Goal: Task Accomplishment & Management: Manage account settings

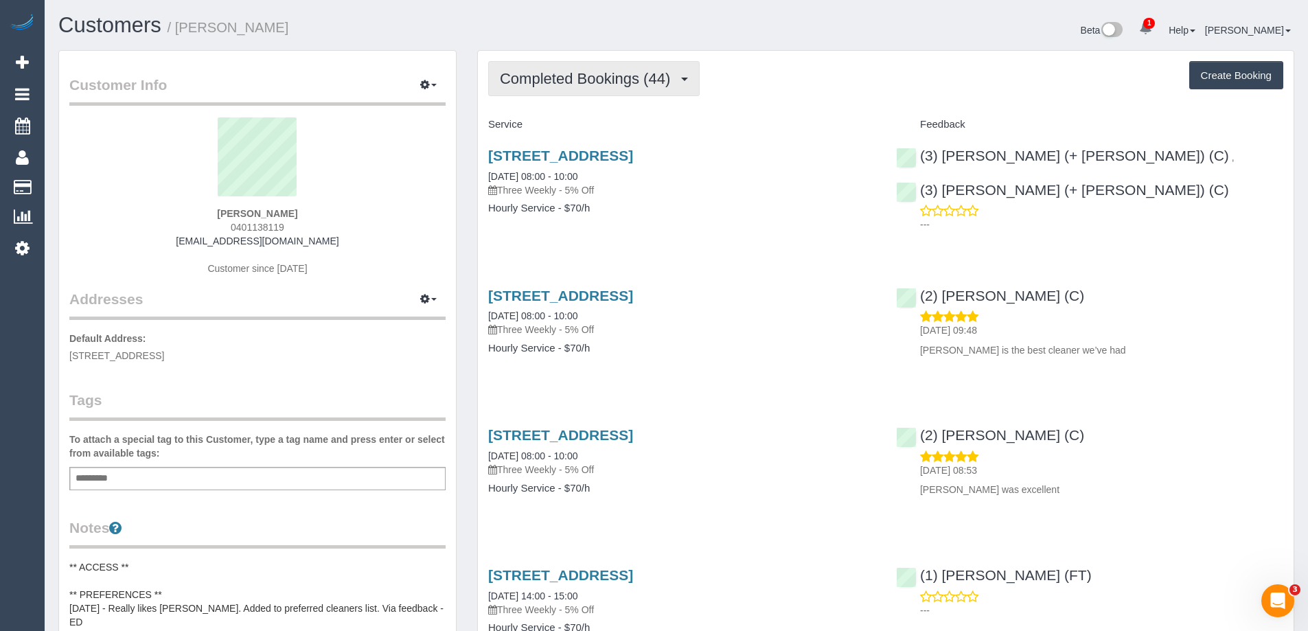
click at [578, 85] on span "Completed Bookings (44)" at bounding box center [588, 78] width 177 height 17
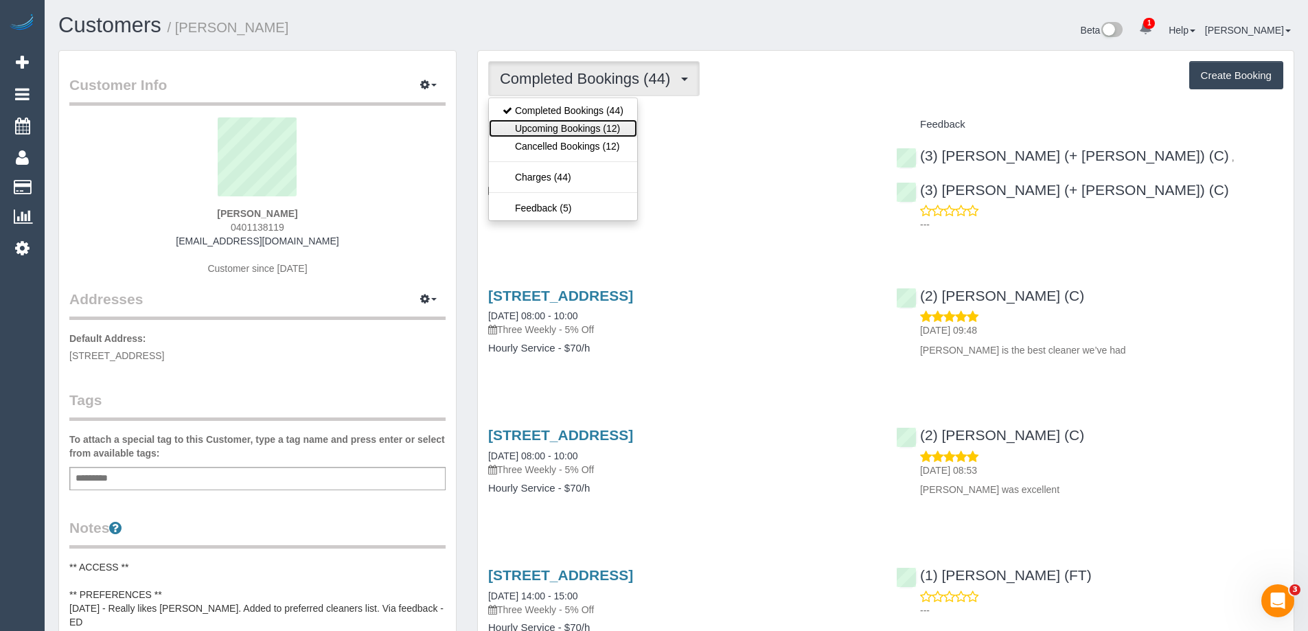
click at [566, 132] on link "Upcoming Bookings (12)" at bounding box center [563, 128] width 148 height 18
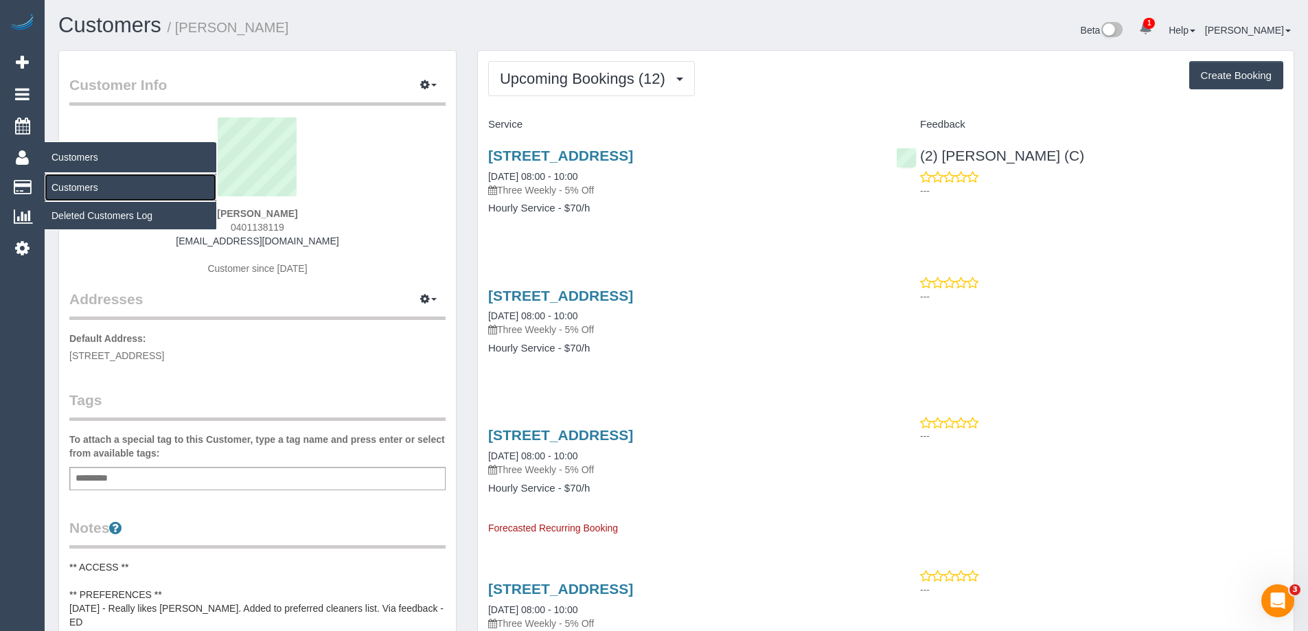
click at [70, 191] on link "Customers" at bounding box center [131, 187] width 172 height 27
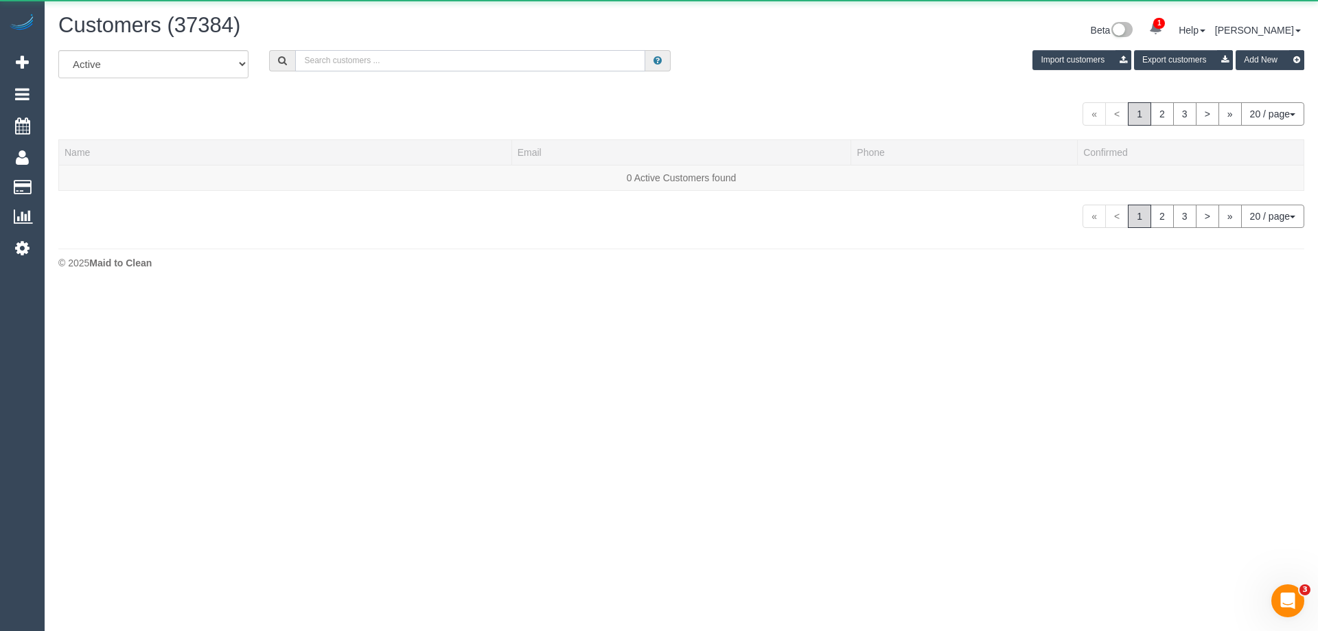
click at [371, 65] on input "text" at bounding box center [470, 60] width 350 height 21
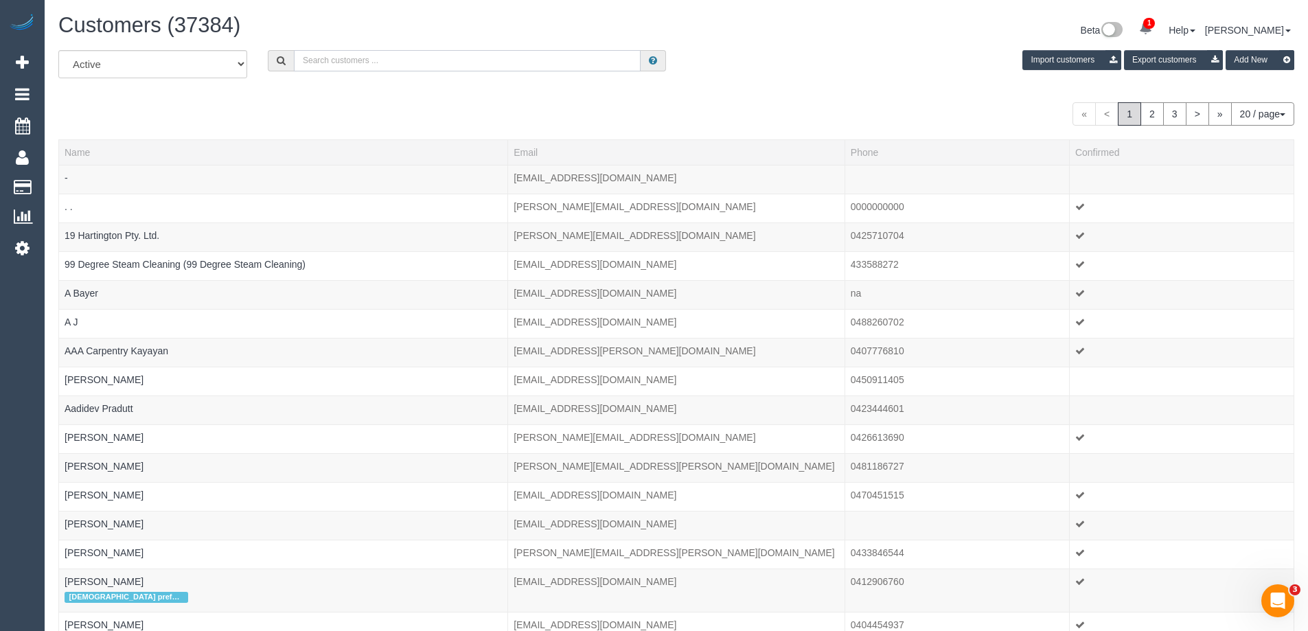
paste input "Melissa Oakey"
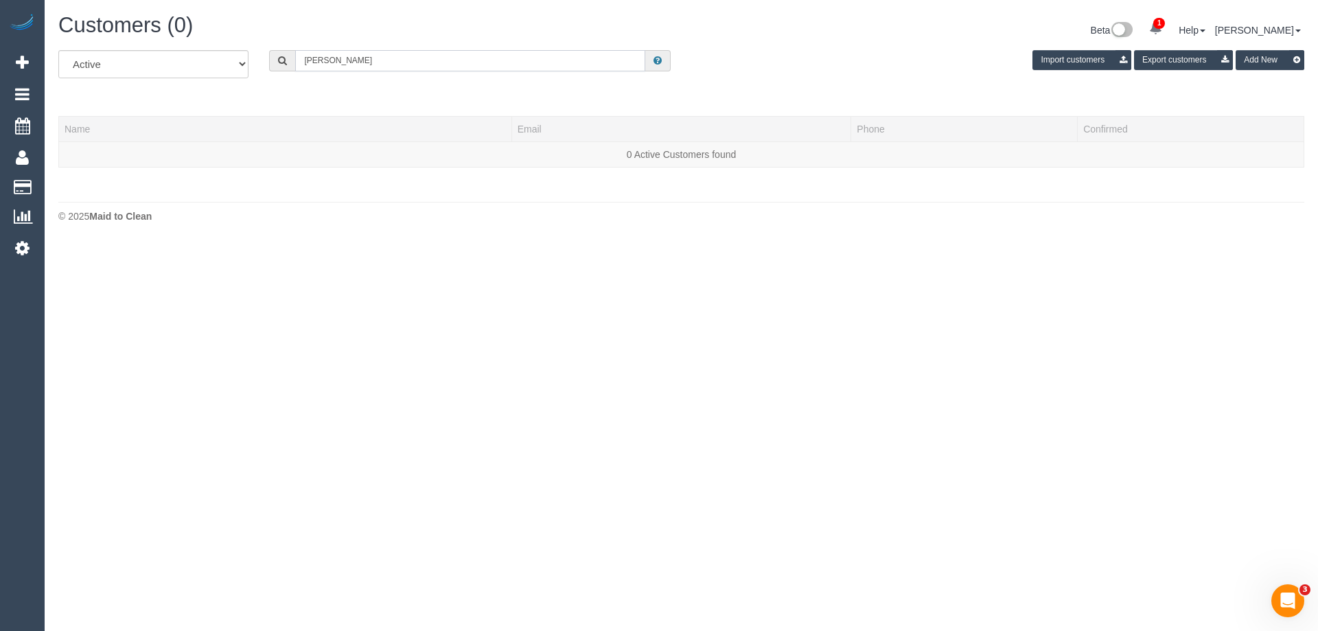
drag, startPoint x: 381, startPoint y: 60, endPoint x: 140, endPoint y: 53, distance: 241.1
click at [140, 53] on div "All Active Archived Melissa Oakey Import customers Export customers Add New" at bounding box center [681, 69] width 1267 height 38
paste input "hollowaymel05@yahoo.com.au"
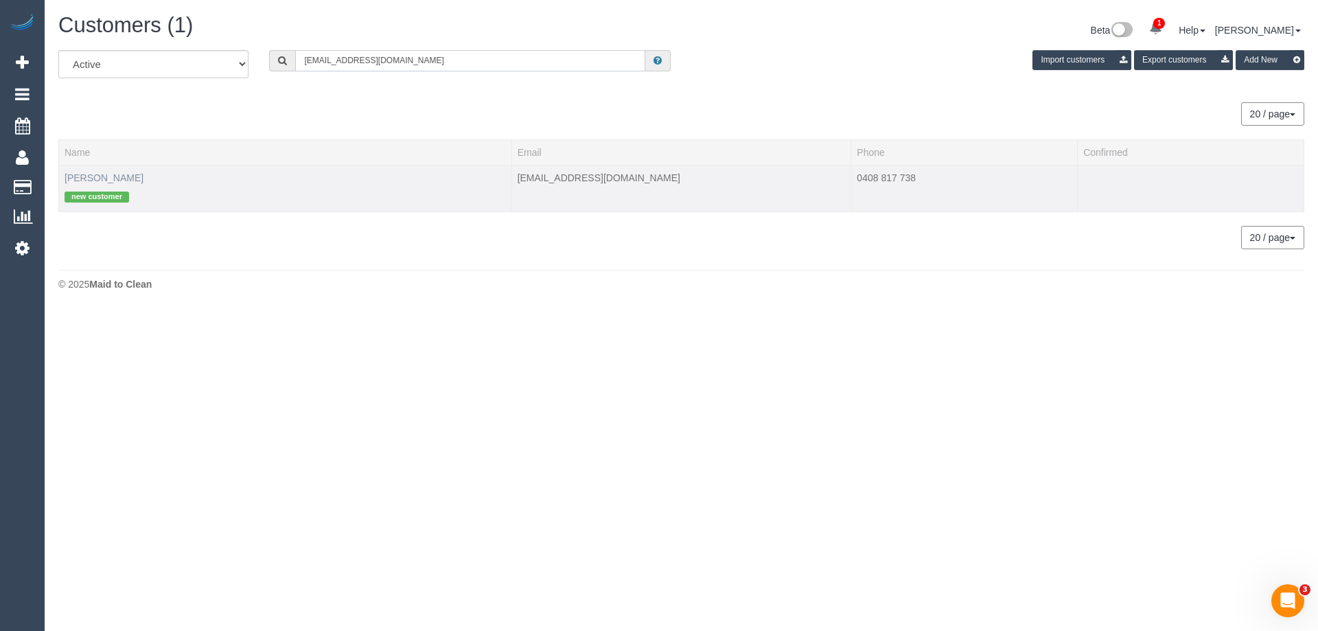
type input "hollowaymel05@yahoo.com.au"
click at [107, 177] on link "Mel Holloway" at bounding box center [104, 177] width 79 height 11
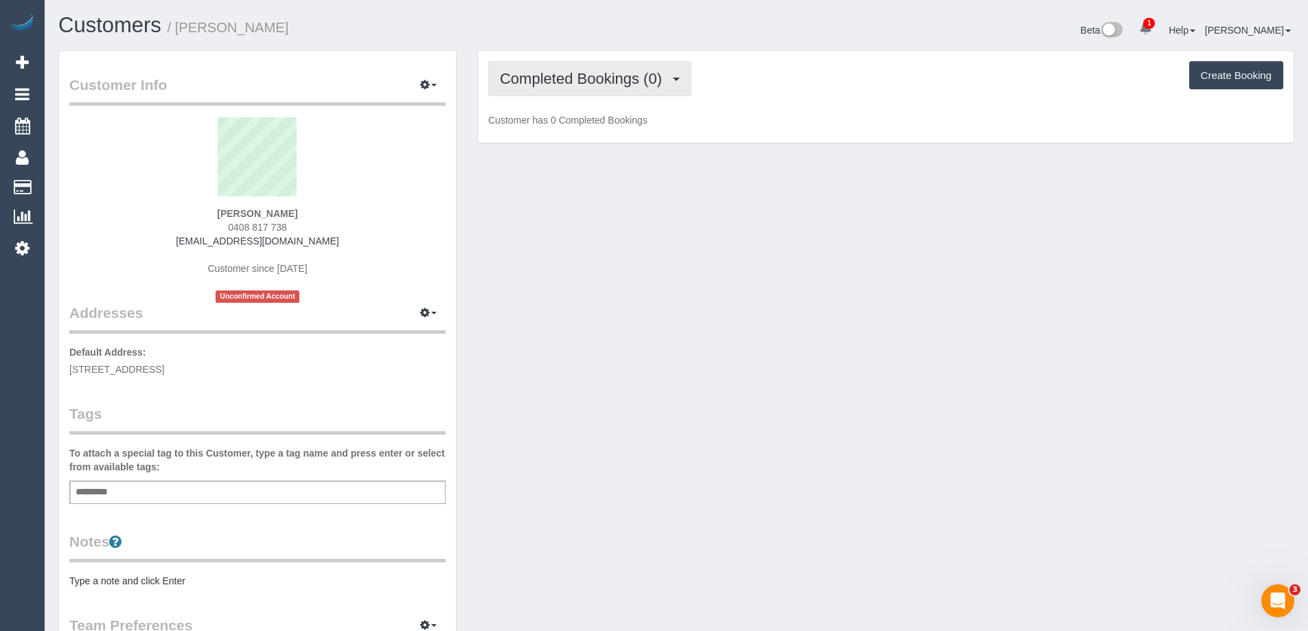
click at [617, 74] on span "Completed Bookings (0)" at bounding box center [584, 78] width 169 height 17
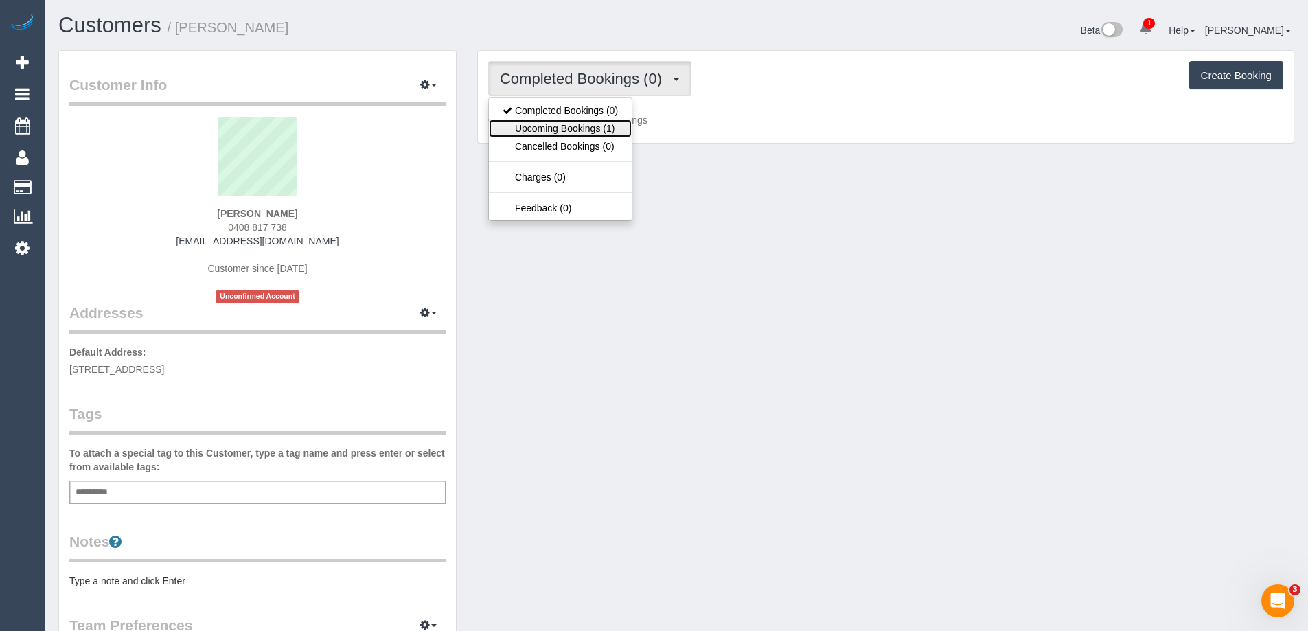
click at [603, 130] on link "Upcoming Bookings (1)" at bounding box center [560, 128] width 143 height 18
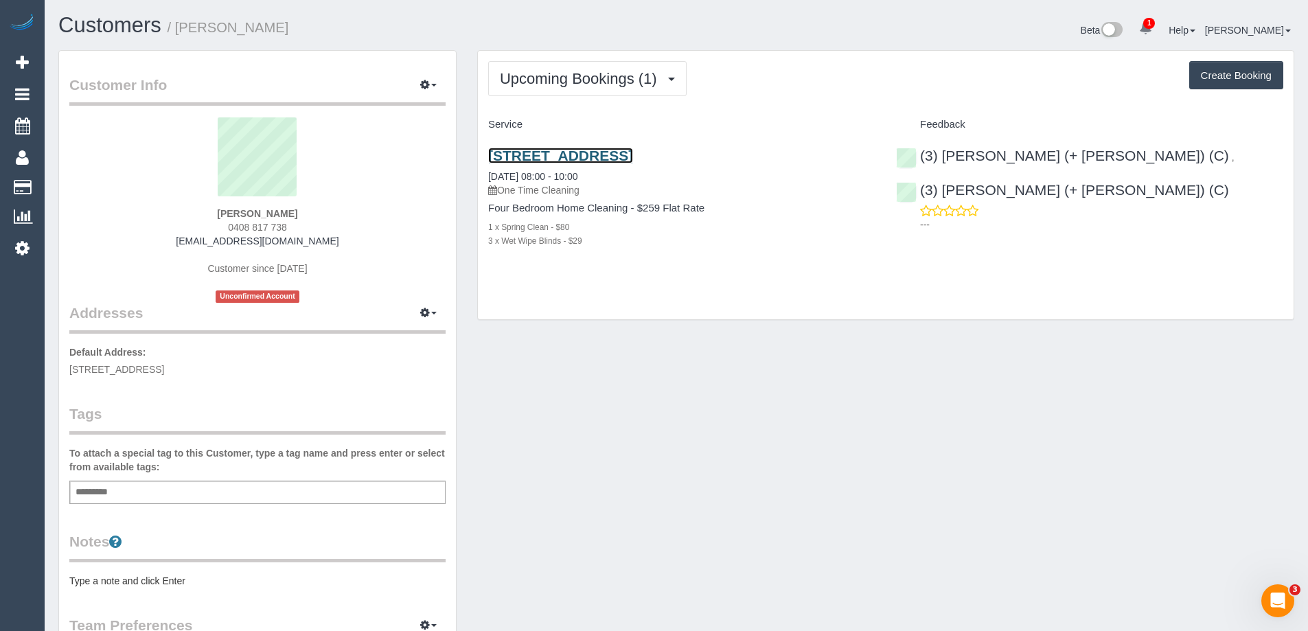
click at [545, 160] on link "8 Royton Street, Burwood East, VIC 3151" at bounding box center [560, 156] width 145 height 16
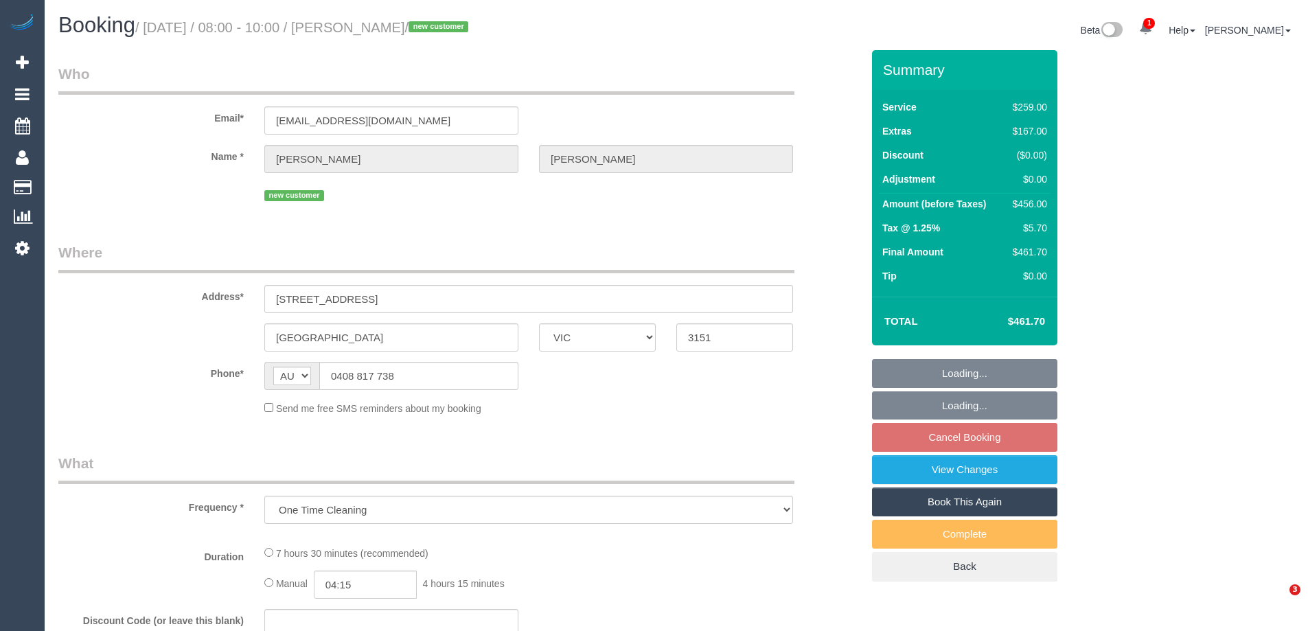
select select "VIC"
select select "string:stripe-pm_1S2jxz2GScqysDRVH5VJSc6o"
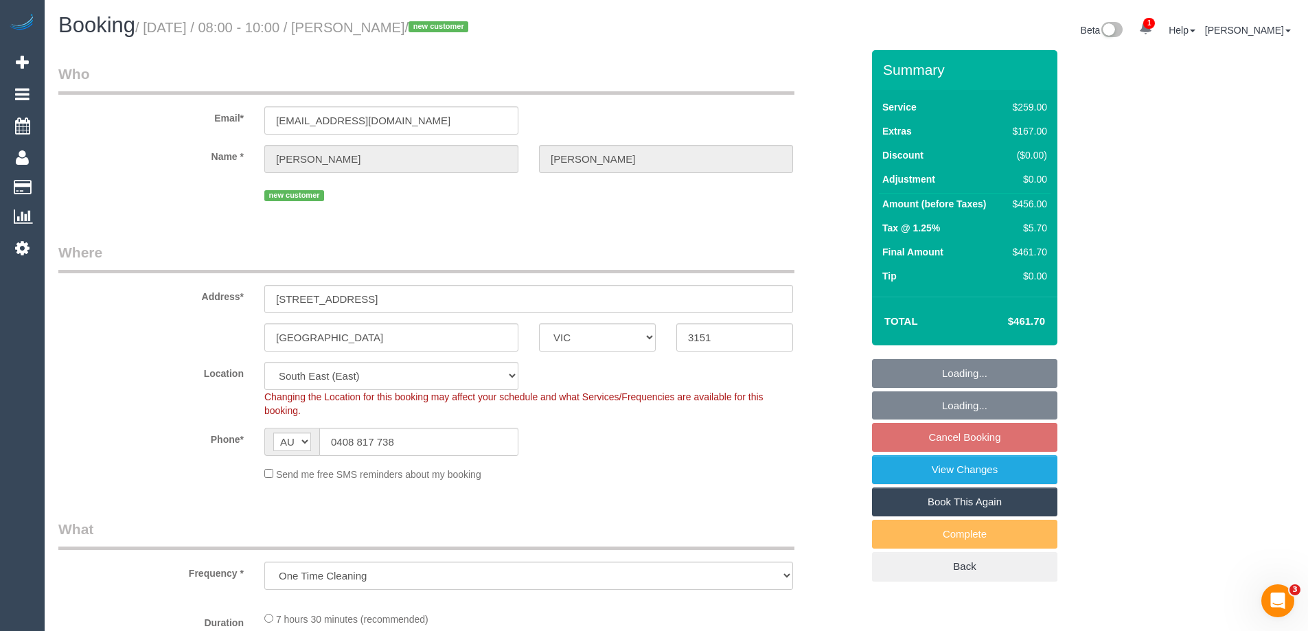
select select "number:28"
select select "number:14"
select select "number:19"
select select "number:24"
select select "object:727"
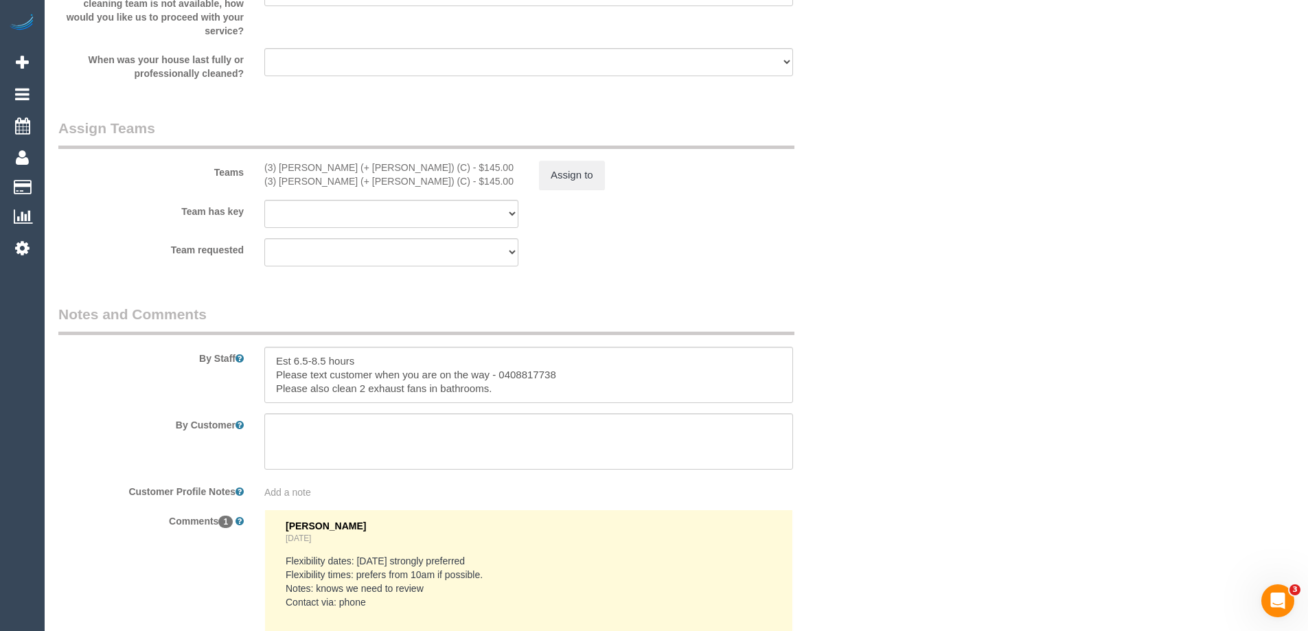
scroll to position [2129, 0]
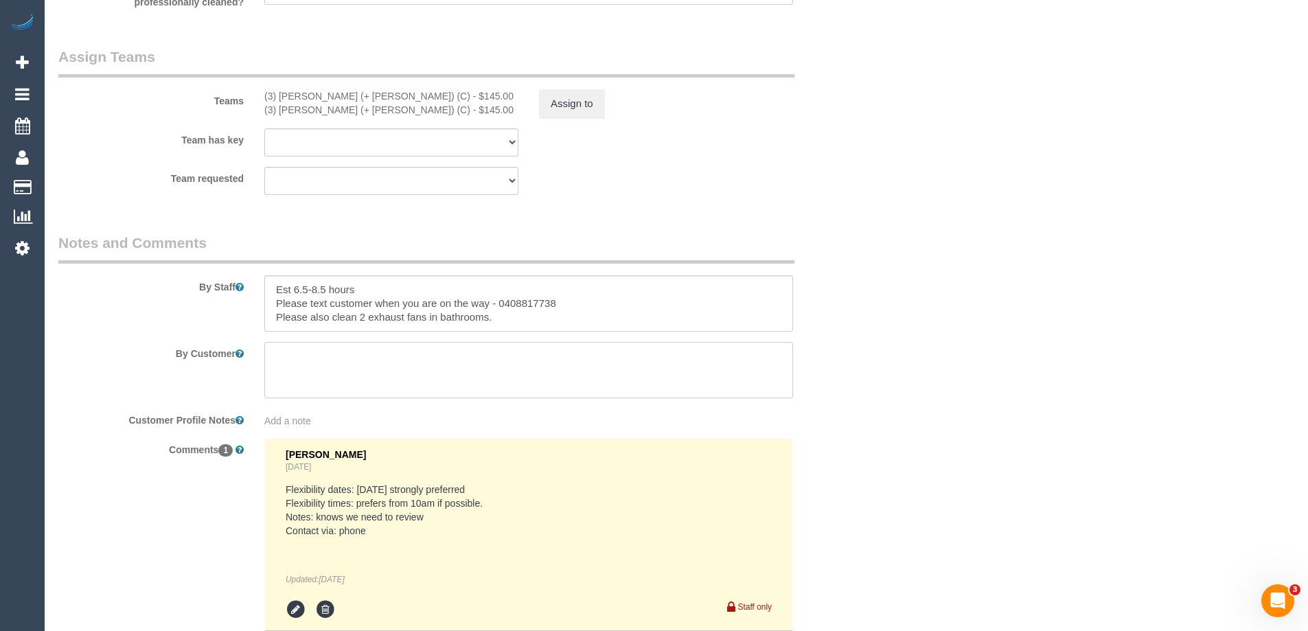
click at [336, 345] on textarea at bounding box center [528, 370] width 529 height 56
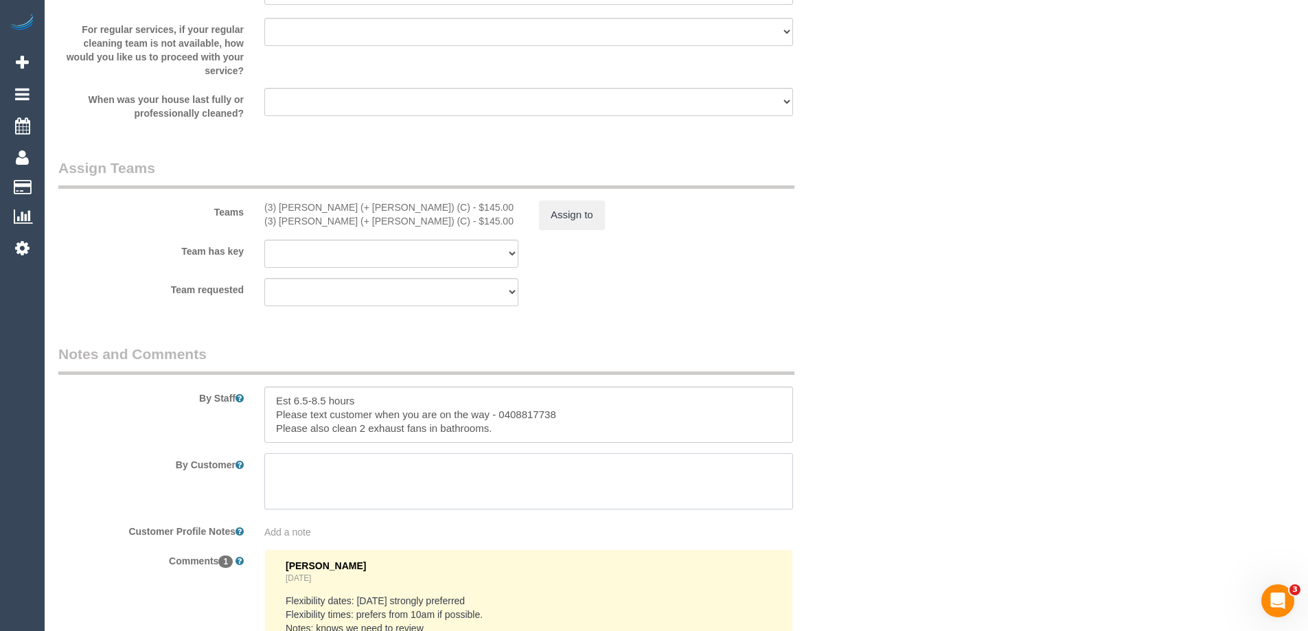
scroll to position [2155, 0]
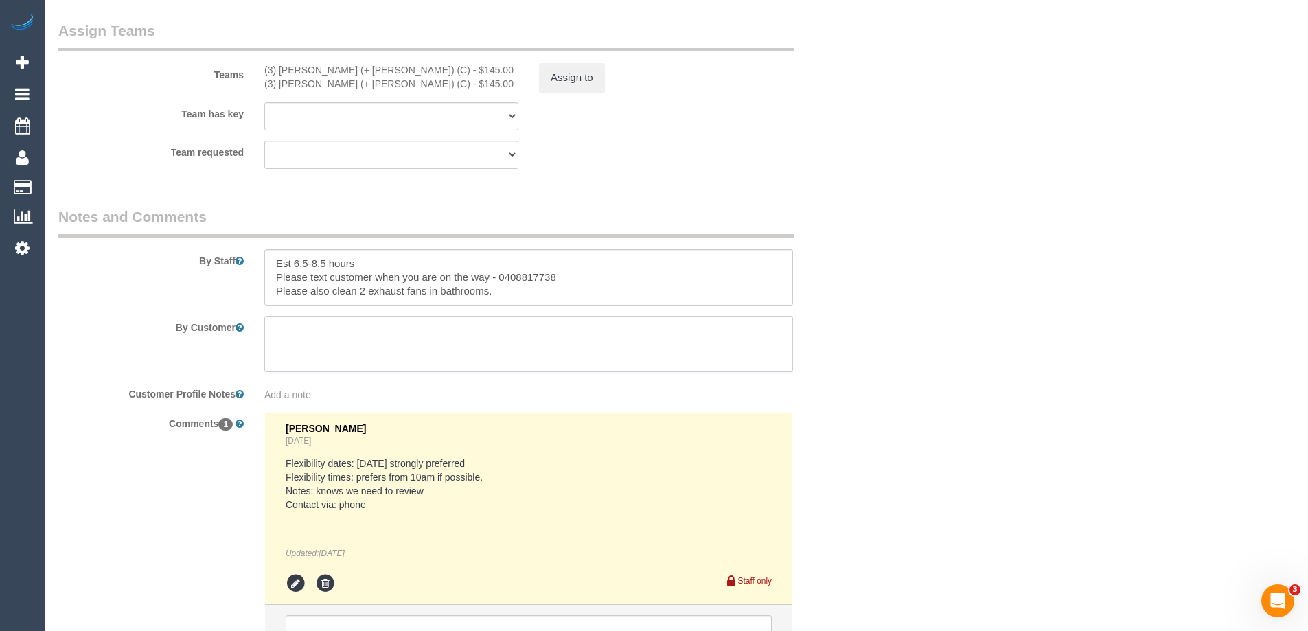
drag, startPoint x: 324, startPoint y: 330, endPoint x: 293, endPoint y: 328, distance: 31.0
click at [293, 328] on textarea at bounding box center [528, 344] width 529 height 56
drag, startPoint x: 317, startPoint y: 349, endPoint x: 318, endPoint y: 337, distance: 11.7
click at [317, 345] on textarea at bounding box center [528, 344] width 529 height 56
paste textarea "wipe walls in the main bathroom (3 walls) wipe walls in the ensuite (2 walls) C…"
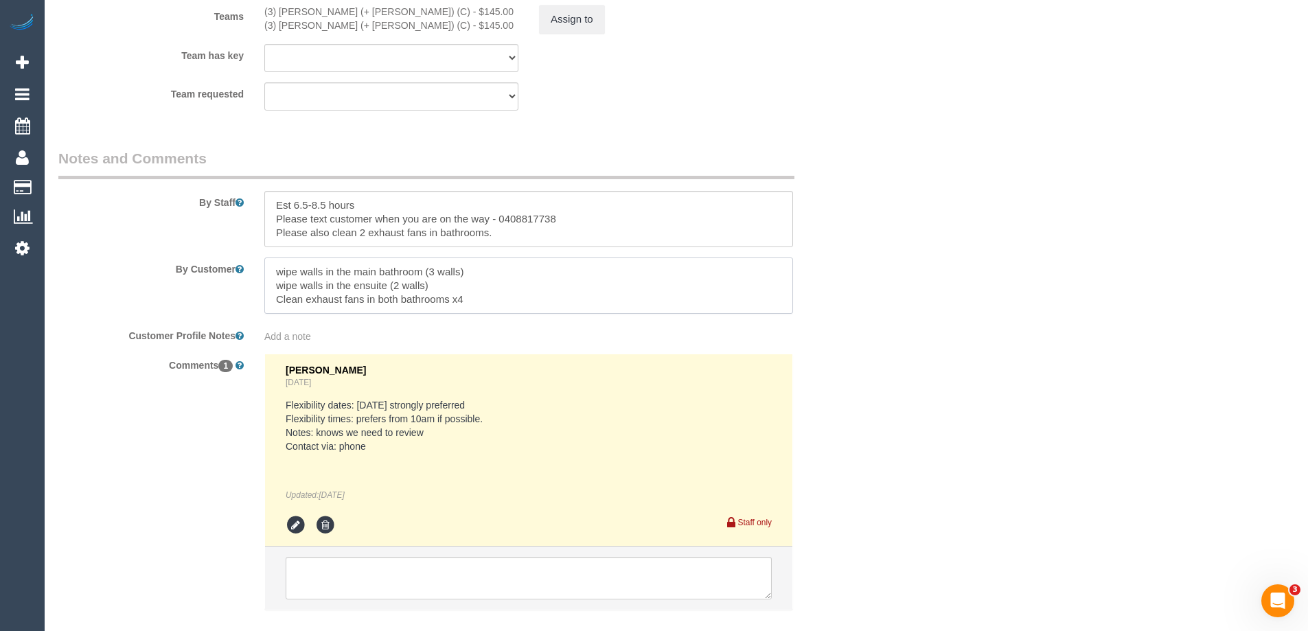
scroll to position [2292, 0]
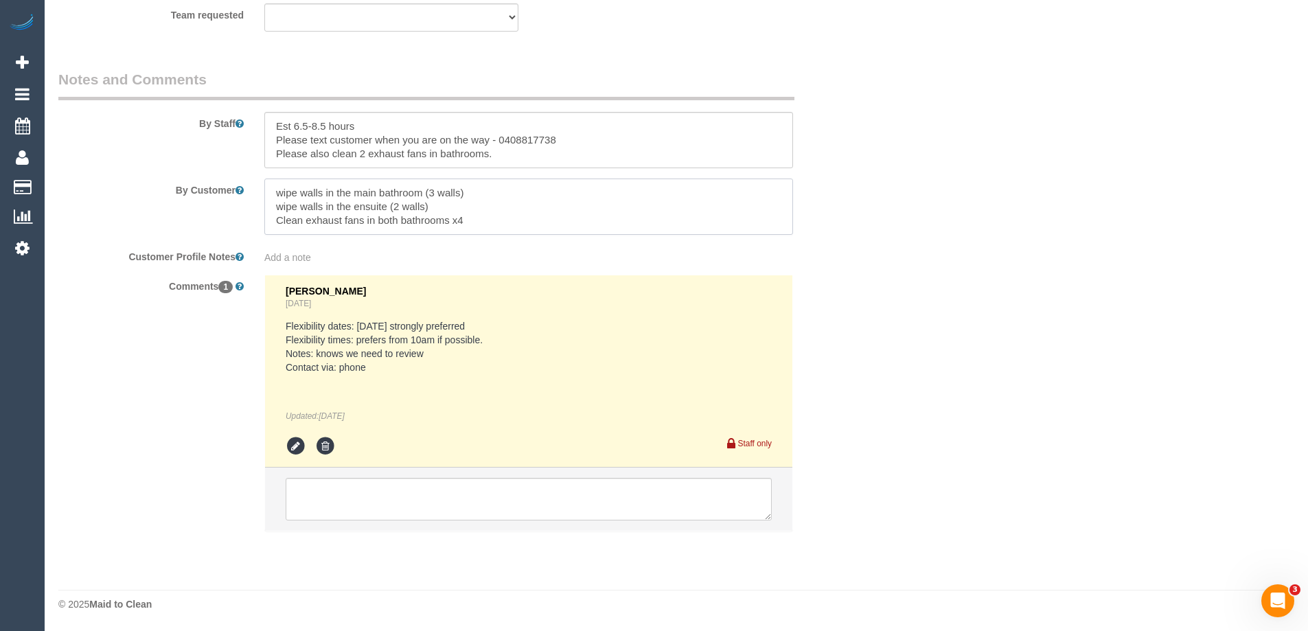
type textarea "wipe walls in the main bathroom (3 walls) wipe walls in the ensuite (2 walls) C…"
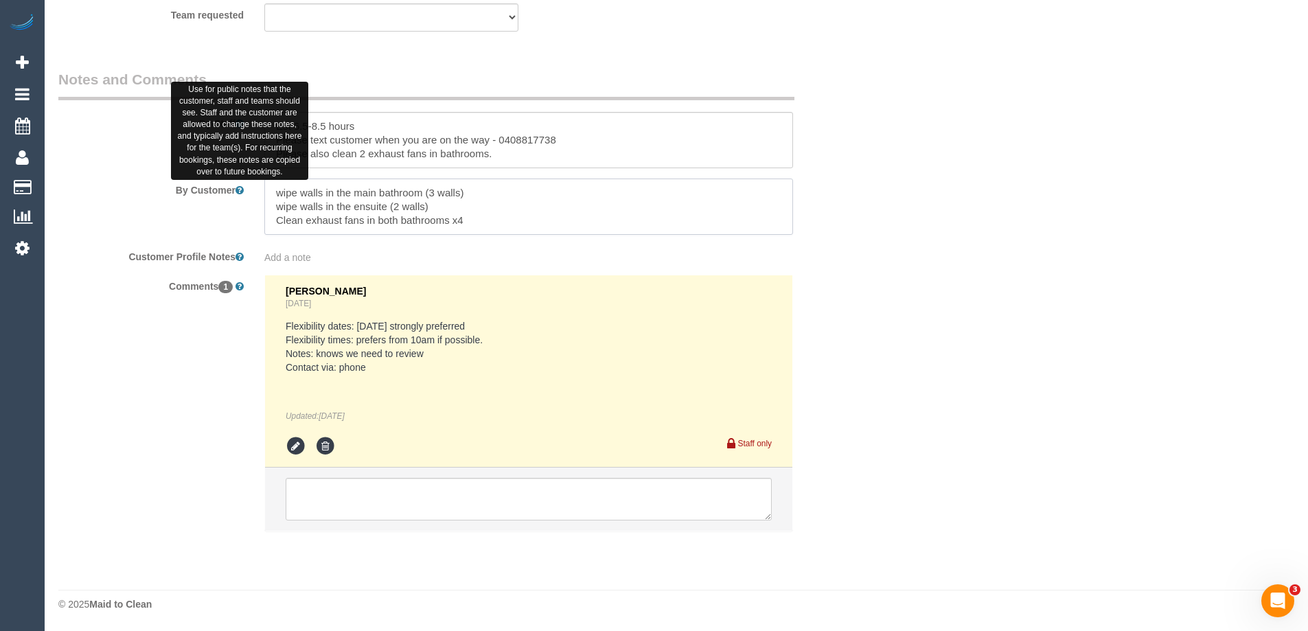
drag, startPoint x: 457, startPoint y: 219, endPoint x: 240, endPoint y: 192, distance: 218.7
click at [240, 192] on div "By Customer" at bounding box center [460, 207] width 824 height 56
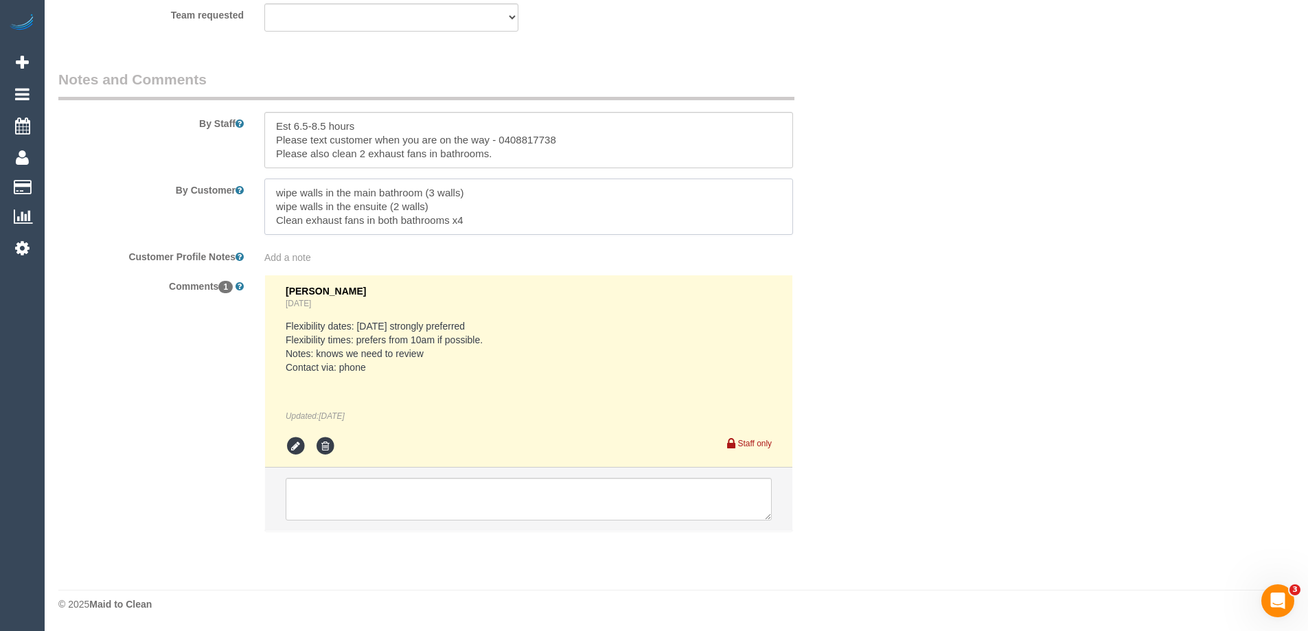
click at [584, 220] on textarea at bounding box center [528, 207] width 529 height 56
drag, startPoint x: 462, startPoint y: 219, endPoint x: 264, endPoint y: 192, distance: 199.7
click at [264, 192] on textarea at bounding box center [528, 207] width 529 height 56
click at [495, 218] on textarea at bounding box center [528, 207] width 529 height 56
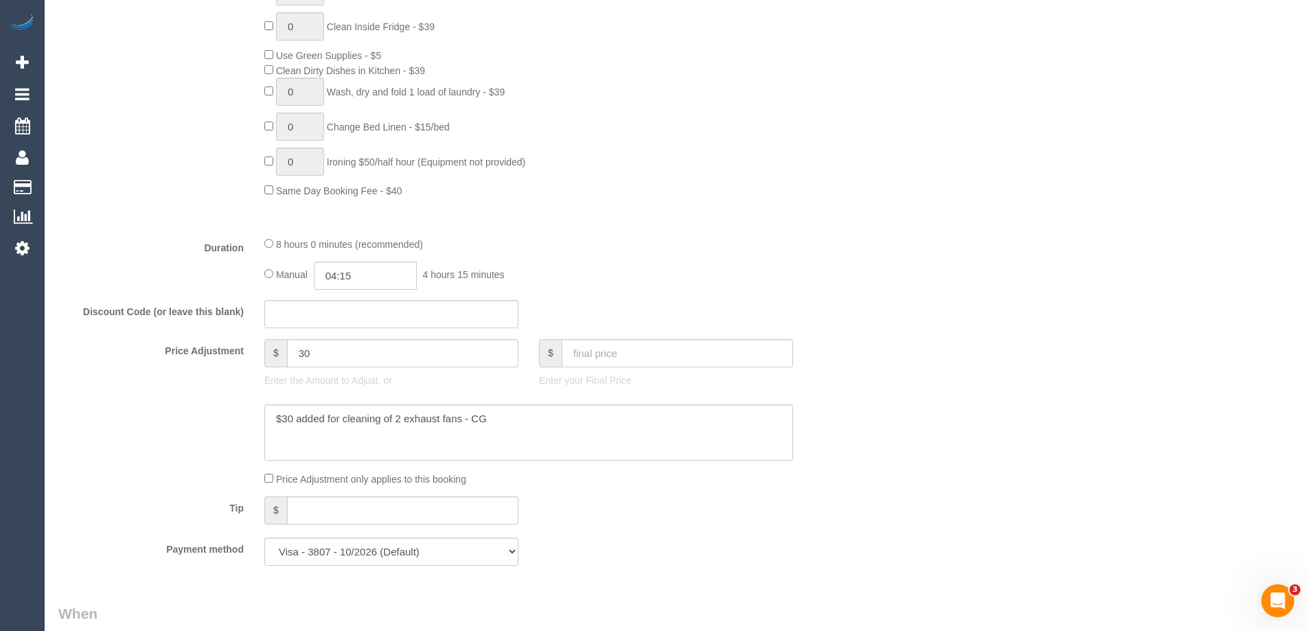
scroll to position [687, 0]
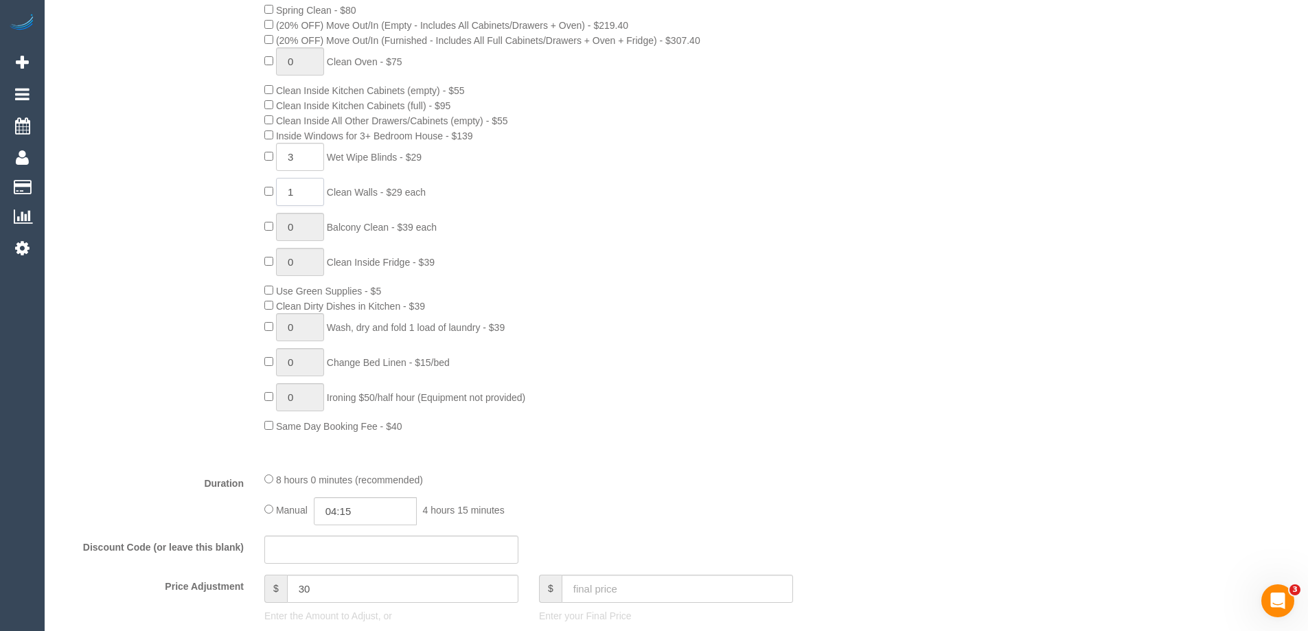
drag, startPoint x: 281, startPoint y: 190, endPoint x: 231, endPoint y: 191, distance: 49.4
click at [231, 191] on div "0 Steam Cleaning - $55 per Unit ($110 Minimum) Use Disinfectant Products - $30 …" at bounding box center [460, 192] width 824 height 481
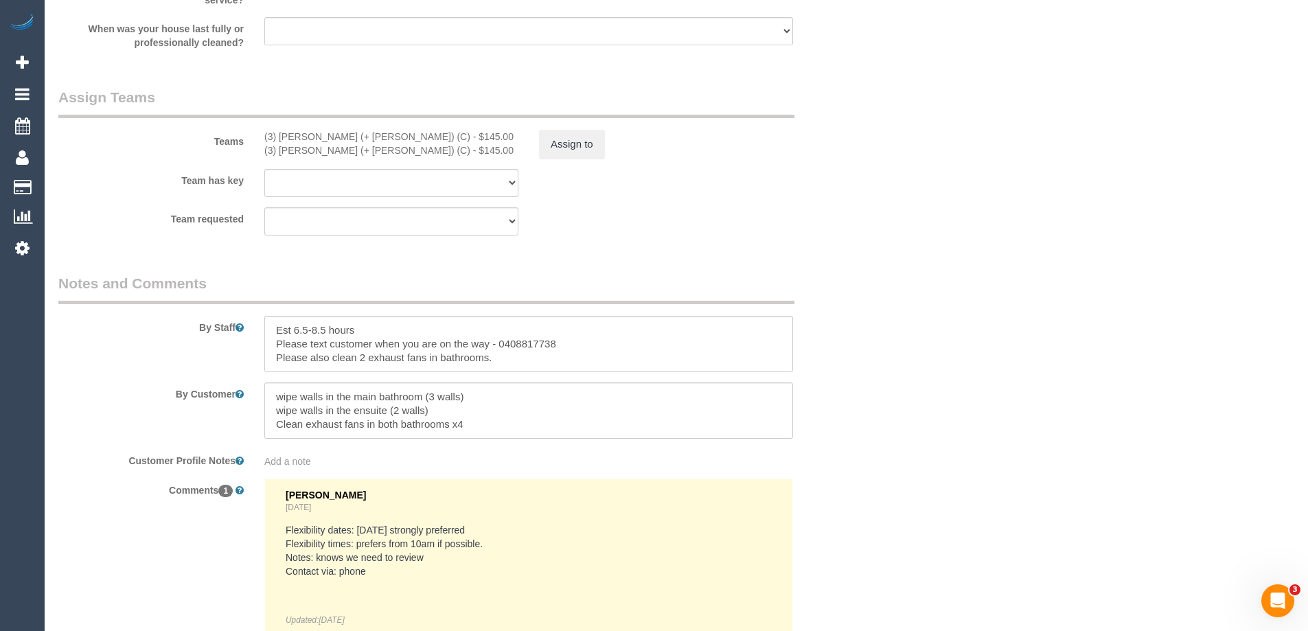
scroll to position [2129, 0]
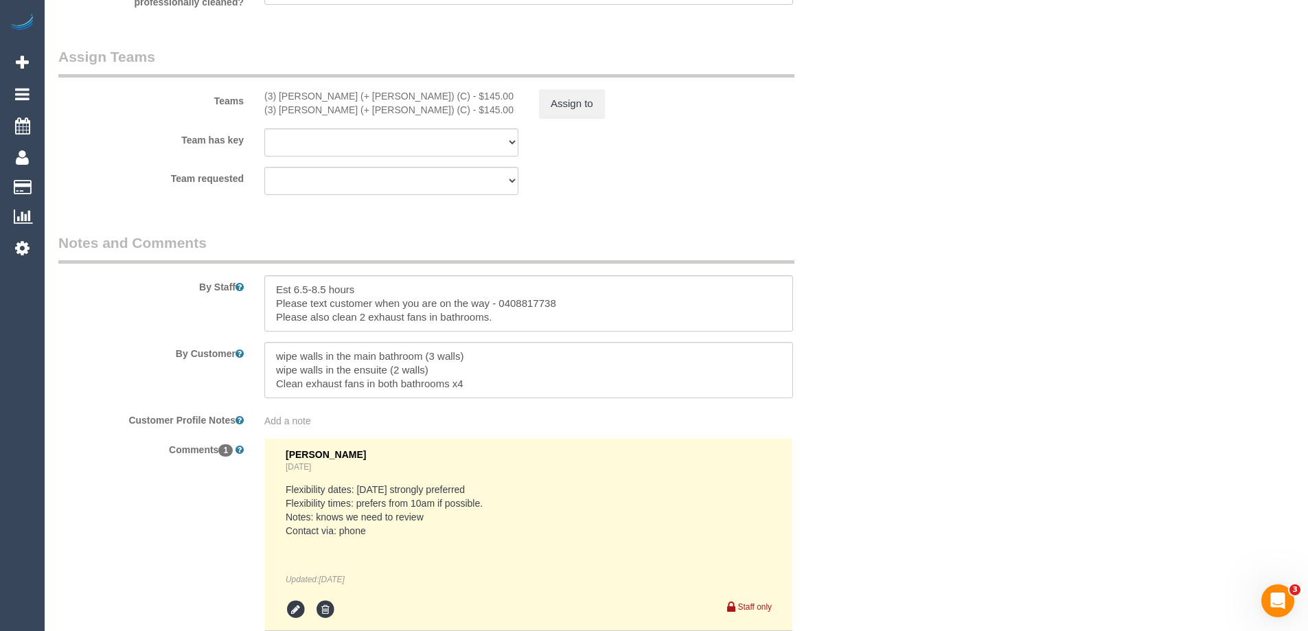
type input "5"
drag, startPoint x: 473, startPoint y: 386, endPoint x: 246, endPoint y: 350, distance: 230.1
click at [246, 350] on div "By Customer" at bounding box center [460, 370] width 824 height 56
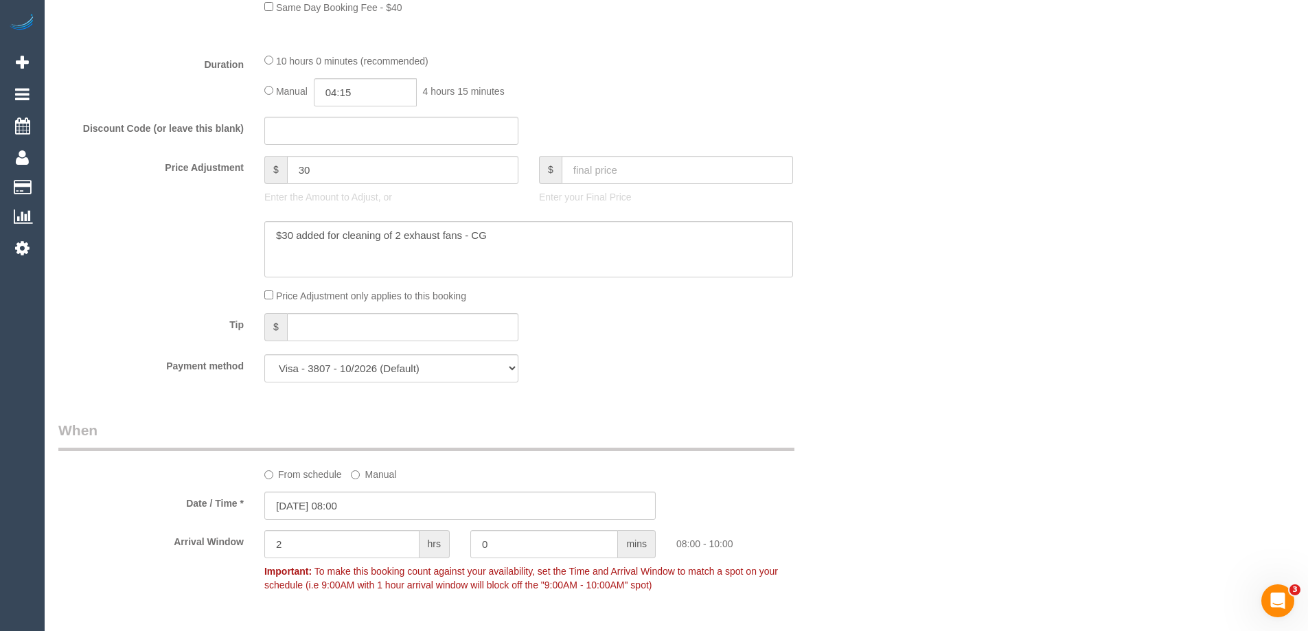
scroll to position [1099, 0]
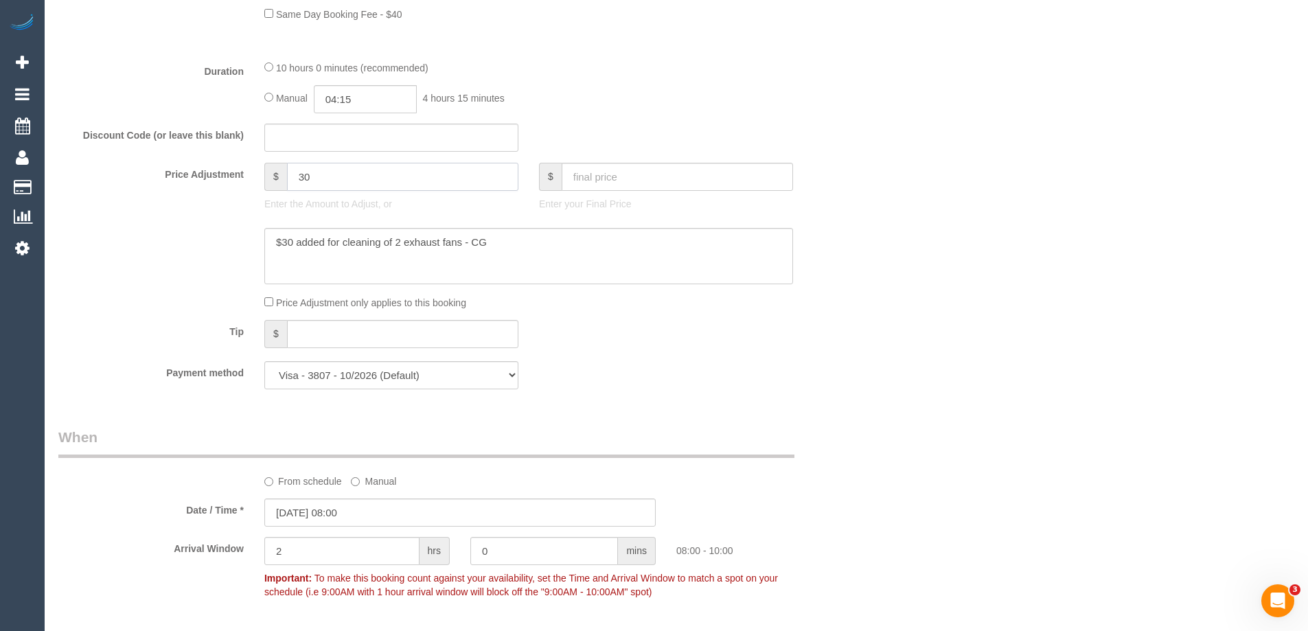
click at [331, 186] on input "30" at bounding box center [402, 177] width 231 height 28
type input "3"
type input "9"
type input "60"
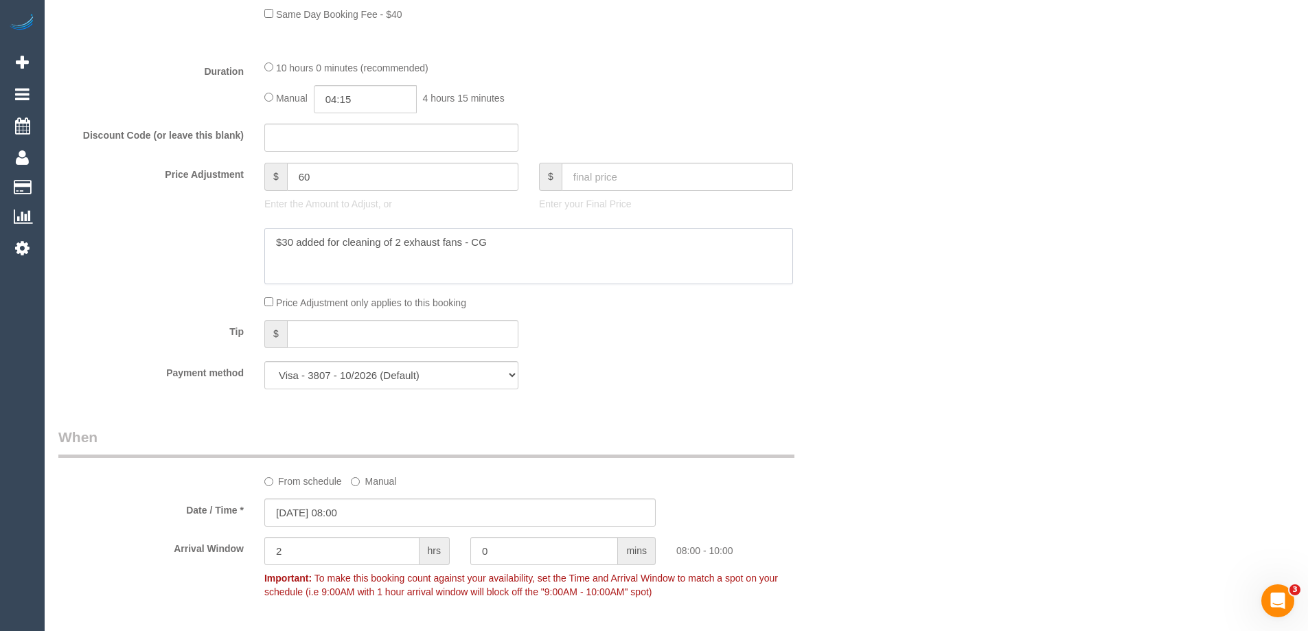
drag, startPoint x: 293, startPoint y: 242, endPoint x: 283, endPoint y: 236, distance: 11.7
click at [283, 236] on textarea at bounding box center [528, 256] width 529 height 56
click at [400, 244] on textarea at bounding box center [528, 256] width 529 height 56
click at [531, 243] on textarea at bounding box center [528, 256] width 529 height 56
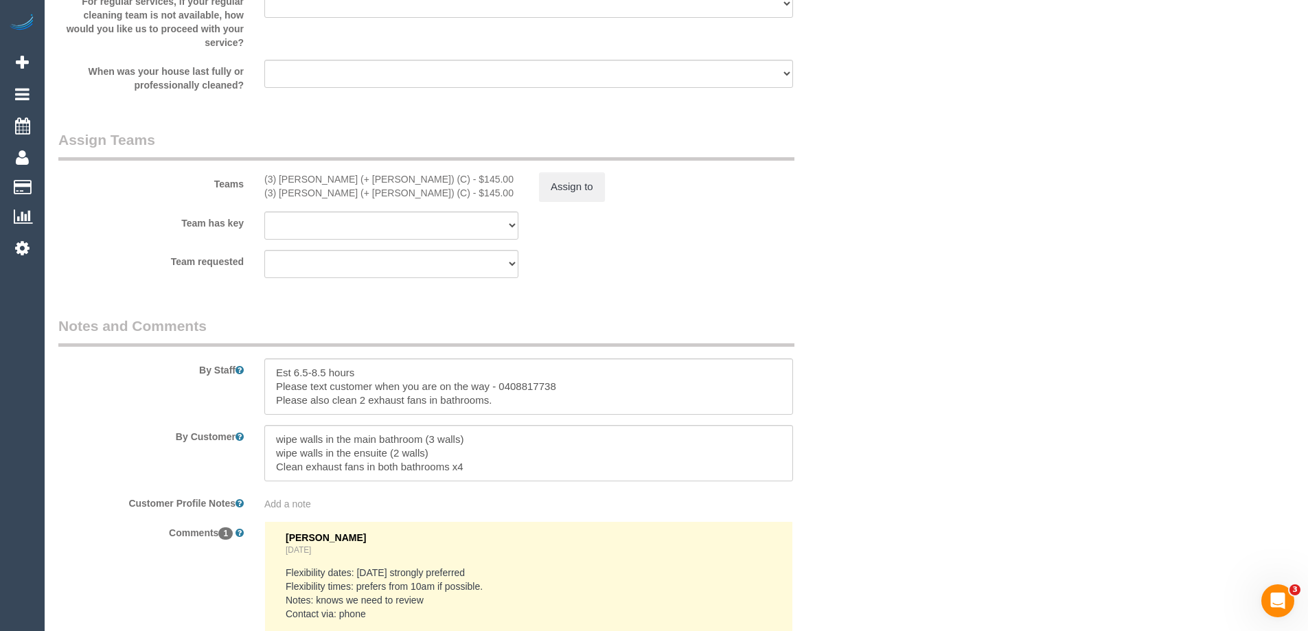
scroll to position [2060, 0]
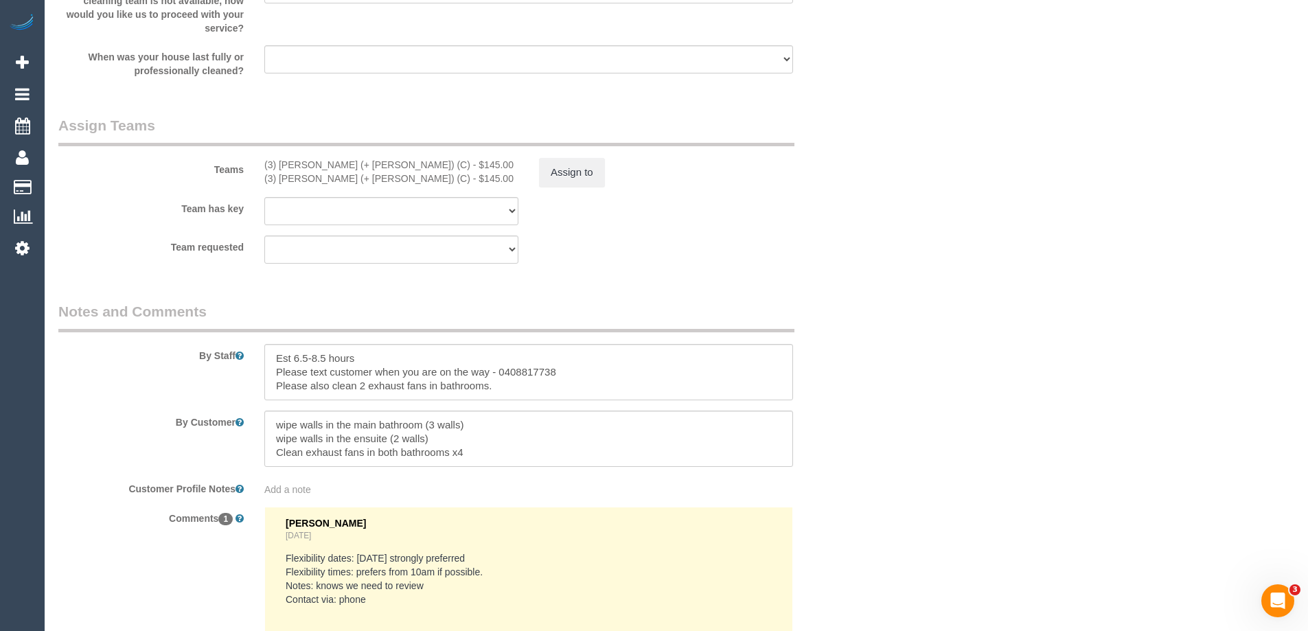
type textarea "$60 added for cleaning of 4 exhaust fans - AH"
drag, startPoint x: 501, startPoint y: 387, endPoint x: 275, endPoint y: 404, distance: 226.5
click at [275, 404] on sui-booking-comments "By Staff By Customer Customer Profile Notes Add a note Comments 1 Clare Gross 2…" at bounding box center [459, 539] width 803 height 476
type textarea "Est 6.5-8.5 hours Please text customer when you are on the way - 0408817738"
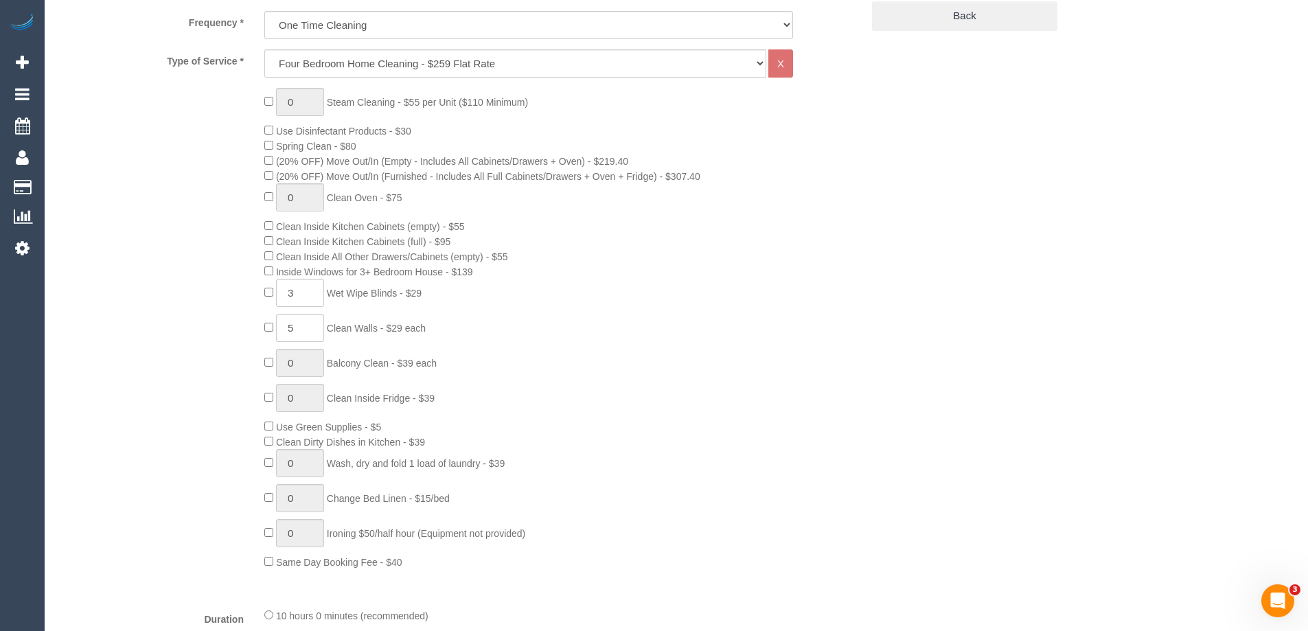
scroll to position [549, 0]
type input "0"
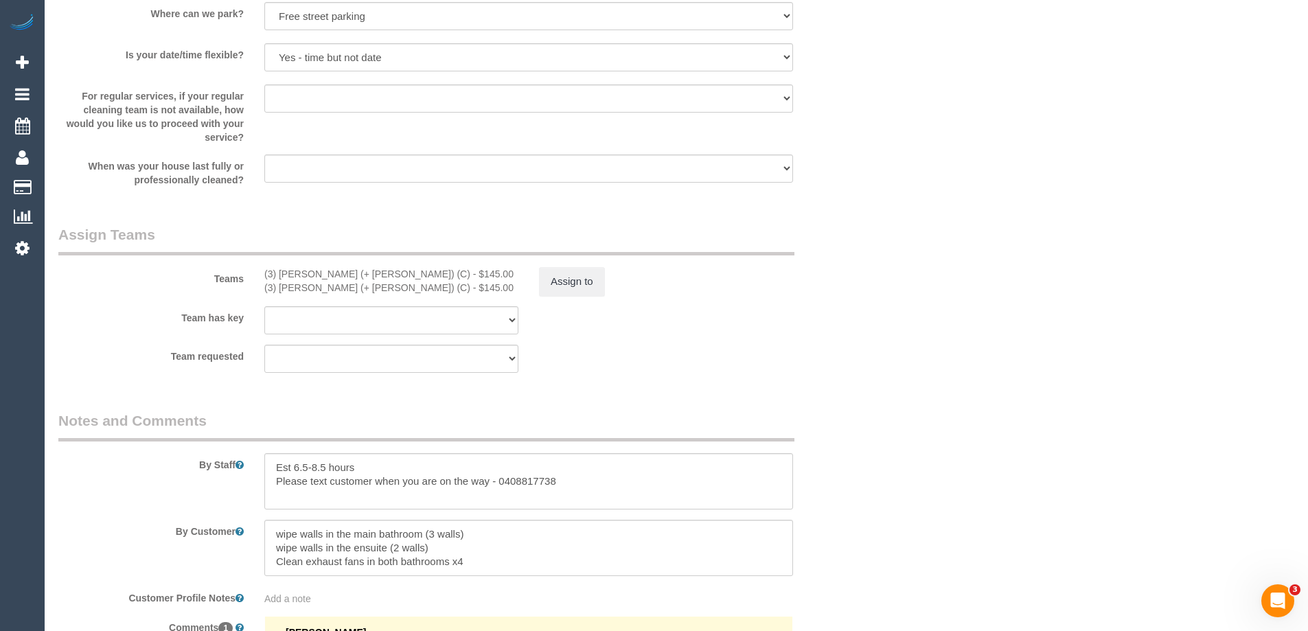
scroll to position [1991, 0]
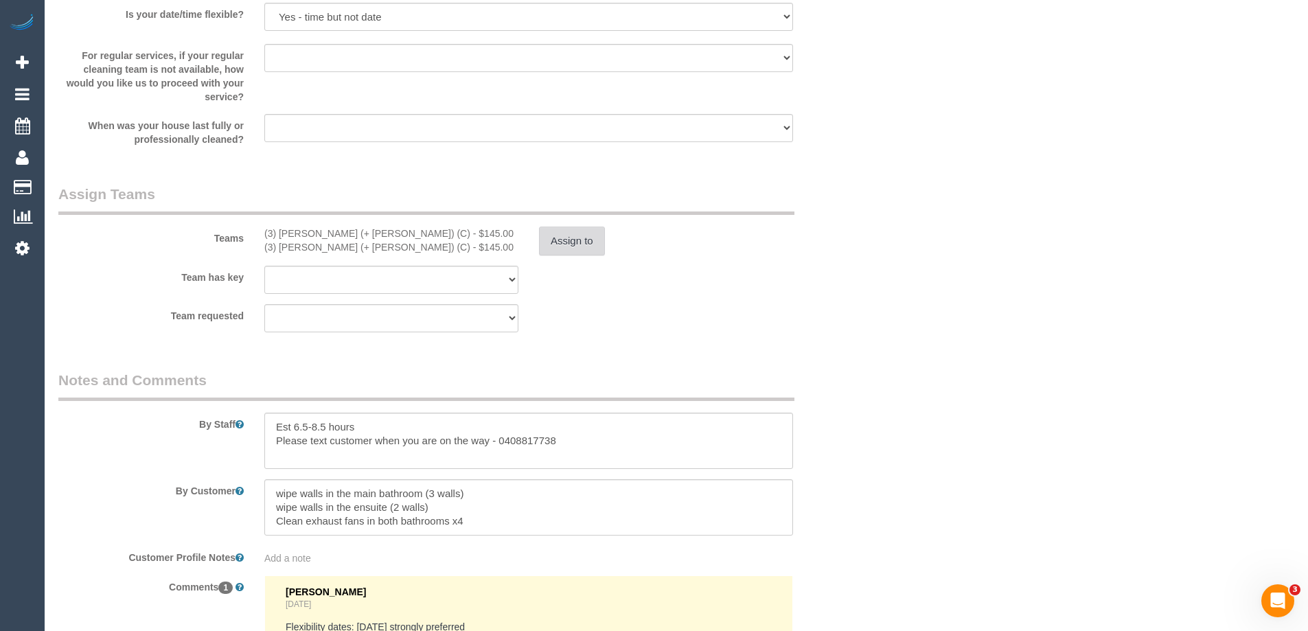
click at [576, 247] on button "Assign to" at bounding box center [572, 241] width 66 height 29
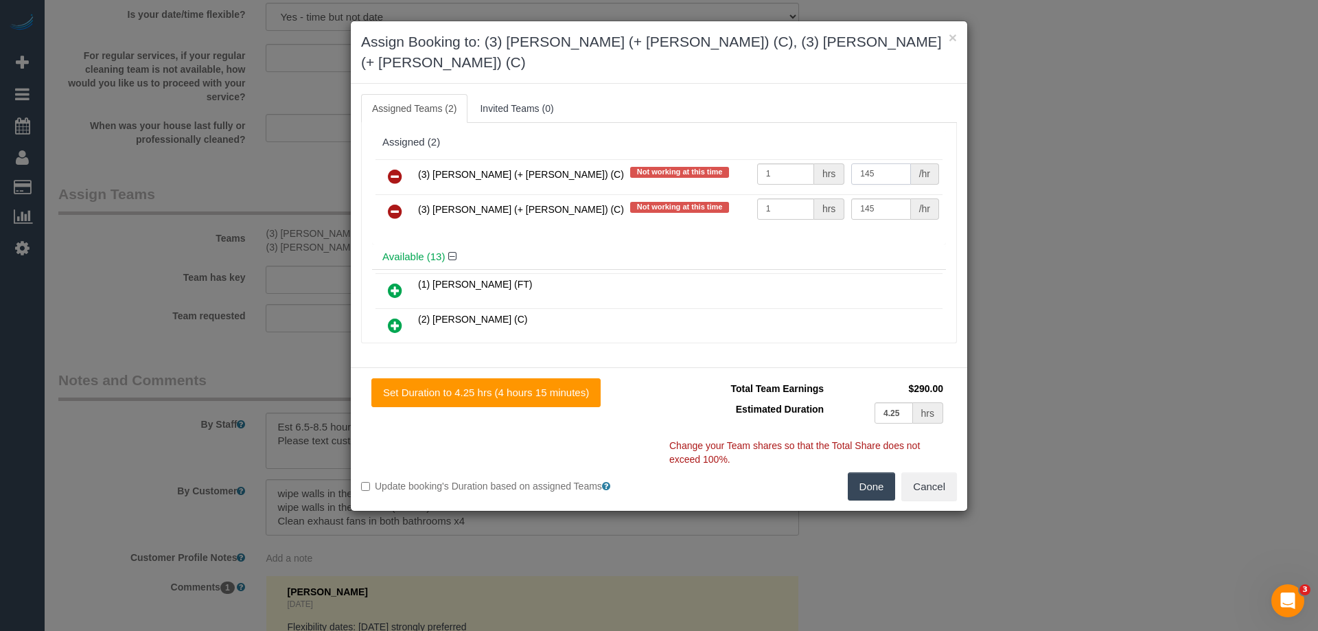
click at [882, 163] on input "145" at bounding box center [880, 173] width 59 height 21
type input "172.5"
click at [886, 198] on input "145" at bounding box center [880, 208] width 59 height 21
type input "172.5"
click at [864, 472] on button "Done" at bounding box center [872, 486] width 48 height 29
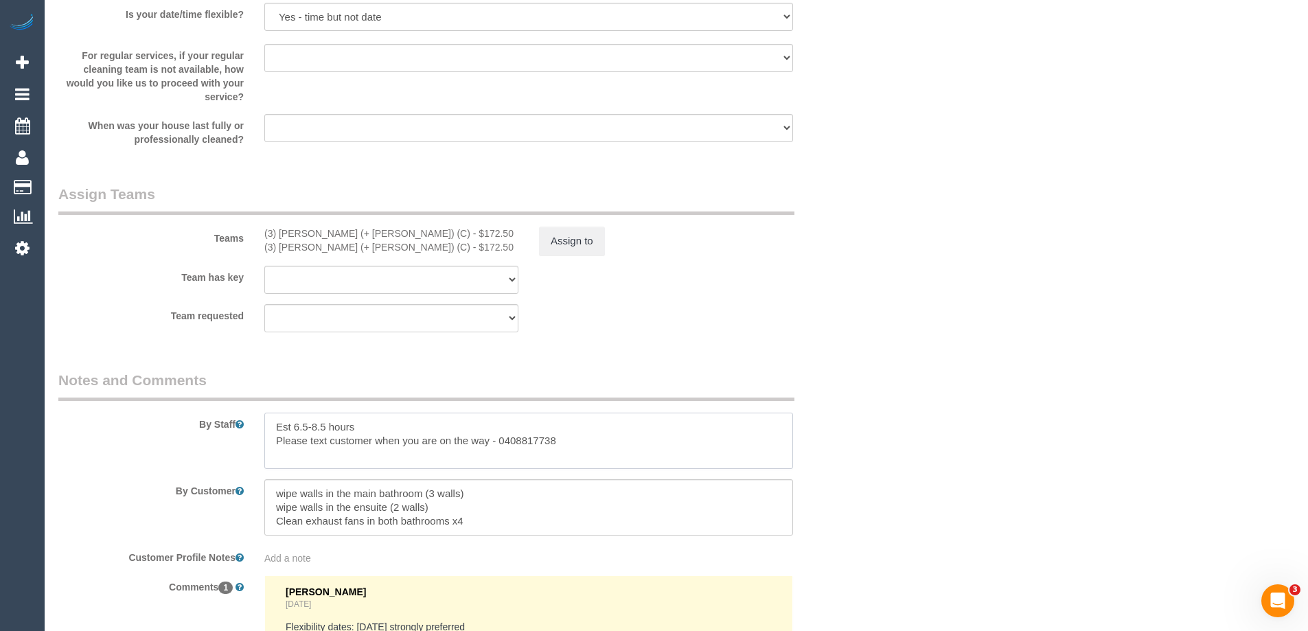
drag, startPoint x: 325, startPoint y: 426, endPoint x: 294, endPoint y: 420, distance: 32.2
click at [294, 420] on textarea at bounding box center [528, 441] width 529 height 56
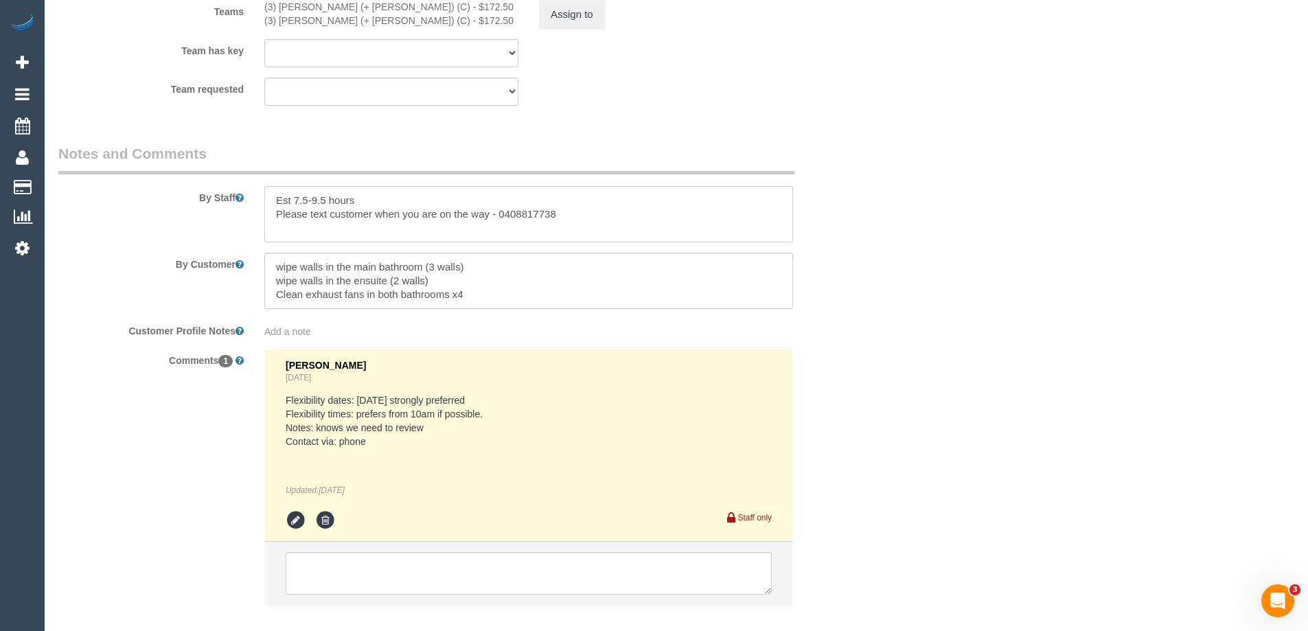
scroll to position [2292, 0]
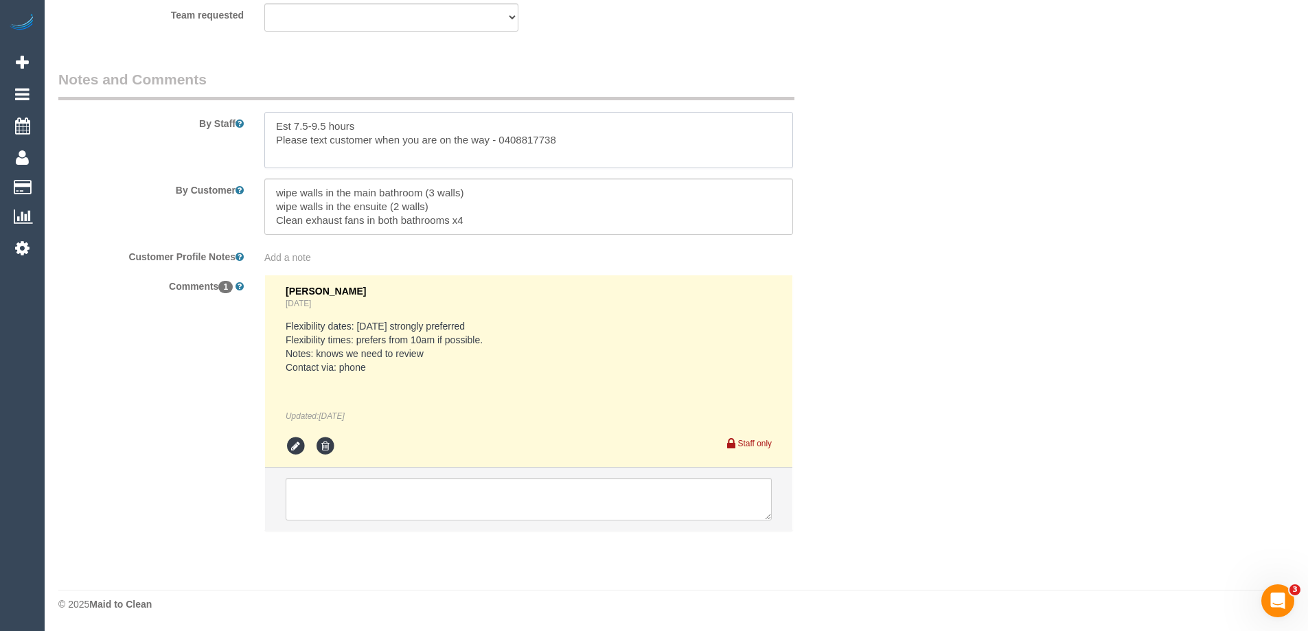
type textarea "Est 7.5-9.5 hours Please text customer when you are on the way - 0408817738"
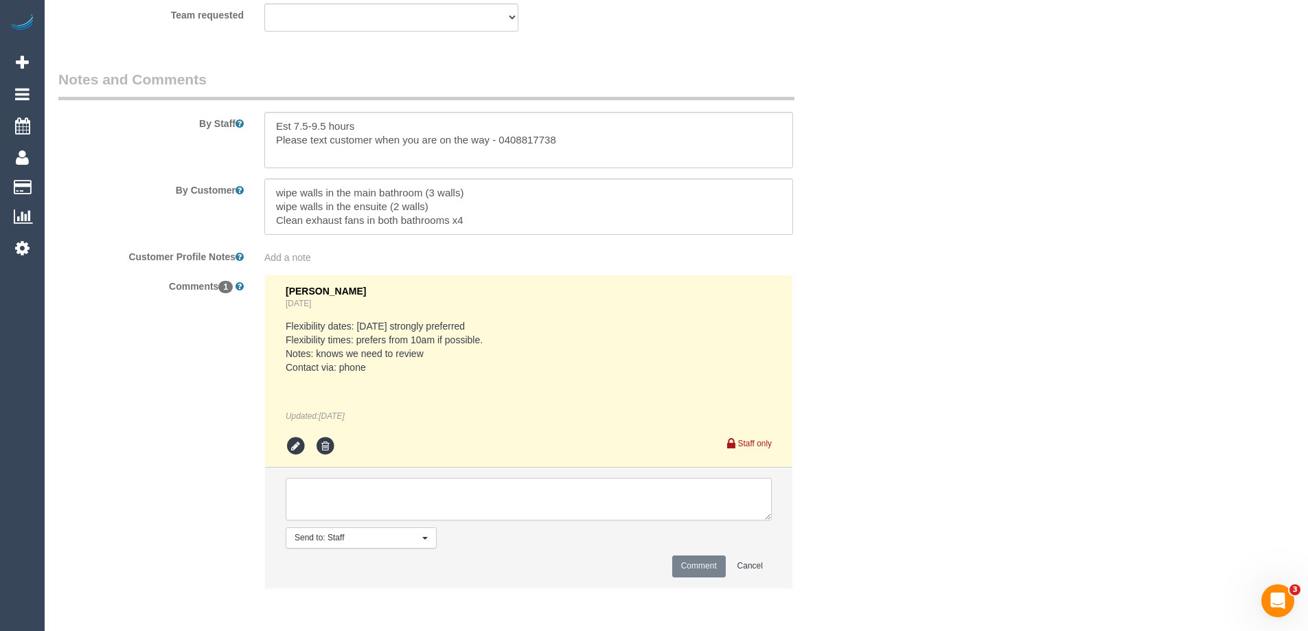
click at [424, 503] on textarea at bounding box center [529, 499] width 486 height 43
click at [438, 493] on textarea at bounding box center [529, 499] width 486 height 43
click at [636, 496] on textarea at bounding box center [529, 499] width 486 height 43
click at [595, 492] on textarea at bounding box center [529, 499] width 486 height 43
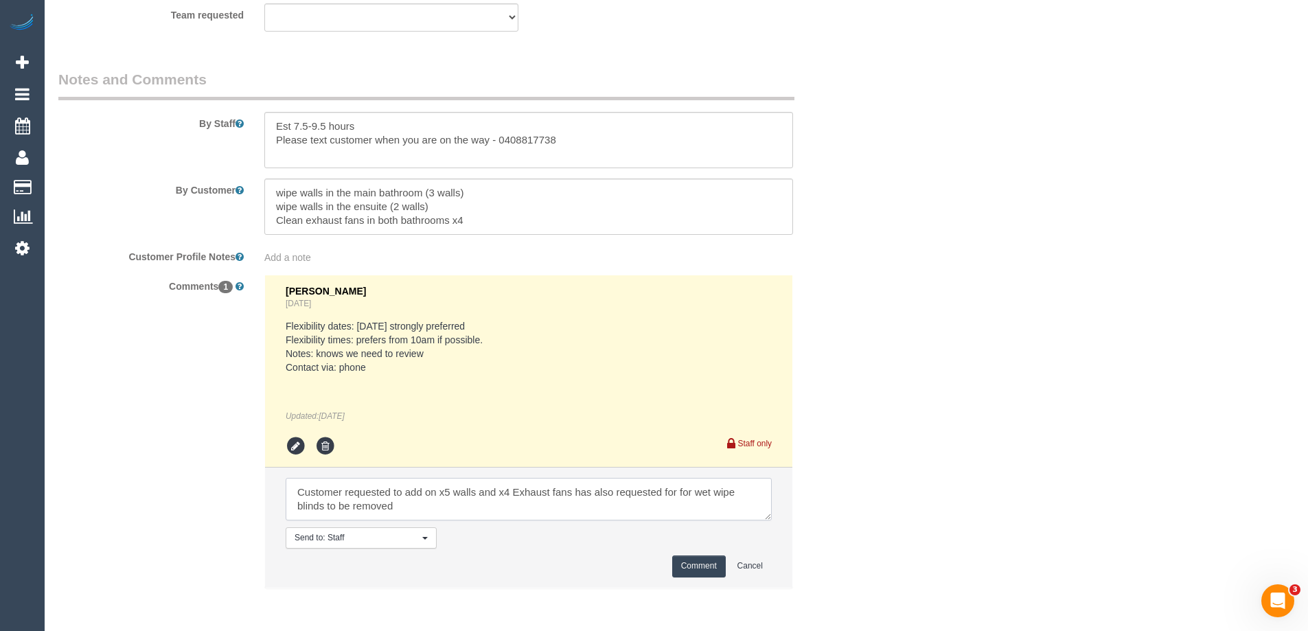
type textarea "Customer requested to add on x5 walls and x4 Exhaust fans has also requested fo…"
click at [372, 139] on textarea at bounding box center [528, 140] width 529 height 56
drag, startPoint x: 442, startPoint y: 141, endPoint x: 487, endPoint y: 140, distance: 44.6
click at [487, 140] on textarea at bounding box center [528, 140] width 529 height 56
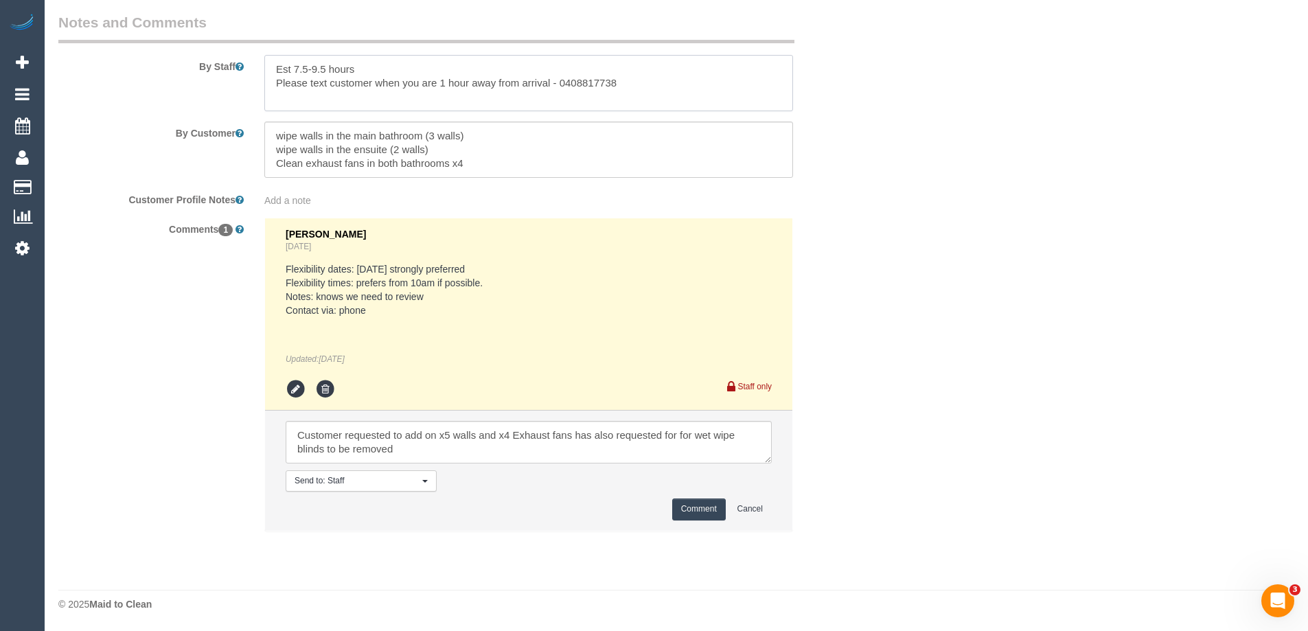
type textarea "Est 7.5-9.5 hours Please text customer when you are 1 hour away from arrival - …"
click at [416, 451] on textarea at bounding box center [529, 442] width 486 height 43
drag, startPoint x: 482, startPoint y: 451, endPoint x: 407, endPoint y: 457, distance: 75.1
click at [405, 455] on textarea at bounding box center [529, 442] width 486 height 43
click at [506, 154] on textarea at bounding box center [528, 150] width 529 height 56
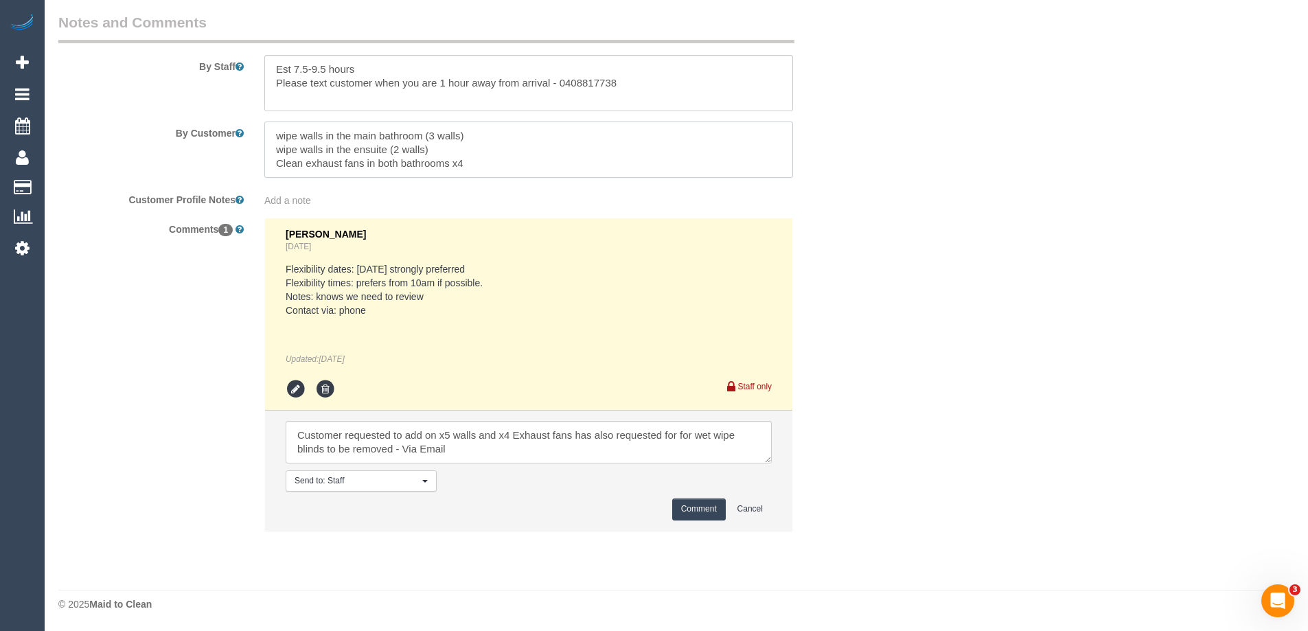
click at [506, 163] on textarea at bounding box center [528, 150] width 529 height 56
click at [455, 446] on textarea at bounding box center [529, 442] width 486 height 43
click at [296, 455] on textarea at bounding box center [529, 442] width 486 height 43
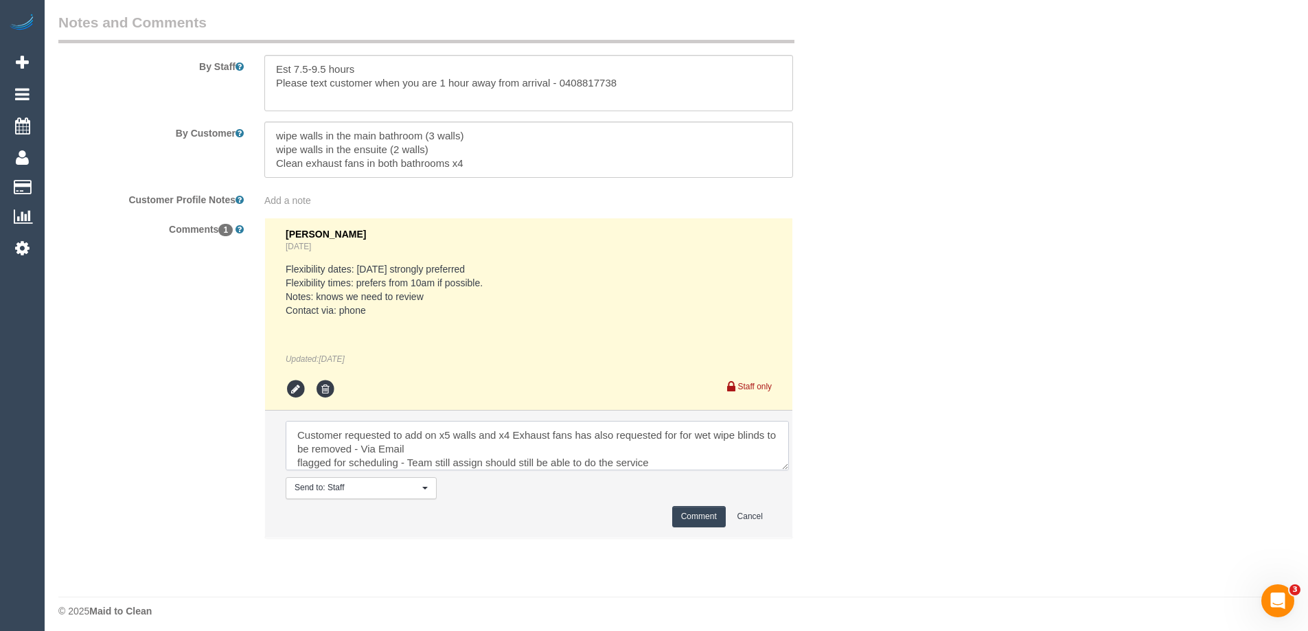
drag, startPoint x: 765, startPoint y: 460, endPoint x: 815, endPoint y: 482, distance: 54.7
click at [789, 470] on textarea at bounding box center [537, 445] width 503 height 49
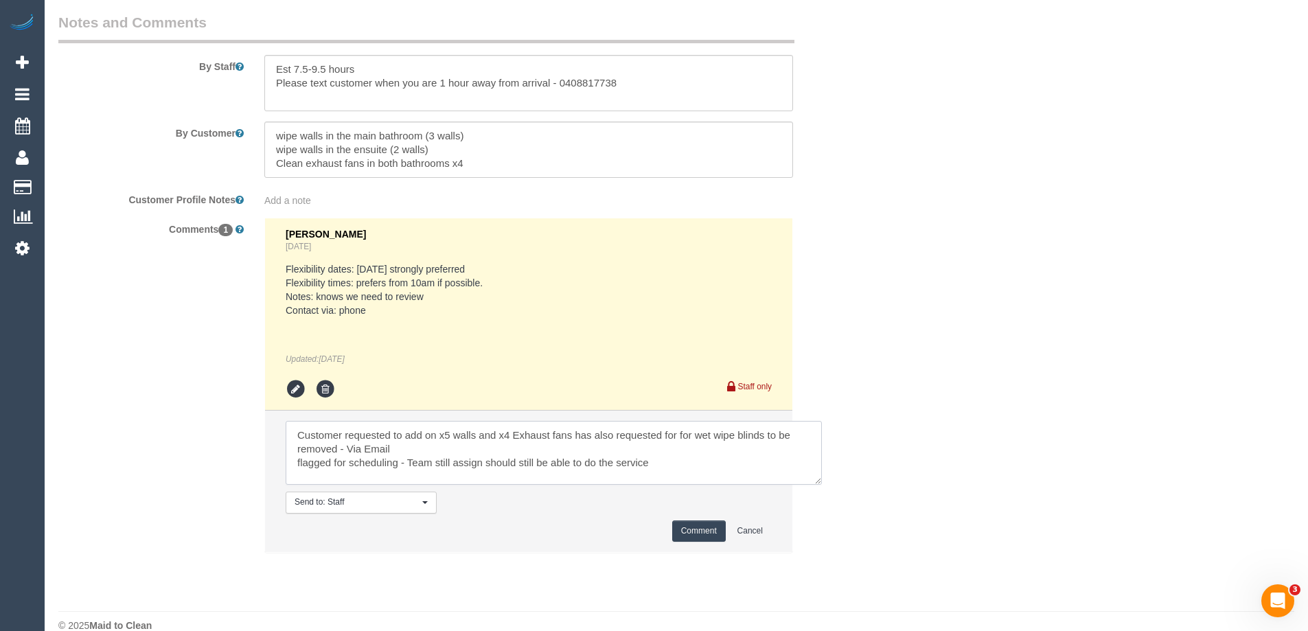
type textarea "Customer requested to add on x5 walls and x4 Exhaust fans has also requested fo…"
click at [703, 531] on button "Comment" at bounding box center [699, 530] width 54 height 21
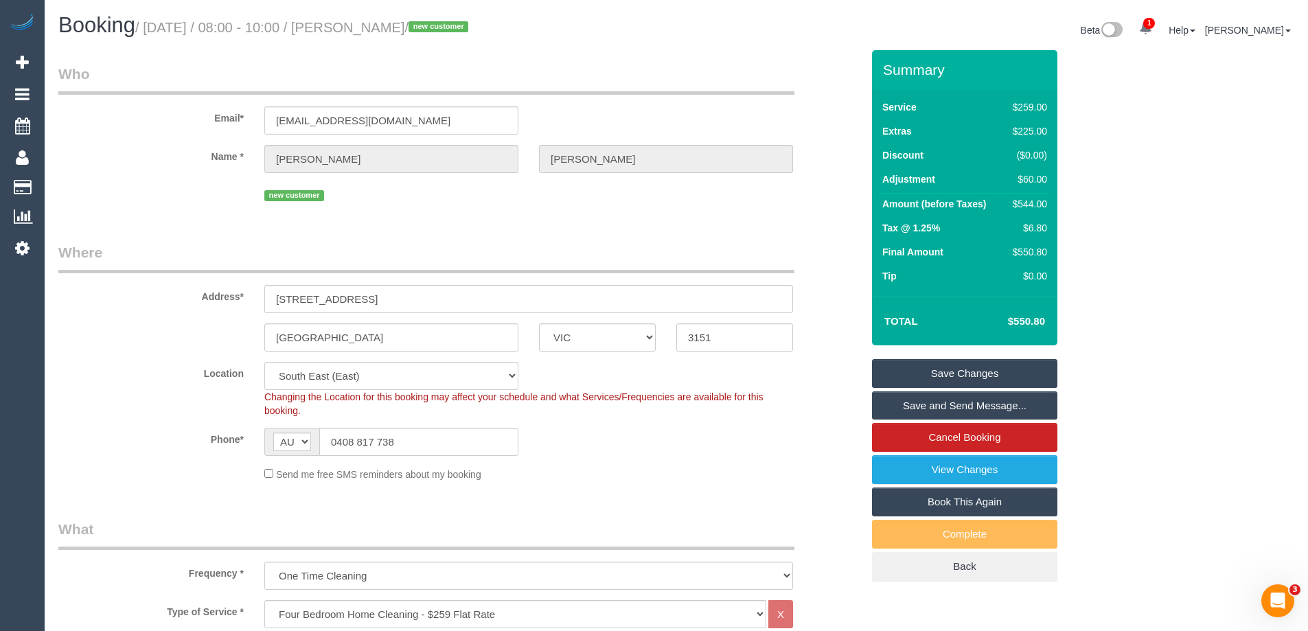
click at [983, 402] on link "Save and Send Message..." at bounding box center [964, 405] width 185 height 29
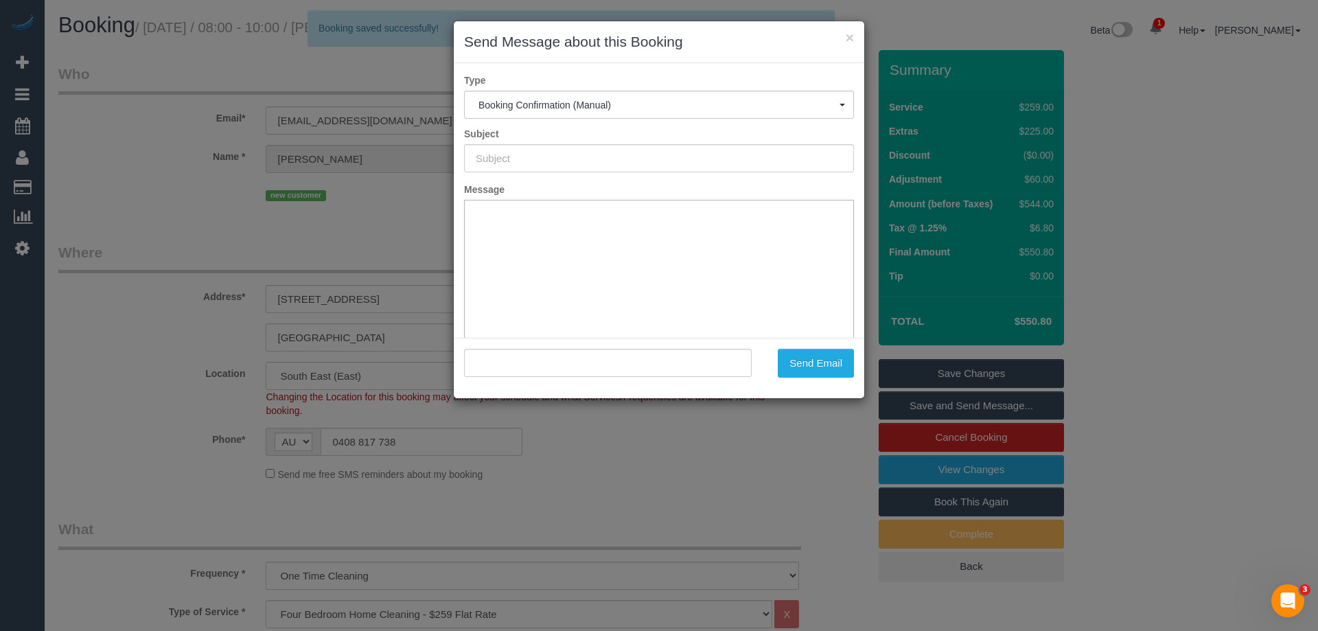
type input "Booking Confirmed"
type input ""Mel Holloway" <hollowaymel05@yahoo.com.au>"
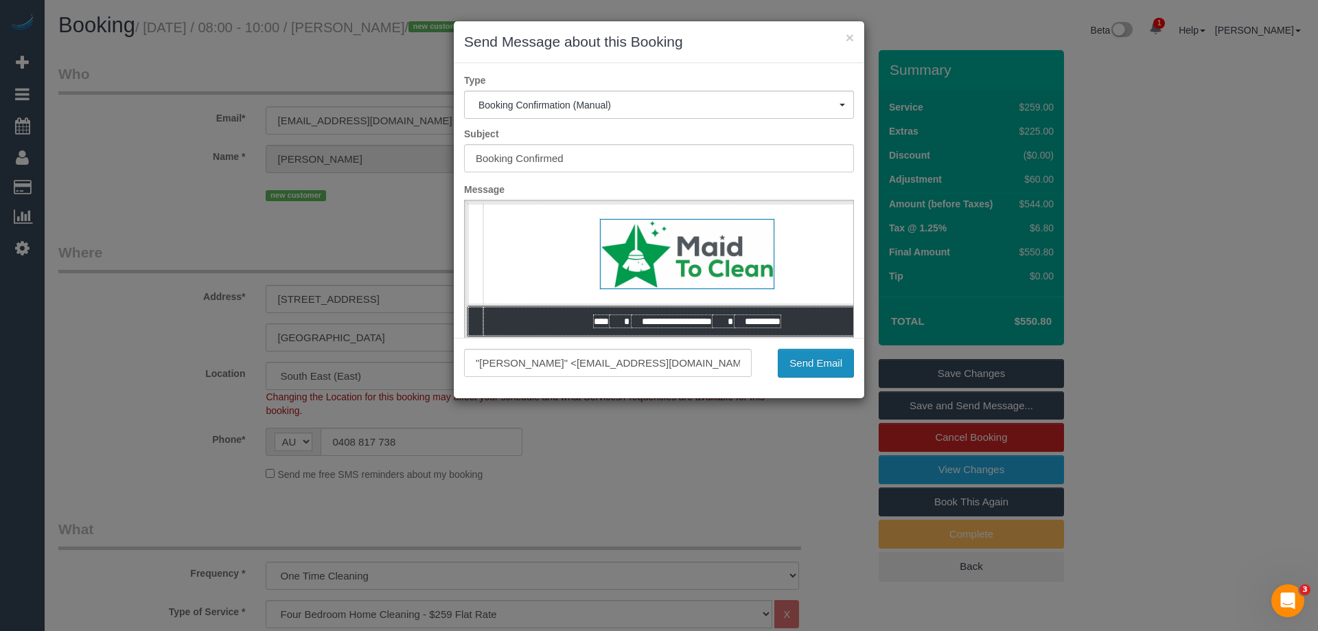
click at [804, 358] on button "Send Email" at bounding box center [816, 363] width 76 height 29
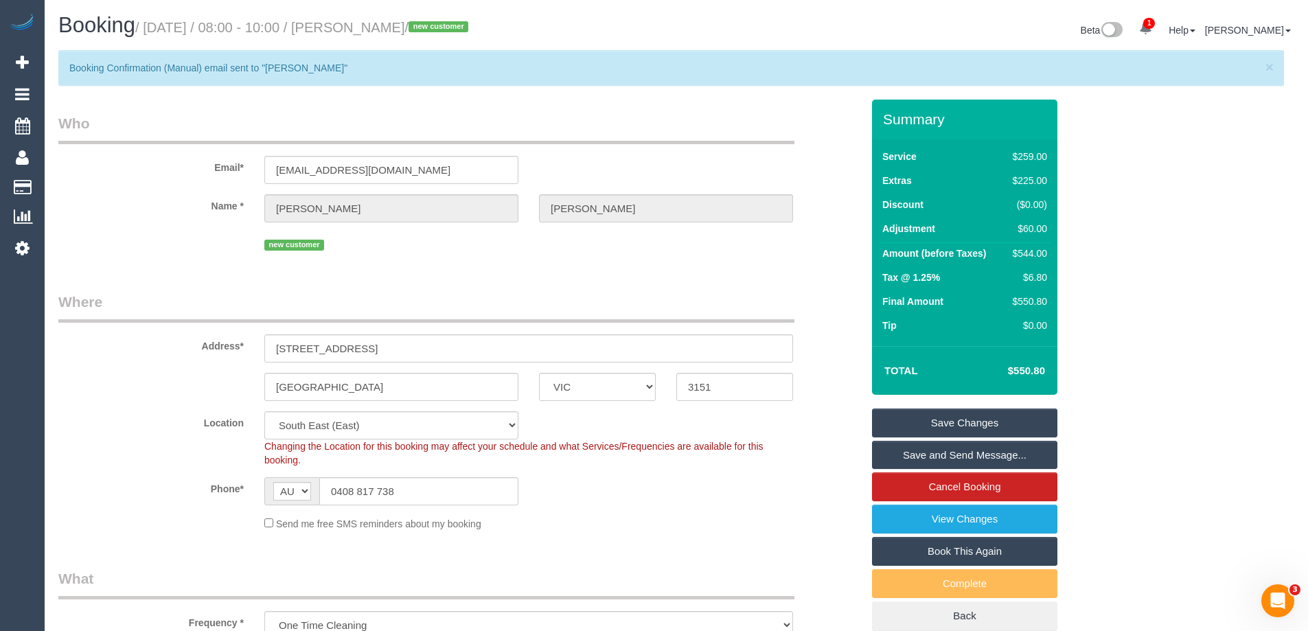
click at [974, 422] on link "Save Changes" at bounding box center [964, 423] width 185 height 29
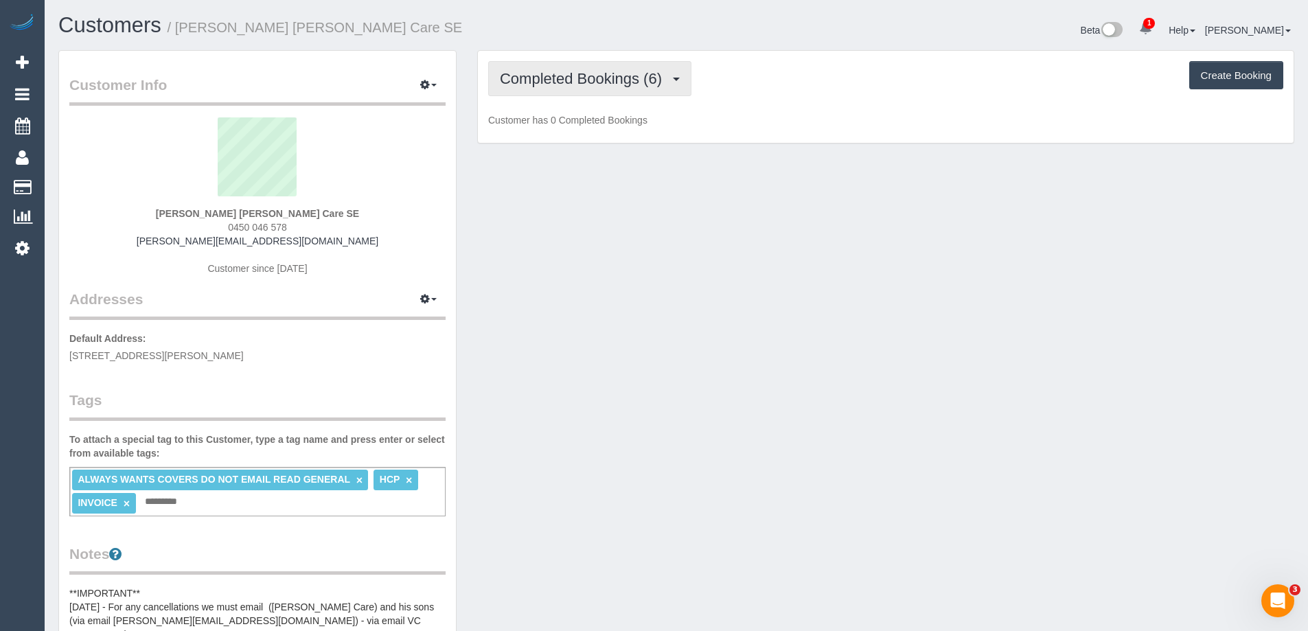
click at [626, 88] on button "Completed Bookings (6)" at bounding box center [589, 78] width 203 height 35
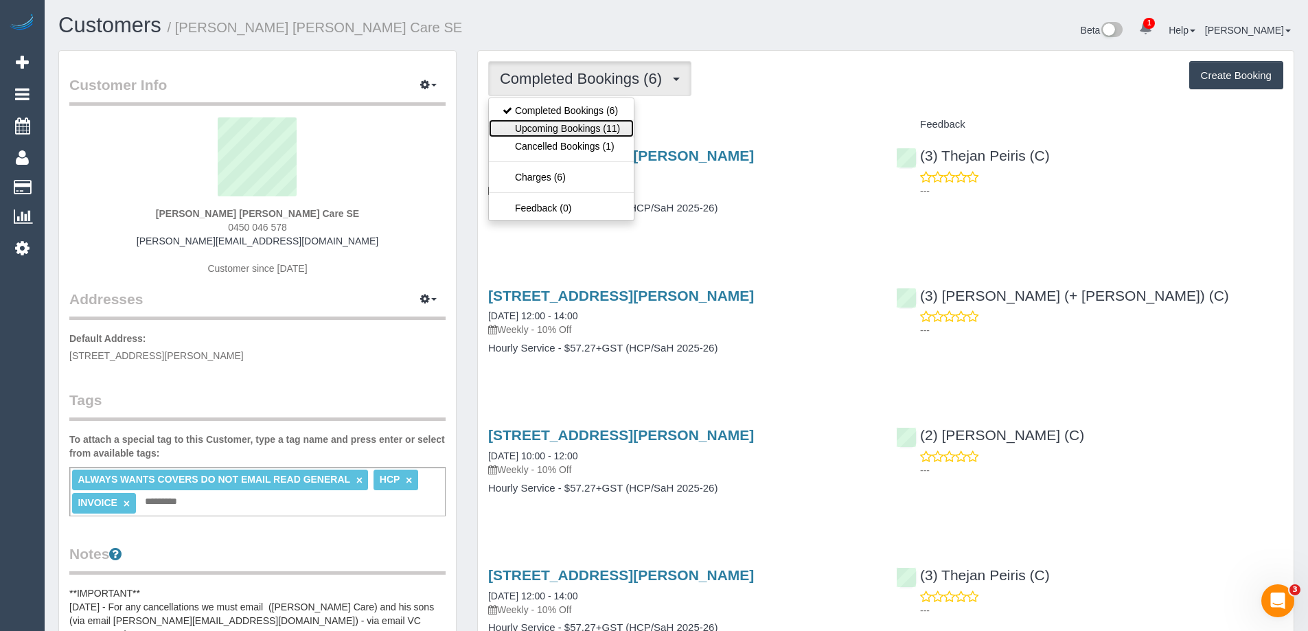
click at [591, 127] on link "Upcoming Bookings (11)" at bounding box center [561, 128] width 145 height 18
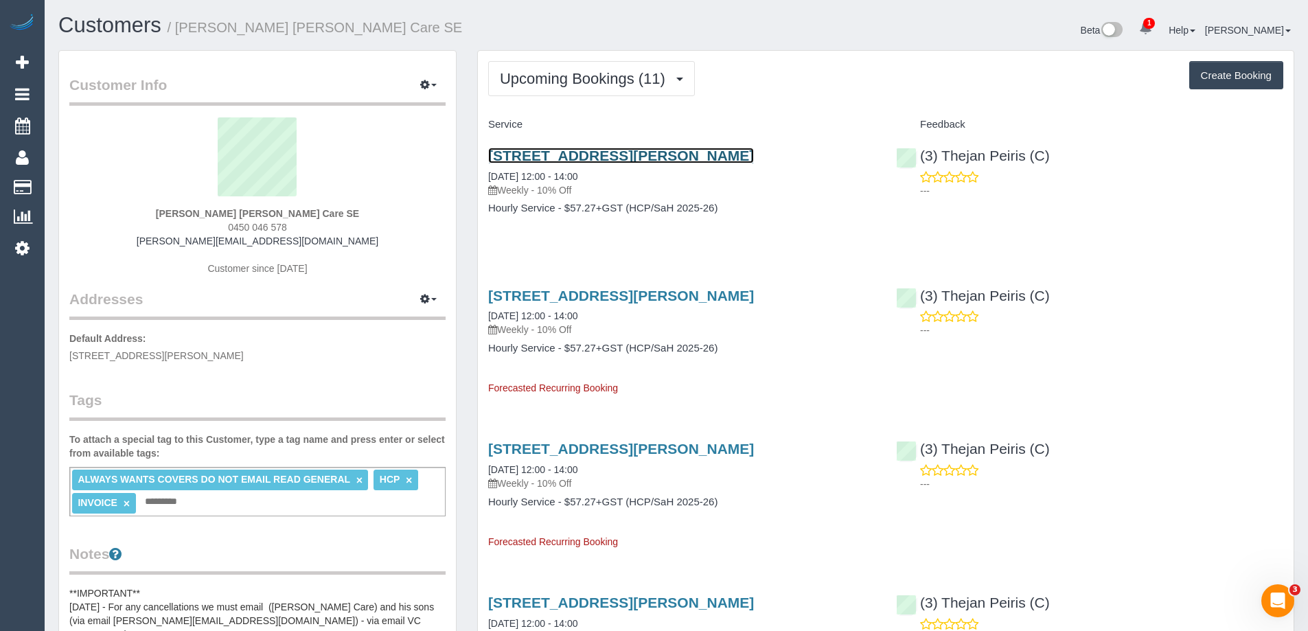
click at [688, 154] on link "72 Sellars St, Watsonia North, VIC 3087" at bounding box center [621, 156] width 266 height 16
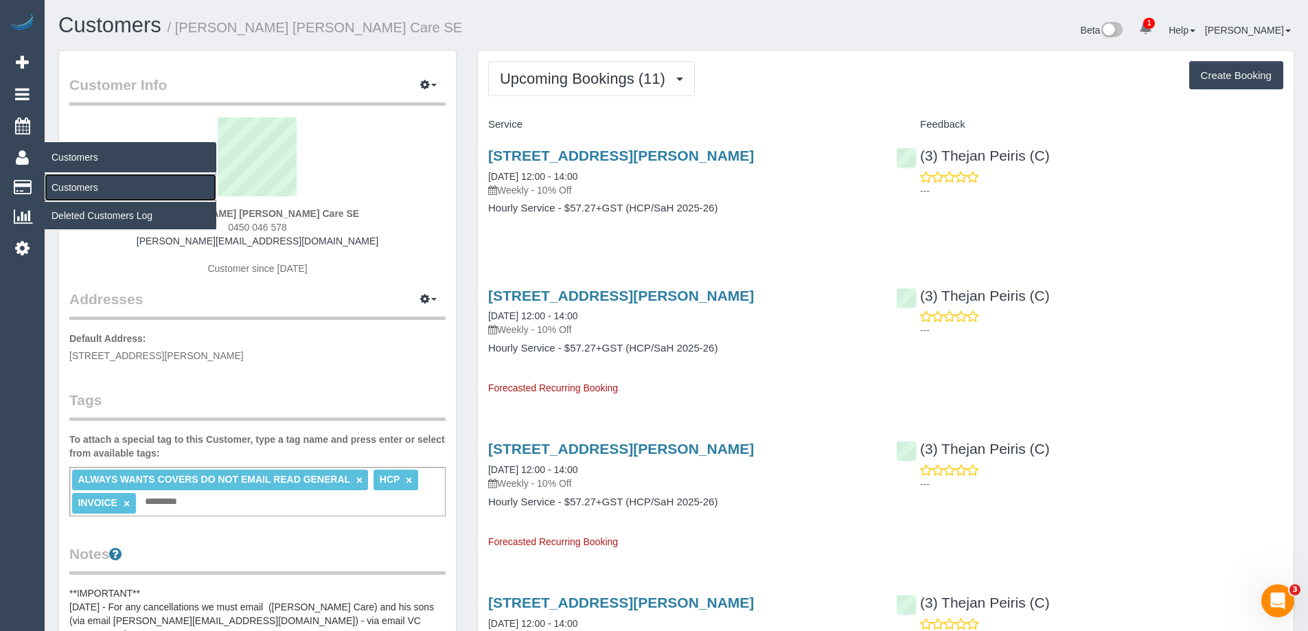
click at [128, 192] on link "Customers" at bounding box center [131, 187] width 172 height 27
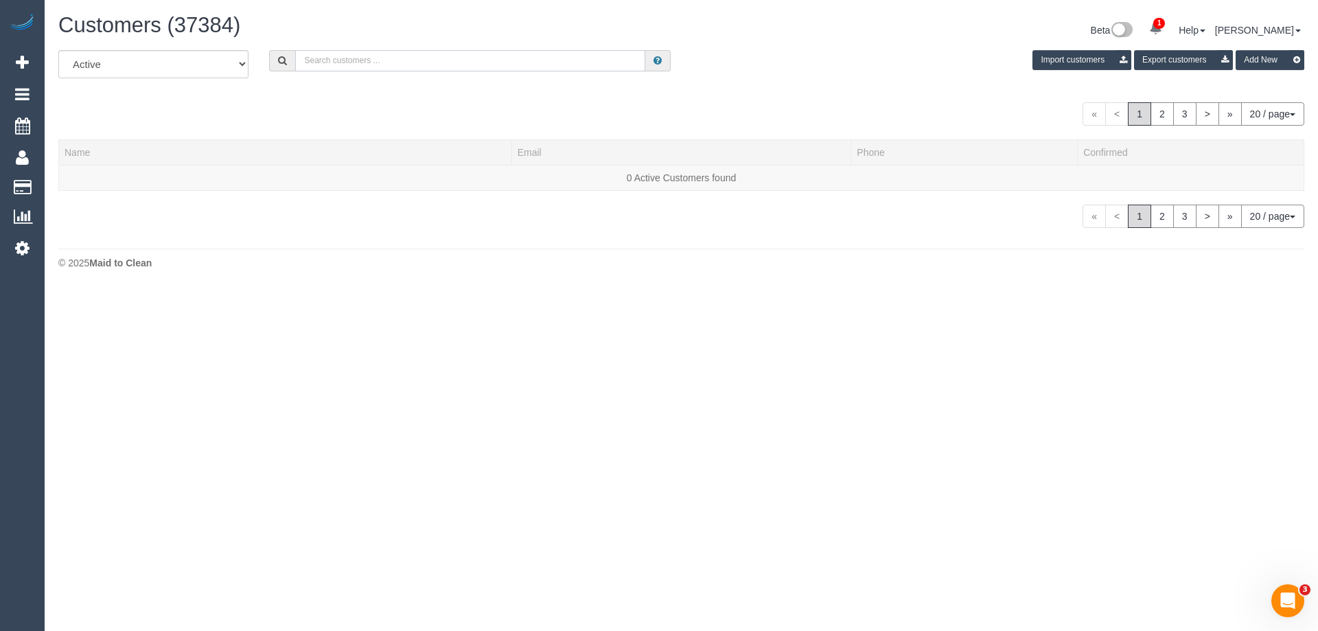
click at [360, 65] on input "text" at bounding box center [470, 60] width 350 height 21
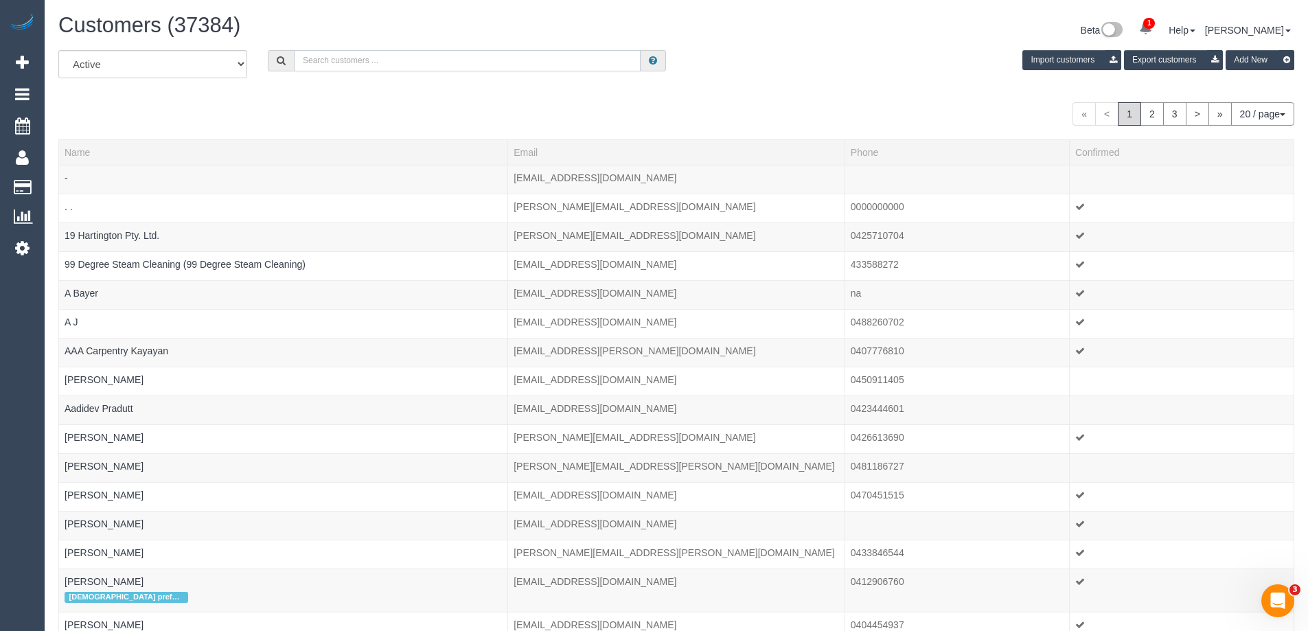
paste input "[EMAIL_ADDRESS][DOMAIN_NAME]"
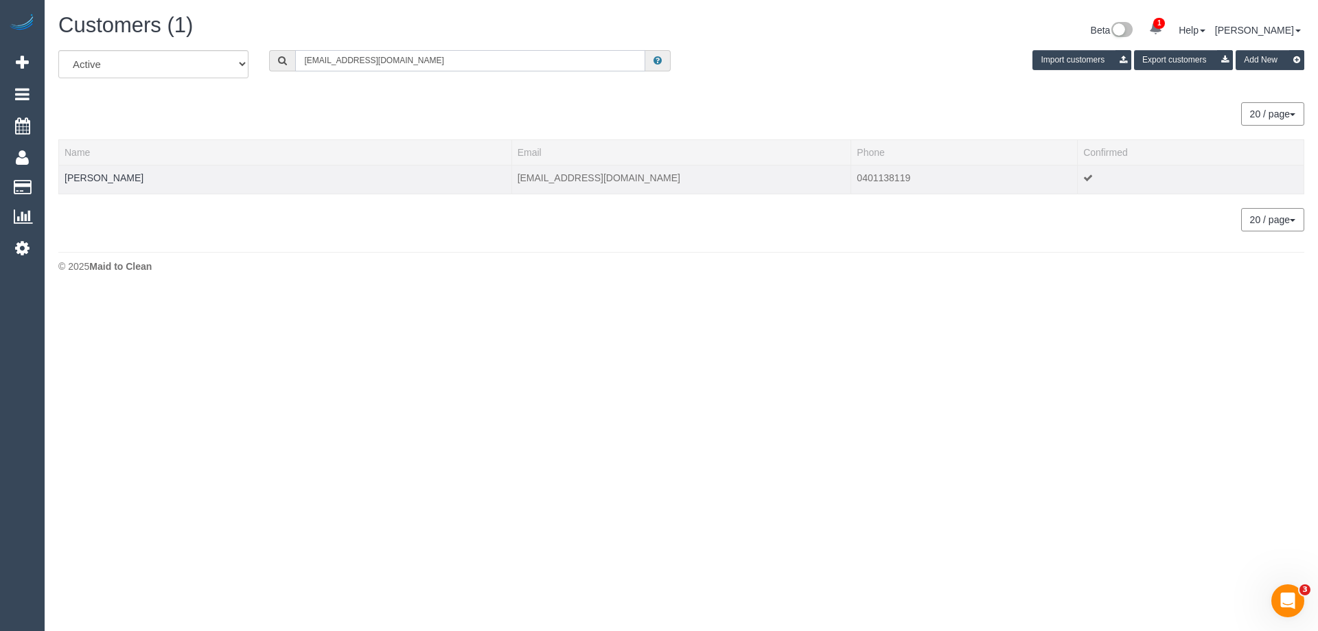
type input "[EMAIL_ADDRESS][DOMAIN_NAME]"
click at [137, 179] on td "Anna Lee" at bounding box center [285, 179] width 453 height 29
click at [110, 180] on td "Anna Lee" at bounding box center [285, 179] width 453 height 29
click at [84, 175] on link "Anna Lee" at bounding box center [104, 177] width 79 height 11
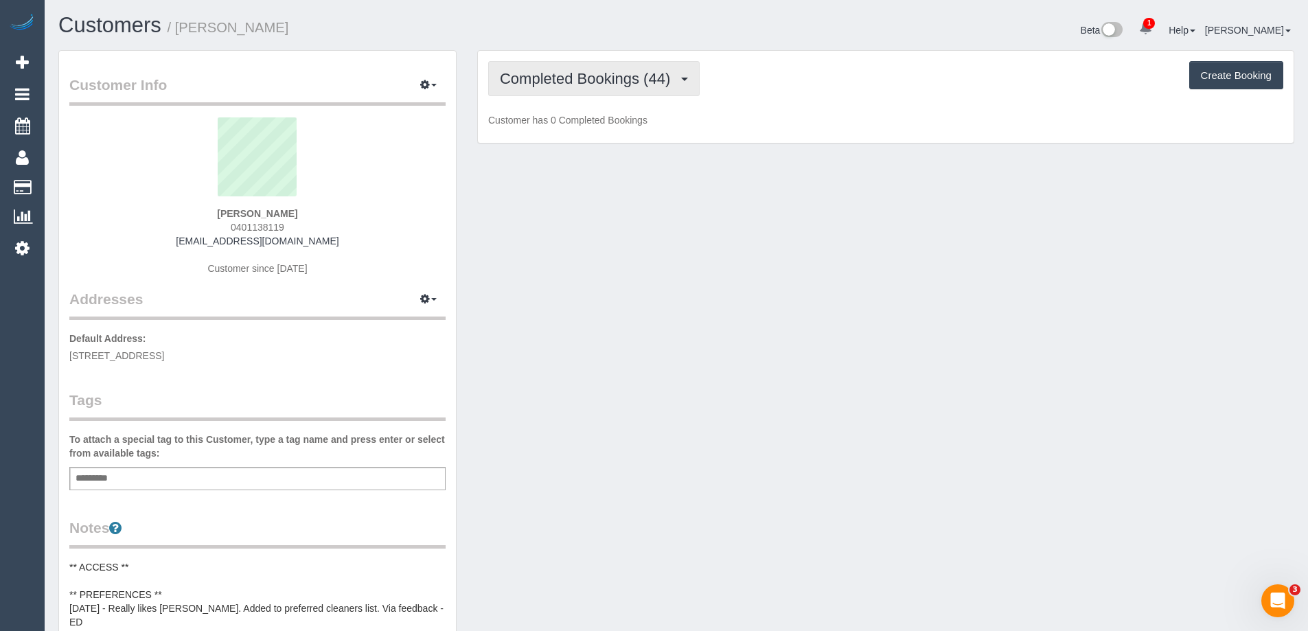
click at [632, 80] on span "Completed Bookings (44)" at bounding box center [588, 78] width 177 height 17
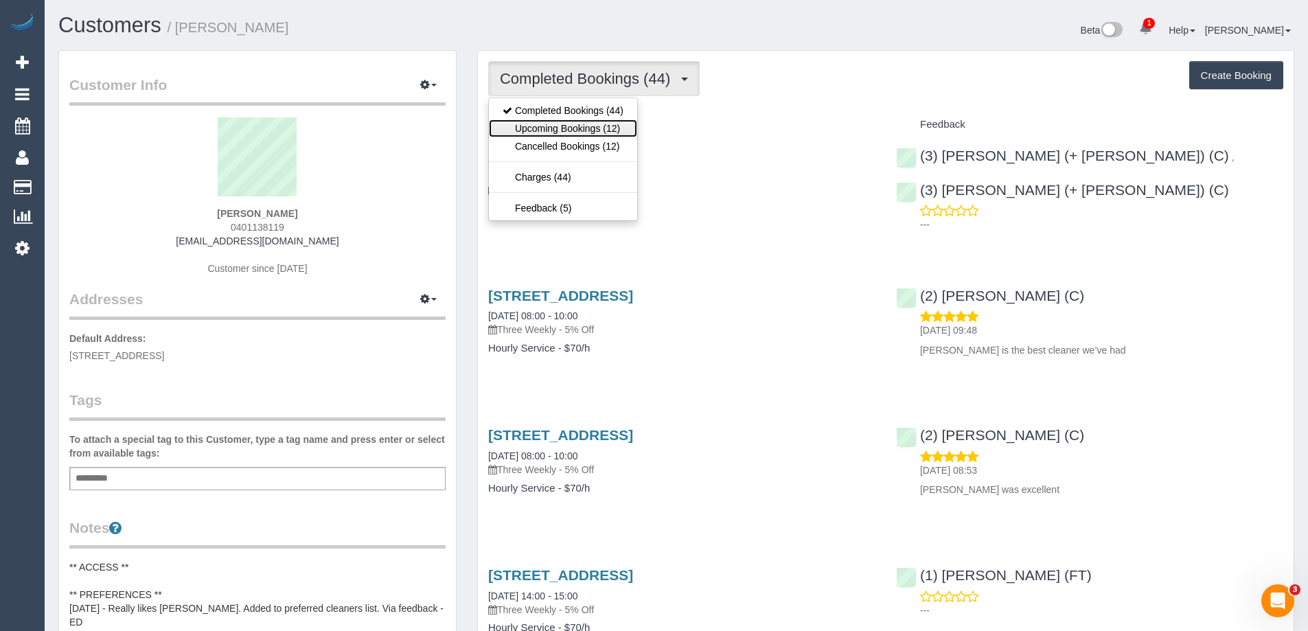
click at [571, 128] on link "Upcoming Bookings (12)" at bounding box center [563, 128] width 148 height 18
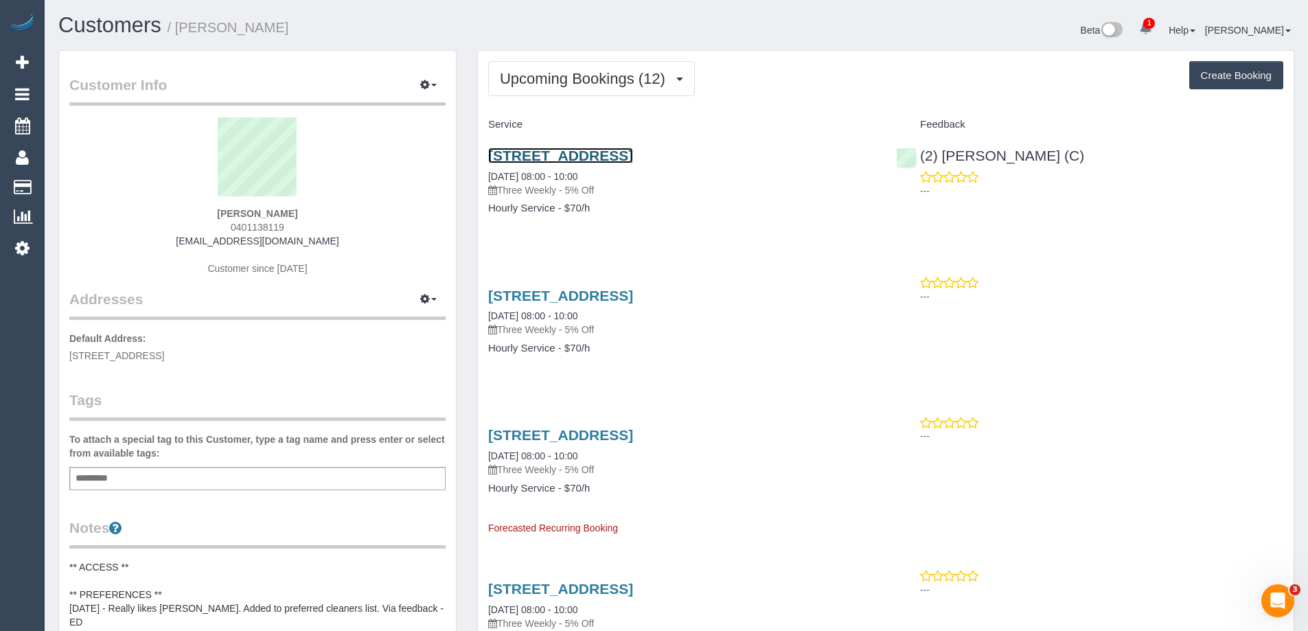
click at [567, 161] on link "260 City Road, 5702, Southbank, VIC 3006" at bounding box center [560, 156] width 145 height 16
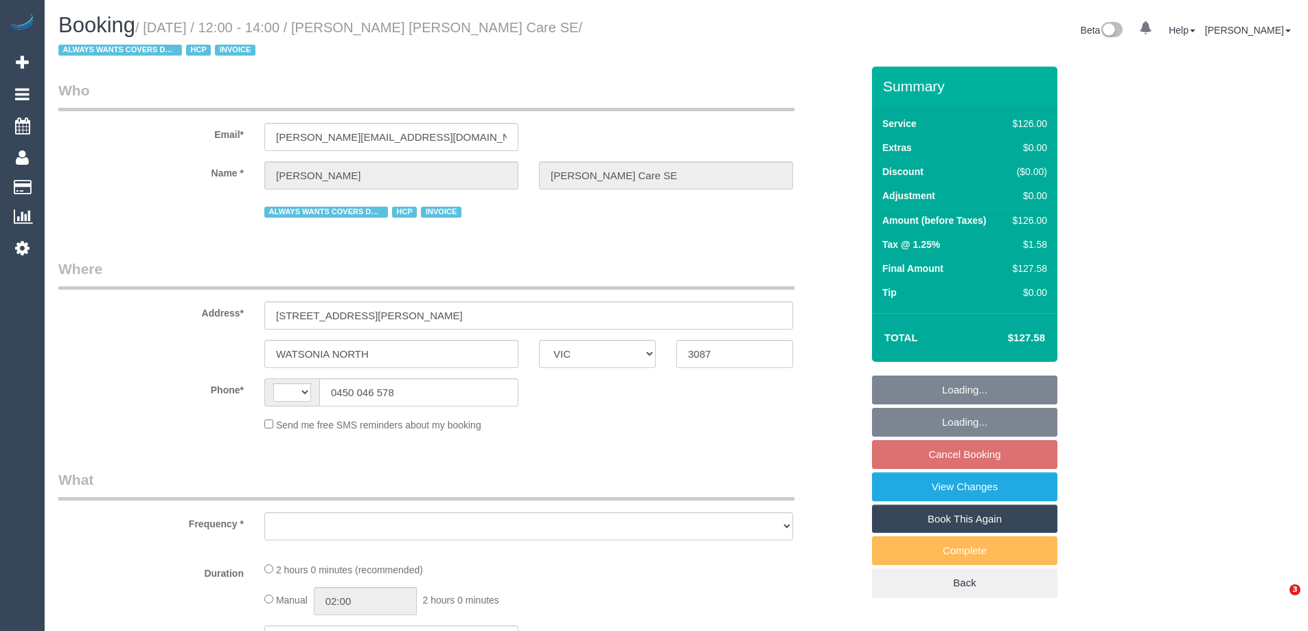
select select "VIC"
select select "string:AU"
select select "object:538"
select select "120"
select select "number:28"
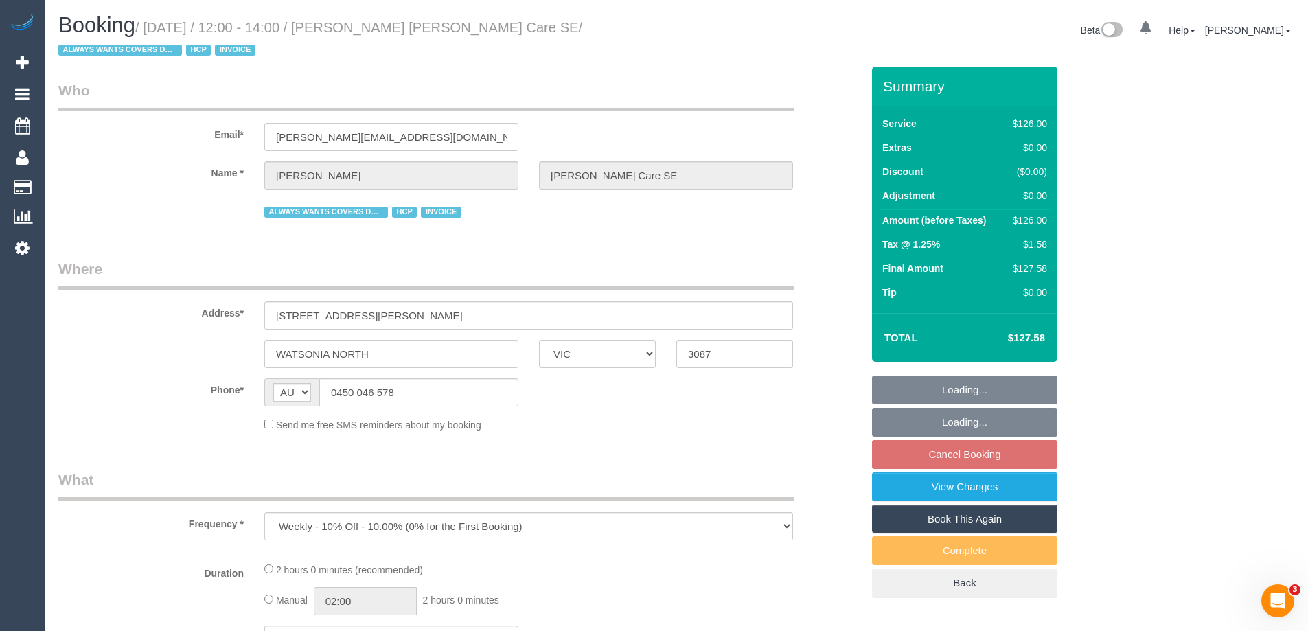
select select "number:14"
select select "number:19"
select select "number:36"
select select "number:34"
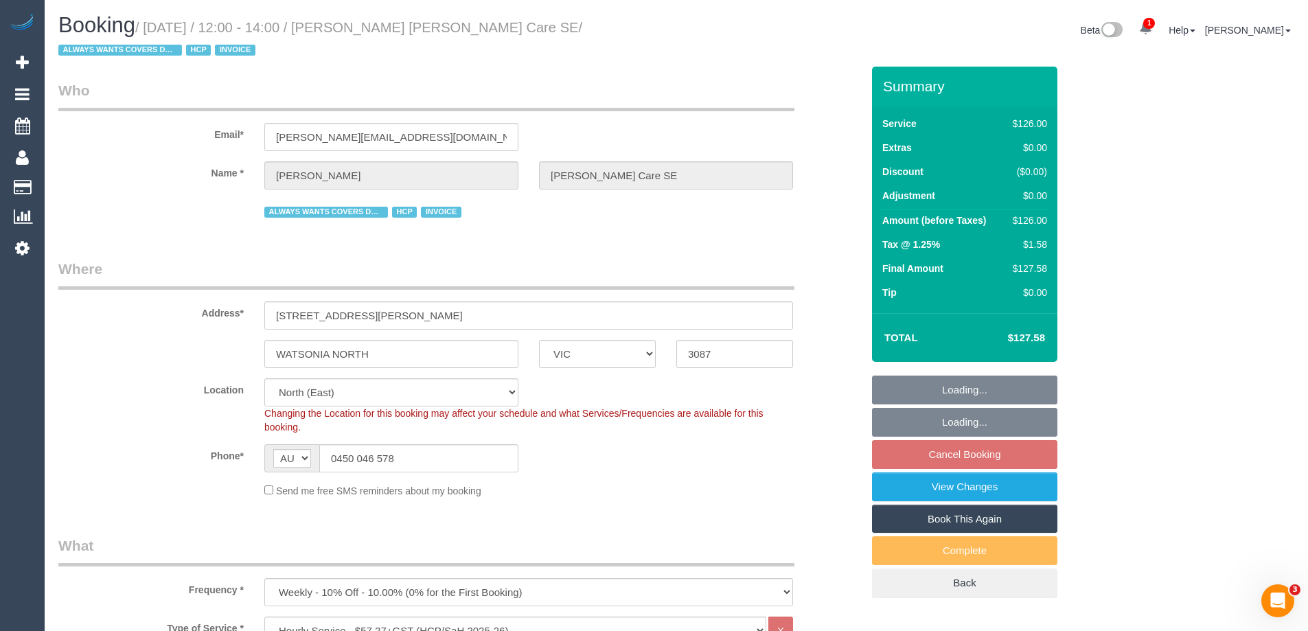
select select "object:754"
select select "spot1"
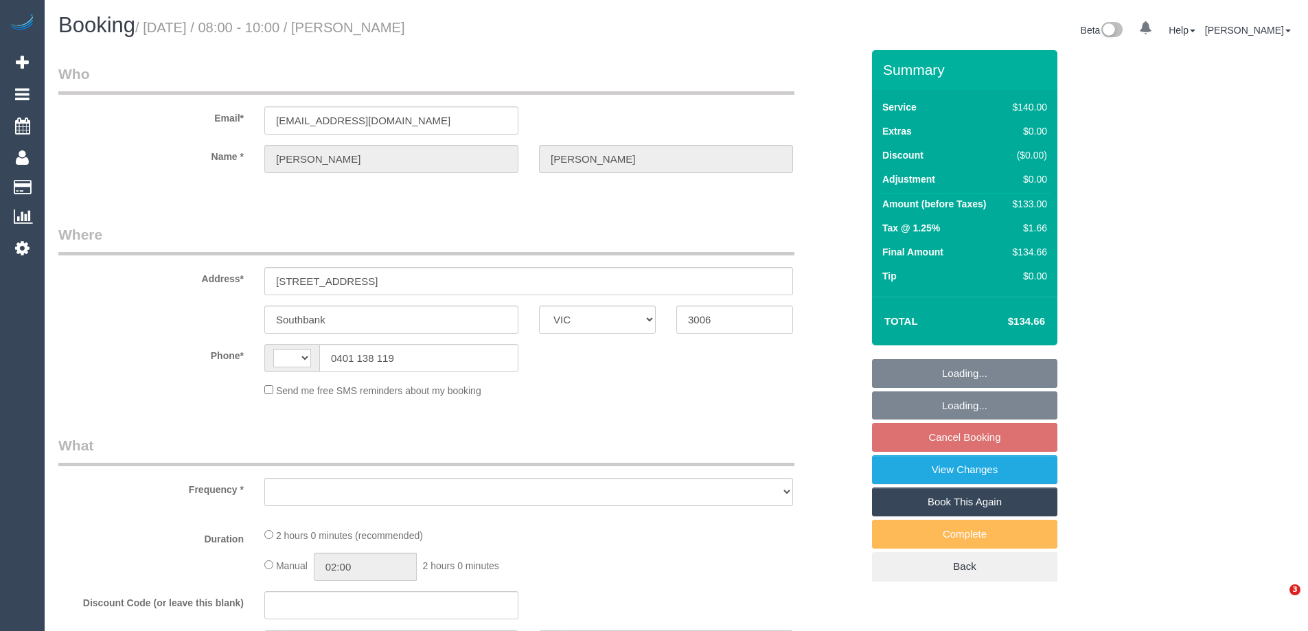
select select "VIC"
select select "string:AU"
select select "object:290"
select select "string:stripe-pm_1MKWMW2GScqysDRVc5rmOdac"
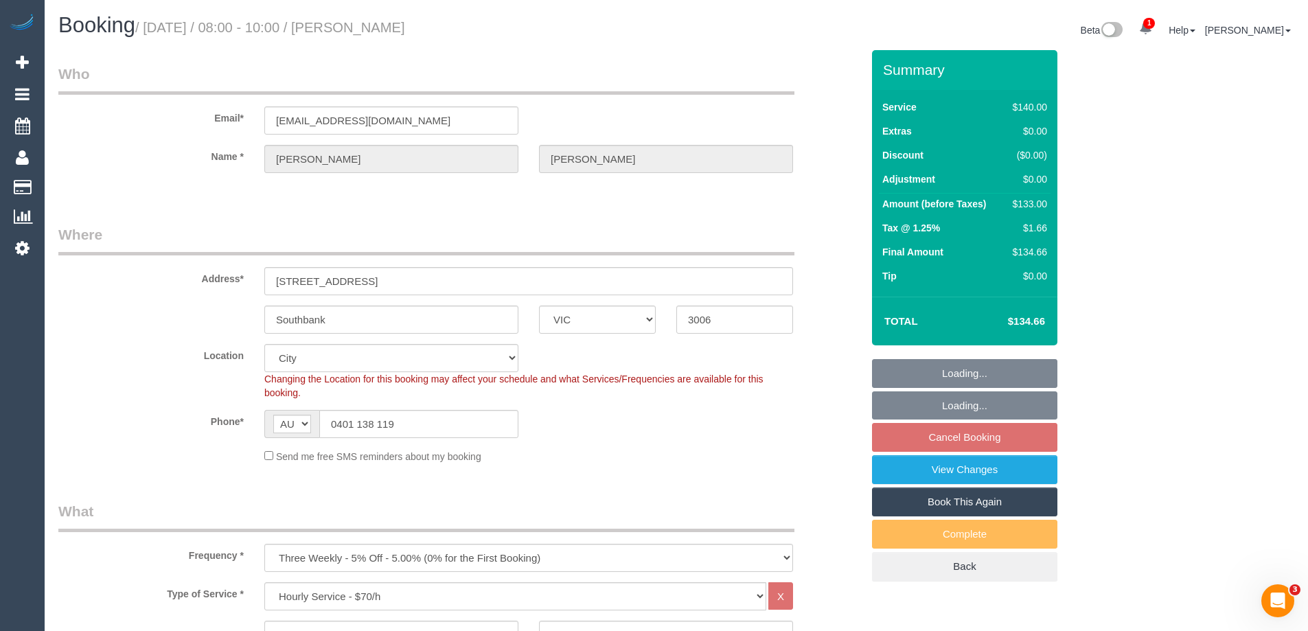
select select "spot1"
select select "number:28"
select select "number:14"
select select "number:20"
select select "number:24"
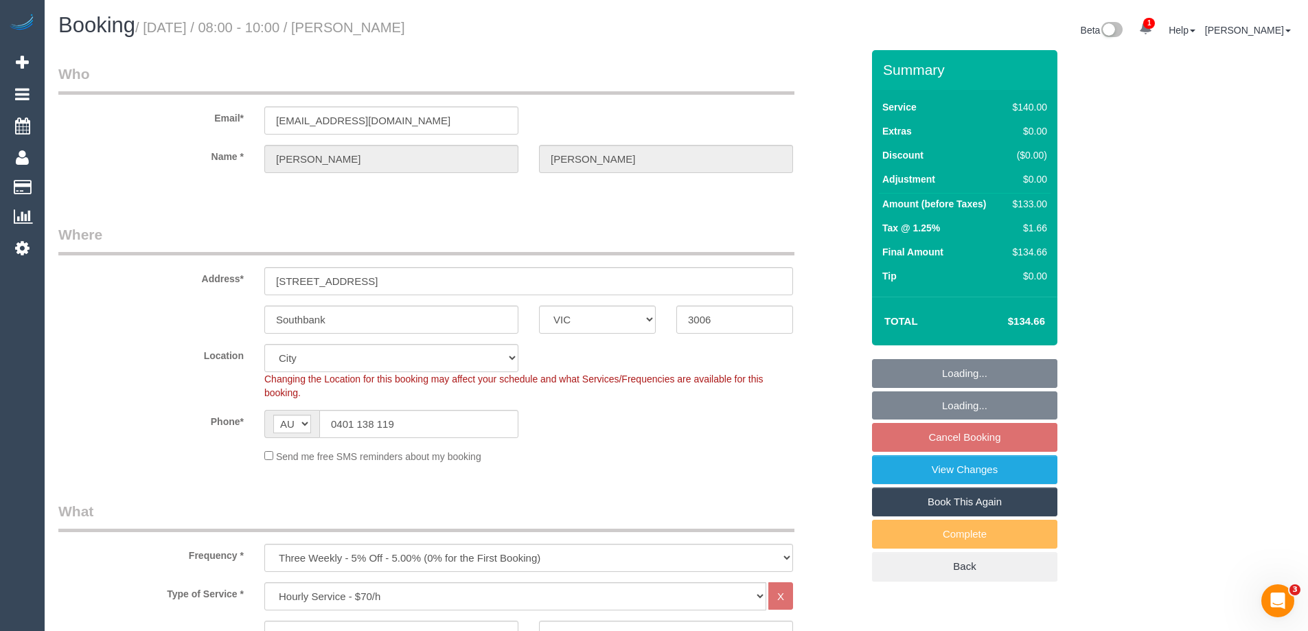
select select "number:35"
select select "number:12"
select select "object:1267"
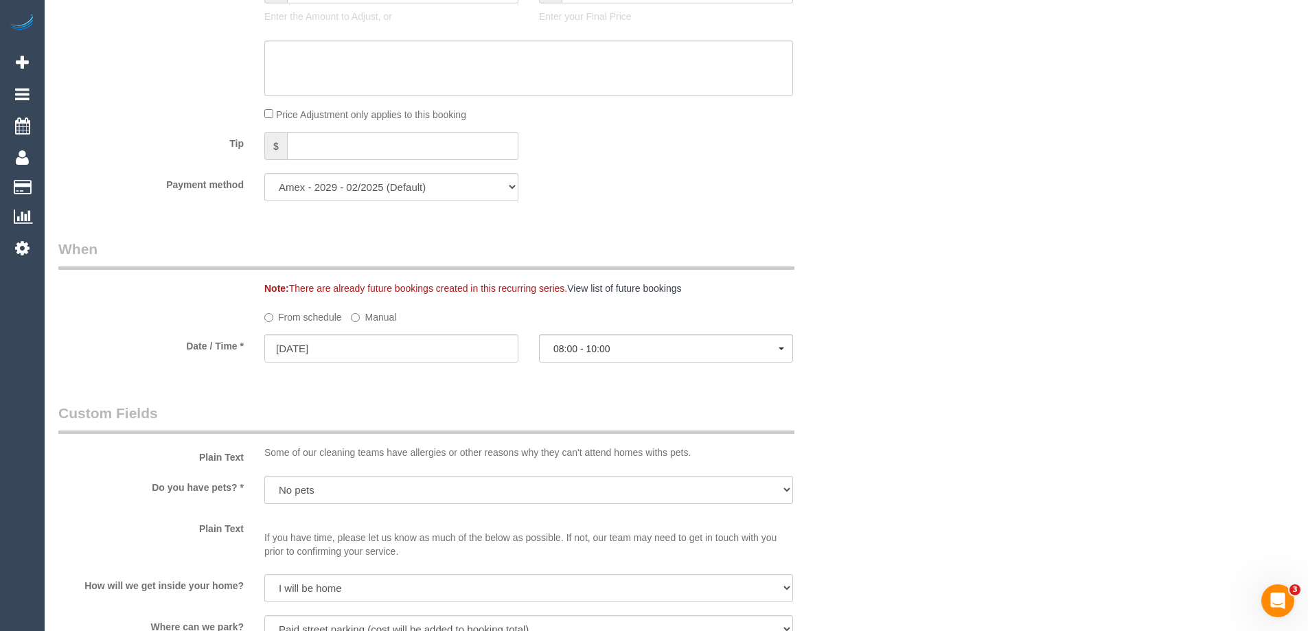
scroll to position [1236, 0]
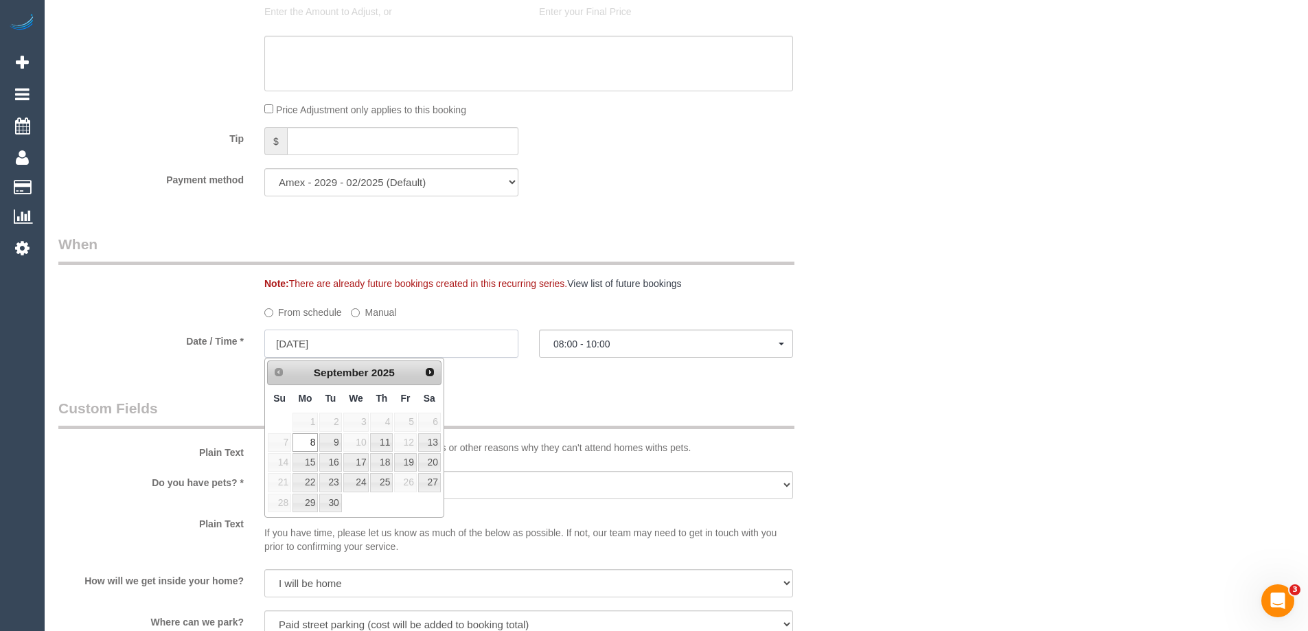
click at [301, 345] on input "08/09/2025" at bounding box center [391, 344] width 254 height 28
click at [426, 372] on span "Next" at bounding box center [430, 371] width 11 height 11
click at [332, 442] on link "7" at bounding box center [330, 442] width 22 height 19
type input "07/10/2025"
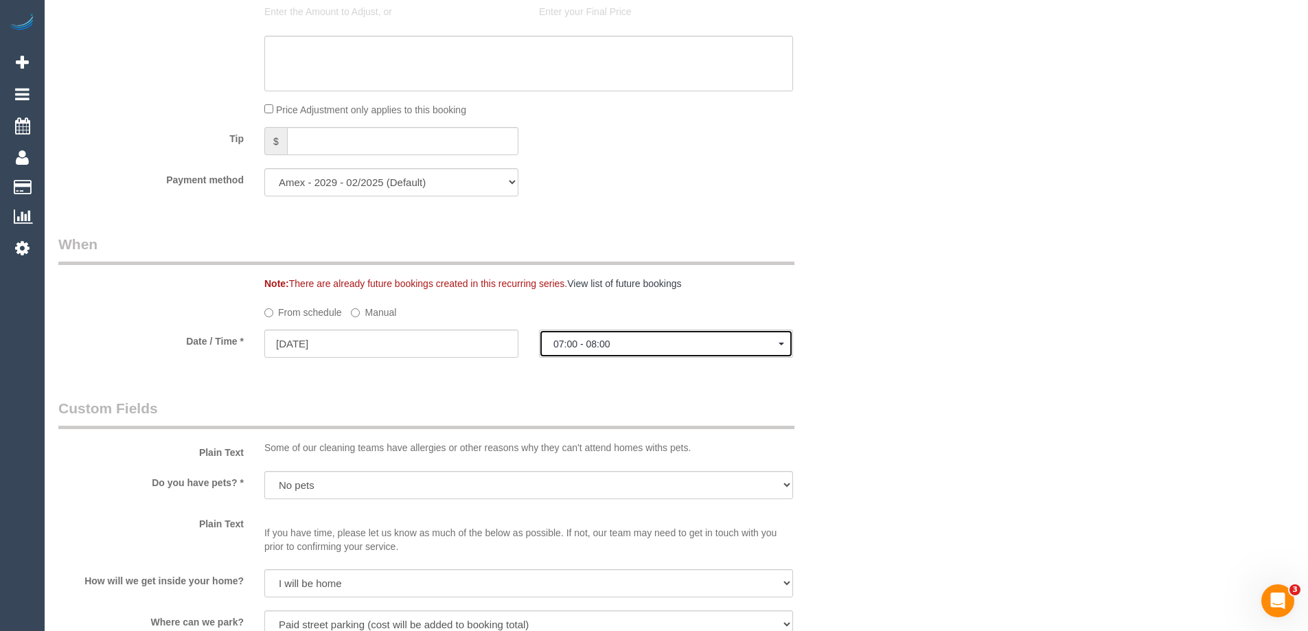
click at [656, 339] on span "07:00 - 08:00" at bounding box center [665, 344] width 225 height 11
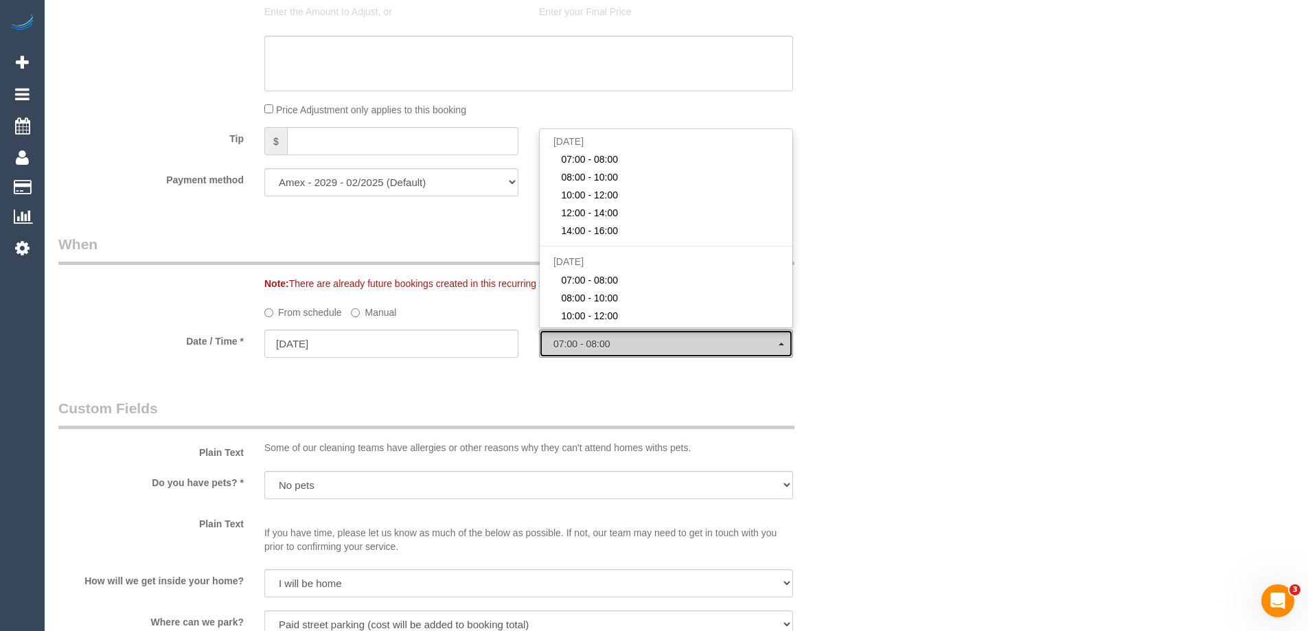
click at [656, 339] on span "07:00 - 08:00" at bounding box center [665, 344] width 225 height 11
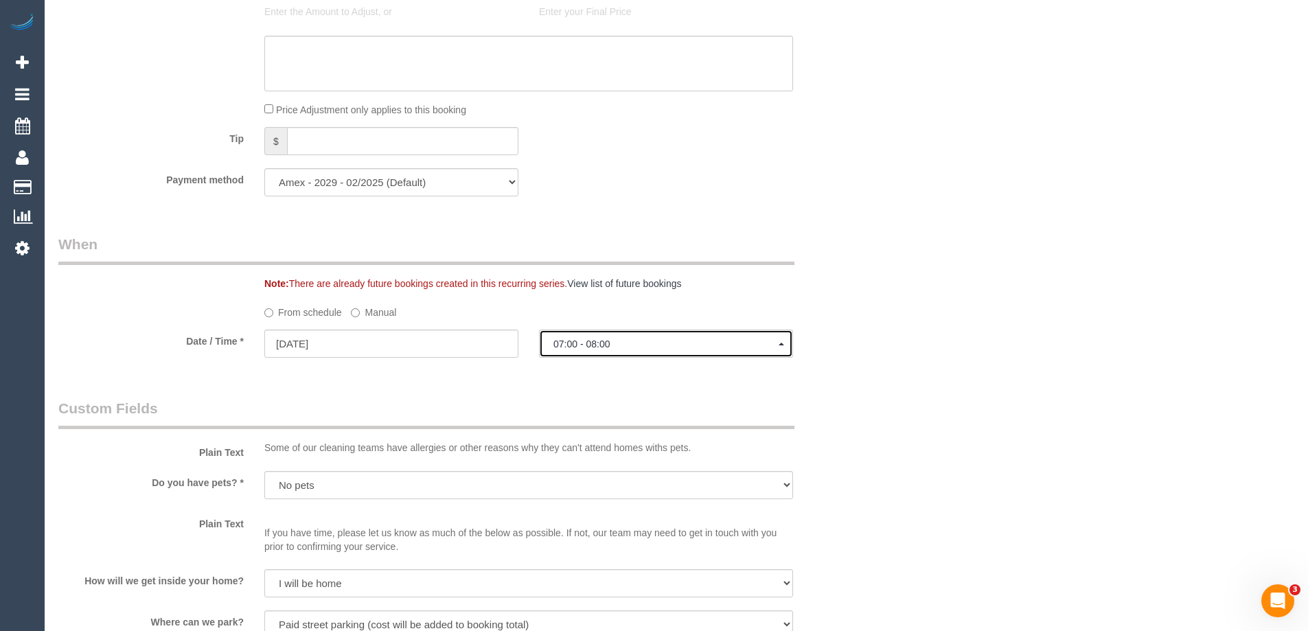
click at [697, 341] on span "07:00 - 08:00" at bounding box center [665, 344] width 225 height 11
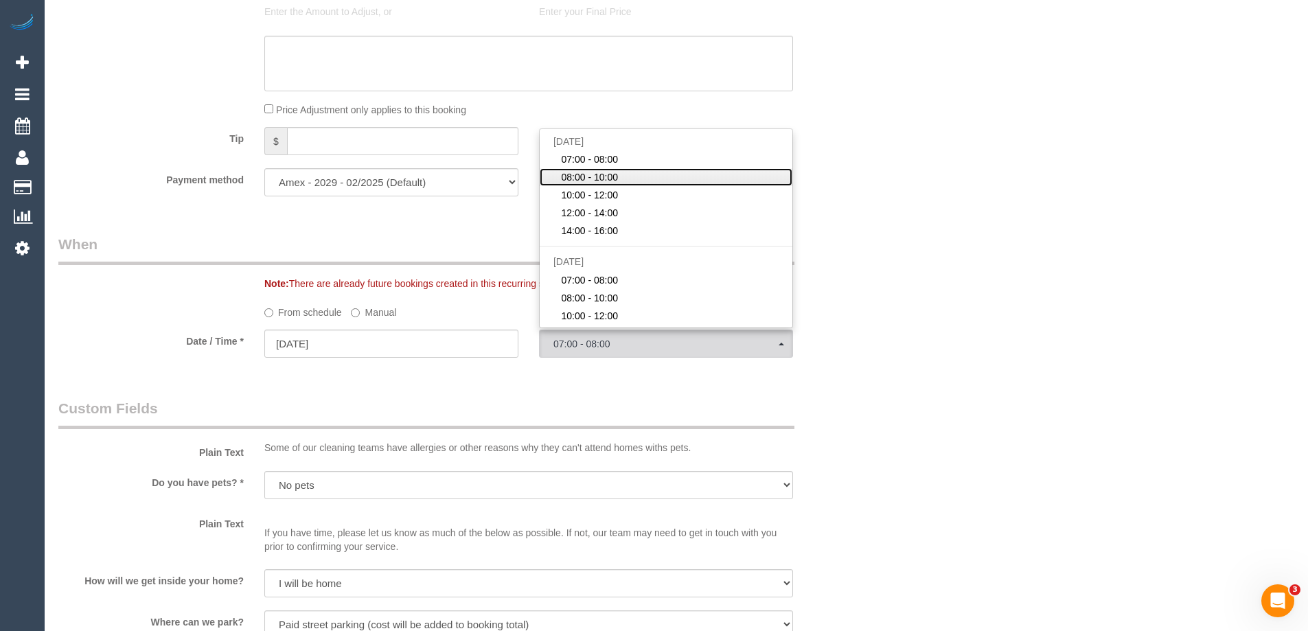
click at [623, 179] on link "08:00 - 10:00" at bounding box center [666, 177] width 253 height 18
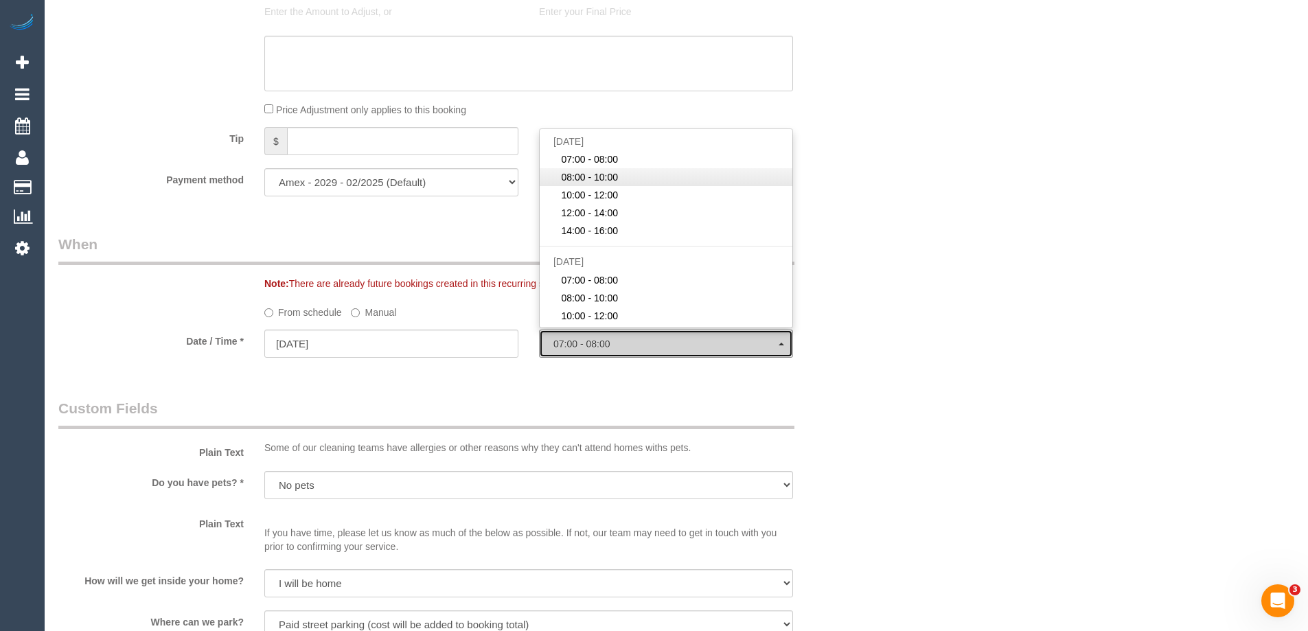
select select "spot15"
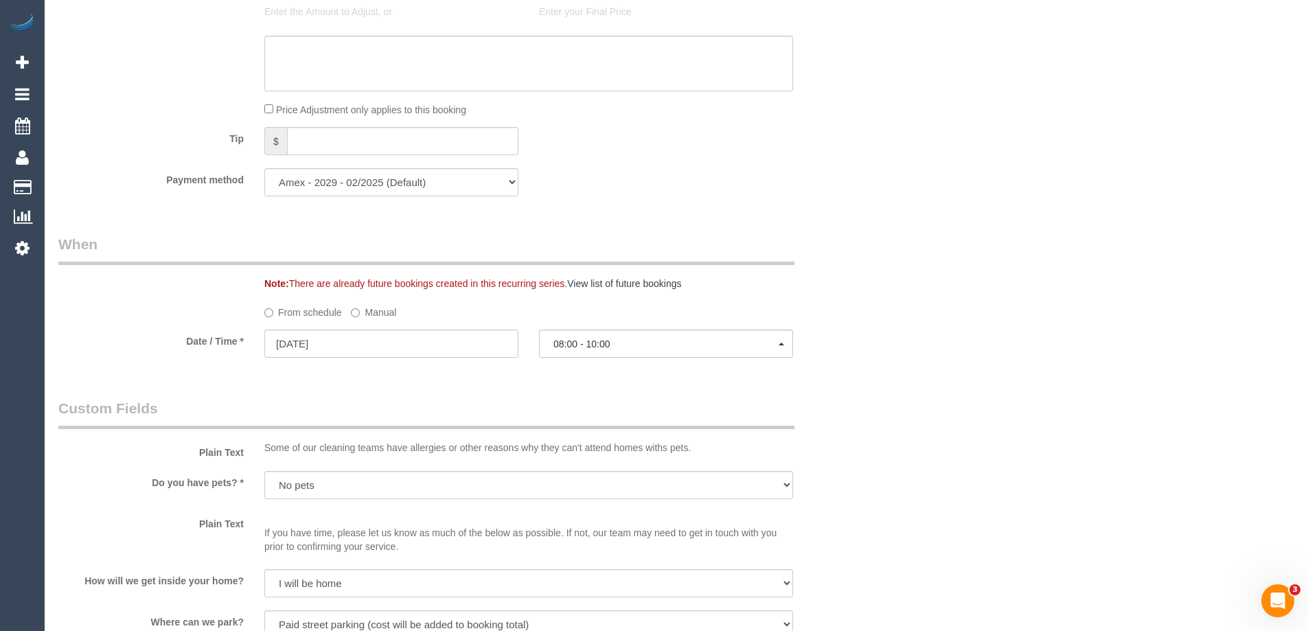
click at [993, 332] on div "Who Email* annayklee@gmail.com Name * Anna Lee Where Address* 260 City Road, 57…" at bounding box center [676, 190] width 1236 height 2753
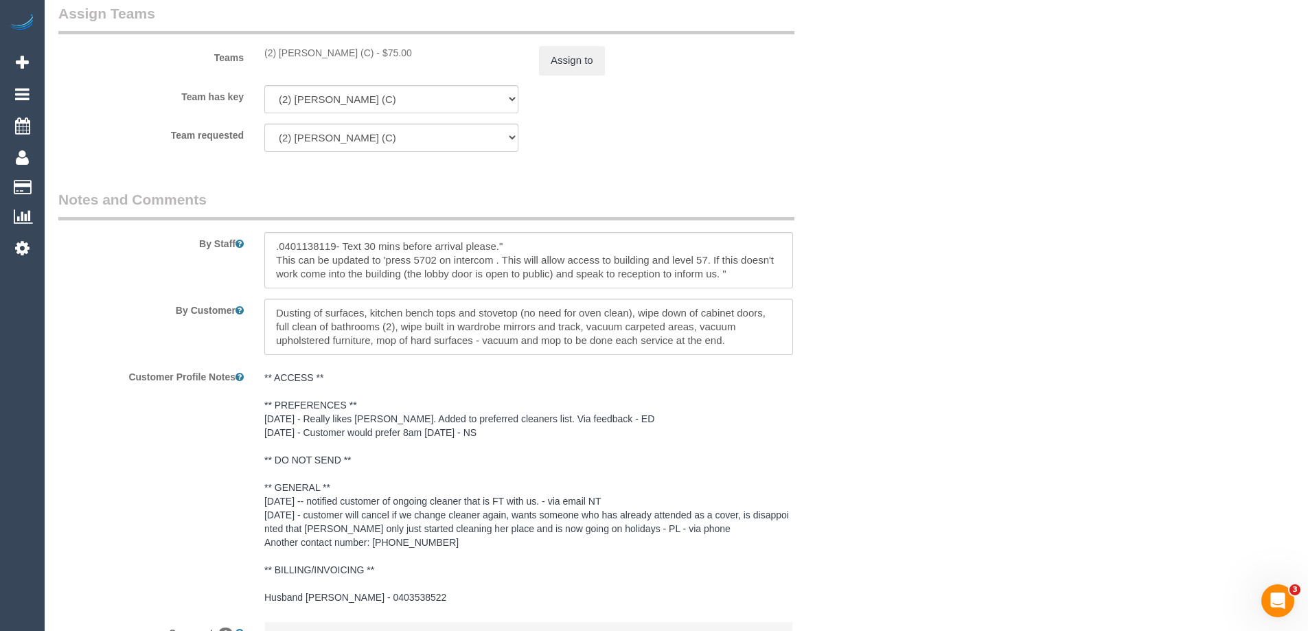
scroll to position [2220, 0]
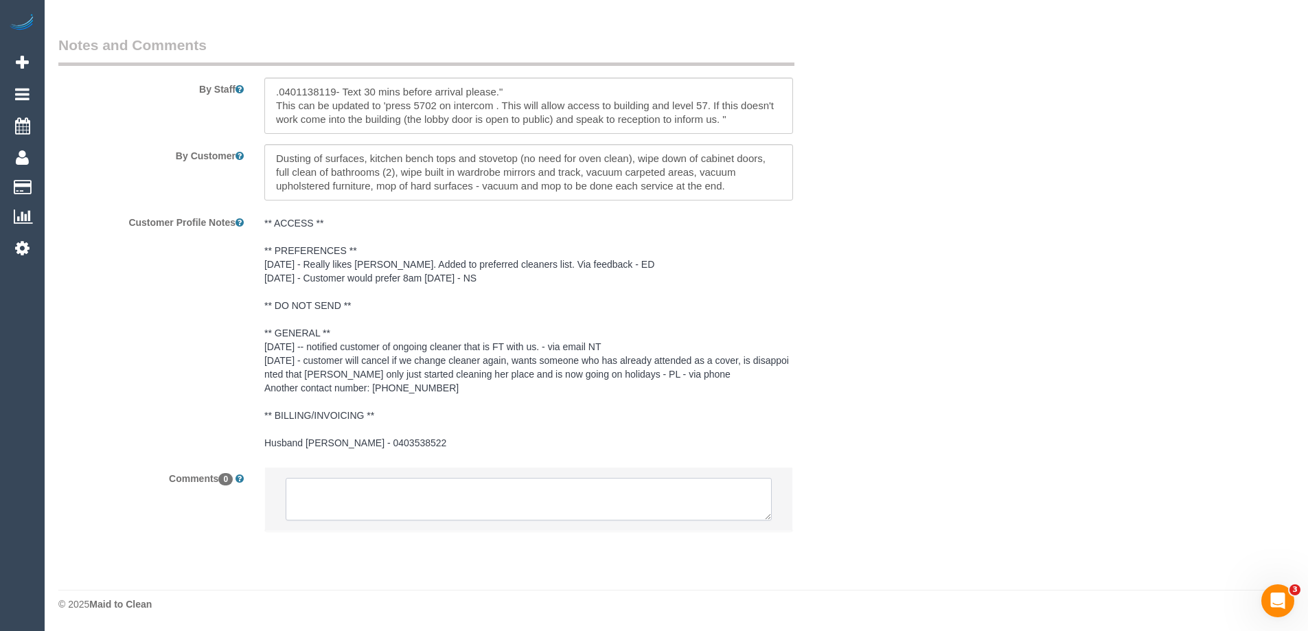
click at [348, 492] on textarea at bounding box center [529, 499] width 486 height 43
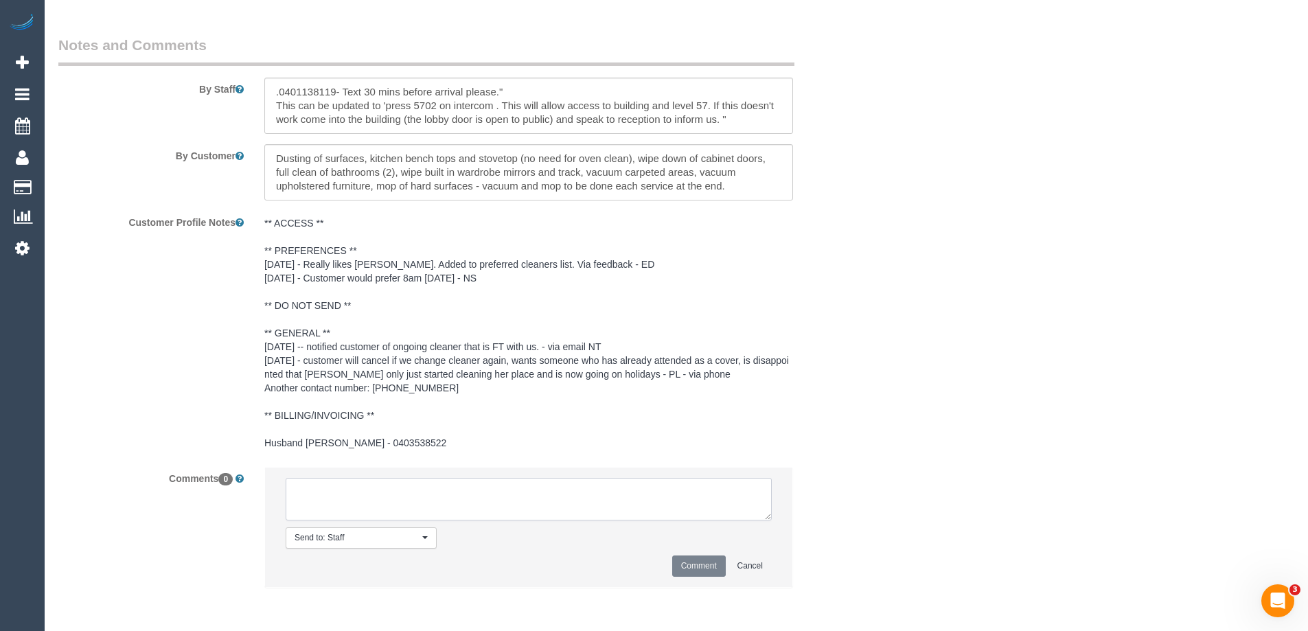
paste textarea "Cleaner(s) Unassigned: Reason Unassigned: One Off/Ongoing: Flexibility: Close a…"
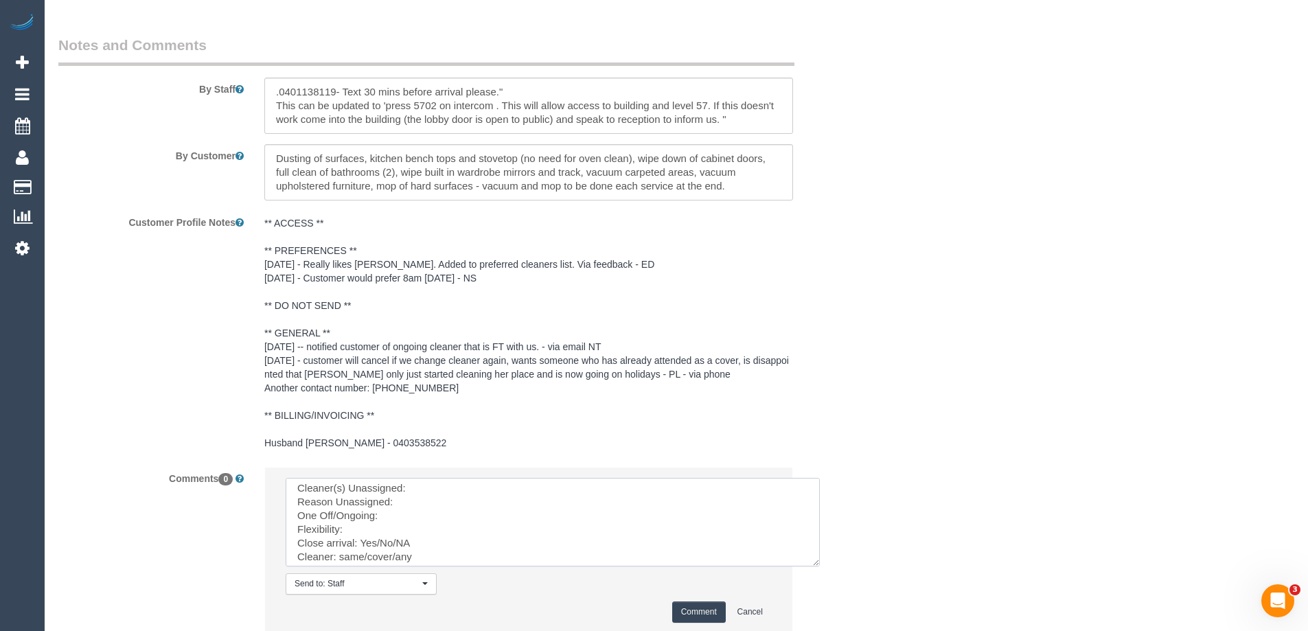
scroll to position [0, 0]
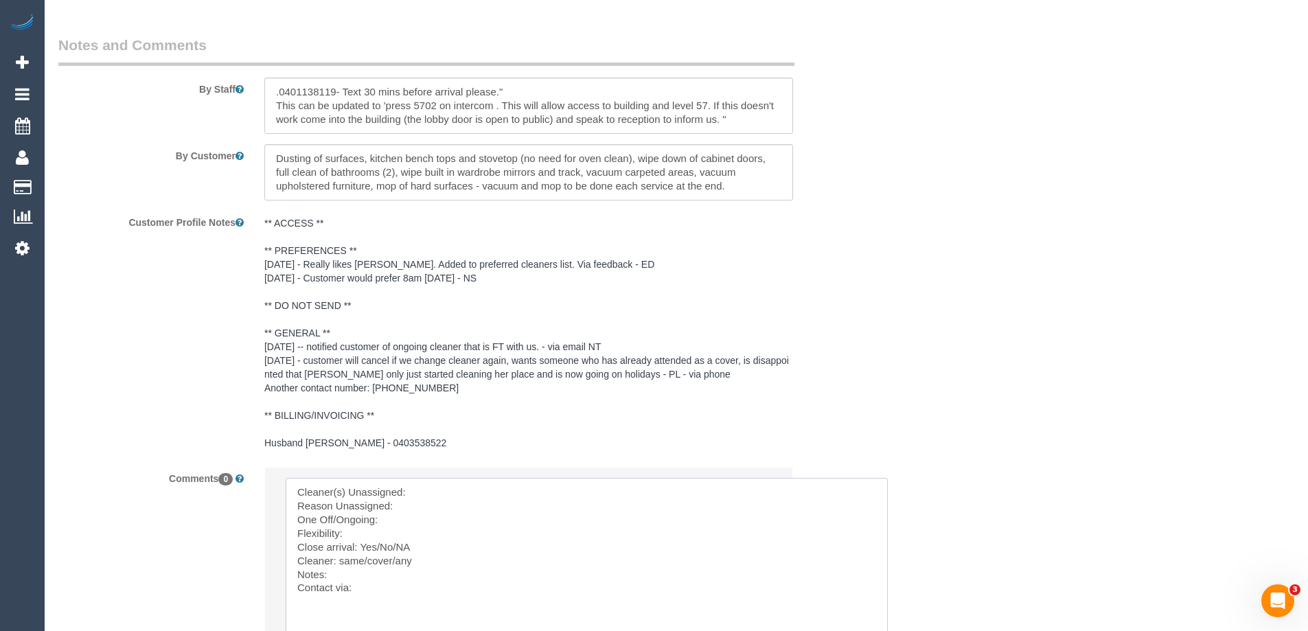
drag, startPoint x: 767, startPoint y: 514, endPoint x: 883, endPoint y: 637, distance: 169.0
click at [431, 493] on textarea at bounding box center [587, 560] width 602 height 165
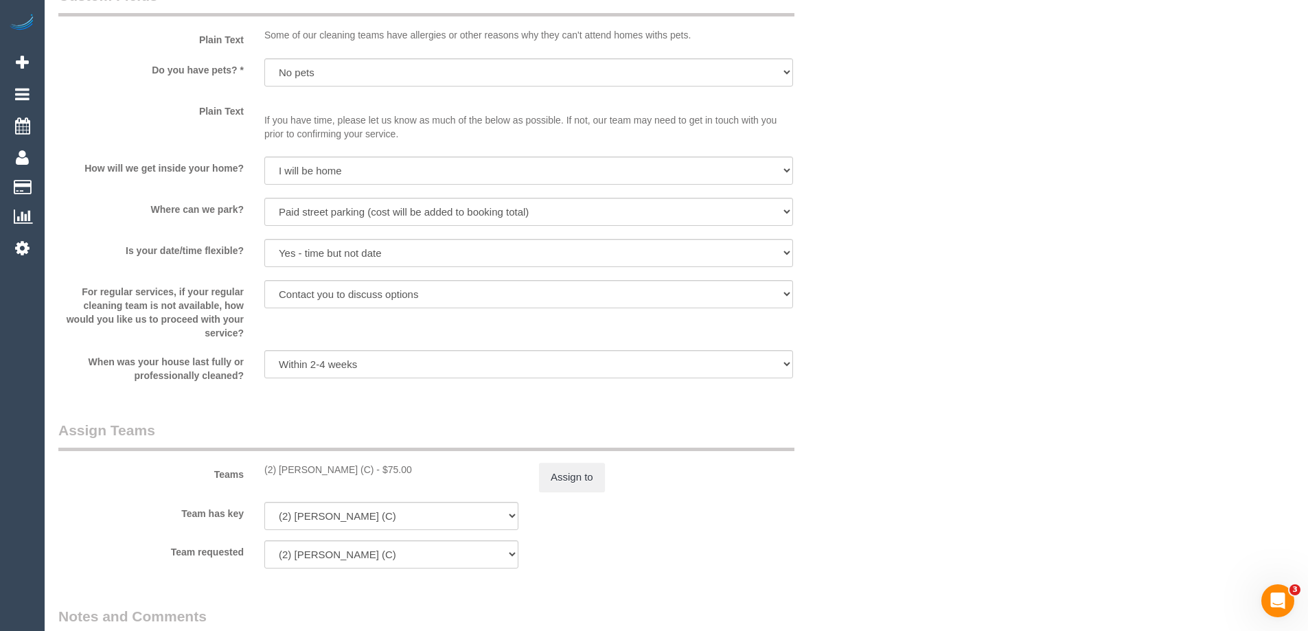
scroll to position [1671, 0]
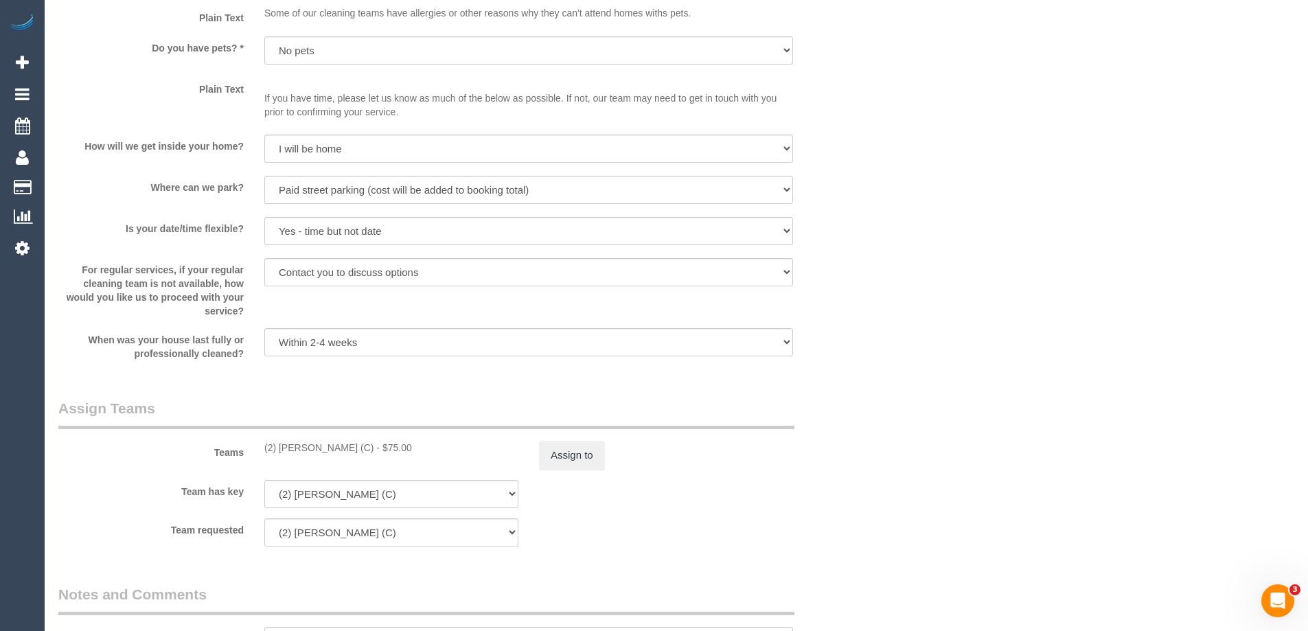
drag, startPoint x: 376, startPoint y: 447, endPoint x: 266, endPoint y: 446, distance: 110.6
click at [262, 448] on div "(2) Megan Kaewpinich (C) - $75.00" at bounding box center [391, 448] width 275 height 14
copy div "(2) [PERSON_NAME] (C)"
click at [574, 460] on button "Assign to" at bounding box center [572, 455] width 66 height 29
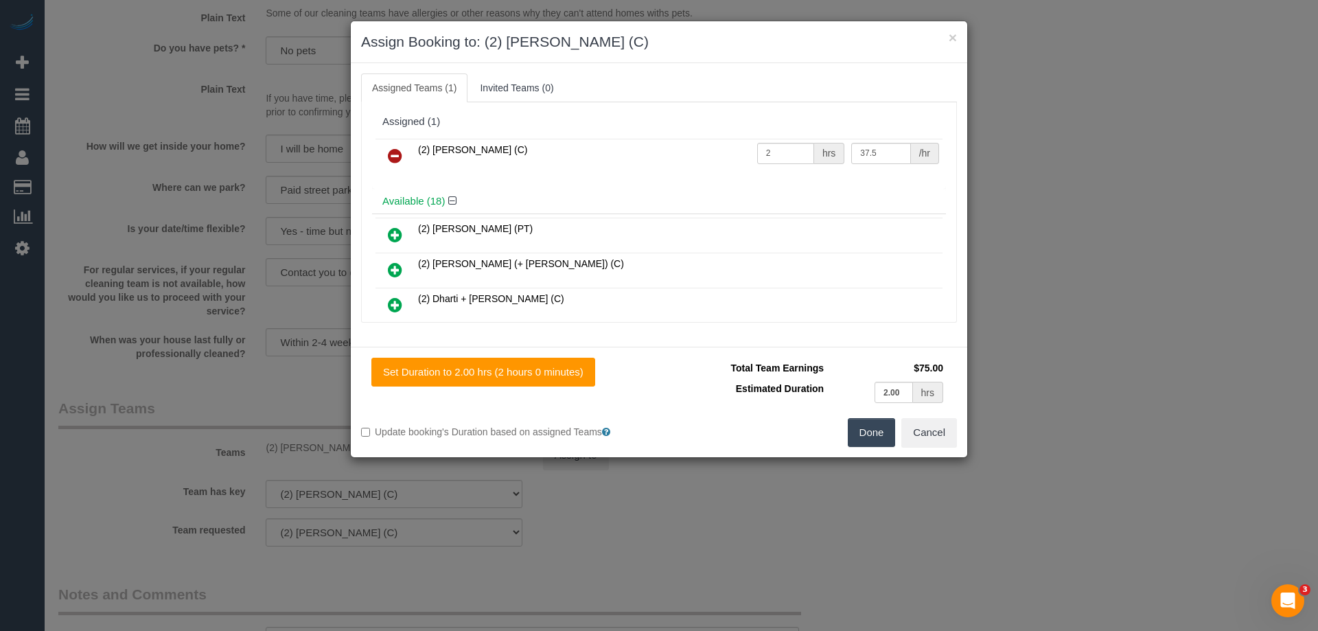
click at [389, 156] on icon at bounding box center [395, 156] width 14 height 16
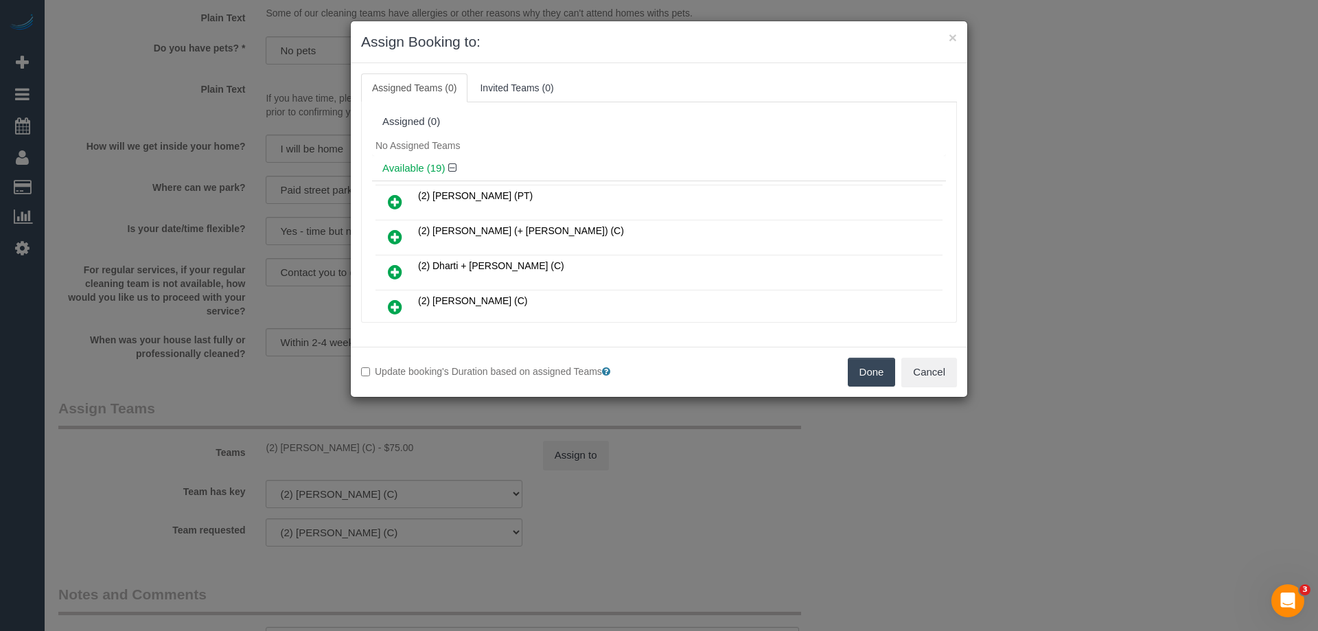
click at [860, 376] on button "Done" at bounding box center [872, 372] width 48 height 29
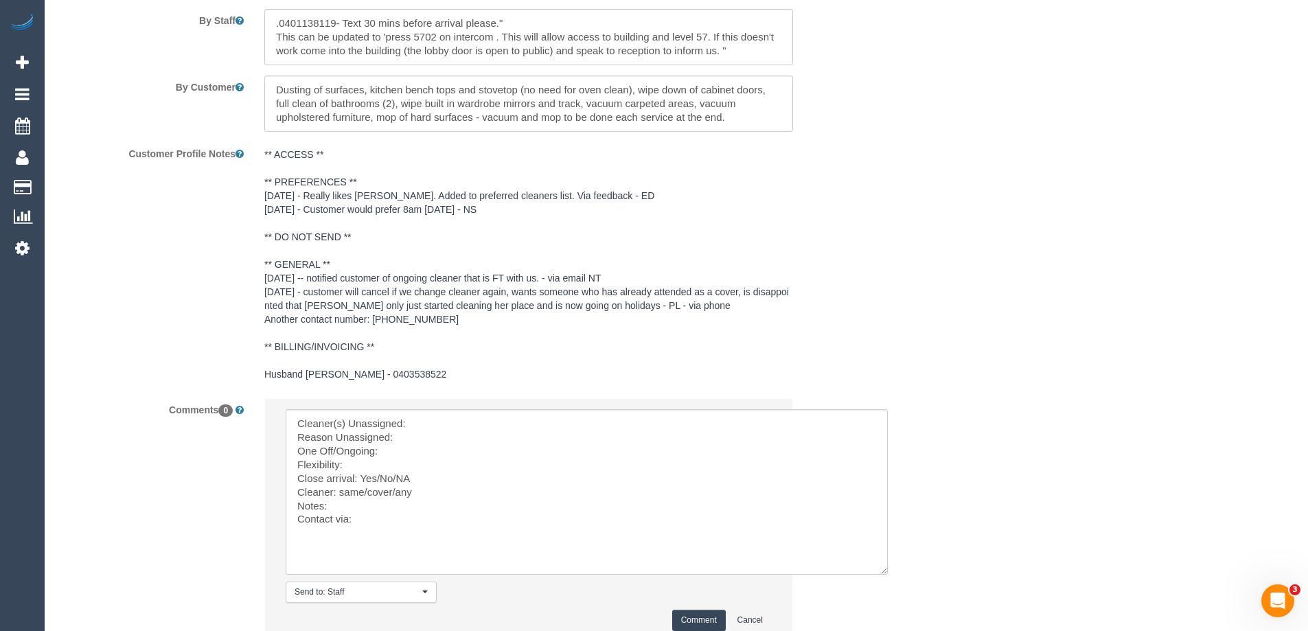
scroll to position [2399, 0]
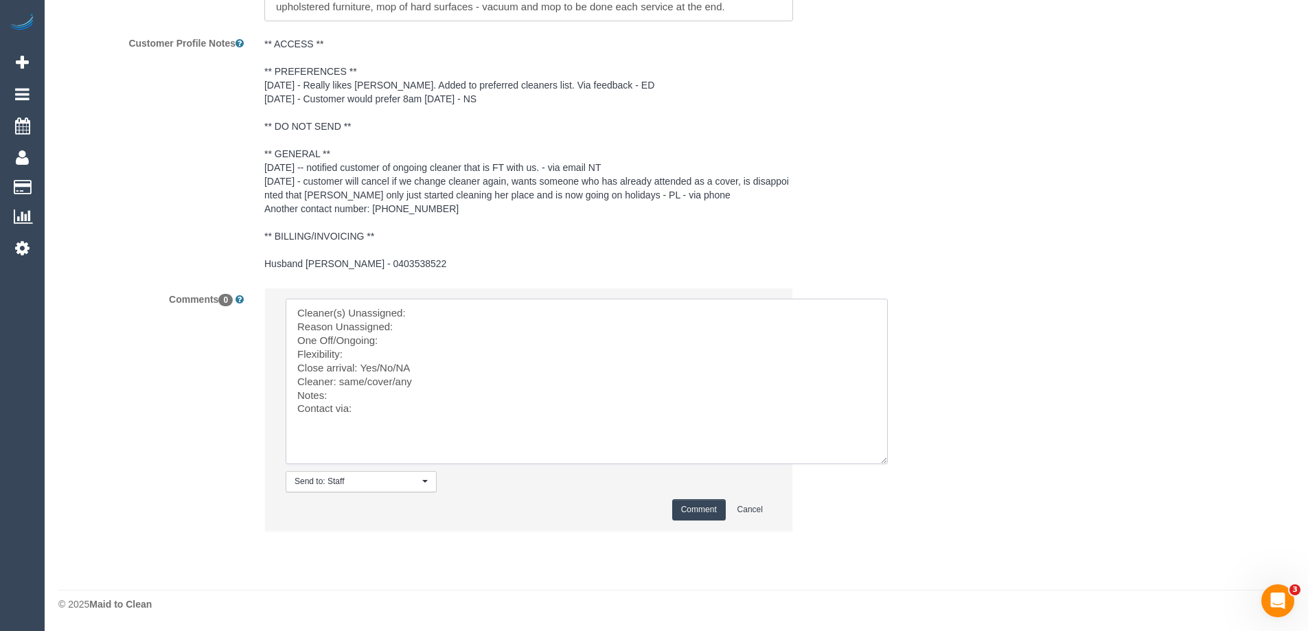
click at [427, 318] on textarea at bounding box center [587, 381] width 602 height 165
paste textarea "(2) [PERSON_NAME] (C)"
click at [415, 328] on textarea at bounding box center [587, 381] width 602 height 165
click at [389, 344] on textarea at bounding box center [587, 381] width 602 height 165
click at [371, 354] on textarea at bounding box center [587, 381] width 602 height 165
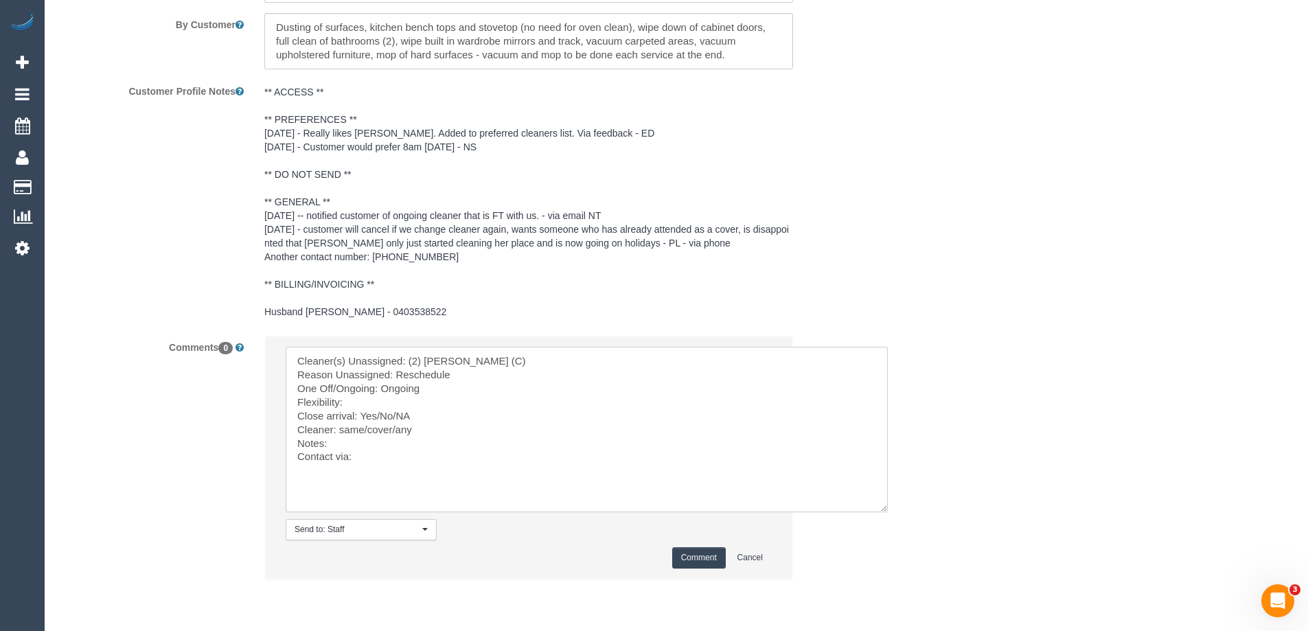
scroll to position [2330, 0]
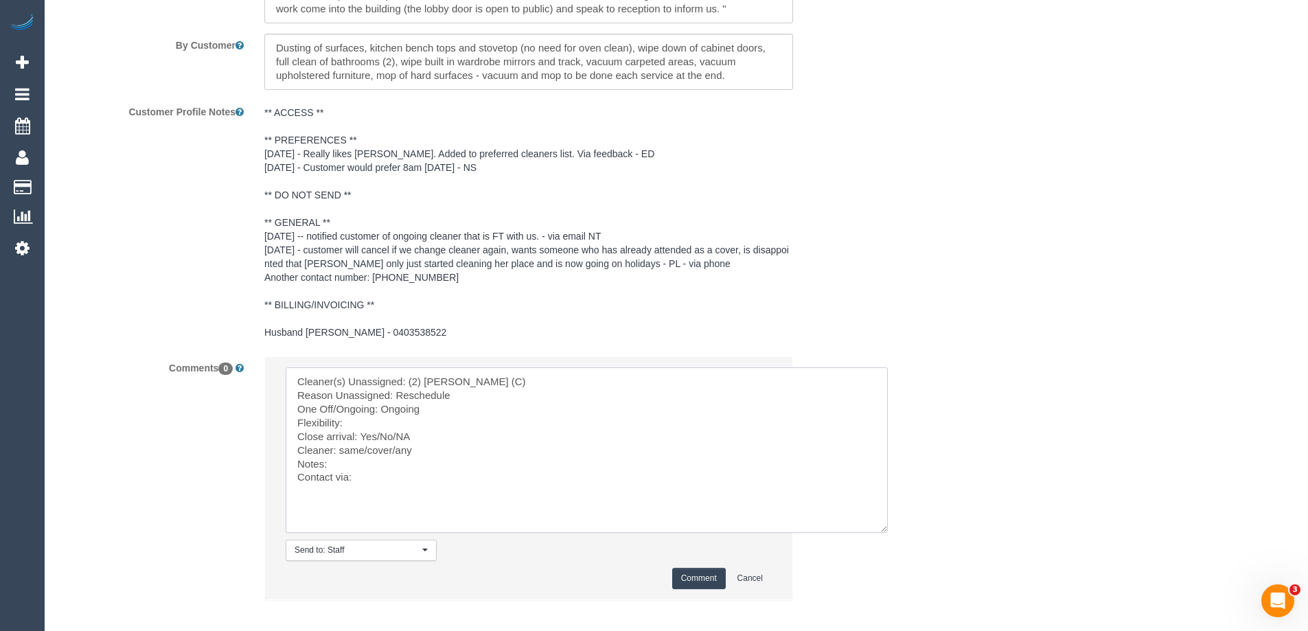
click at [440, 415] on textarea at bounding box center [587, 449] width 602 height 165
click at [407, 418] on textarea at bounding box center [587, 449] width 602 height 165
drag, startPoint x: 376, startPoint y: 436, endPoint x: 428, endPoint y: 435, distance: 51.5
click at [427, 434] on textarea at bounding box center [587, 449] width 602 height 165
drag, startPoint x: 395, startPoint y: 450, endPoint x: 341, endPoint y: 448, distance: 53.6
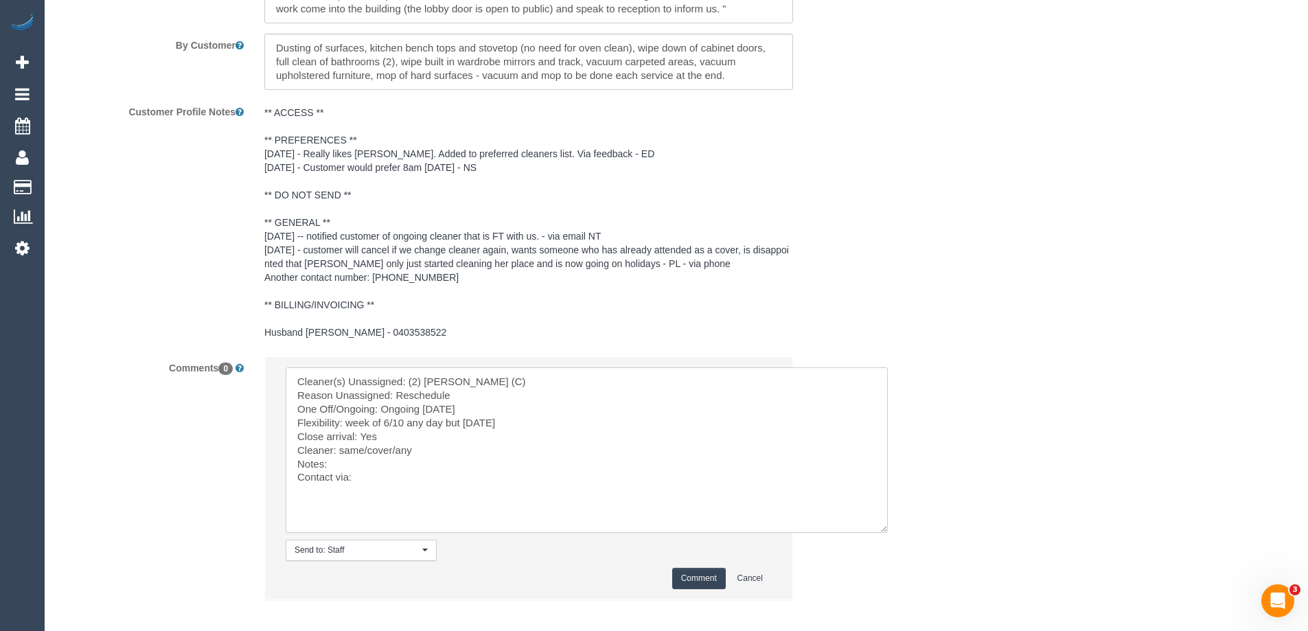
click at [341, 448] on textarea at bounding box center [587, 449] width 602 height 165
click at [343, 460] on textarea at bounding box center [587, 449] width 602 height 165
paste textarea "cnv_qc5urm7"
click at [387, 478] on textarea at bounding box center [587, 449] width 602 height 165
type textarea "Cleaner(s) Unassigned: (2) Megan Kaewpinich (C) Reason Unassigned: Reschedule O…"
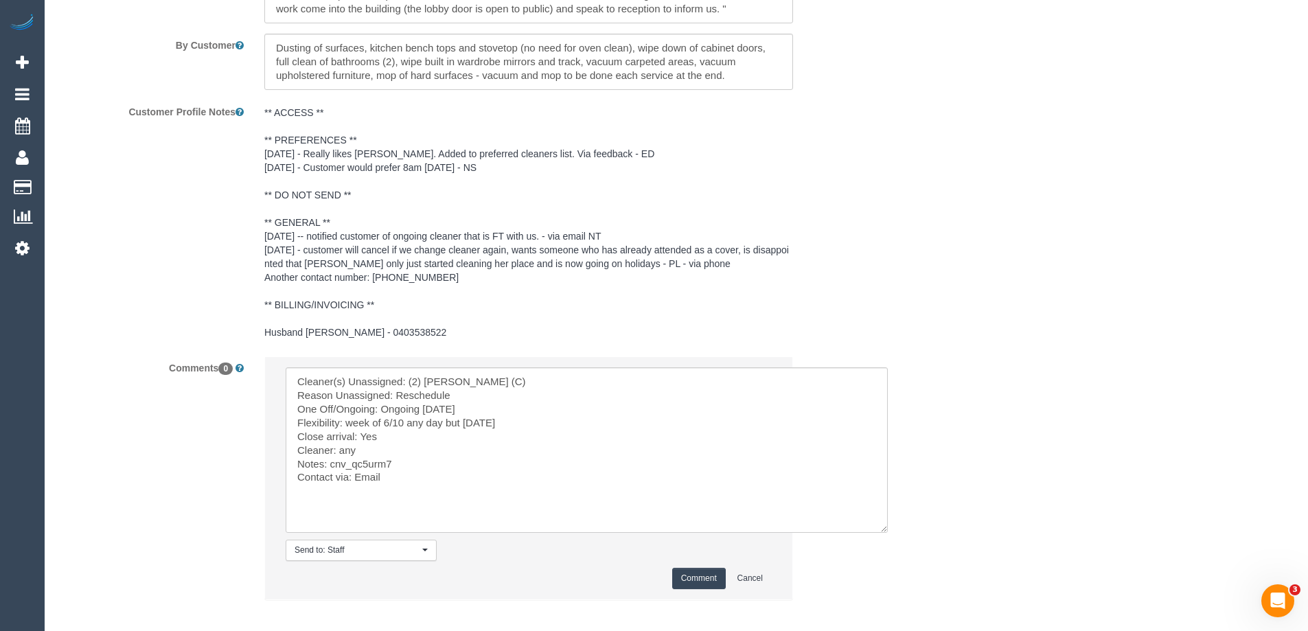
click at [694, 580] on button "Comment" at bounding box center [699, 578] width 54 height 21
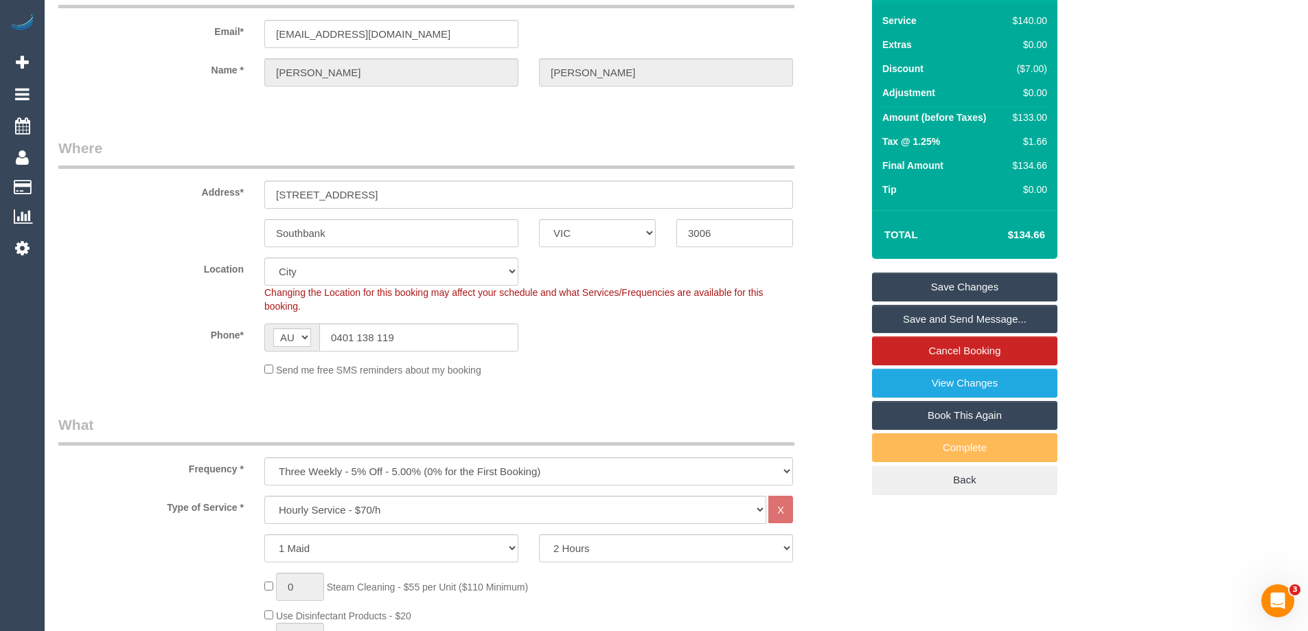
scroll to position [0, 0]
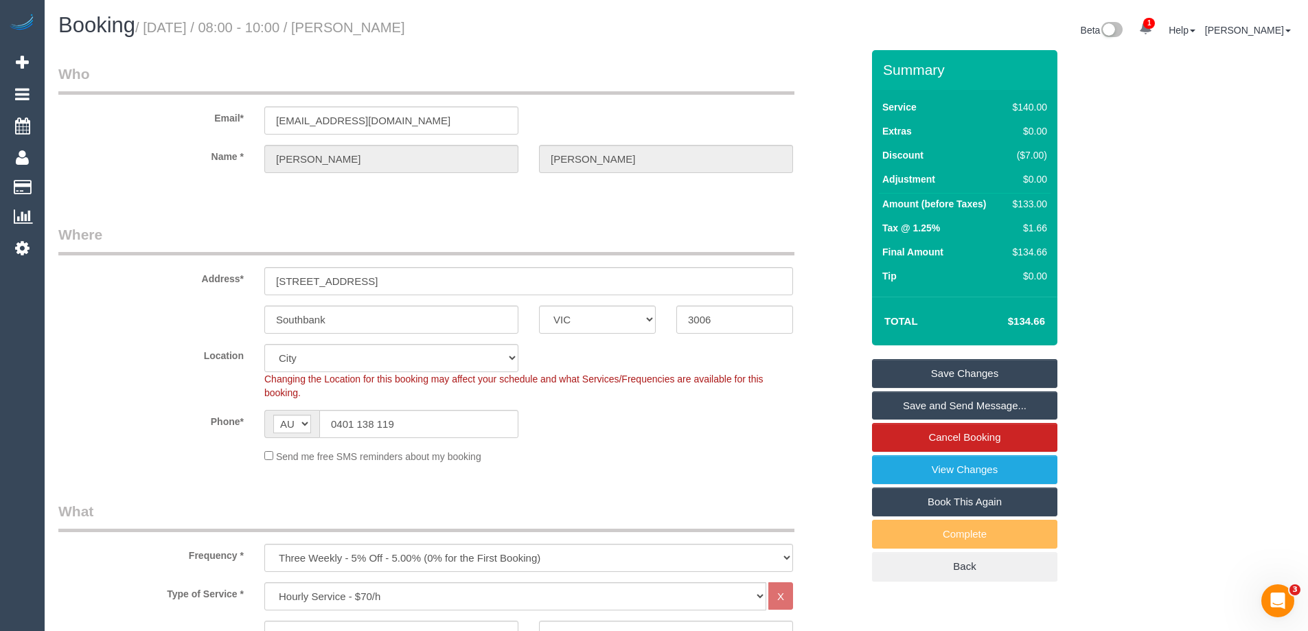
click at [974, 378] on link "Save Changes" at bounding box center [964, 373] width 185 height 29
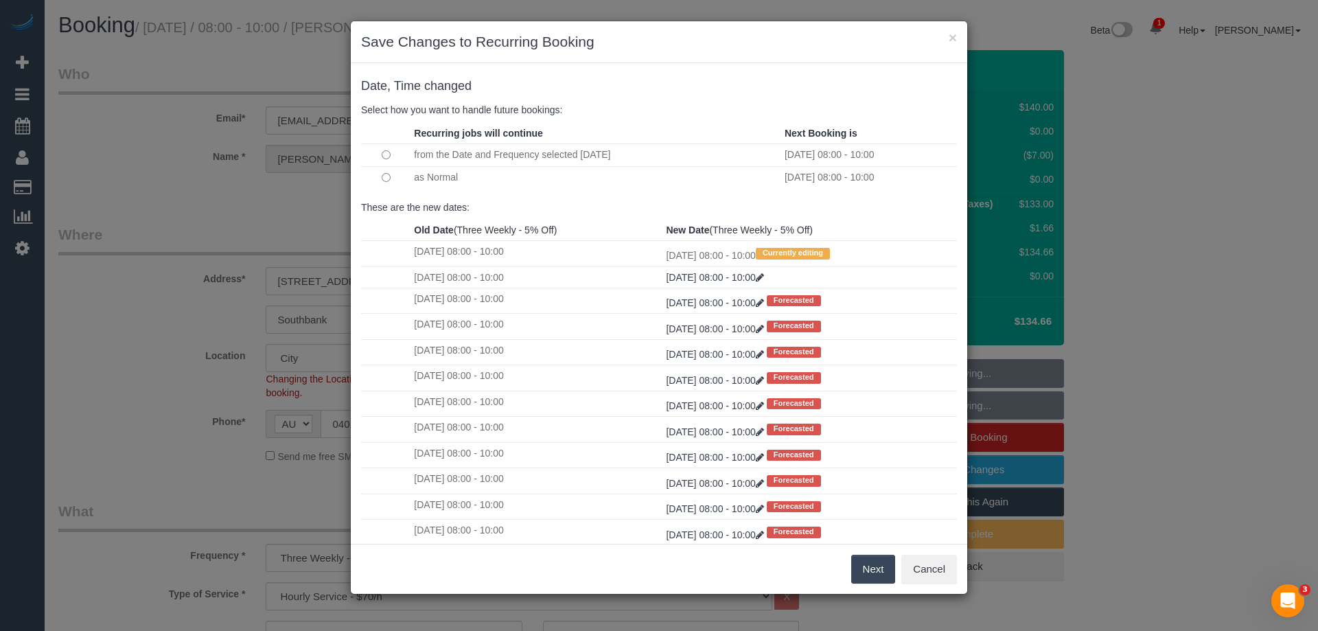
click at [865, 569] on button "Next" at bounding box center [873, 569] width 45 height 29
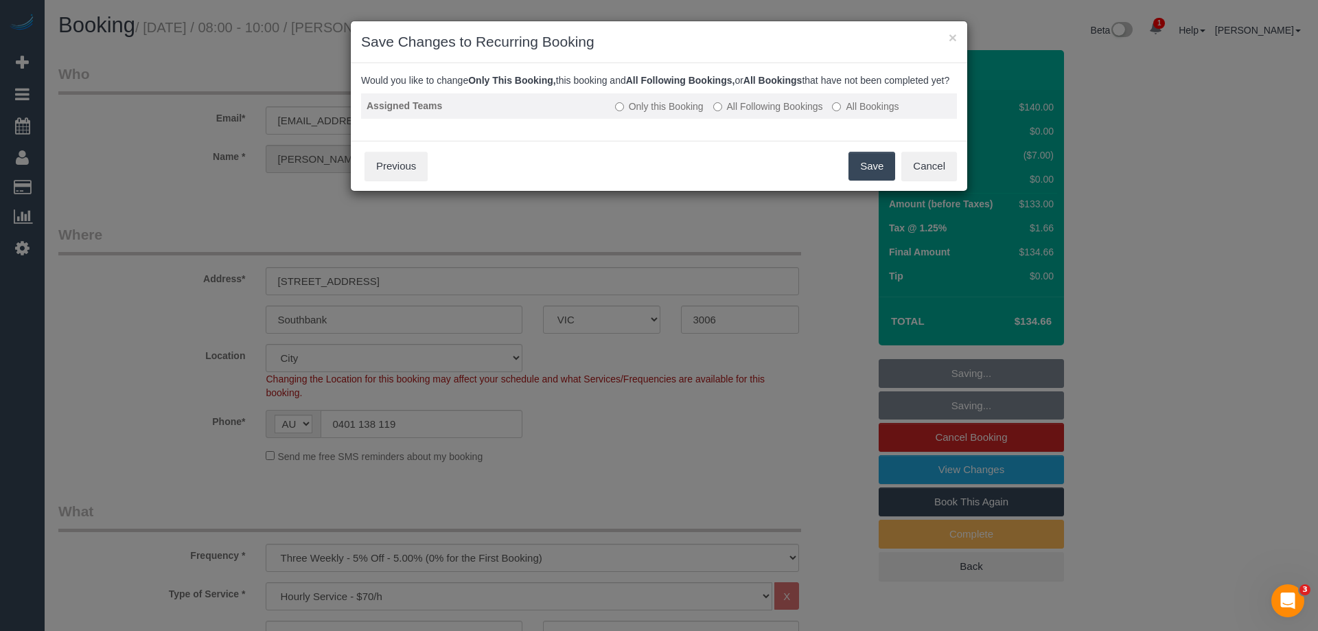
click at [746, 113] on label "All Following Bookings" at bounding box center [768, 107] width 110 height 14
click at [871, 181] on button "Save" at bounding box center [872, 166] width 47 height 29
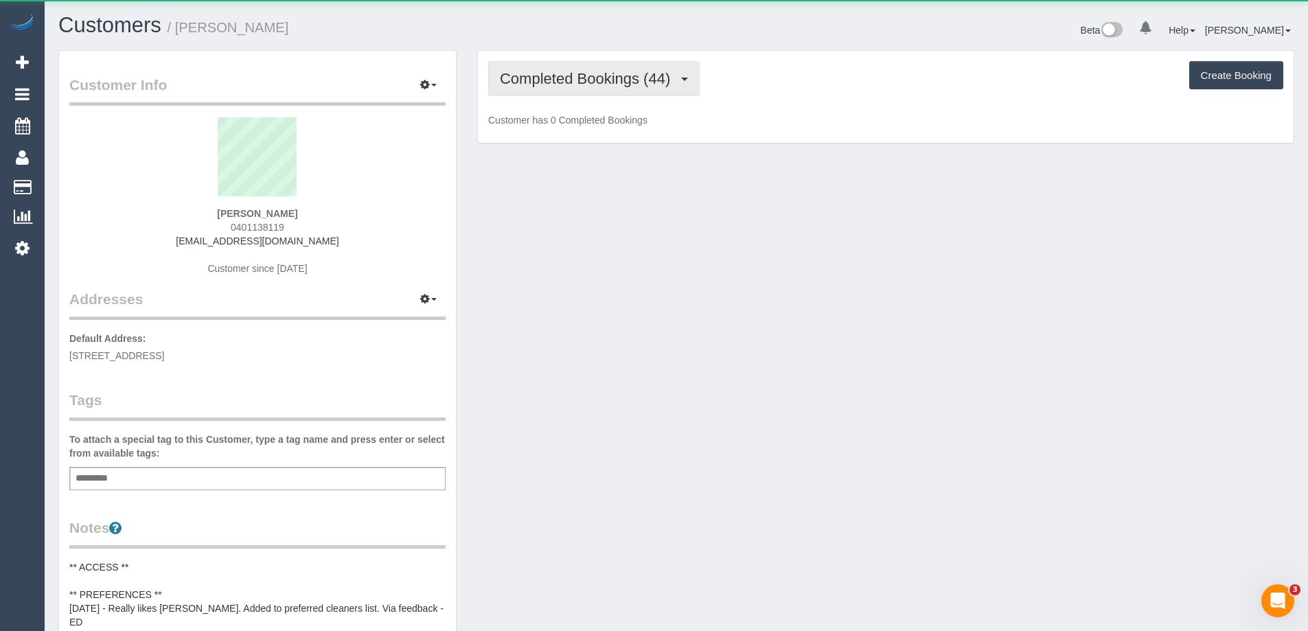
click at [556, 82] on span "Completed Bookings (44)" at bounding box center [588, 78] width 177 height 17
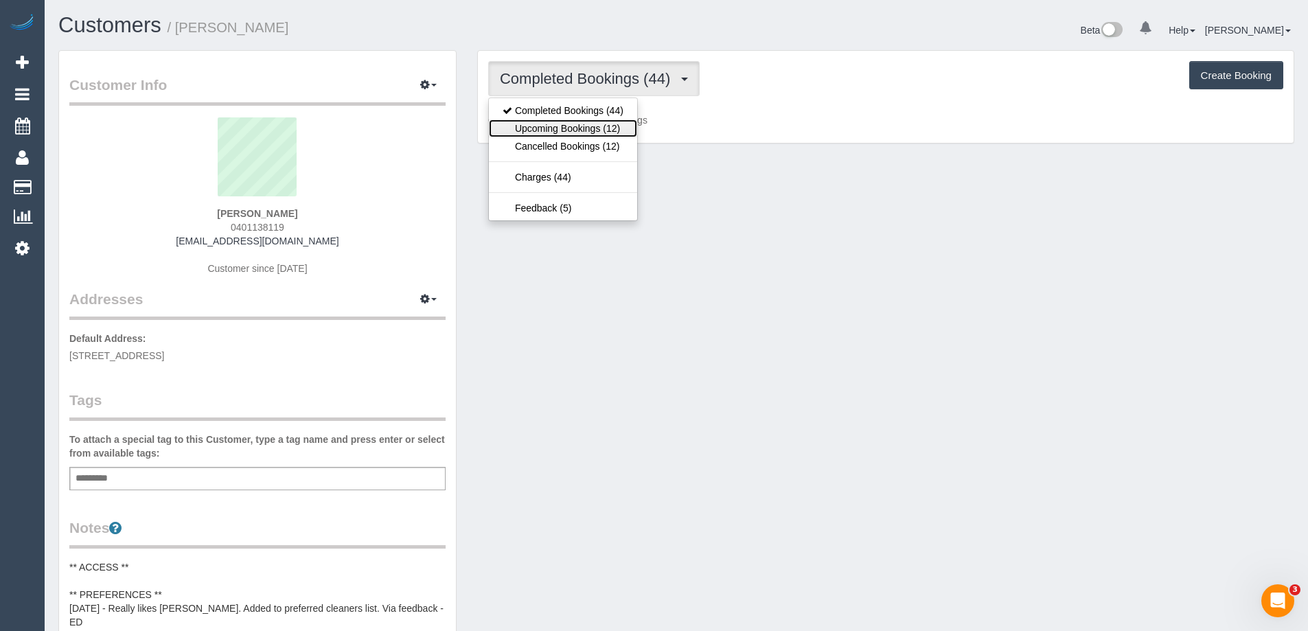
click at [543, 130] on link "Upcoming Bookings (12)" at bounding box center [563, 128] width 148 height 18
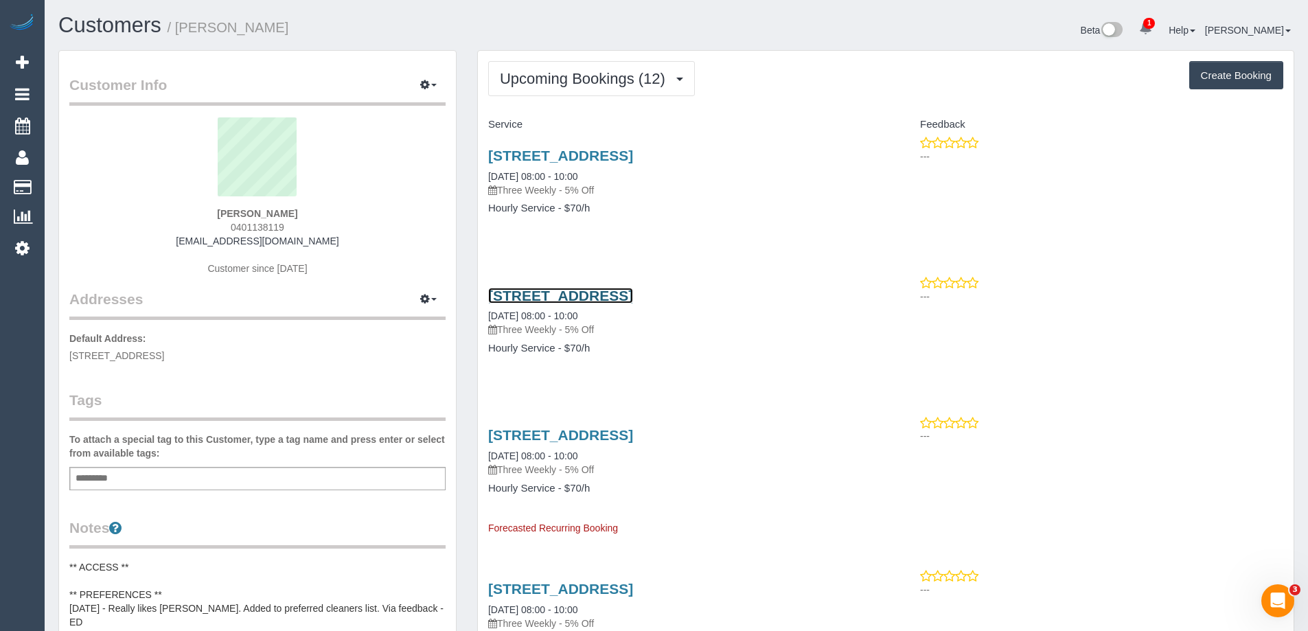
click at [606, 295] on link "[STREET_ADDRESS]" at bounding box center [560, 296] width 145 height 16
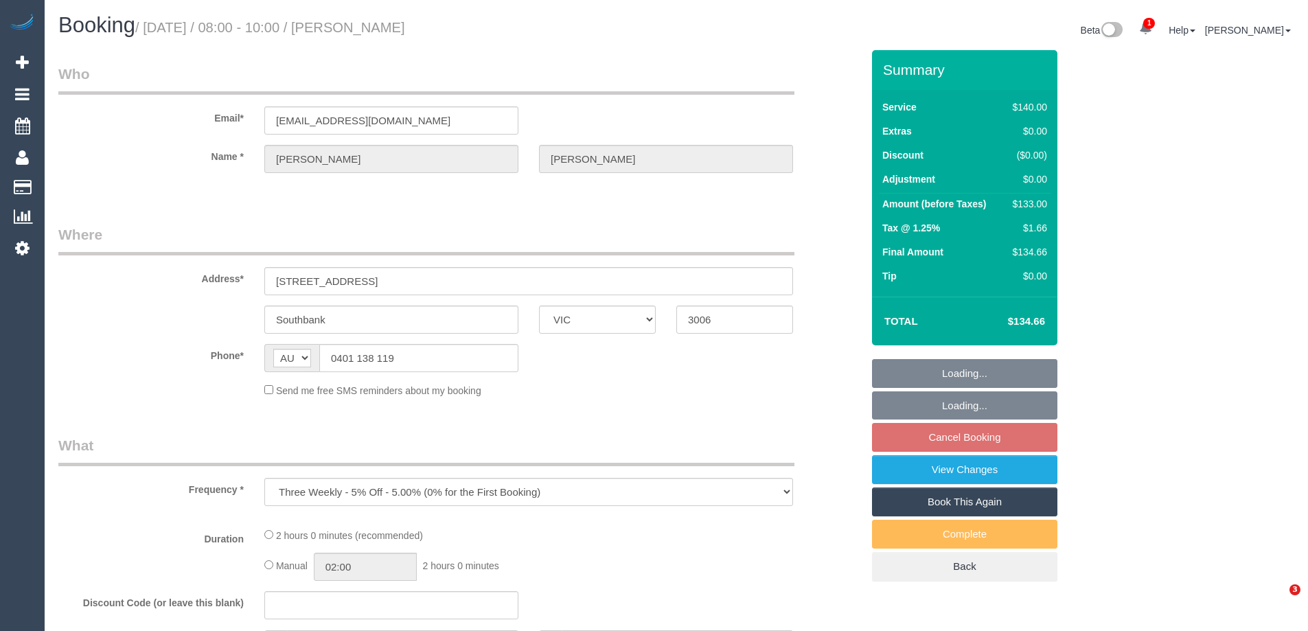
select select "VIC"
select select "string:stripe-pm_1MKWMW2GScqysDRVc5rmOdac"
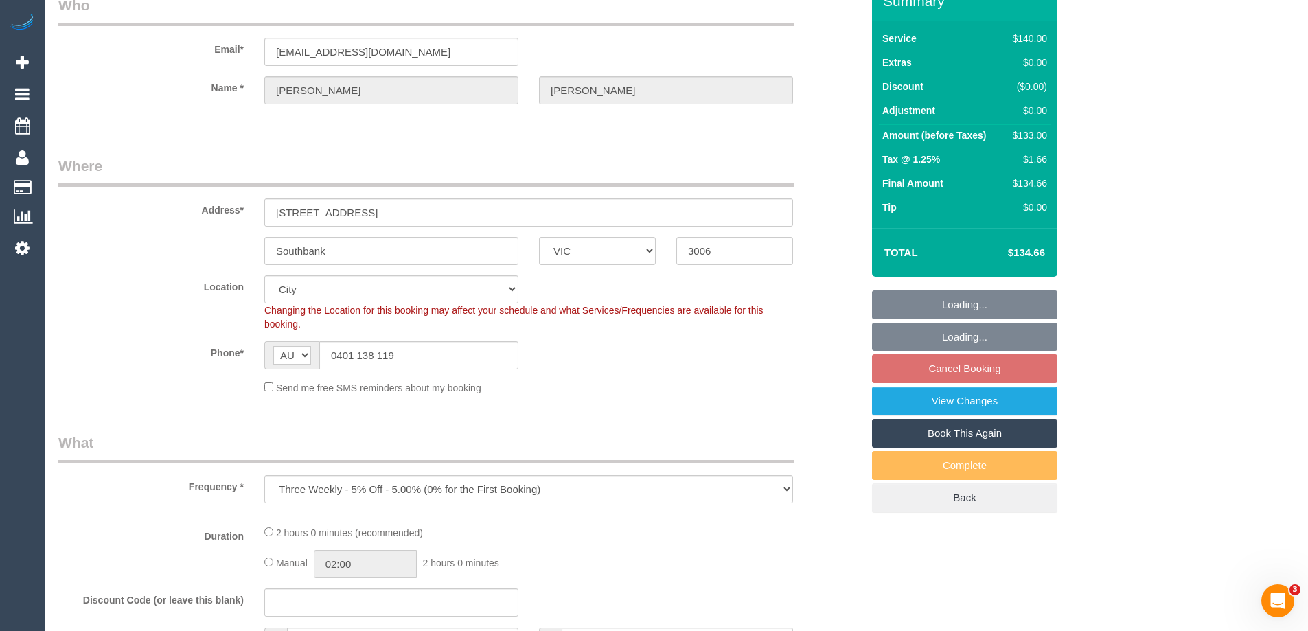
select select "number:28"
select select "number:14"
select select "number:20"
select select "number:24"
select select "number:35"
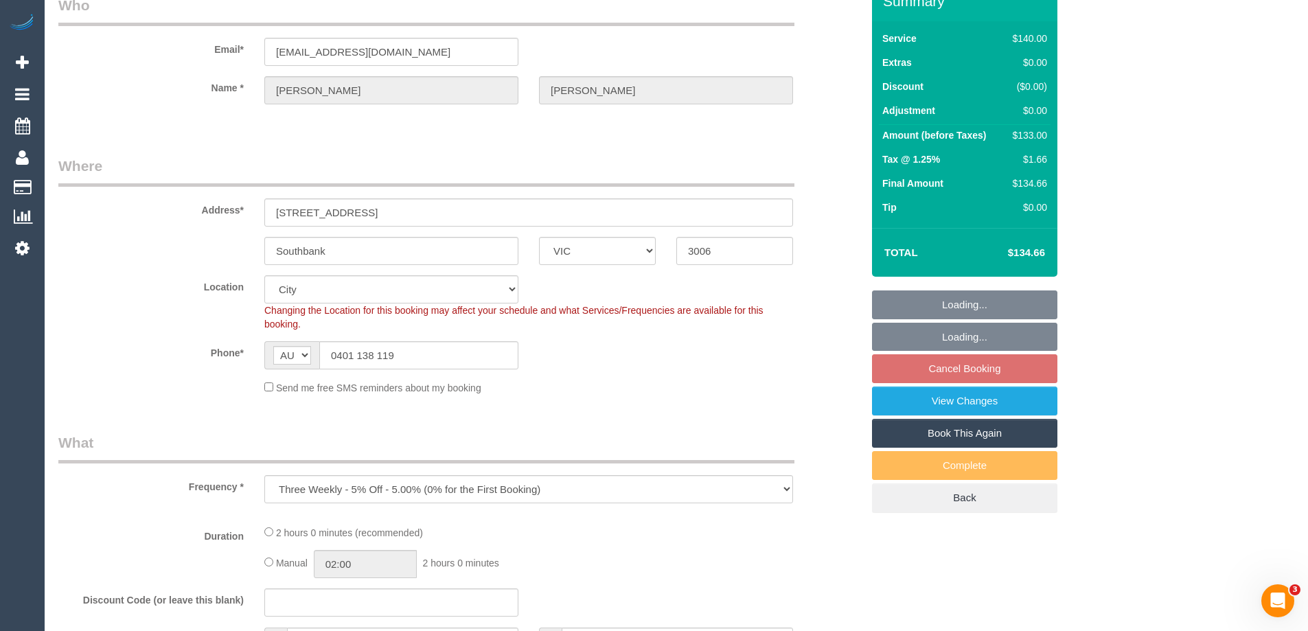
select select "number:12"
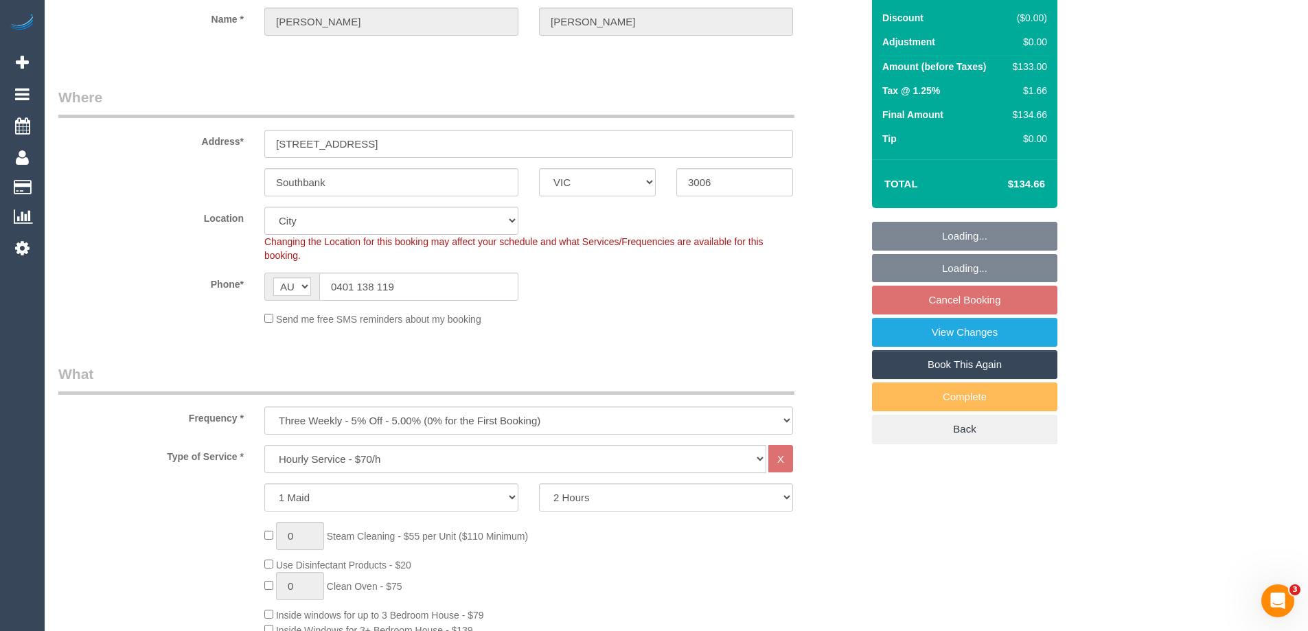
select select "object:848"
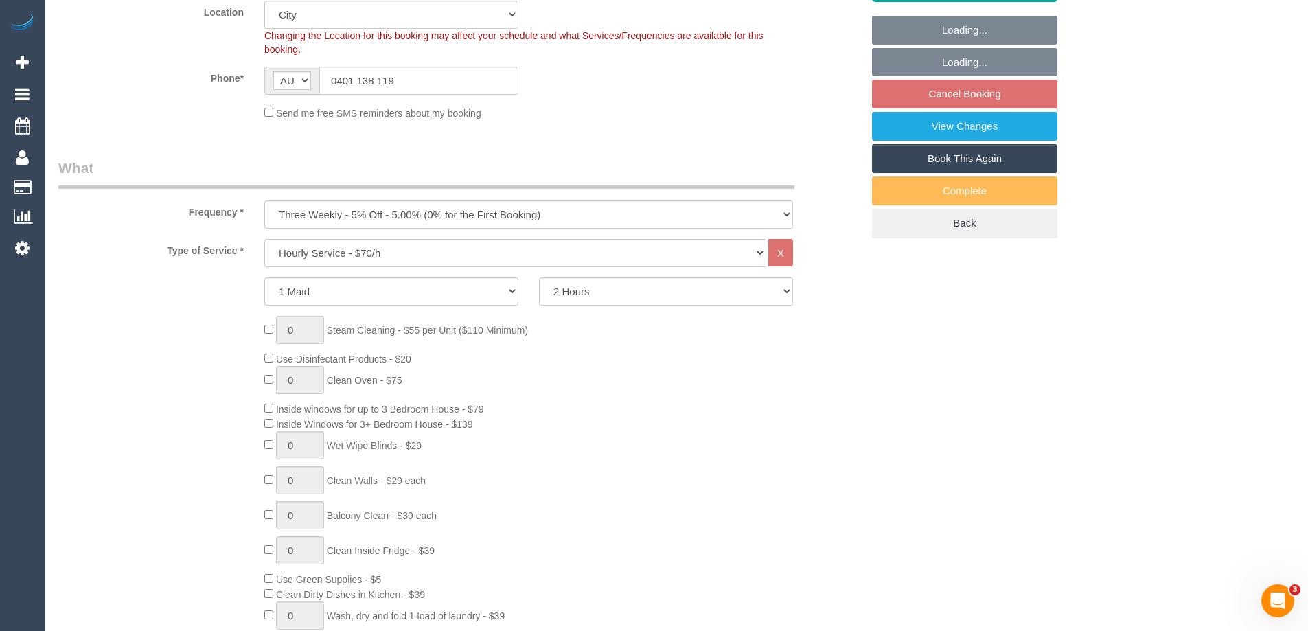
select select "spot2"
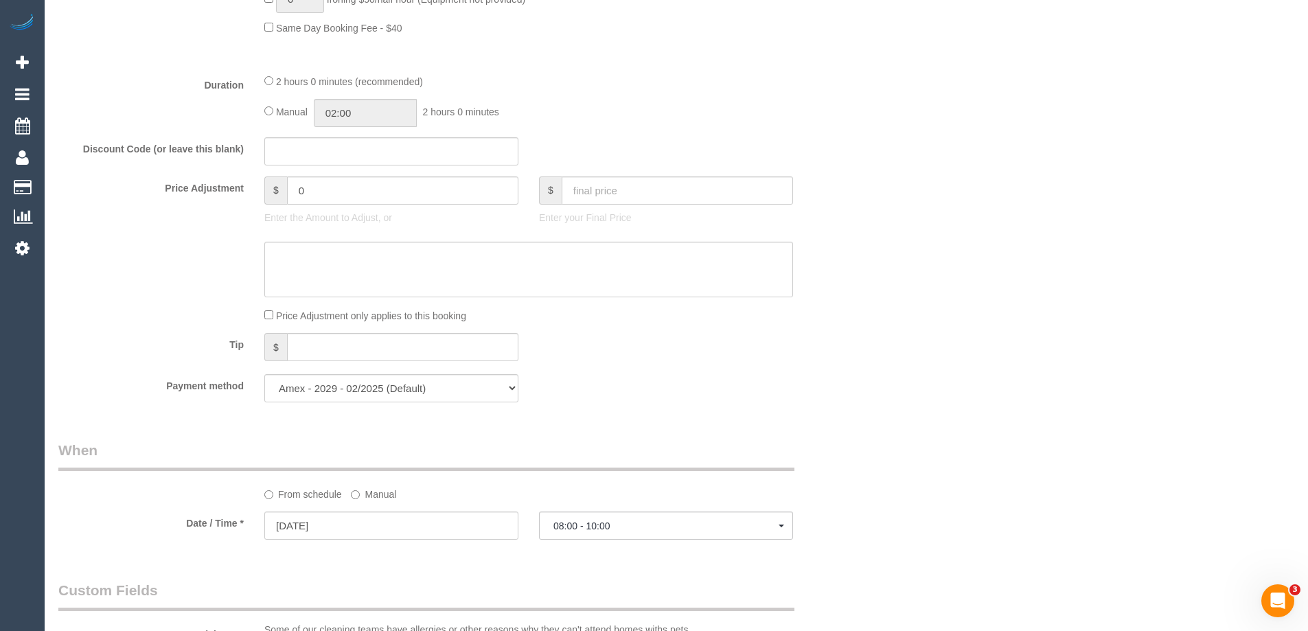
scroll to position [1099, 0]
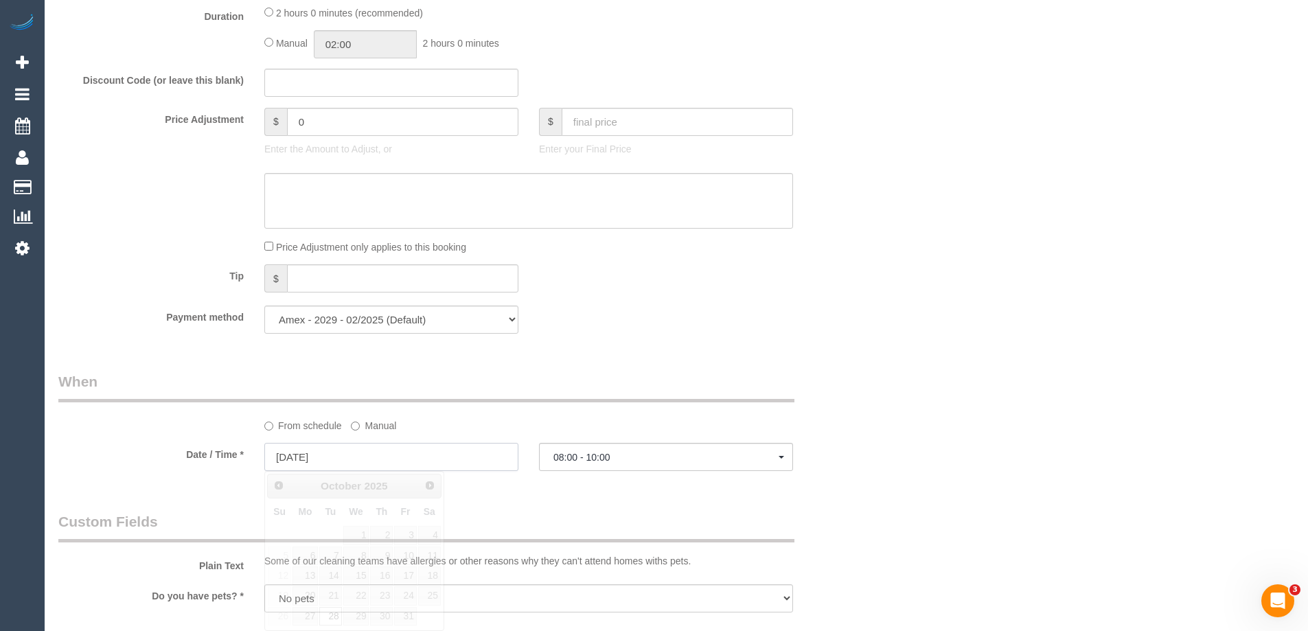
click at [319, 453] on input "28/10/2025" at bounding box center [391, 457] width 254 height 28
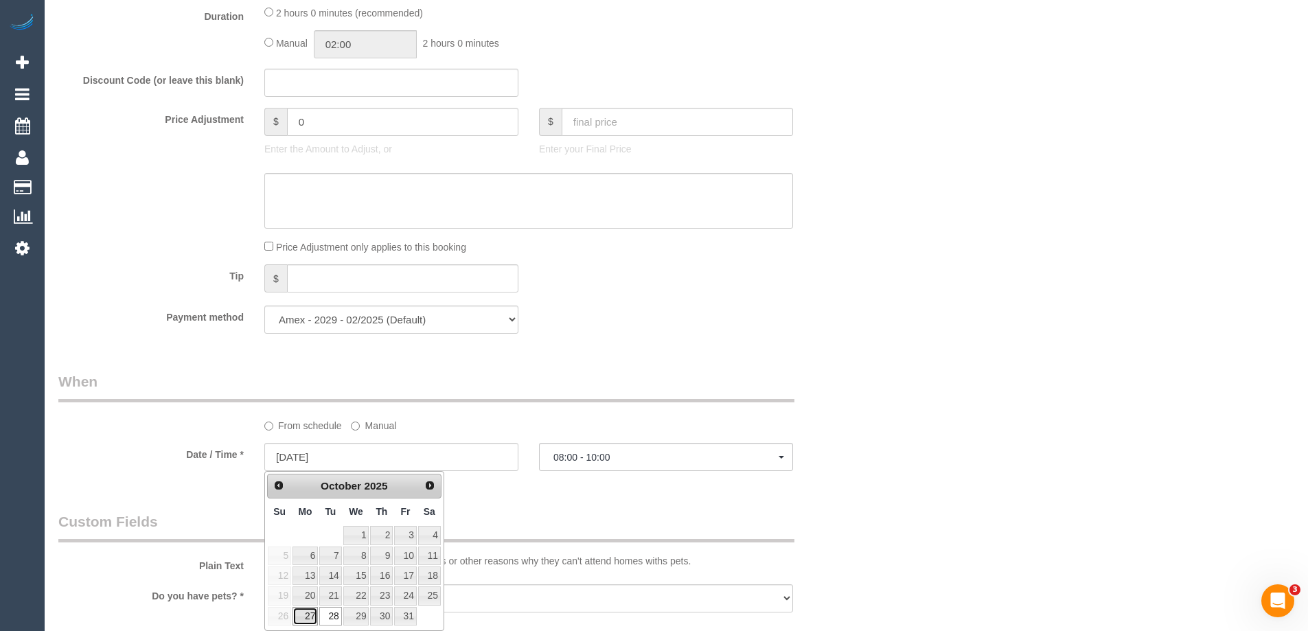
click at [302, 619] on link "27" at bounding box center [305, 616] width 25 height 19
type input "27/10/2025"
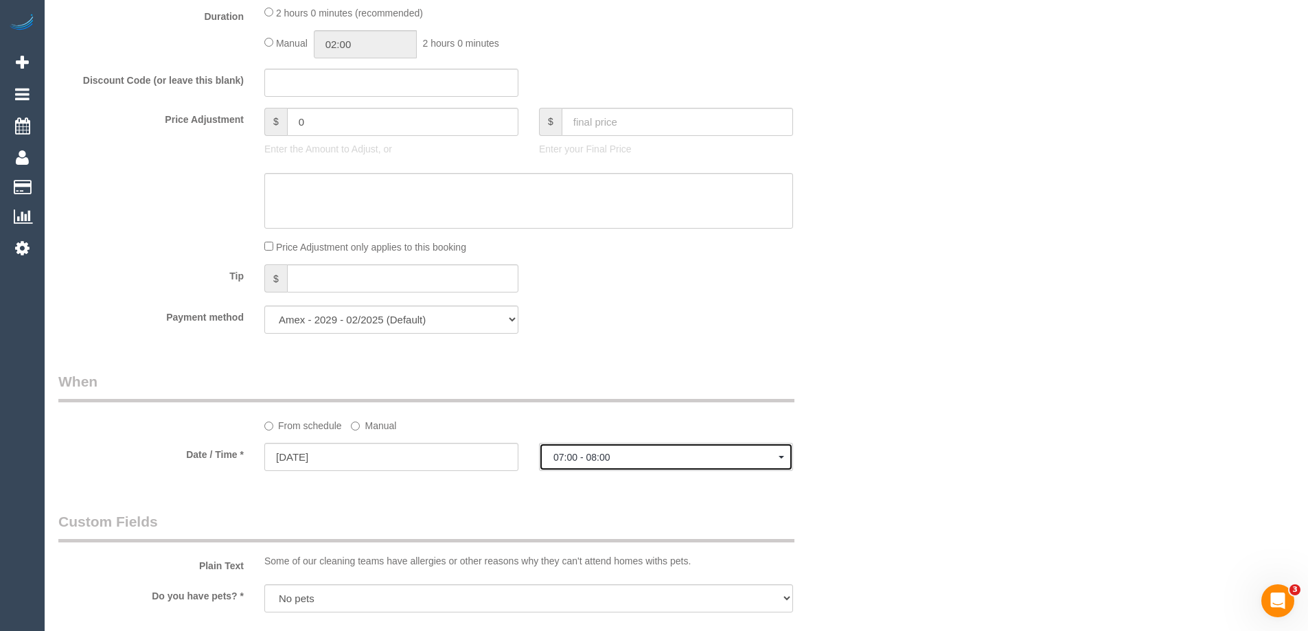
click at [576, 462] on span "07:00 - 08:00" at bounding box center [665, 457] width 225 height 11
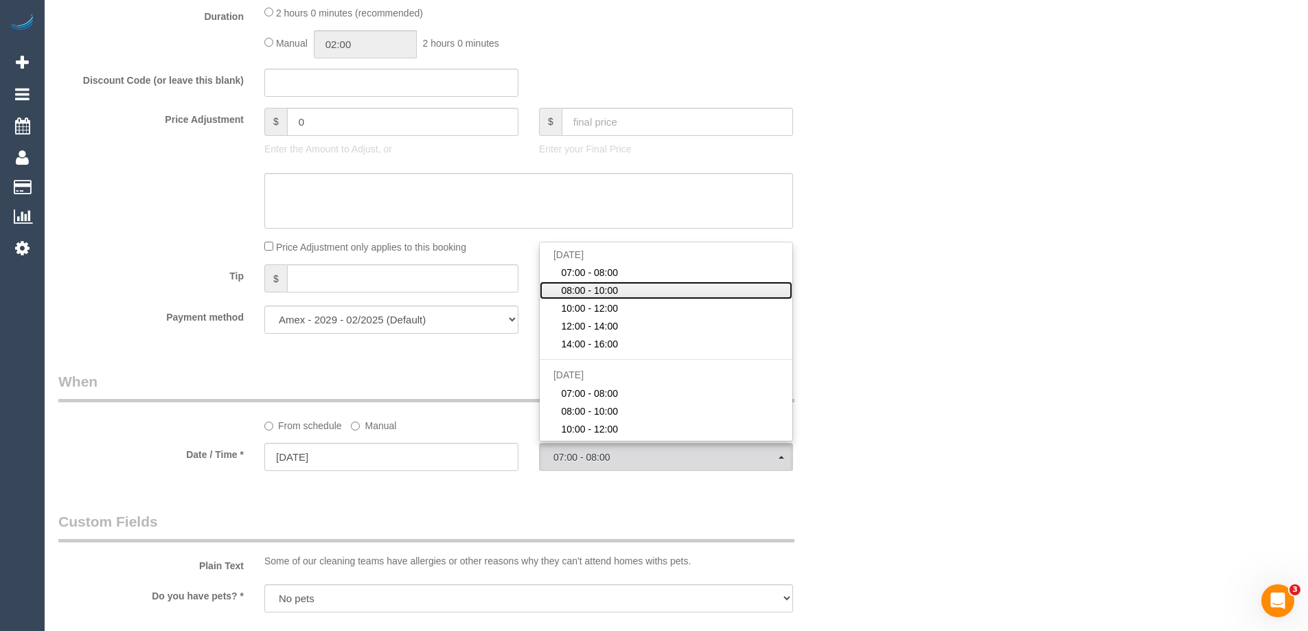
click at [591, 292] on span "08:00 - 10:00" at bounding box center [589, 291] width 57 height 14
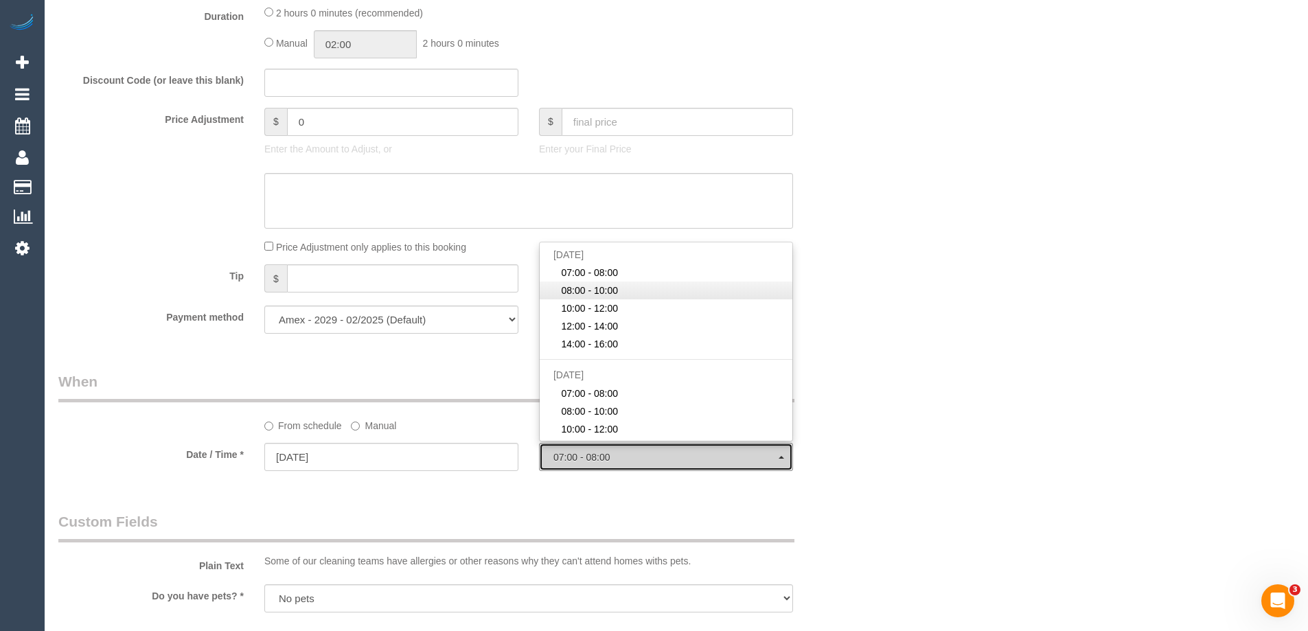
select select "spot27"
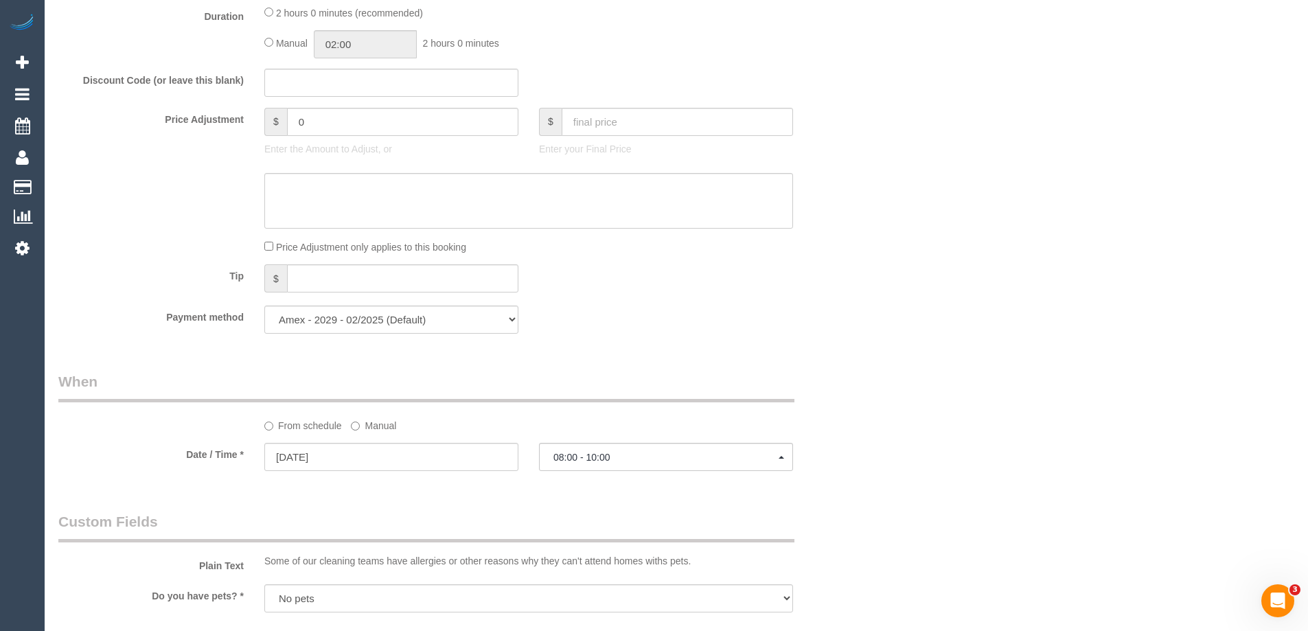
click at [1018, 349] on div "Who Email* annayklee@gmail.com Name * Anna Lee Where Address* 260 City Road, 57…" at bounding box center [676, 316] width 1236 height 2729
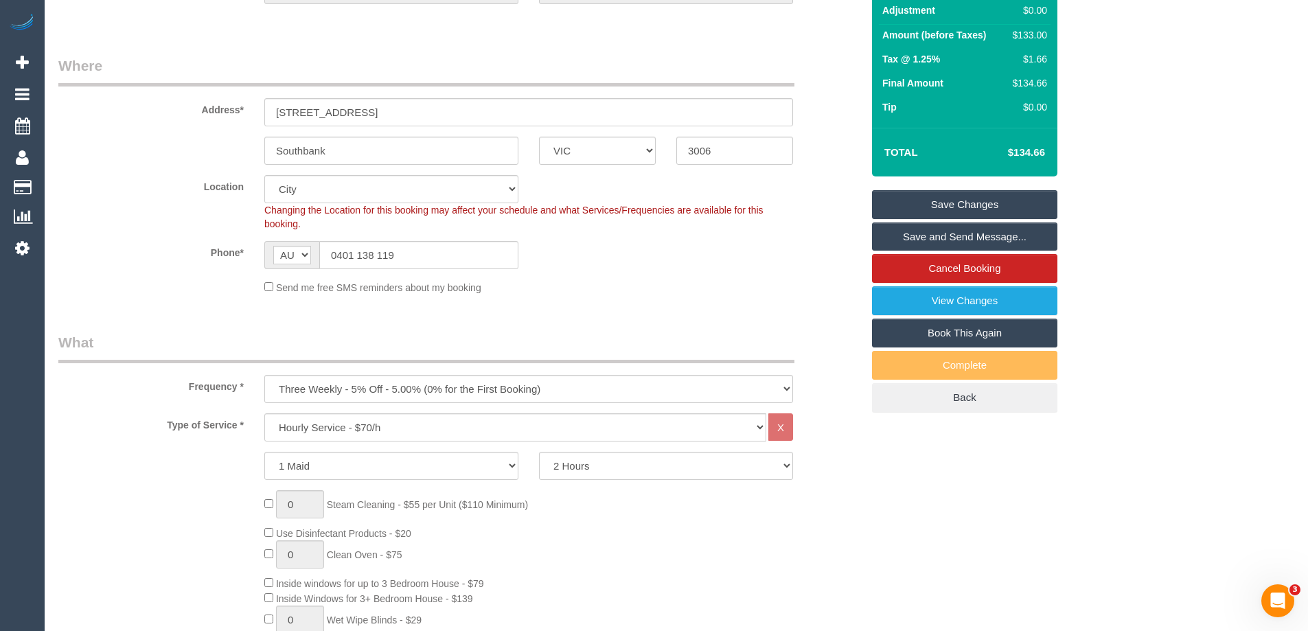
scroll to position [69, 0]
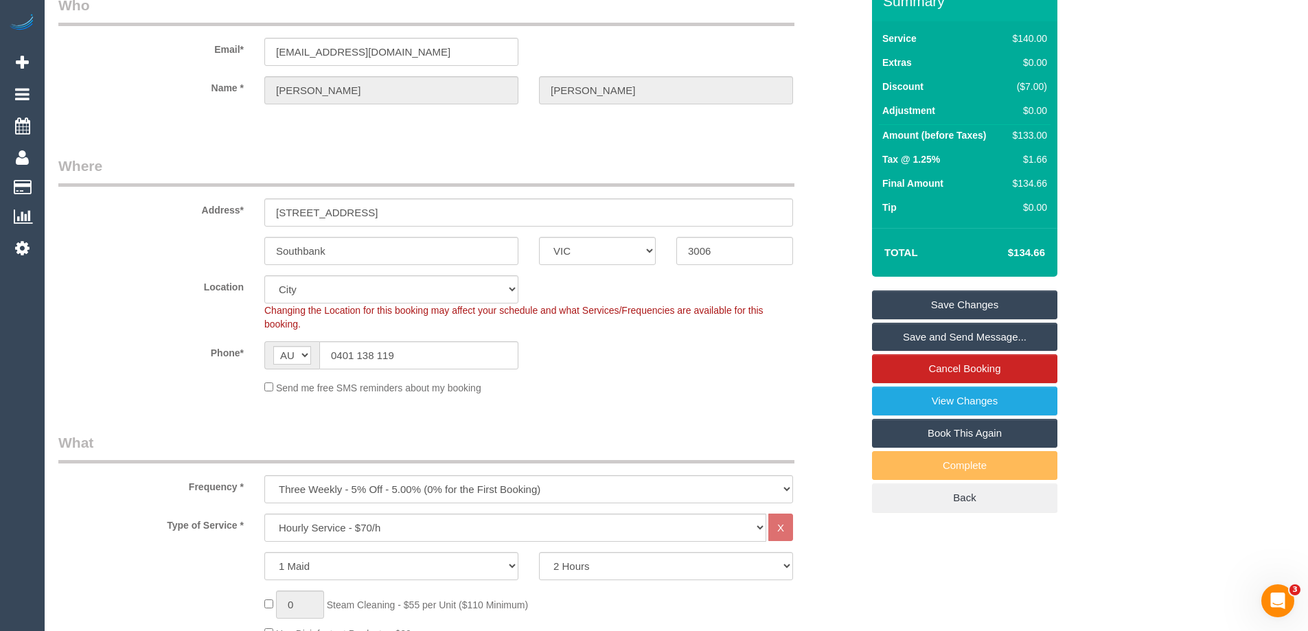
click at [978, 308] on link "Save Changes" at bounding box center [964, 304] width 185 height 29
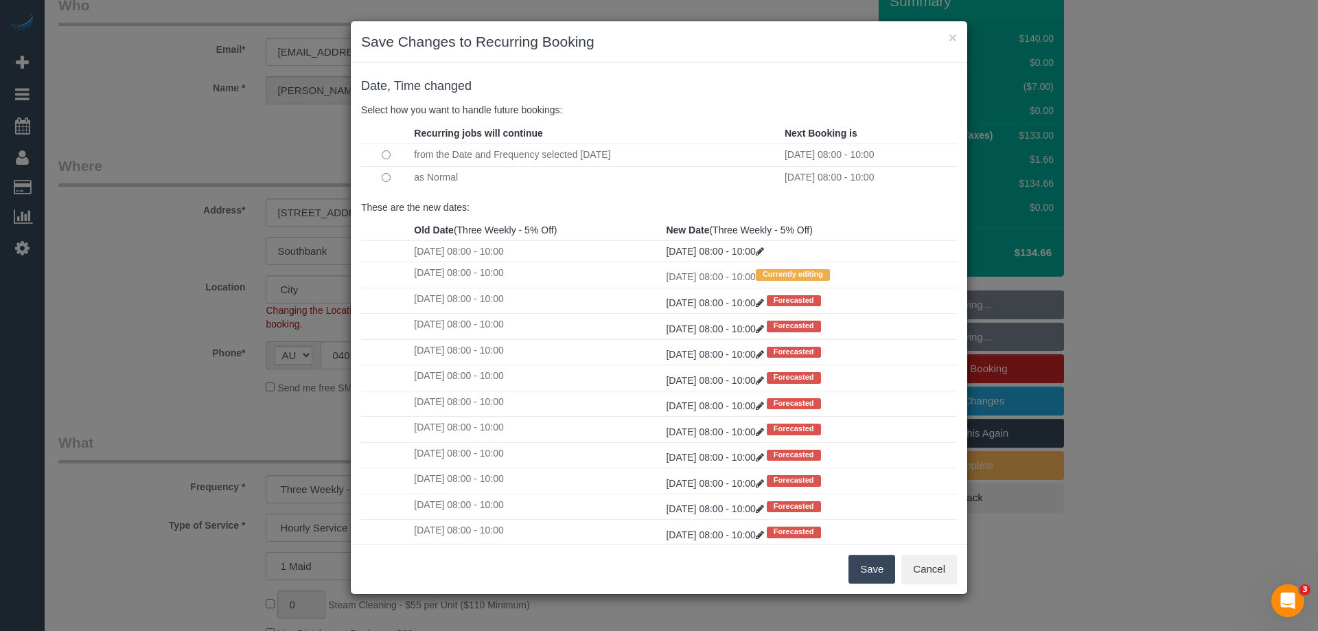
click at [863, 566] on button "Save" at bounding box center [872, 569] width 47 height 29
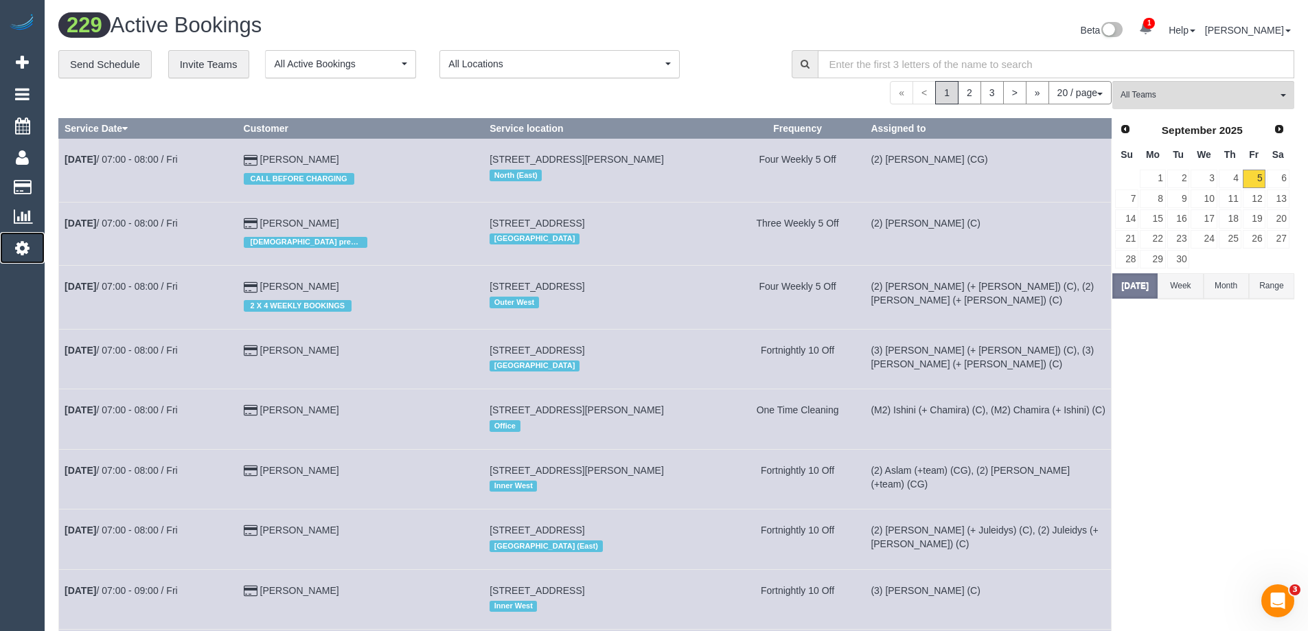
click at [19, 246] on icon at bounding box center [22, 248] width 14 height 16
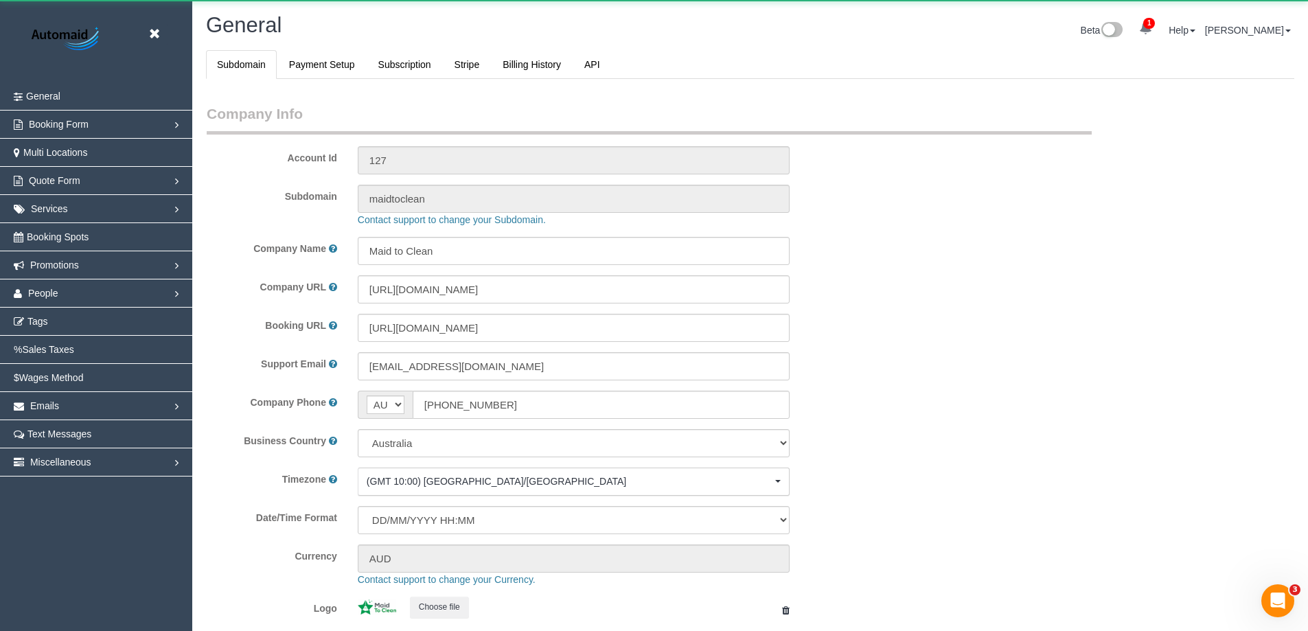
scroll to position [3111, 1308]
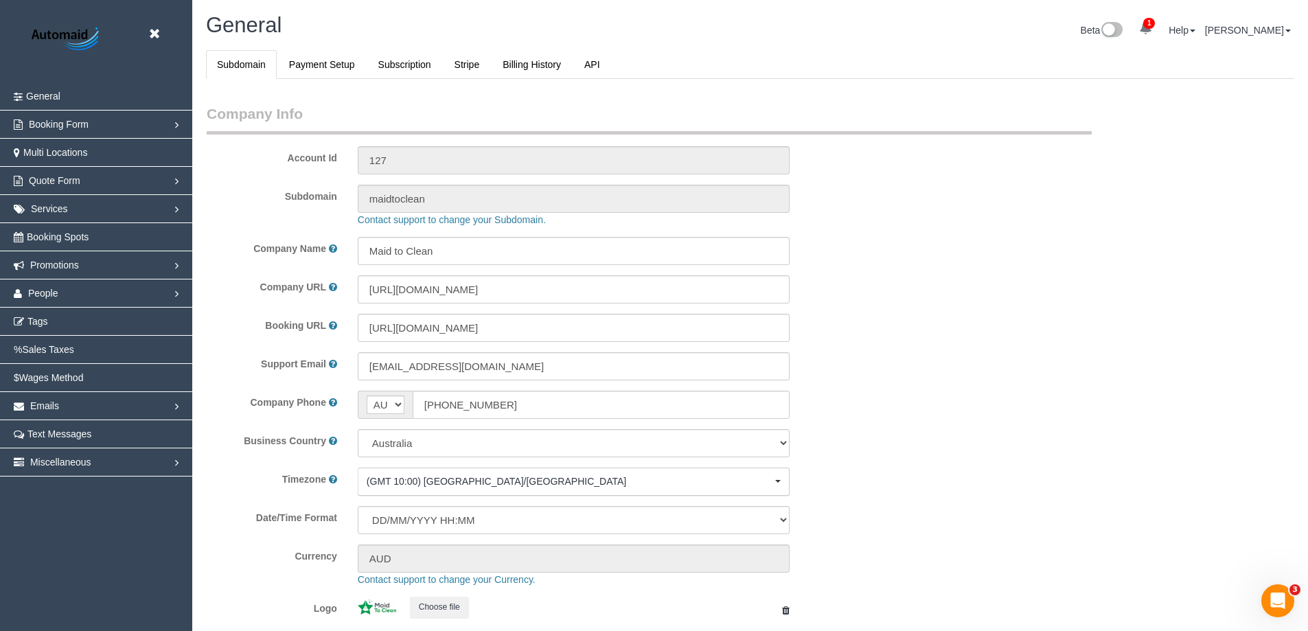
select select "1"
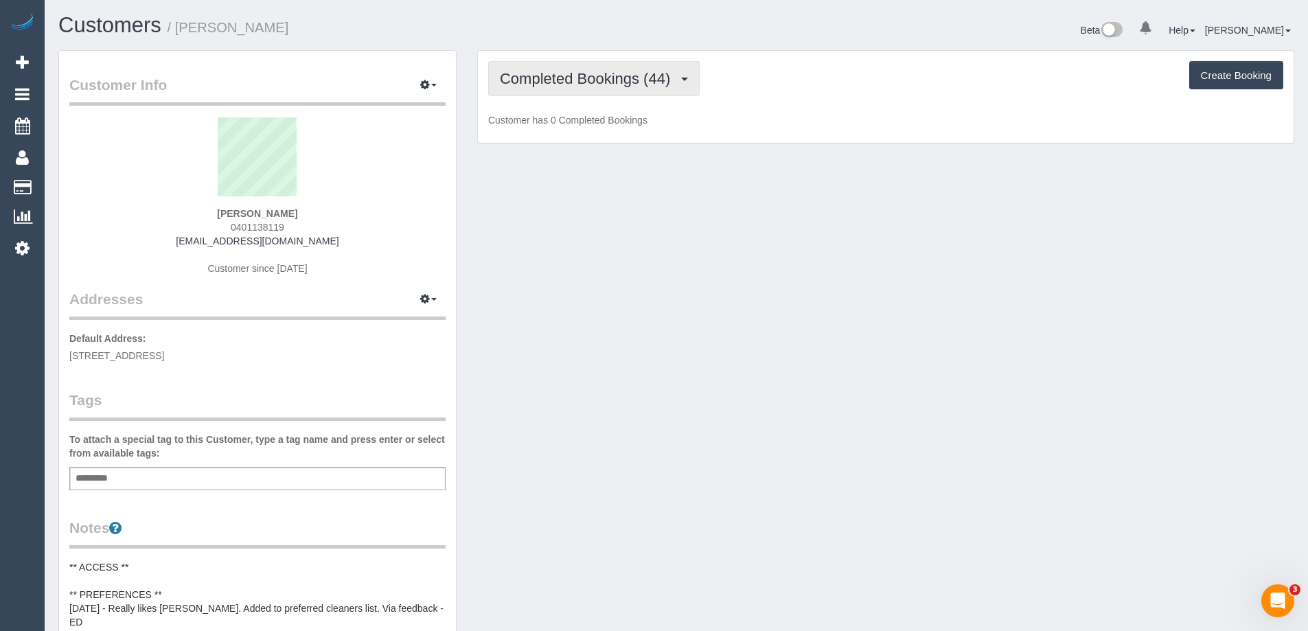
click at [531, 91] on button "Completed Bookings (44)" at bounding box center [593, 78] width 211 height 35
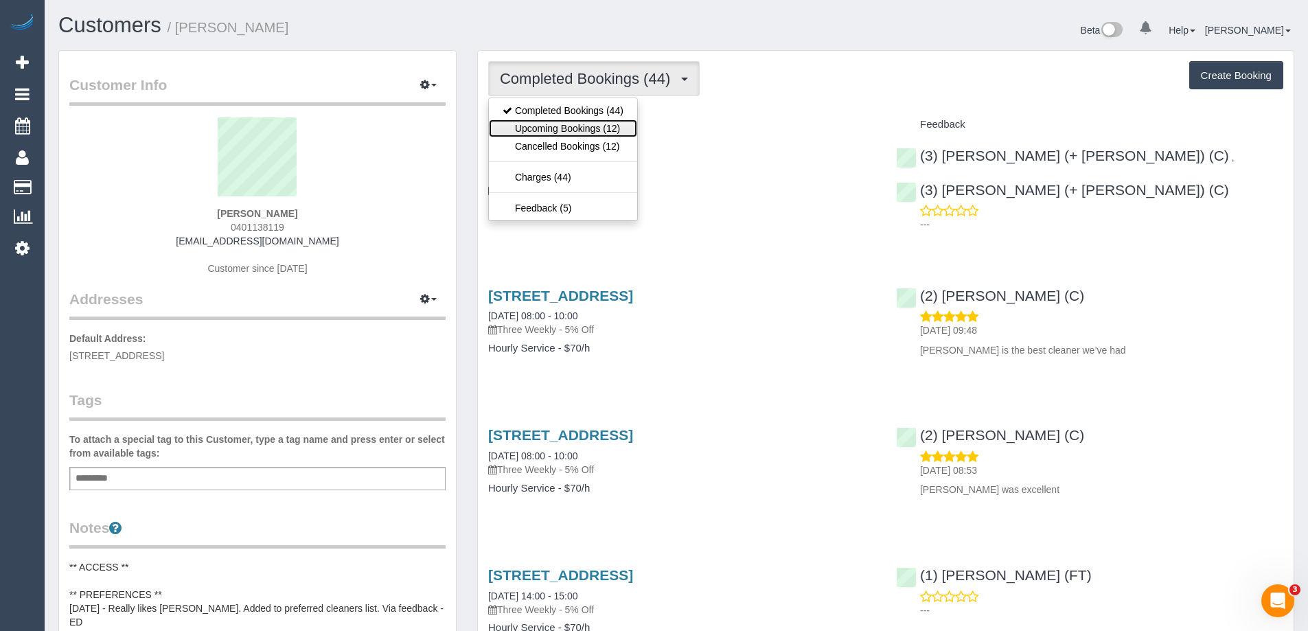
click at [531, 126] on link "Upcoming Bookings (12)" at bounding box center [563, 128] width 148 height 18
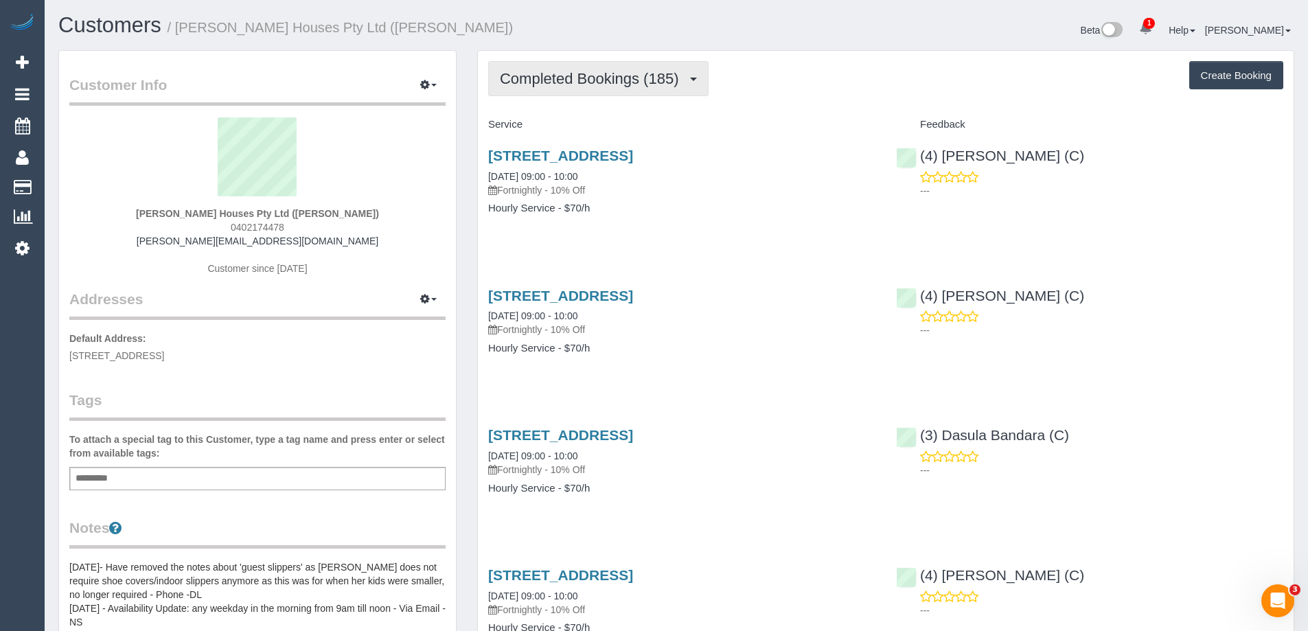
click at [610, 81] on span "Completed Bookings (185)" at bounding box center [592, 78] width 185 height 17
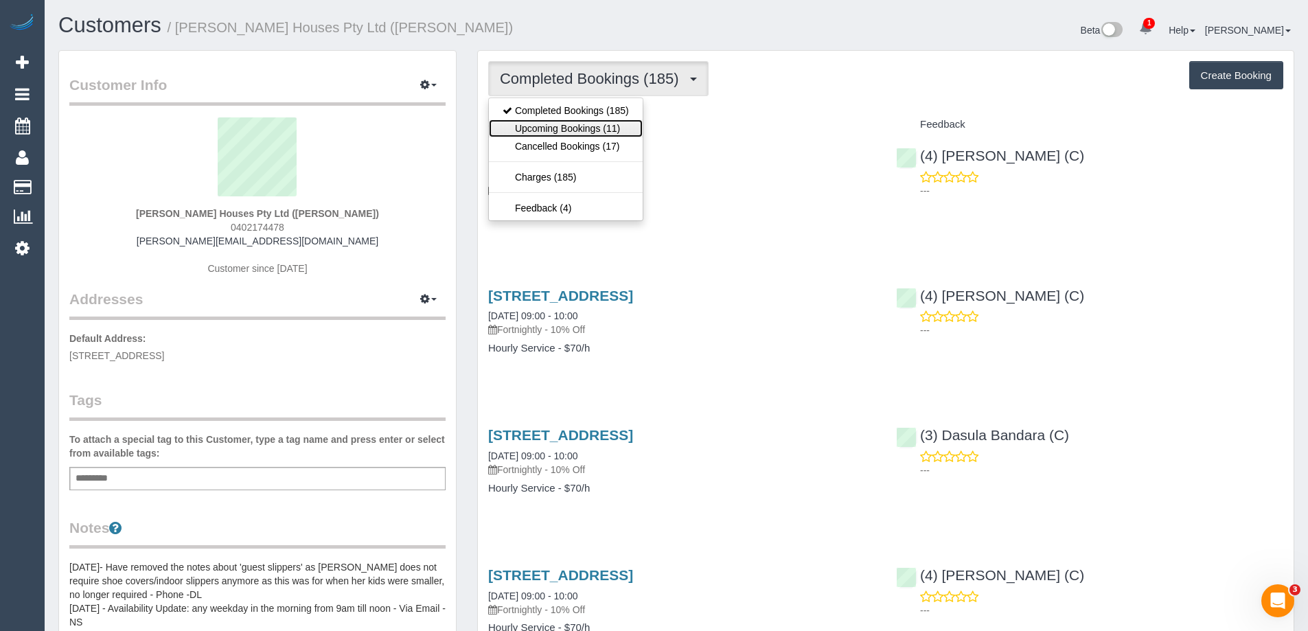
click at [584, 130] on link "Upcoming Bookings (11)" at bounding box center [566, 128] width 154 height 18
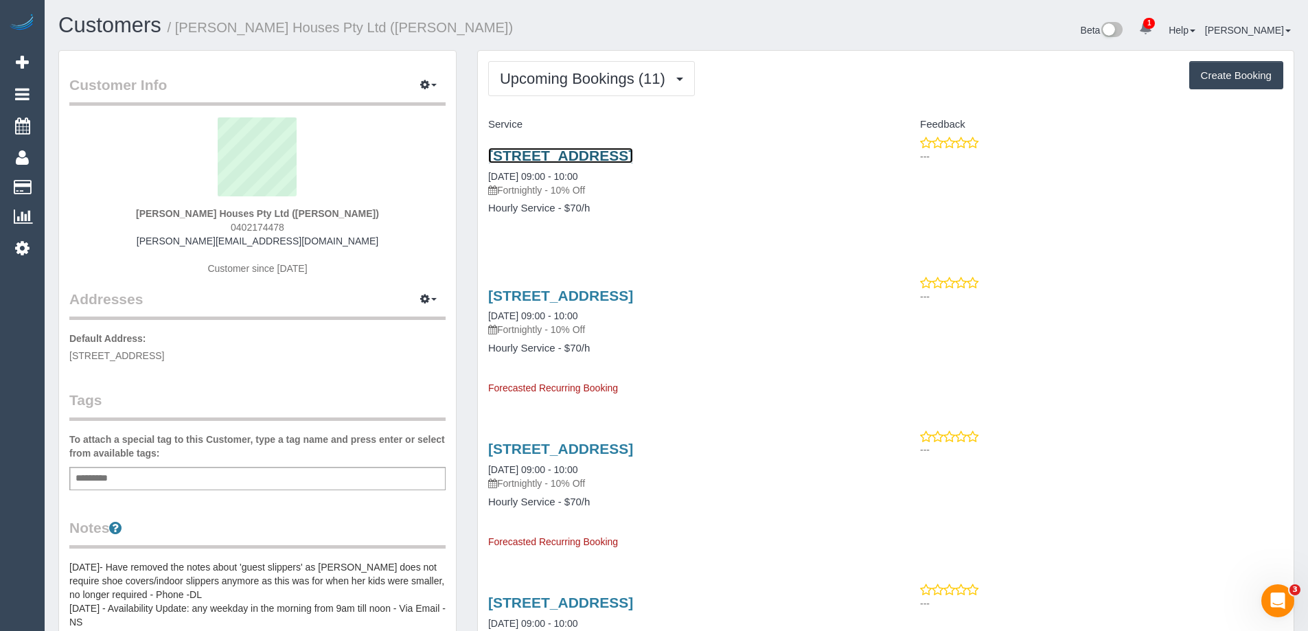
click at [551, 155] on link "[STREET_ADDRESS]" at bounding box center [560, 156] width 145 height 16
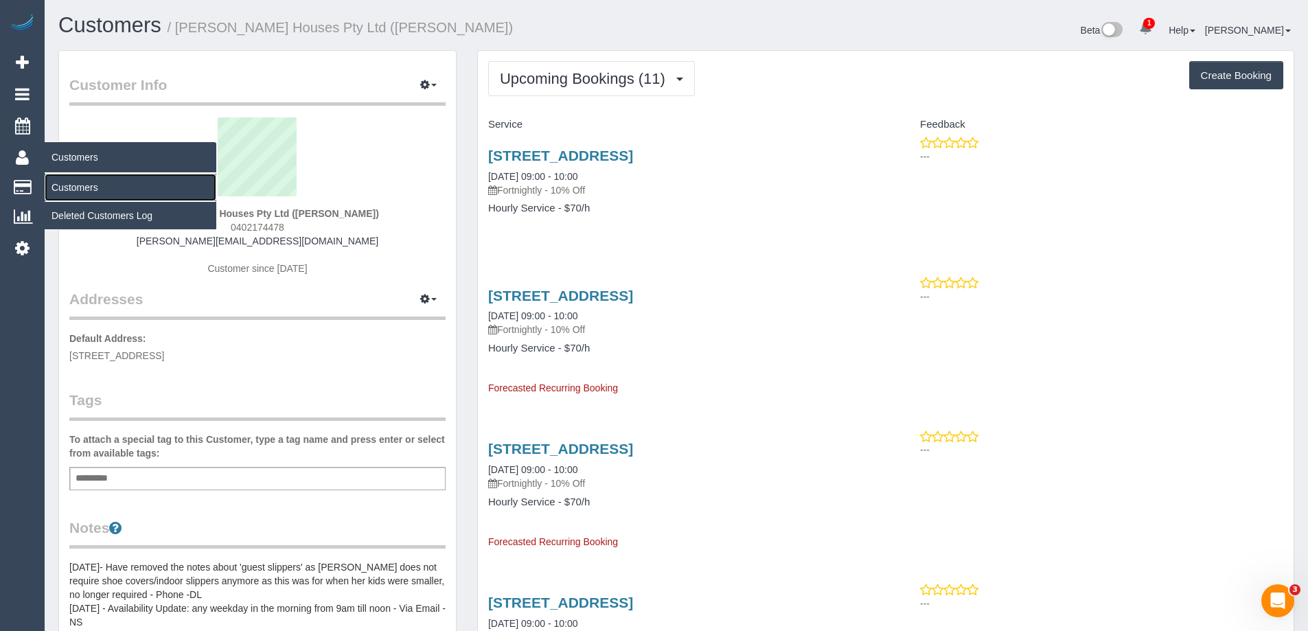
click at [57, 182] on link "Customers" at bounding box center [131, 187] width 172 height 27
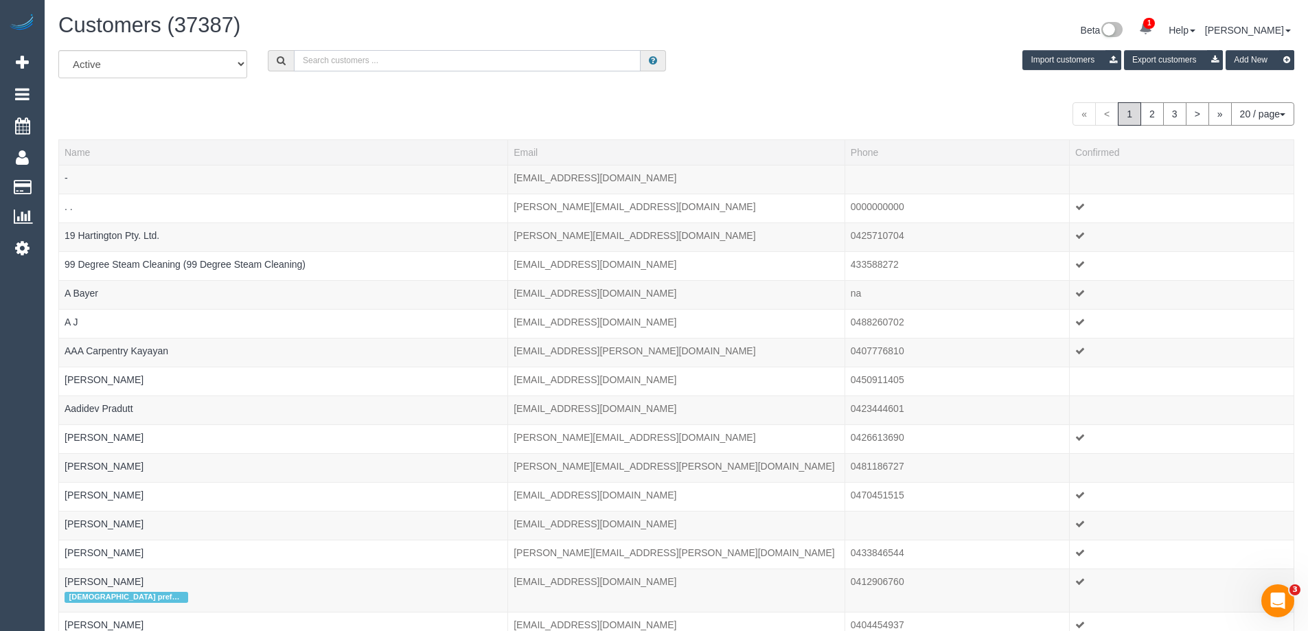
click at [311, 59] on input "text" at bounding box center [467, 60] width 347 height 21
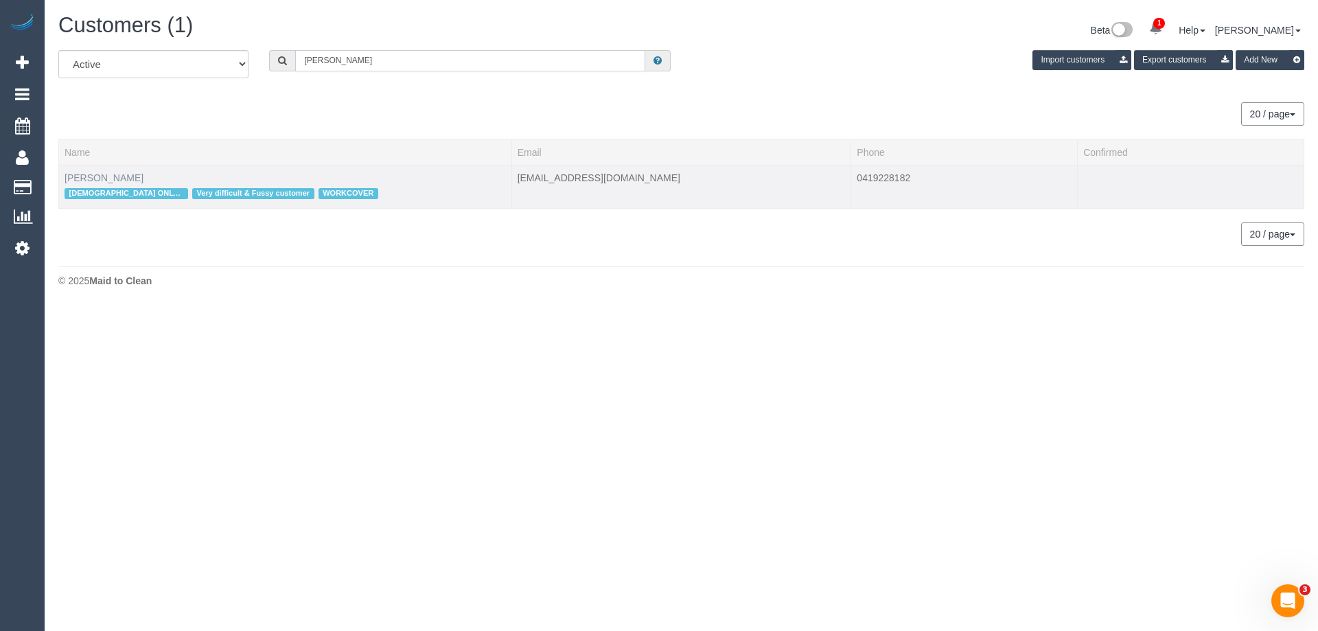
type input "[PERSON_NAME]"
click at [101, 182] on link "[PERSON_NAME]" at bounding box center [104, 177] width 79 height 11
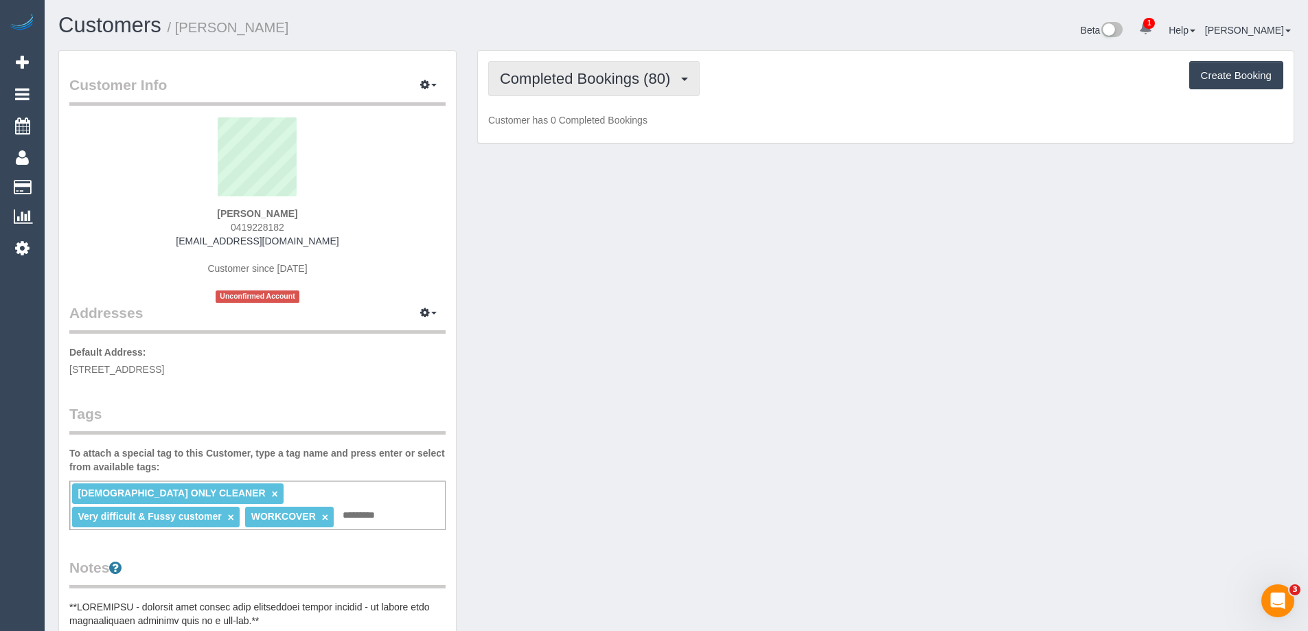
click at [567, 82] on span "Completed Bookings (80)" at bounding box center [588, 78] width 177 height 17
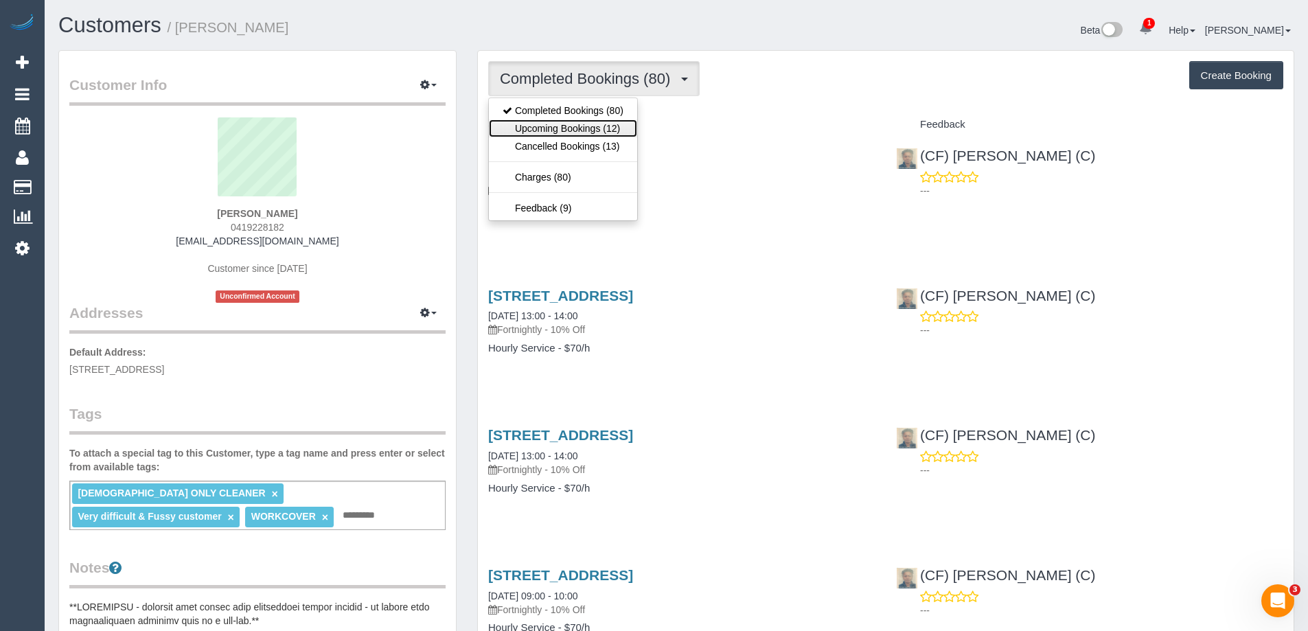
click at [567, 127] on link "Upcoming Bookings (12)" at bounding box center [563, 128] width 148 height 18
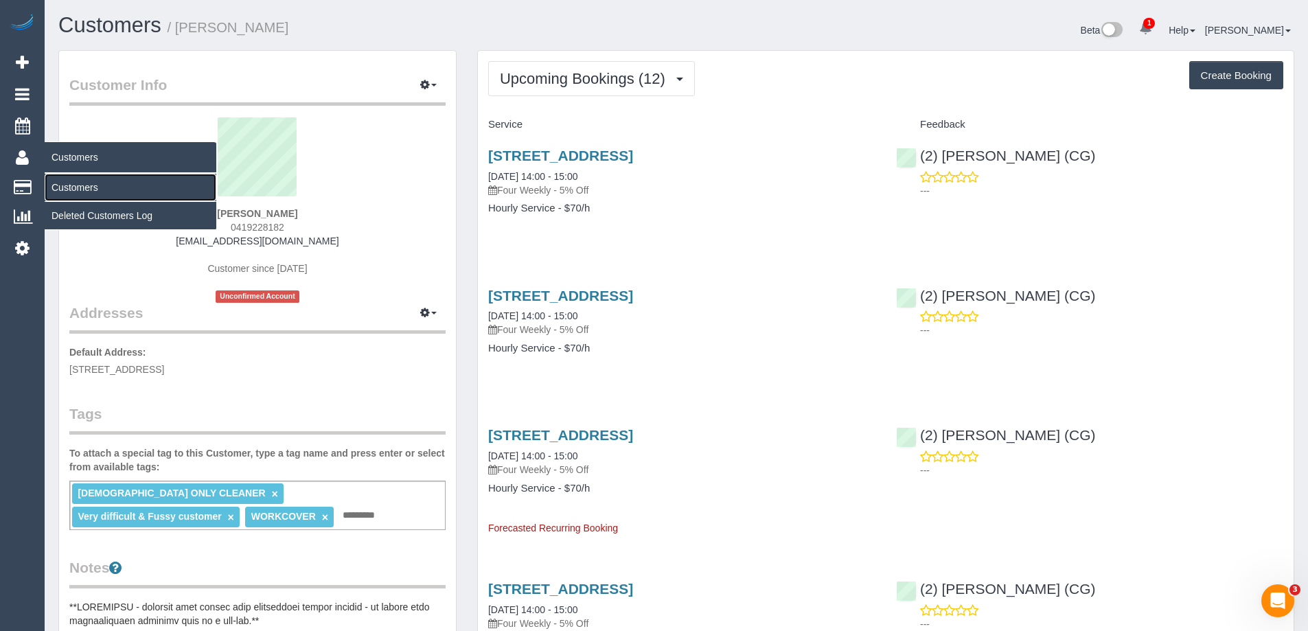
click at [110, 183] on link "Customers" at bounding box center [131, 187] width 172 height 27
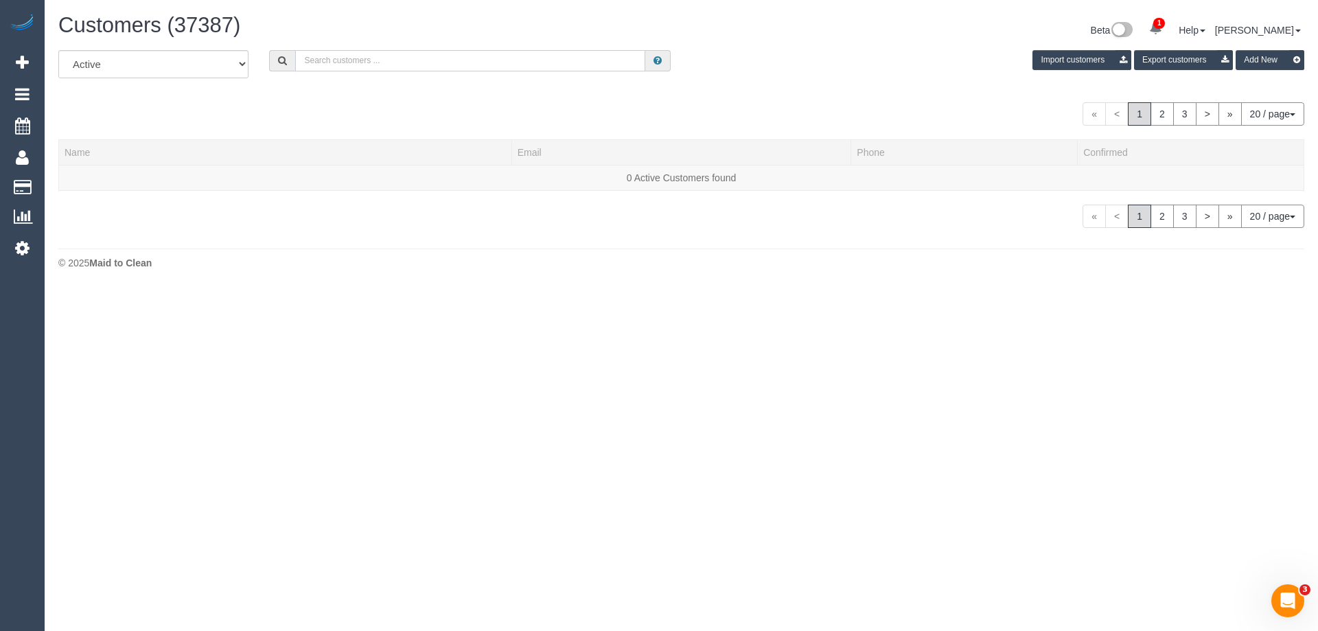
click at [326, 65] on input "text" at bounding box center [470, 60] width 350 height 21
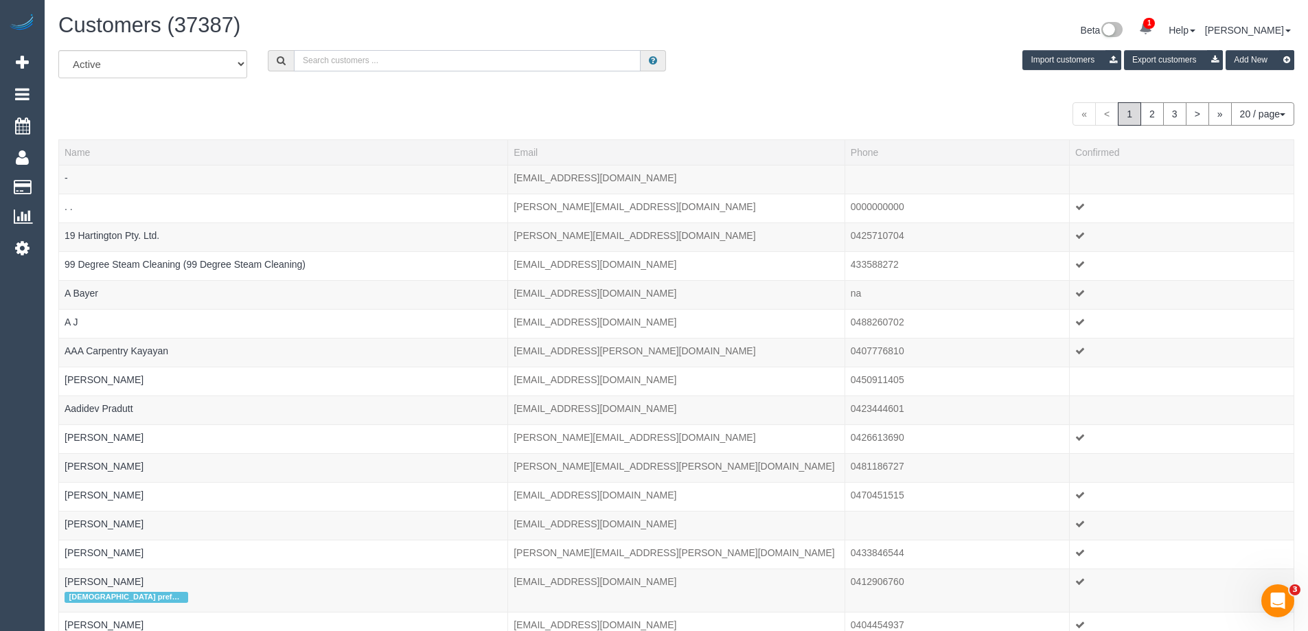
paste input "[EMAIL_ADDRESS][DOMAIN_NAME]"
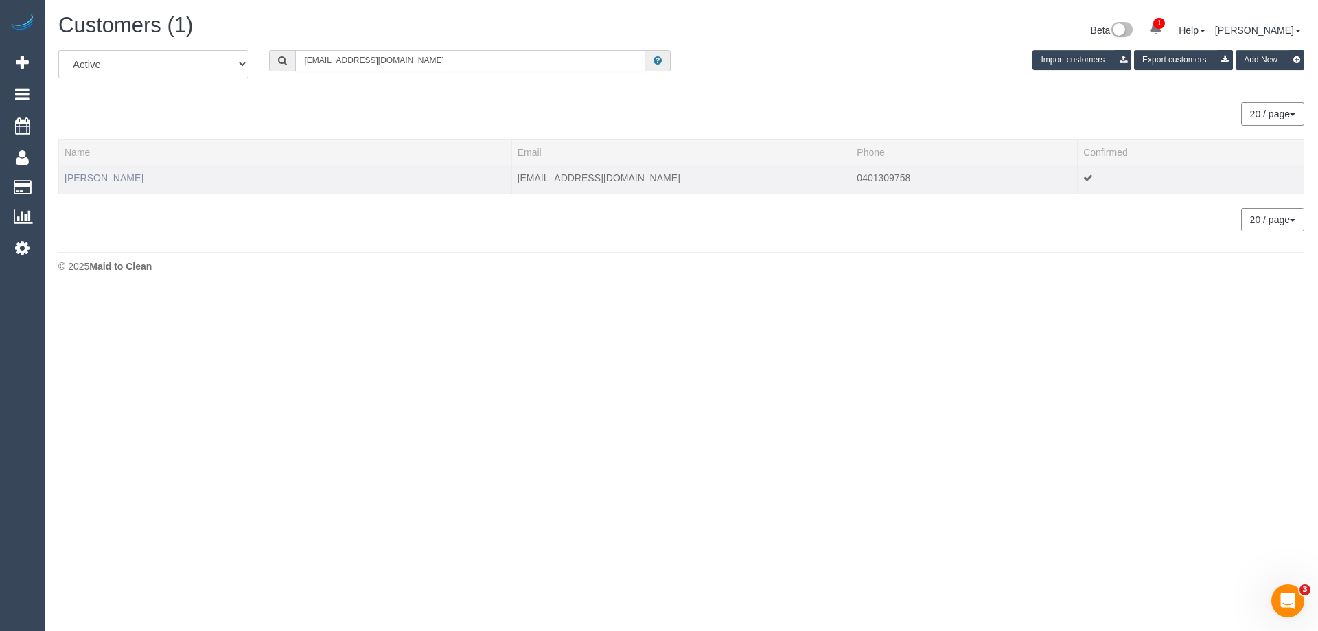
type input "[EMAIL_ADDRESS][DOMAIN_NAME]"
click at [135, 181] on link "[PERSON_NAME]" at bounding box center [104, 177] width 79 height 11
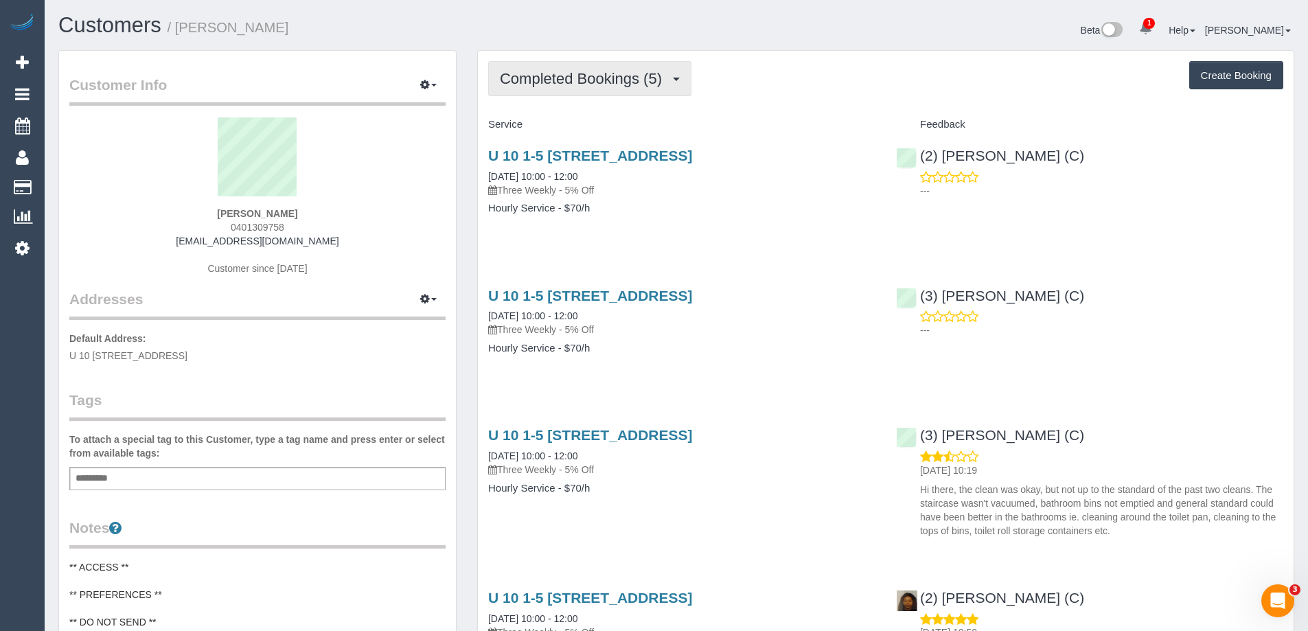
click at [553, 71] on span "Completed Bookings (5)" at bounding box center [584, 78] width 169 height 17
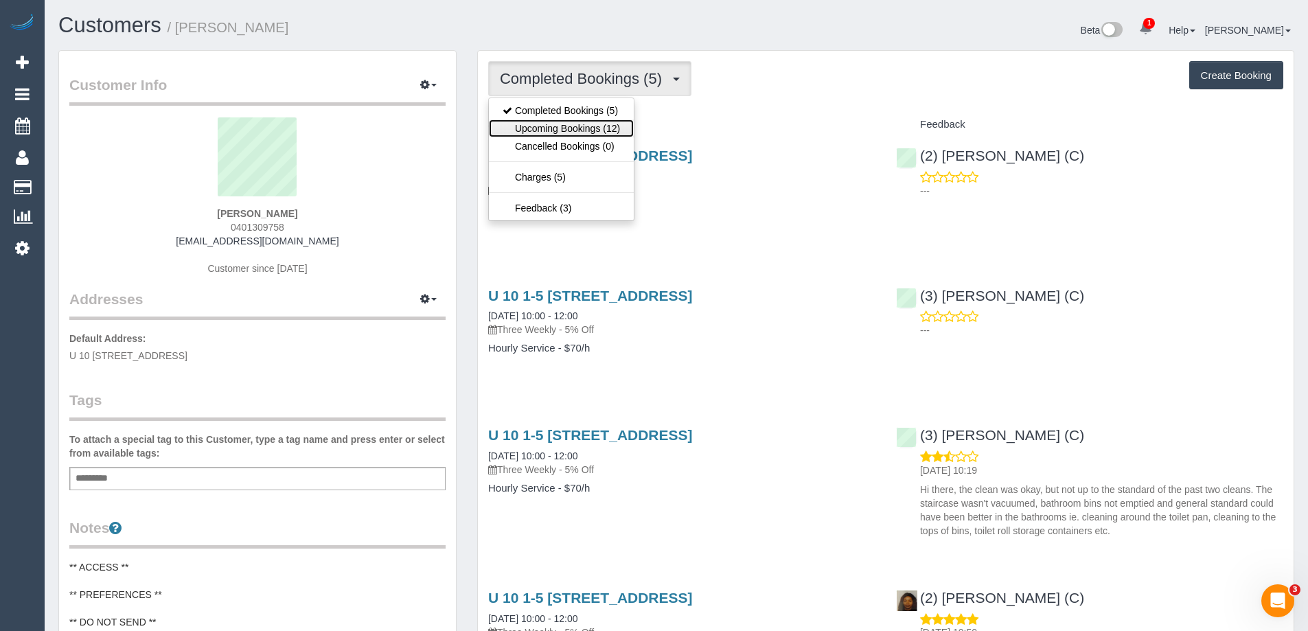
click at [546, 127] on link "Upcoming Bookings (12)" at bounding box center [561, 128] width 145 height 18
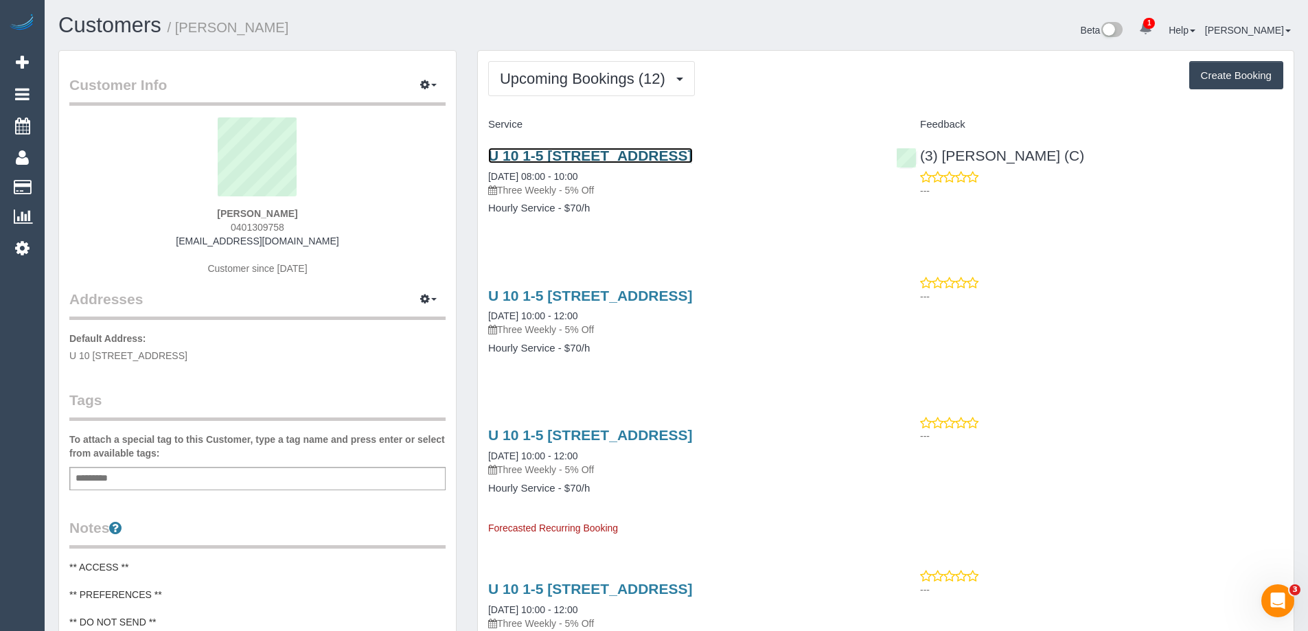
click at [672, 152] on link "U 10 1-5 [STREET_ADDRESS]" at bounding box center [590, 156] width 205 height 16
click at [566, 150] on link "U 10 1-5 [STREET_ADDRESS]" at bounding box center [590, 156] width 205 height 16
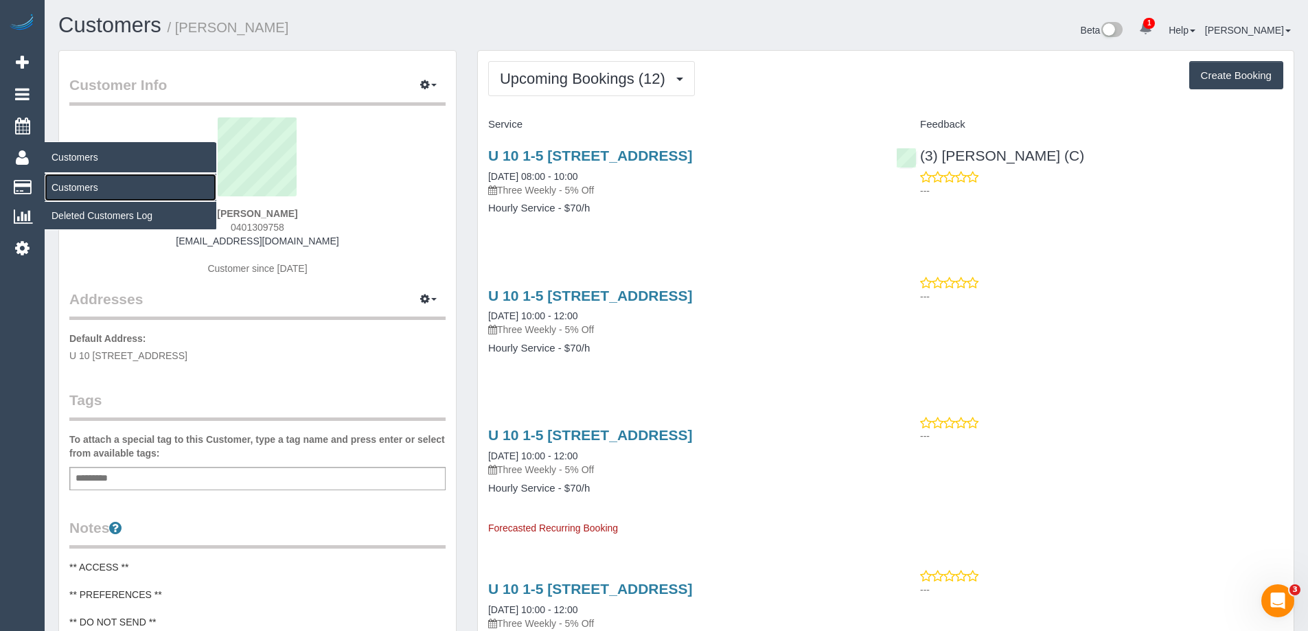
click at [77, 193] on link "Customers" at bounding box center [131, 187] width 172 height 27
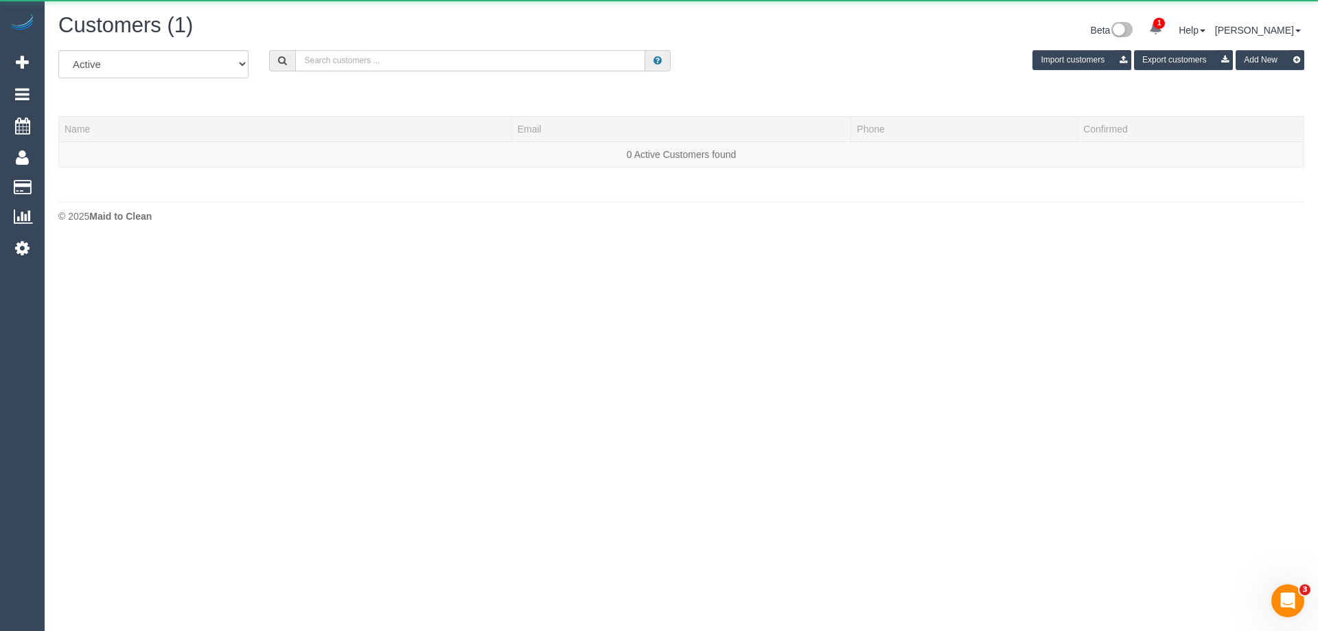
click at [331, 67] on input "text" at bounding box center [470, 60] width 350 height 21
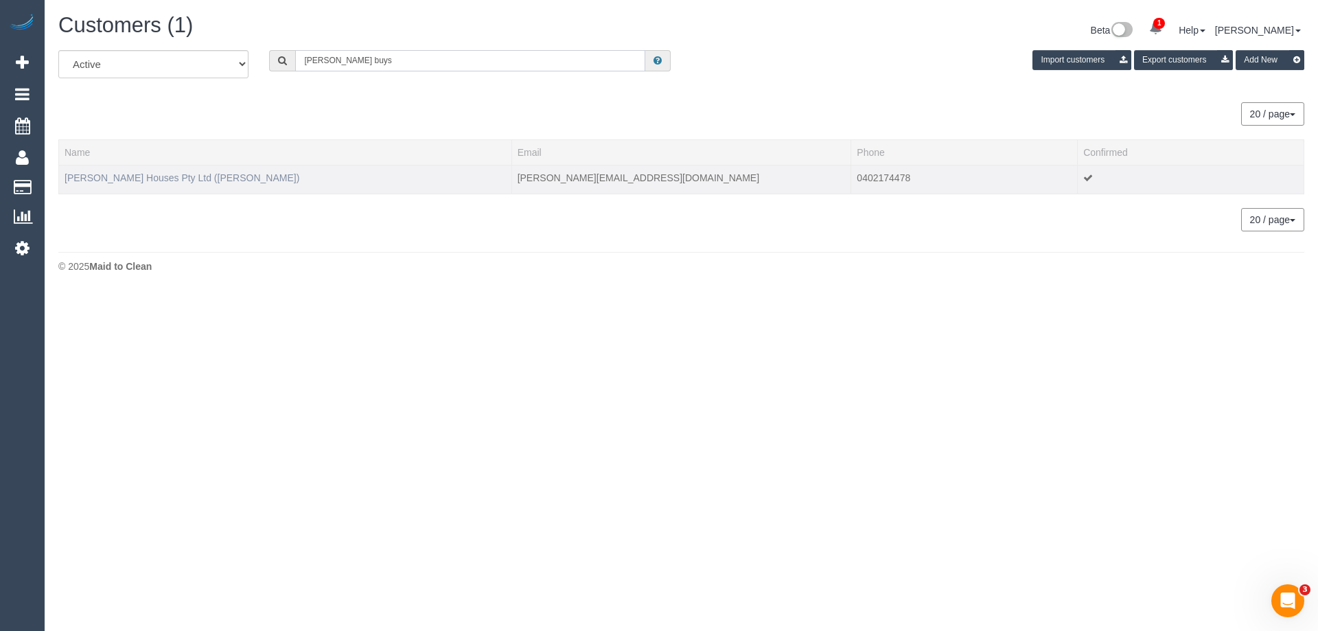
type input "[PERSON_NAME] buys"
click at [176, 174] on link "[PERSON_NAME] Houses Pty Ltd ([PERSON_NAME])" at bounding box center [182, 177] width 235 height 11
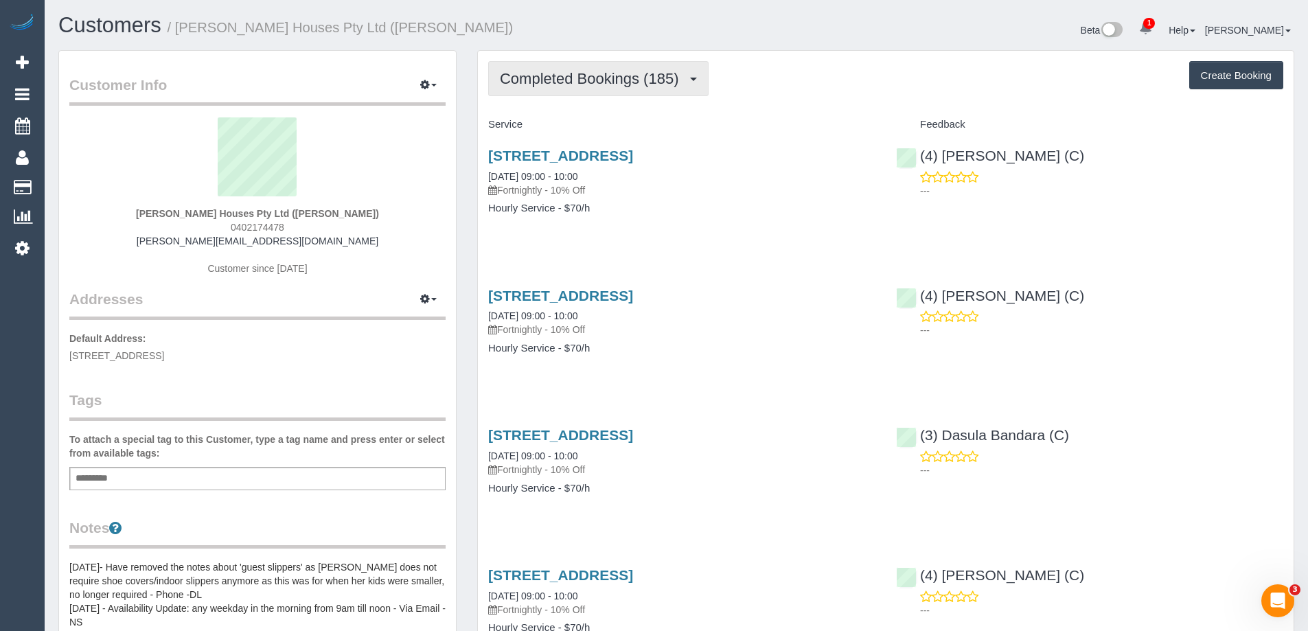
click at [624, 73] on span "Completed Bookings (185)" at bounding box center [592, 78] width 185 height 17
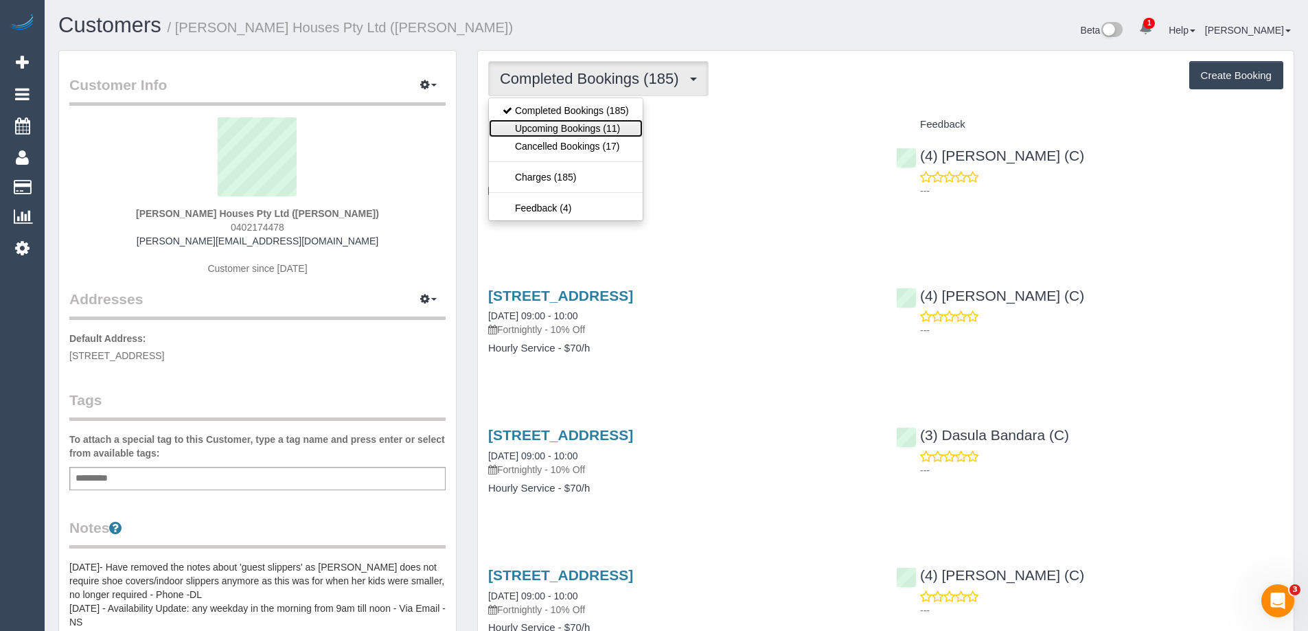
click at [585, 124] on link "Upcoming Bookings (11)" at bounding box center [566, 128] width 154 height 18
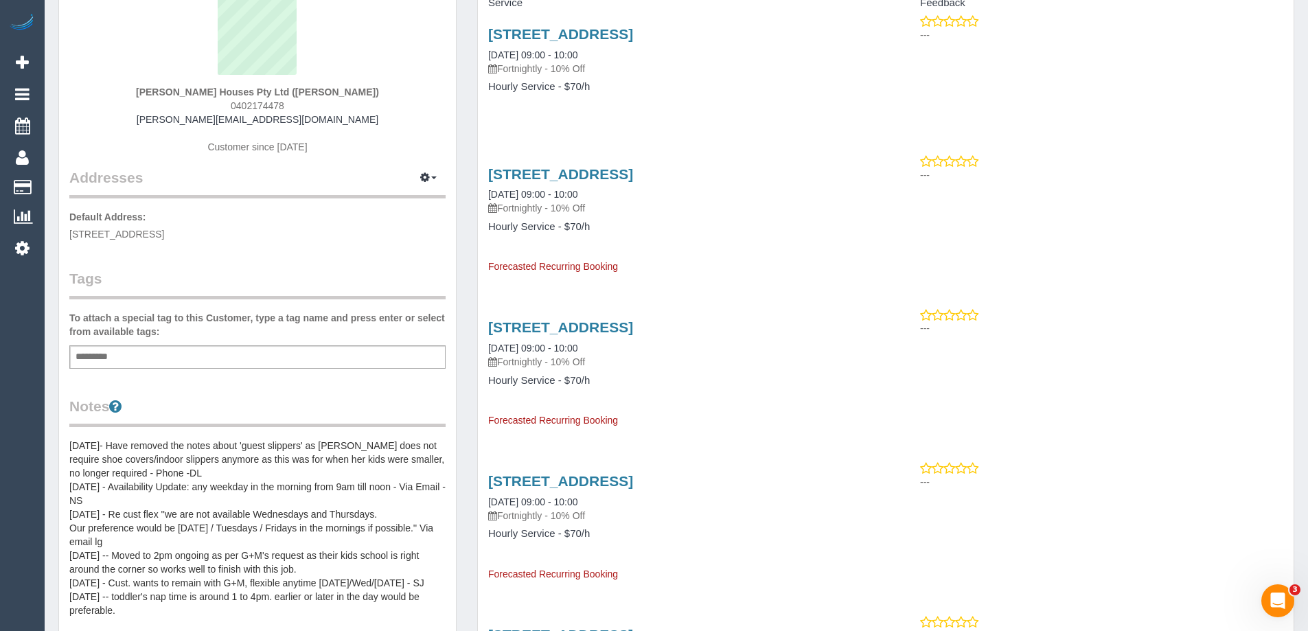
scroll to position [137, 0]
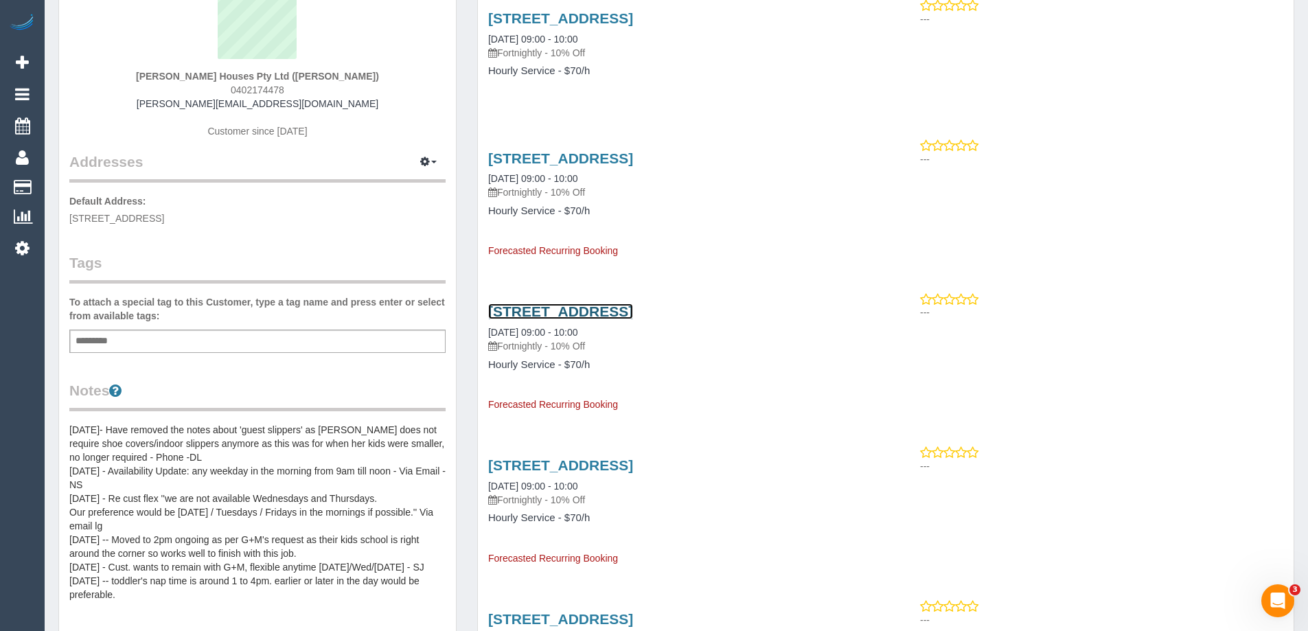
click at [541, 317] on link "[STREET_ADDRESS]" at bounding box center [560, 311] width 145 height 16
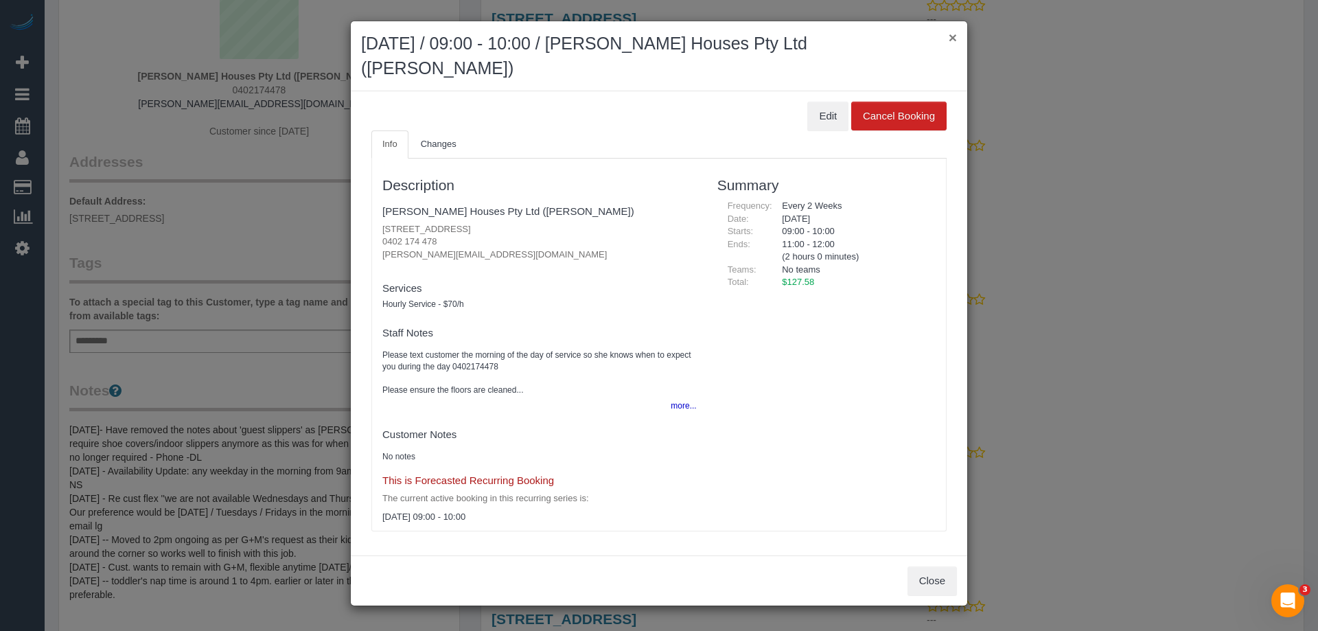
click at [955, 38] on button "×" at bounding box center [953, 37] width 8 height 14
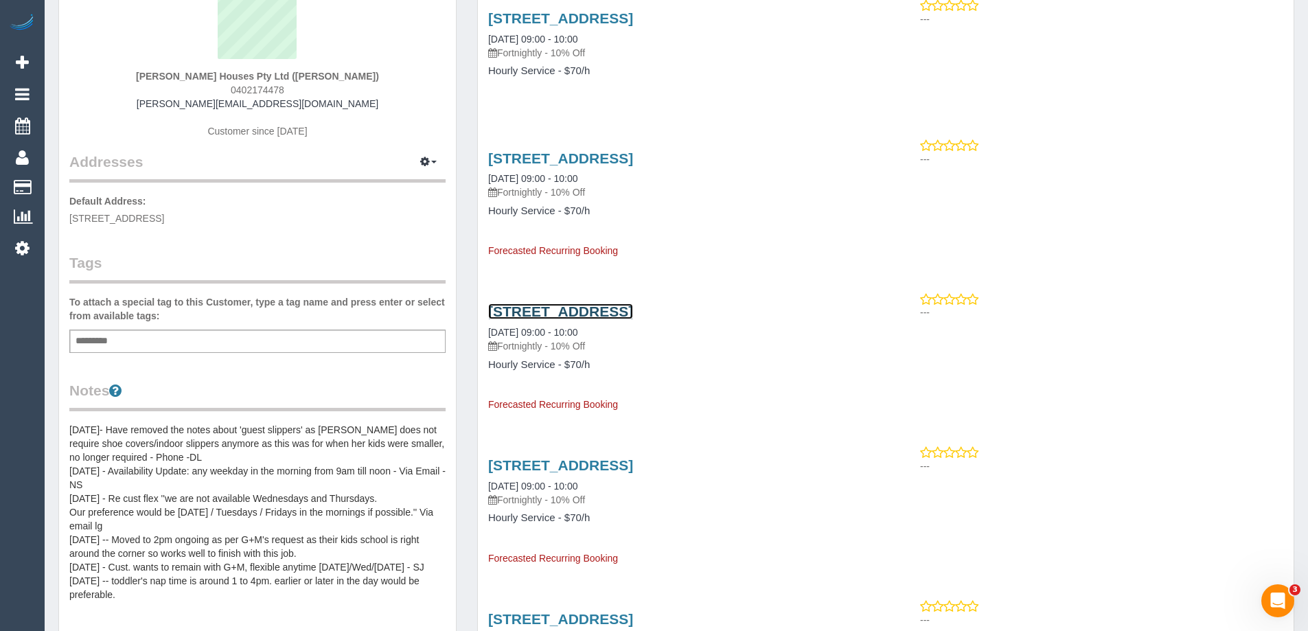
scroll to position [0, 0]
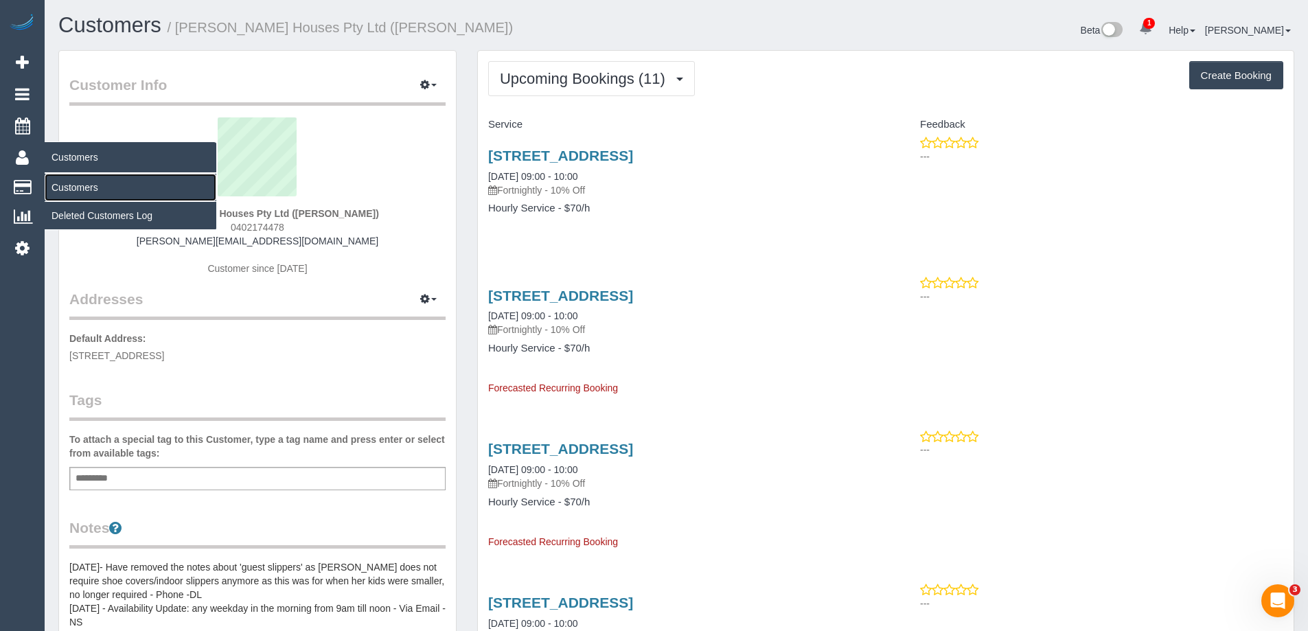
click at [65, 186] on link "Customers" at bounding box center [131, 187] width 172 height 27
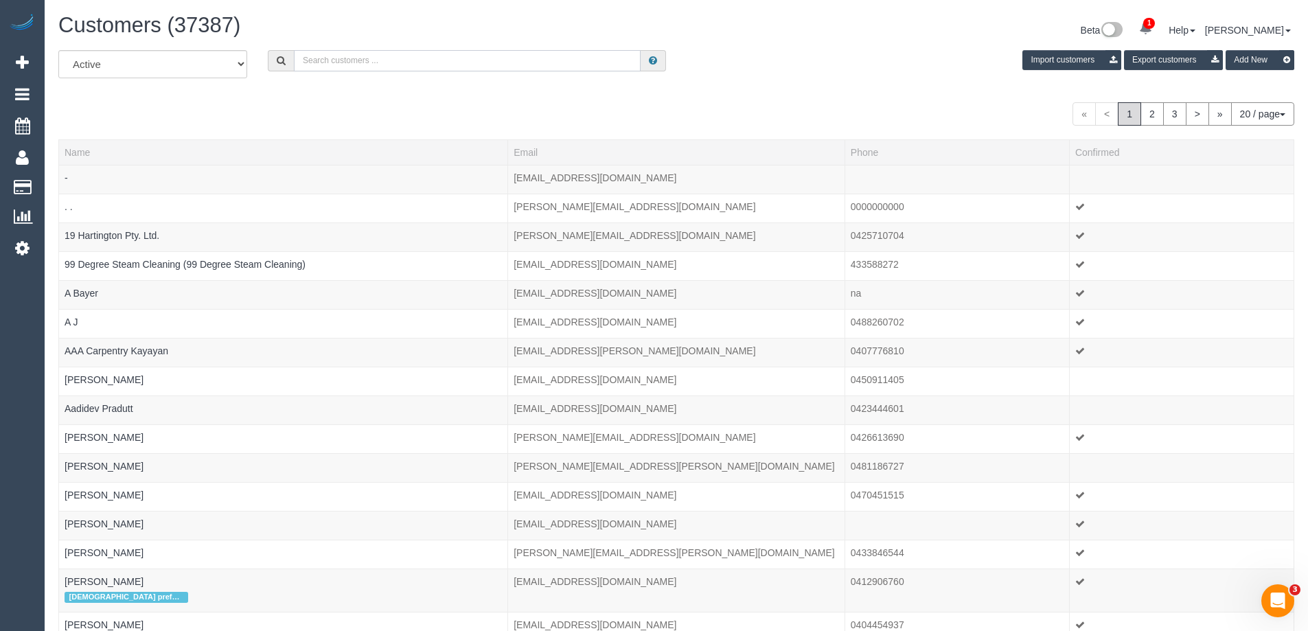
click at [351, 57] on input "text" at bounding box center [467, 60] width 347 height 21
paste input "[PERSON_NAME]"
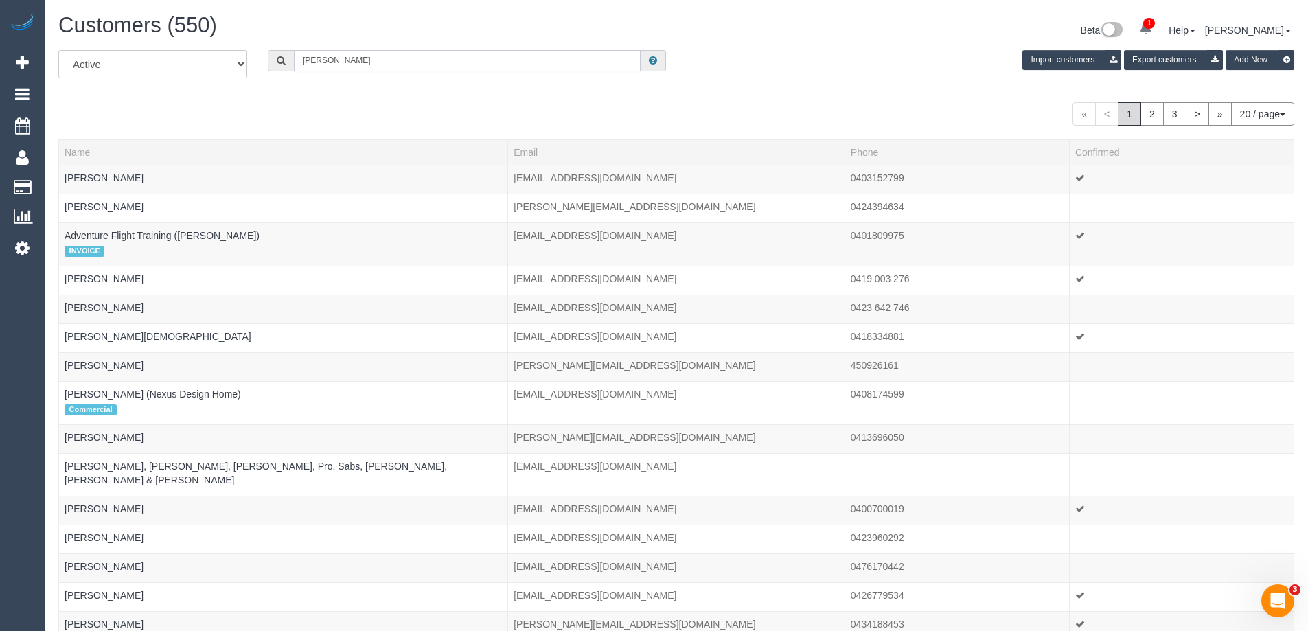
click at [380, 65] on input "[PERSON_NAME]" at bounding box center [467, 60] width 347 height 21
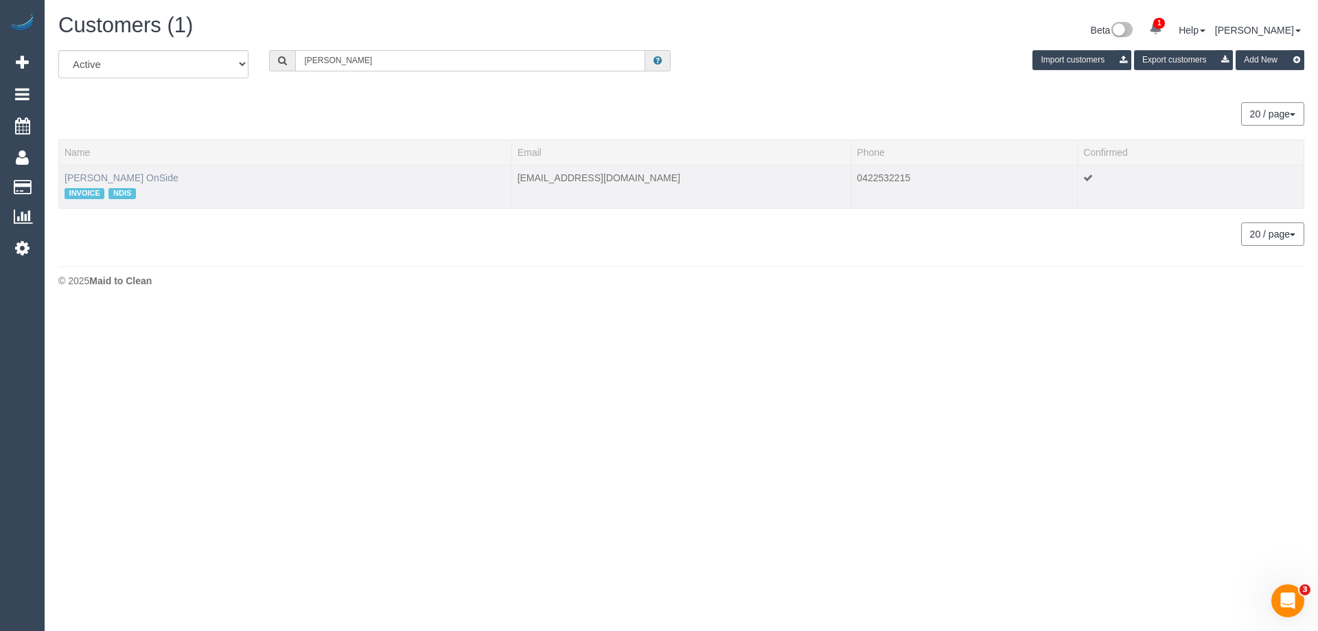
type input "[PERSON_NAME]"
click at [104, 178] on link "[PERSON_NAME] OnSide" at bounding box center [122, 177] width 114 height 11
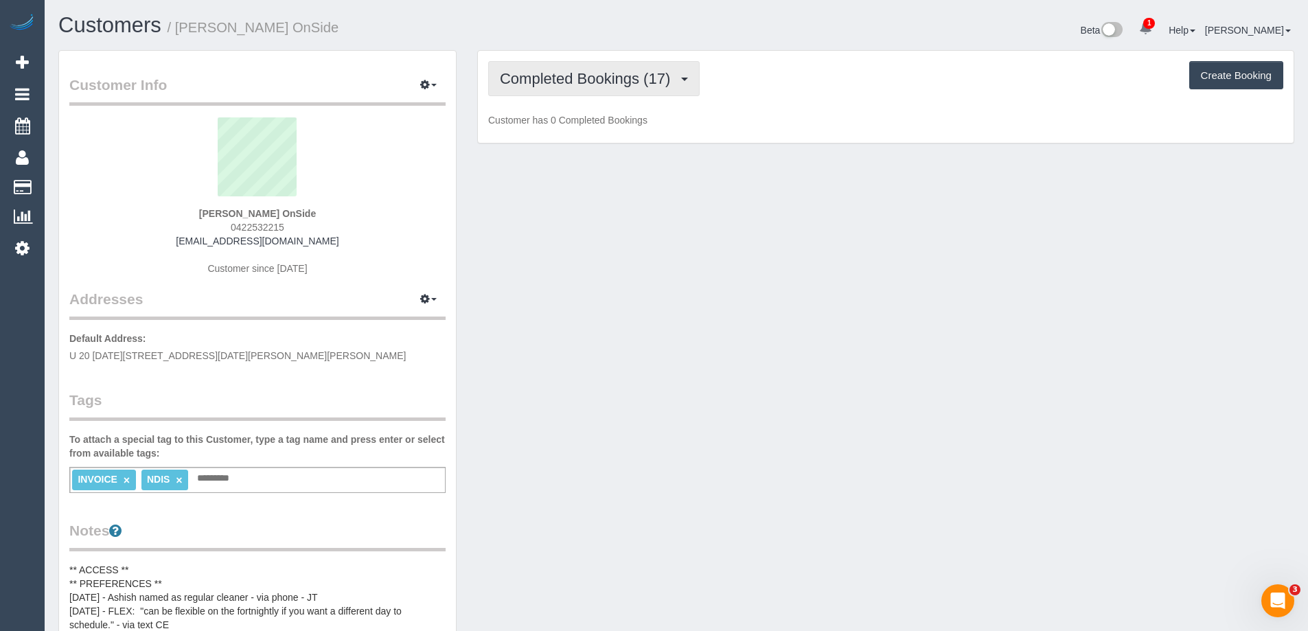
click at [617, 89] on button "Completed Bookings (17)" at bounding box center [593, 78] width 211 height 35
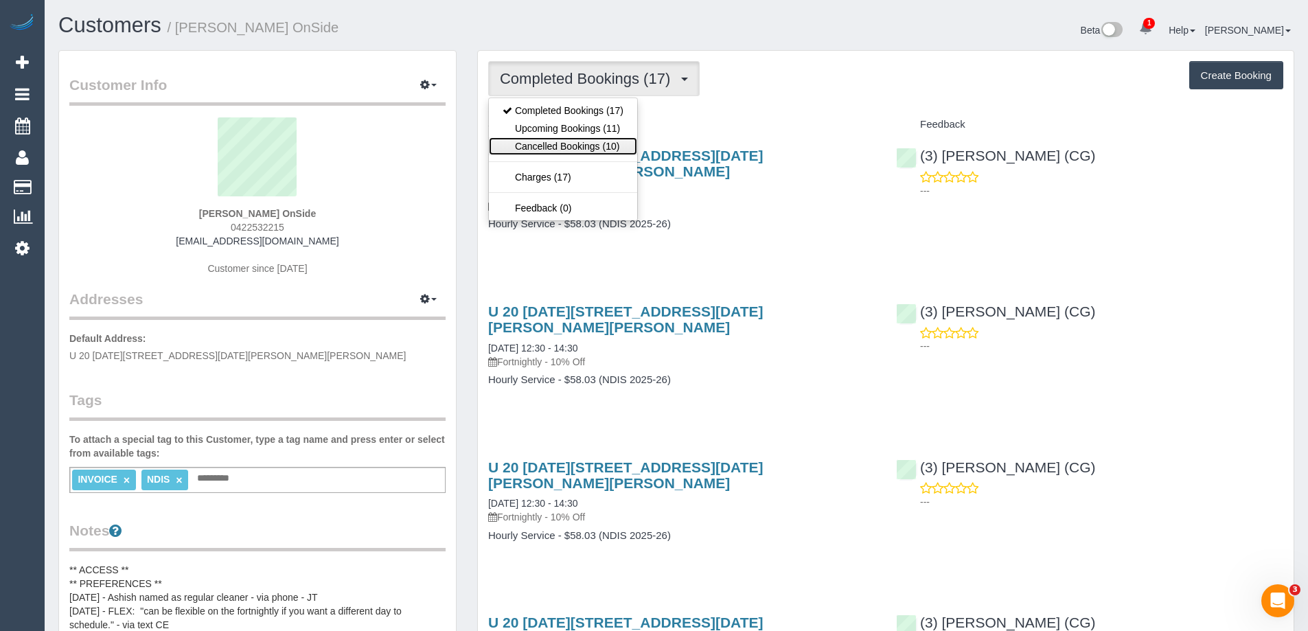
click at [591, 137] on link "Cancelled Bookings (10)" at bounding box center [563, 146] width 148 height 18
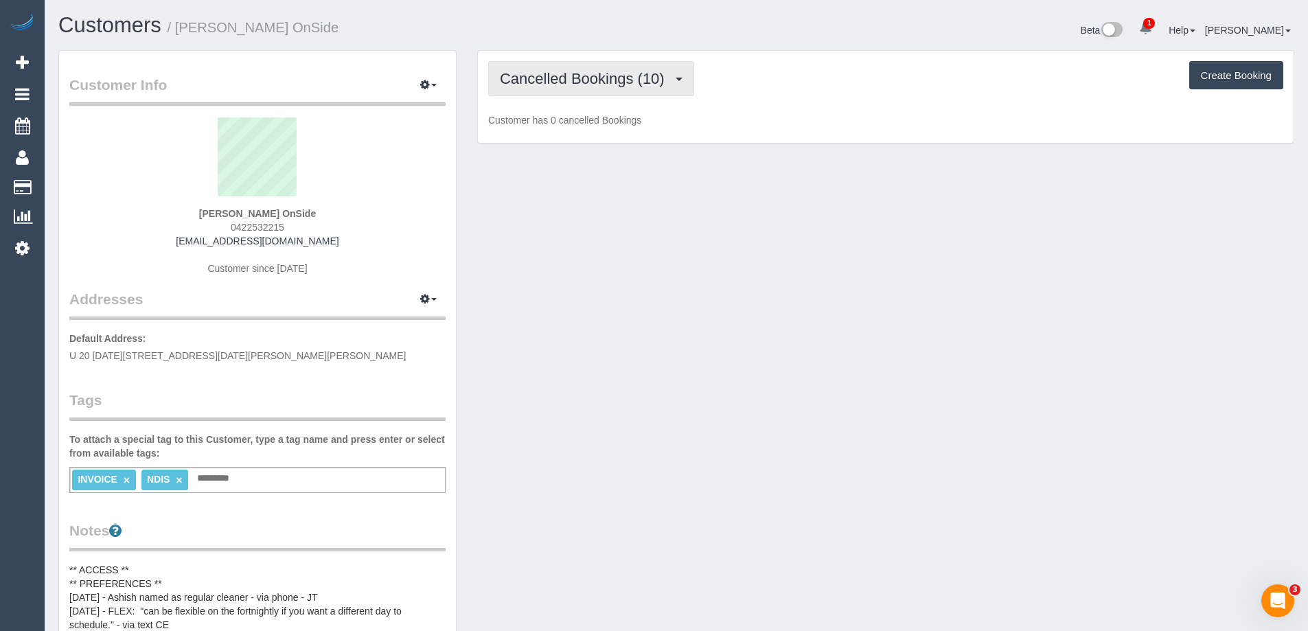
click at [617, 87] on button "Cancelled Bookings (10)" at bounding box center [591, 78] width 206 height 35
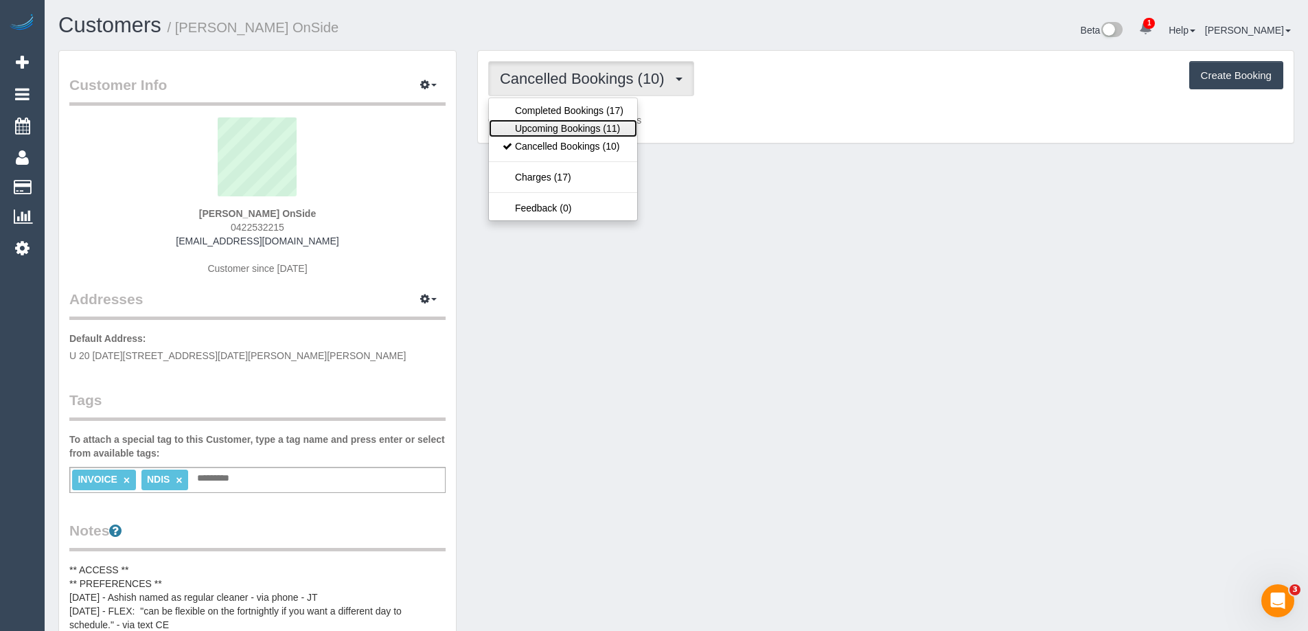
click at [604, 126] on link "Upcoming Bookings (11)" at bounding box center [563, 128] width 148 height 18
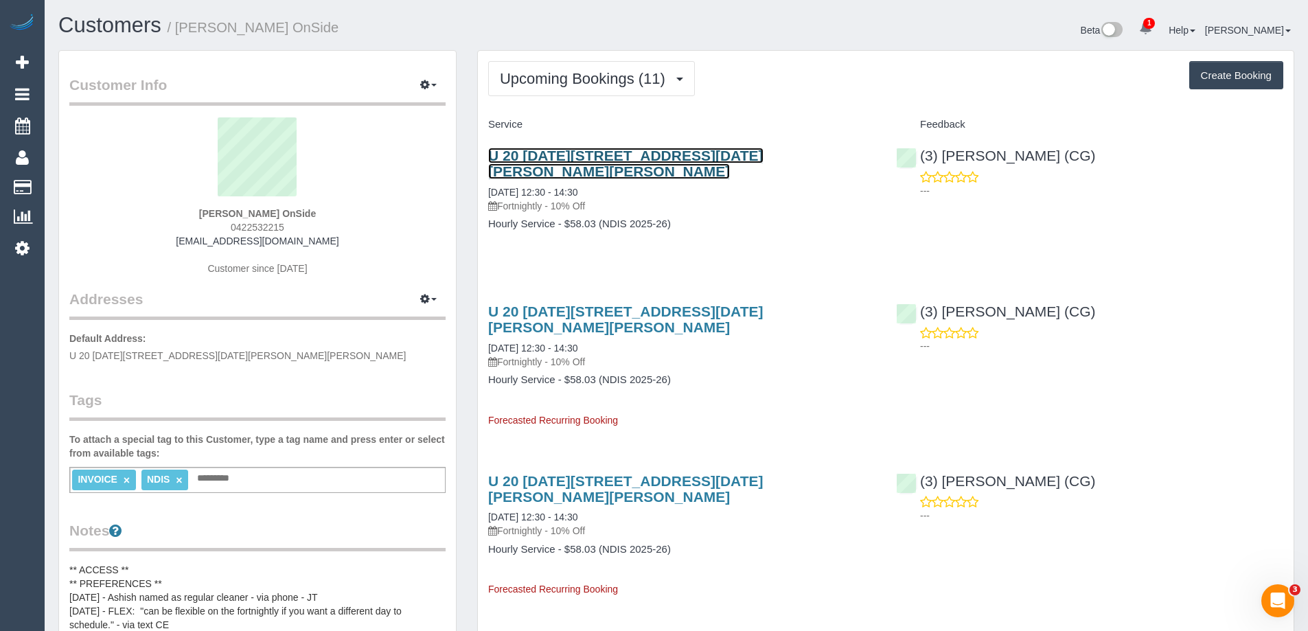
click at [731, 154] on link "U 20 [DATE][STREET_ADDRESS][DATE][PERSON_NAME][PERSON_NAME]" at bounding box center [625, 164] width 275 height 32
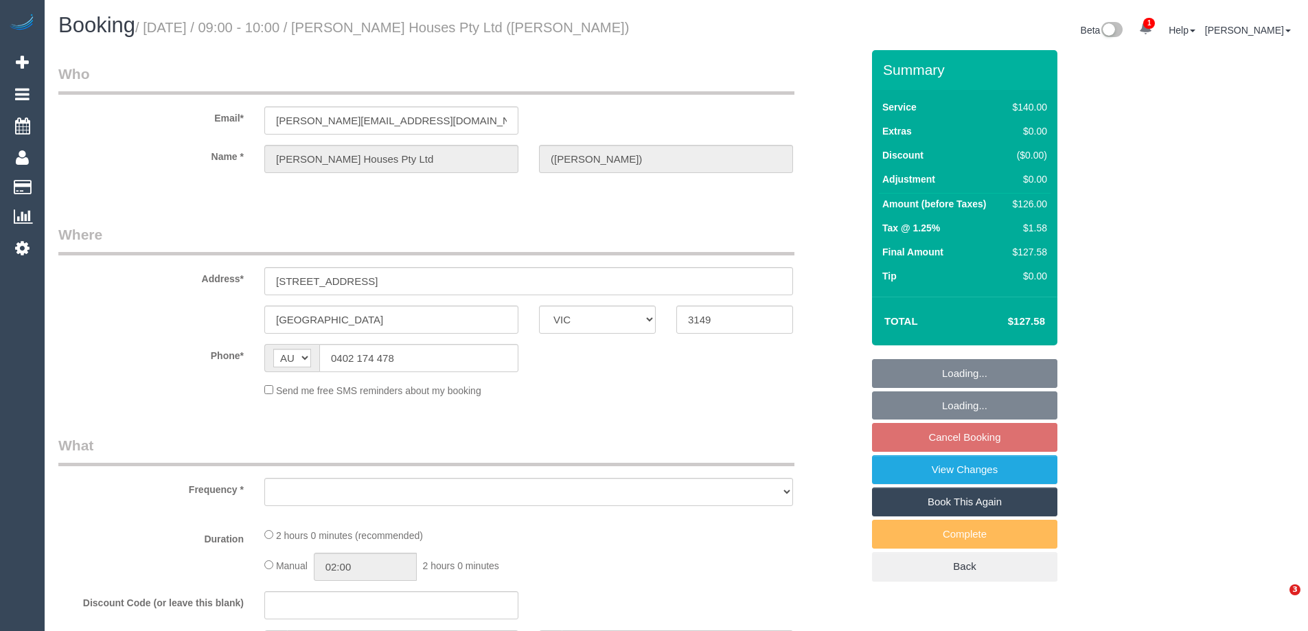
select select "VIC"
select select "string:stripe-pm_1NB6UL2GScqysDRVWTQp27ov"
select select "number:28"
select select "number:14"
select select "number:19"
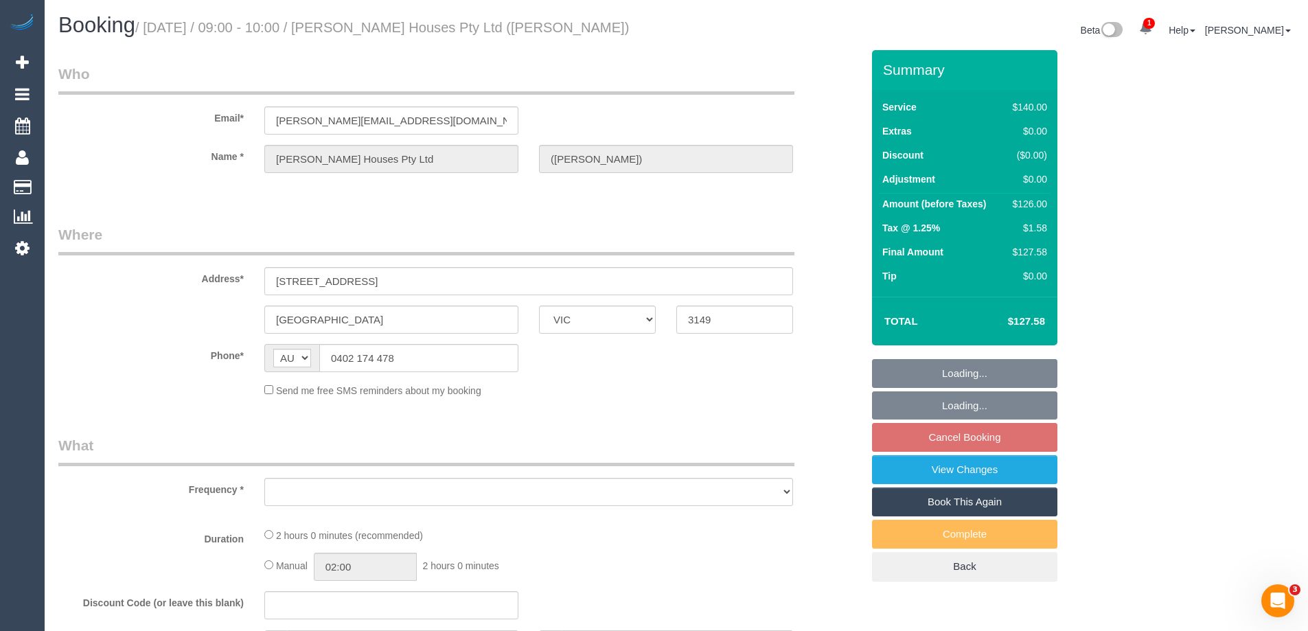
select select "number:23"
select select "number:34"
select select "number:11"
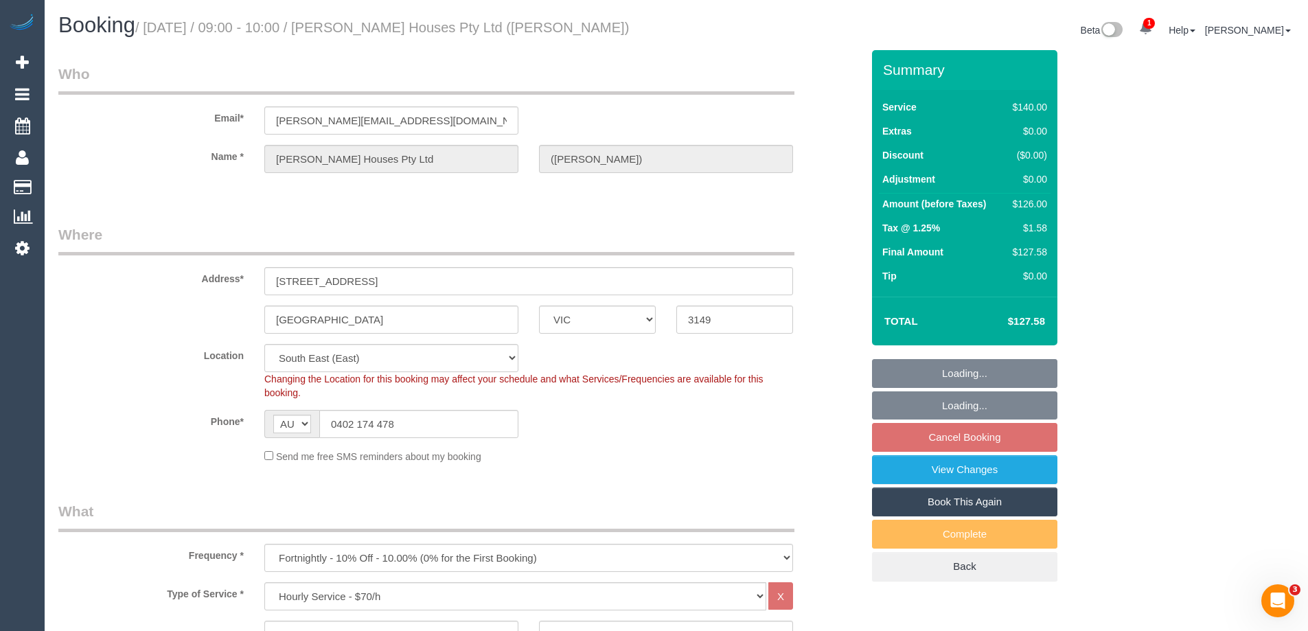
select select "object:1404"
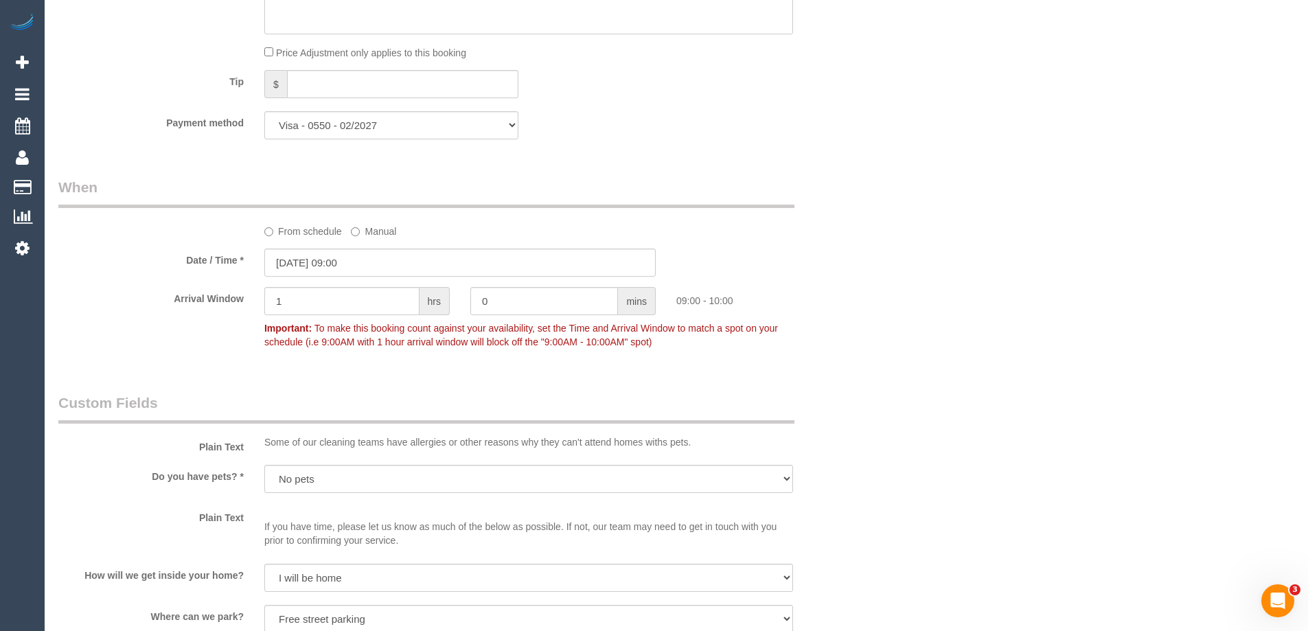
scroll to position [1305, 0]
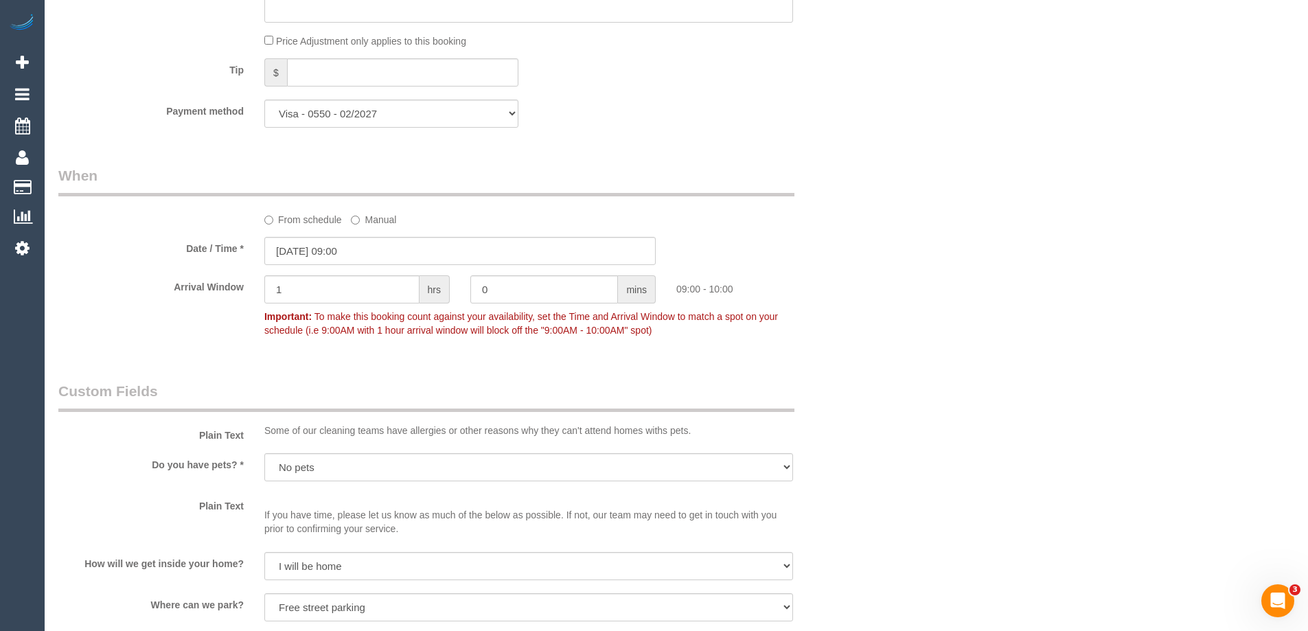
click at [277, 225] on label "From schedule" at bounding box center [303, 217] width 78 height 19
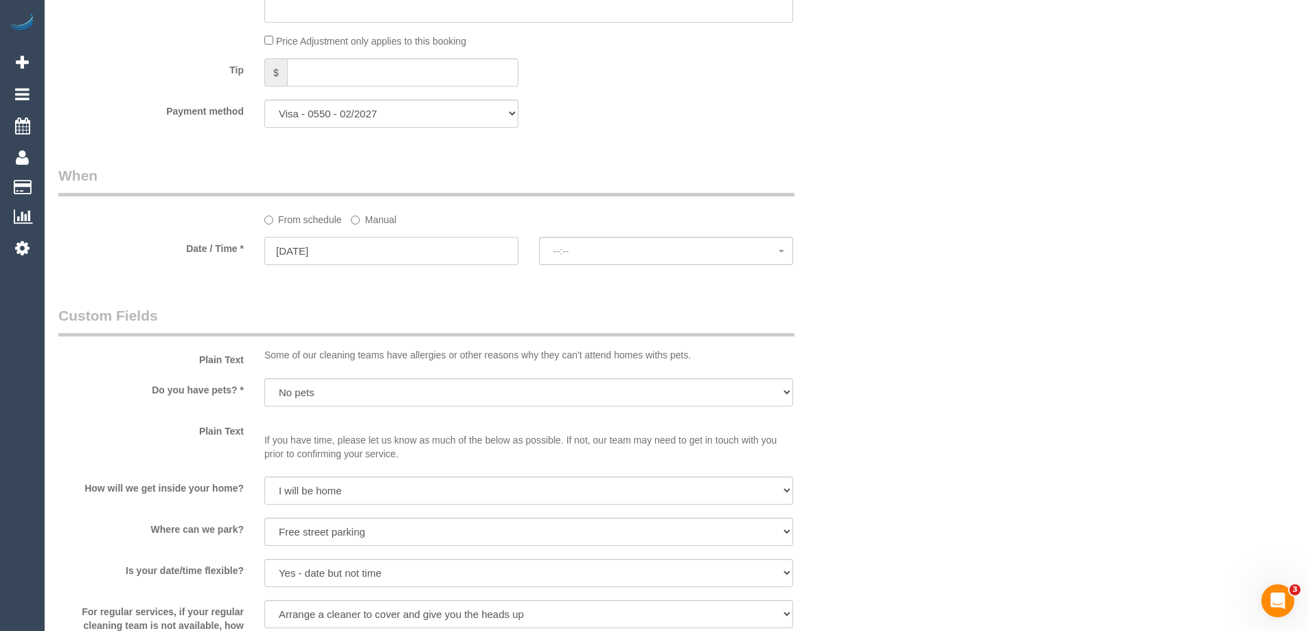
click at [293, 251] on input "[DATE]" at bounding box center [391, 251] width 254 height 28
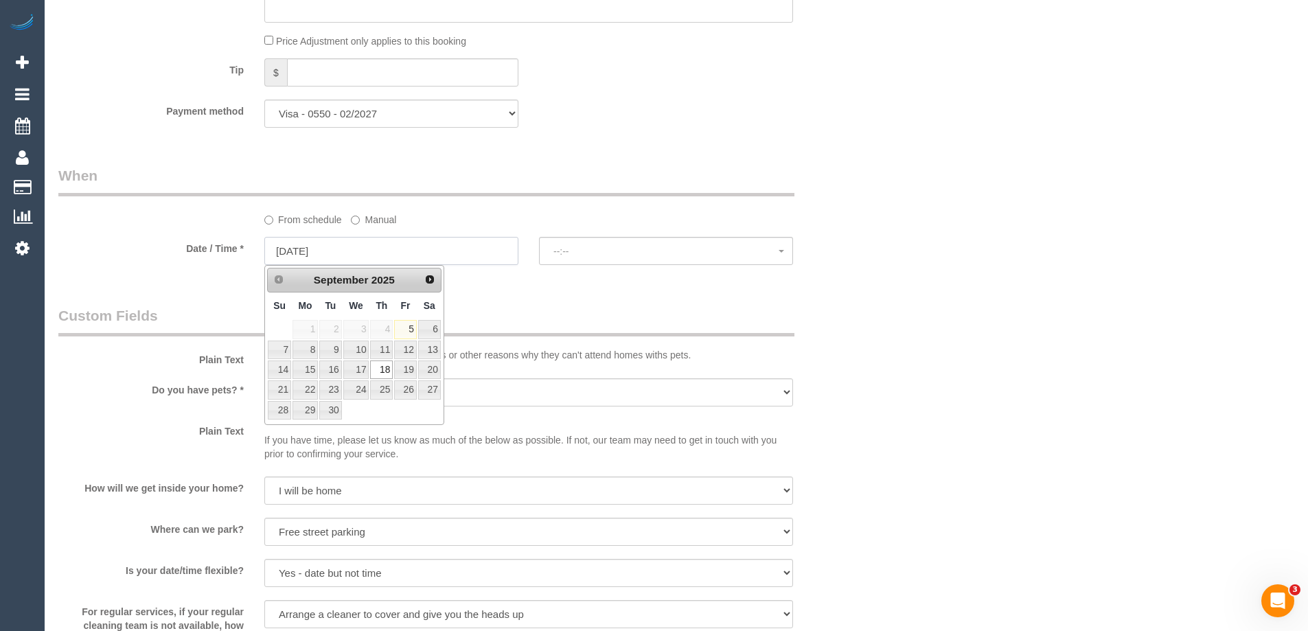
select select "spot22"
click at [435, 284] on span "Next" at bounding box center [430, 278] width 11 height 11
click at [334, 354] on link "7" at bounding box center [330, 350] width 22 height 19
type input "[DATE]"
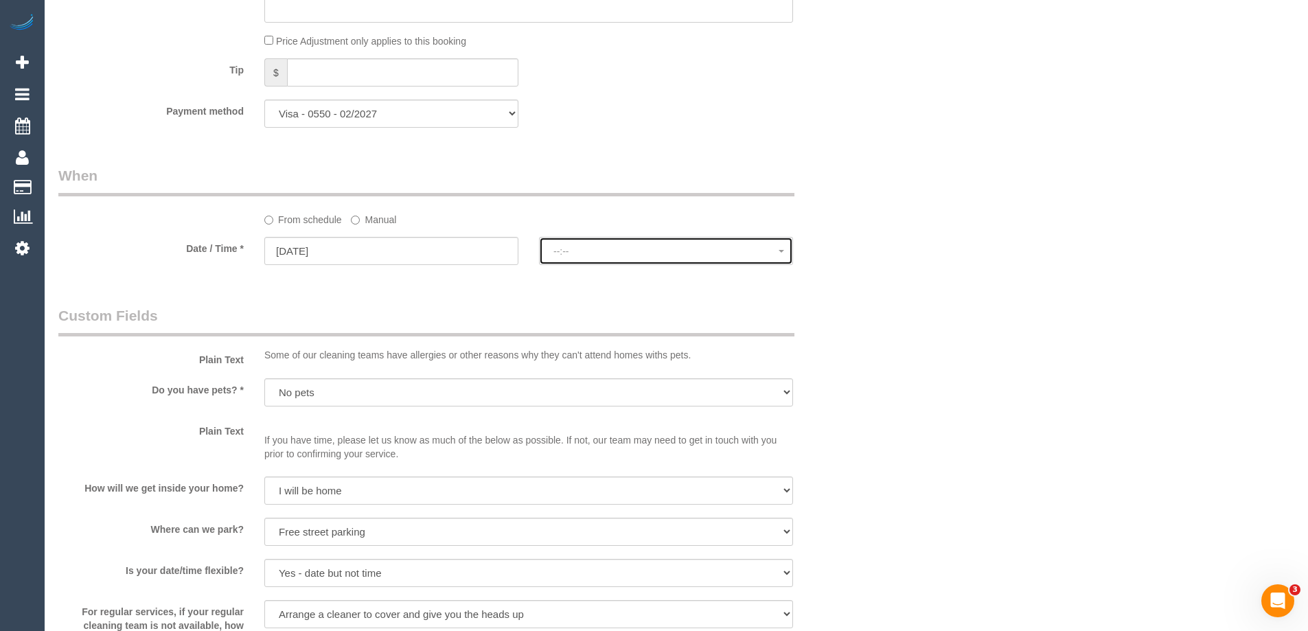
click at [575, 248] on span "--:--" at bounding box center [665, 251] width 225 height 11
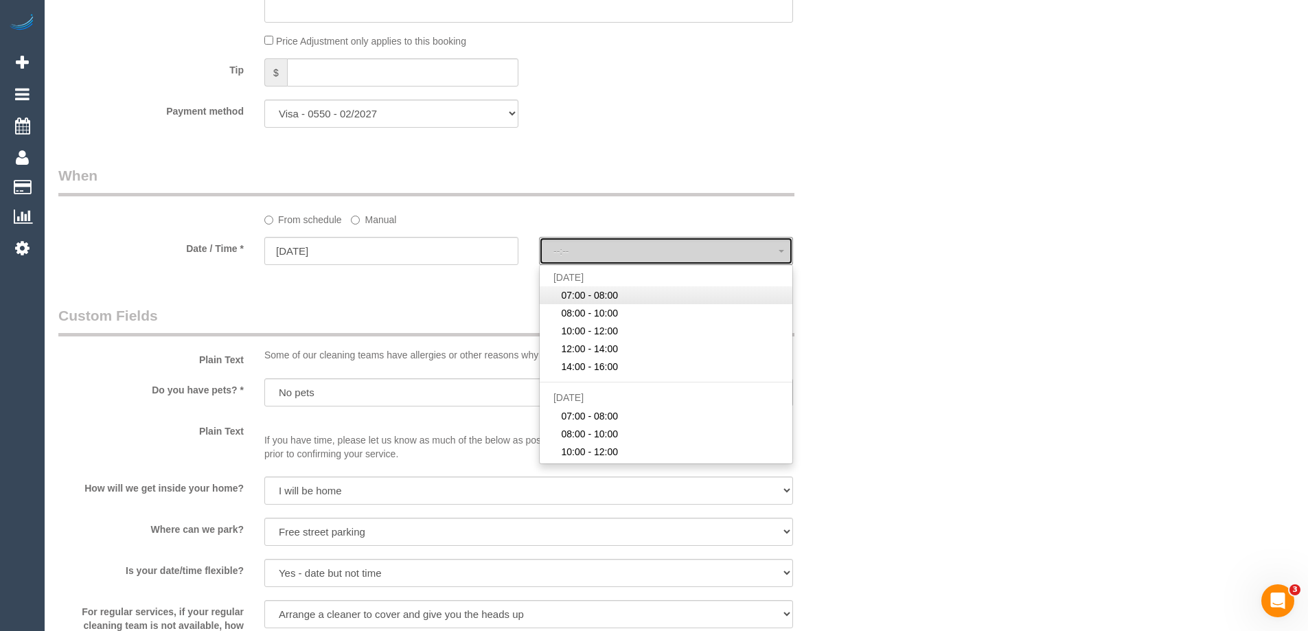
select select "spot43"
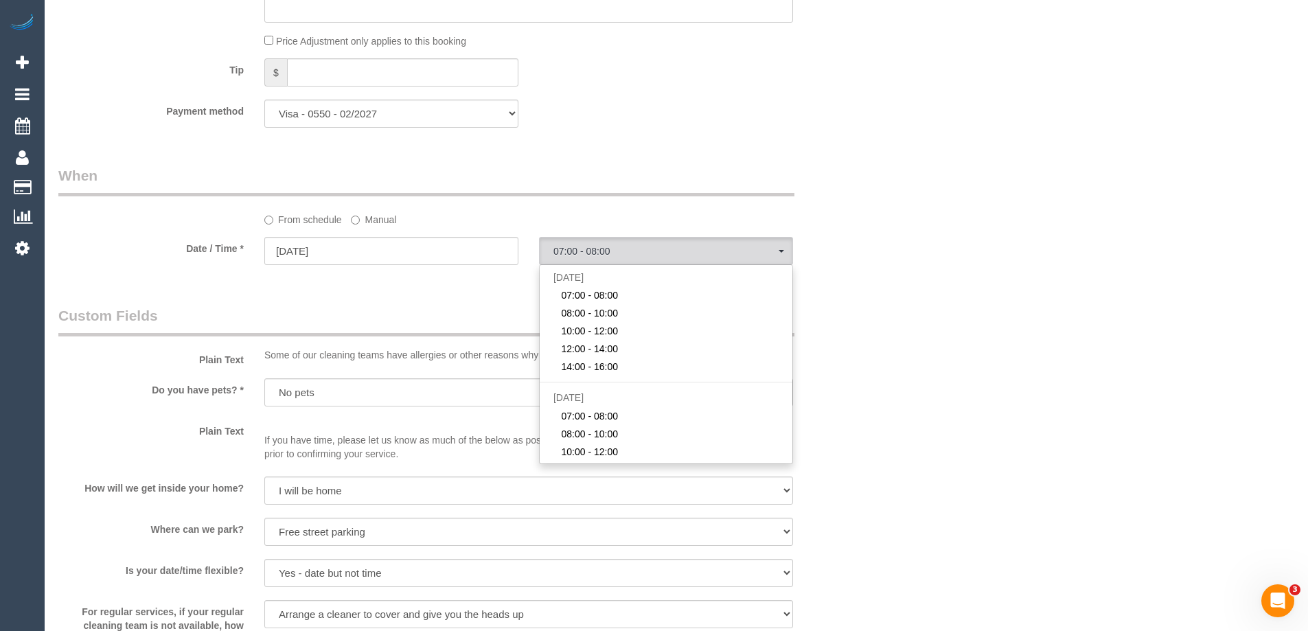
click at [620, 164] on div "Who Email* [PERSON_NAME][EMAIL_ADDRESS][DOMAIN_NAME] Name * [PERSON_NAME] House…" at bounding box center [460, 124] width 824 height 2756
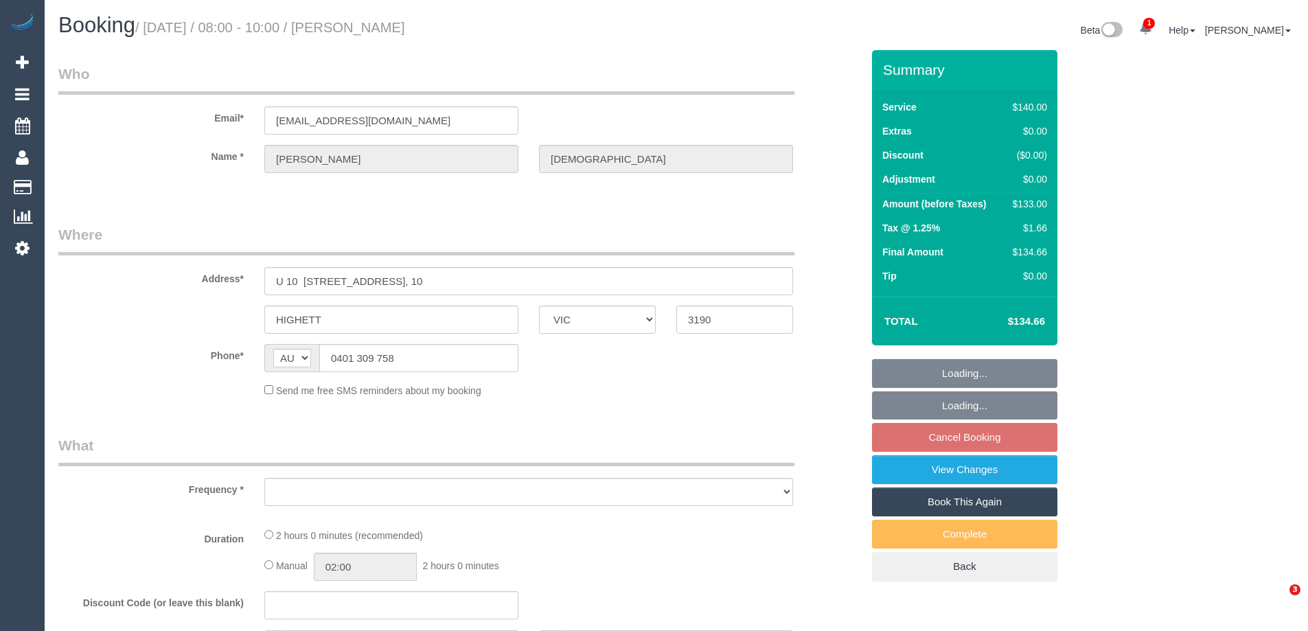
select select "VIC"
select select "number:28"
select select "number:16"
select select "number:19"
select select "number:22"
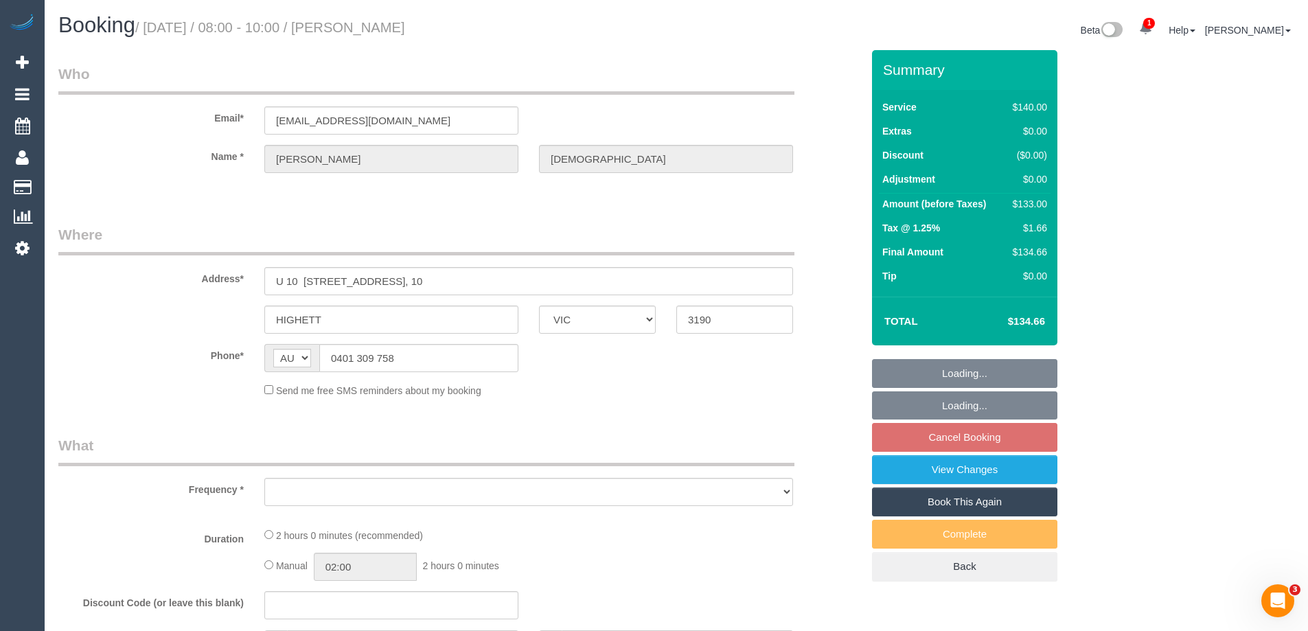
select select "number:34"
select select "number:12"
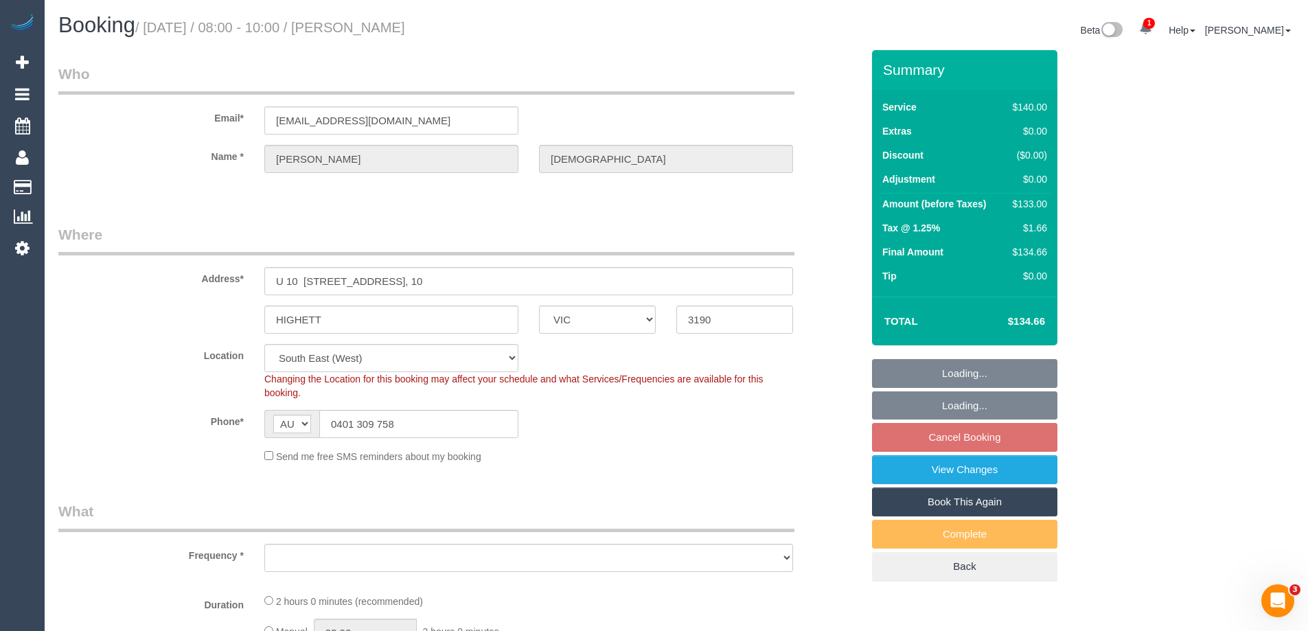
select select "object:713"
select select "spot2"
select select "object:722"
select select "string:stripe-pm_1RTuh22GScqysDRV0yB7a122"
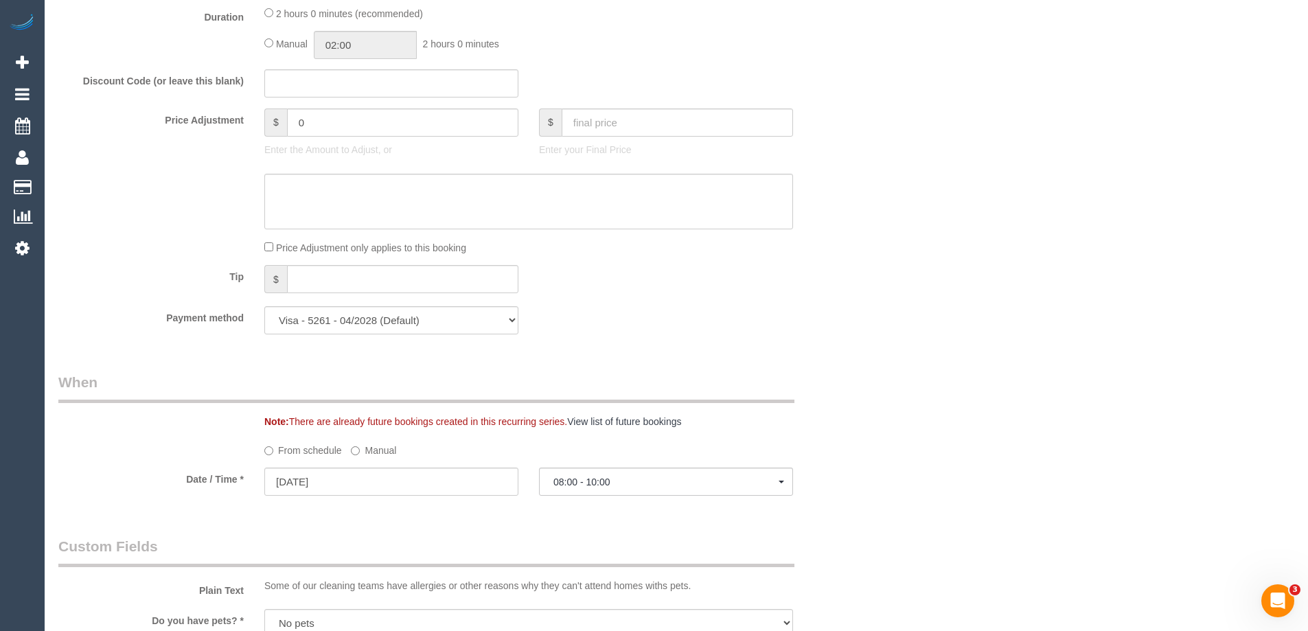
scroll to position [1099, 0]
click at [321, 482] on input "[DATE]" at bounding box center [391, 481] width 254 height 28
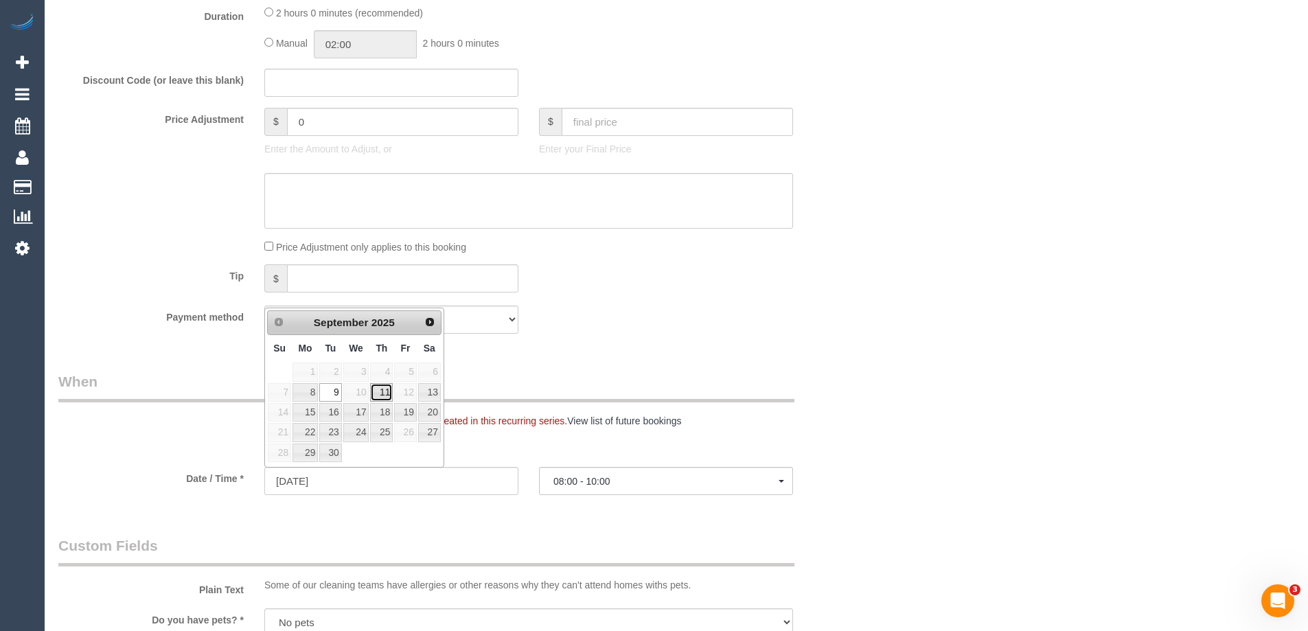
click at [382, 392] on link "11" at bounding box center [381, 392] width 23 height 19
type input "[DATE]"
select select "spot6"
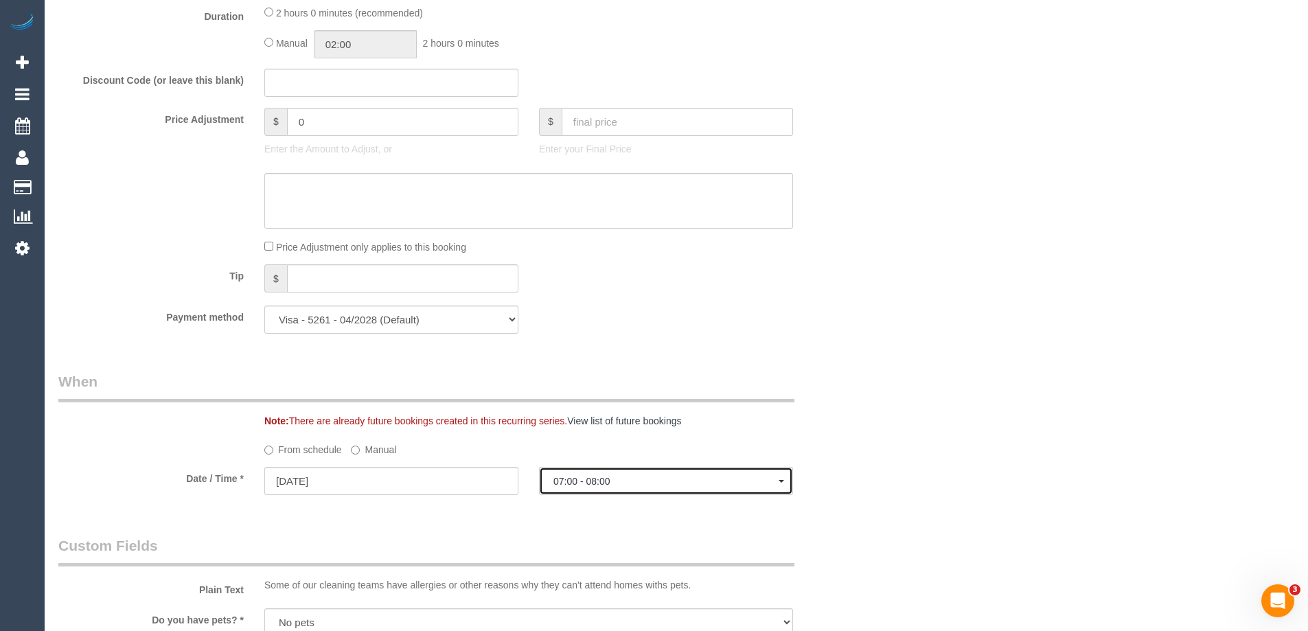
click at [584, 481] on span "07:00 - 08:00" at bounding box center [665, 481] width 225 height 11
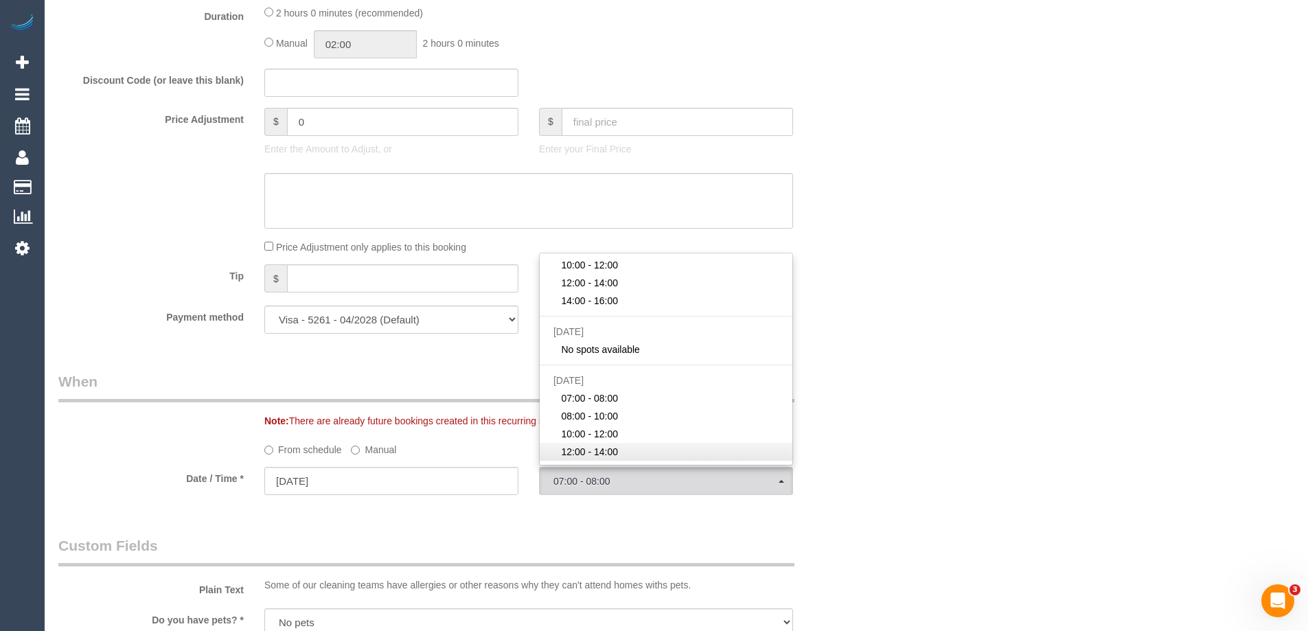
scroll to position [137, 0]
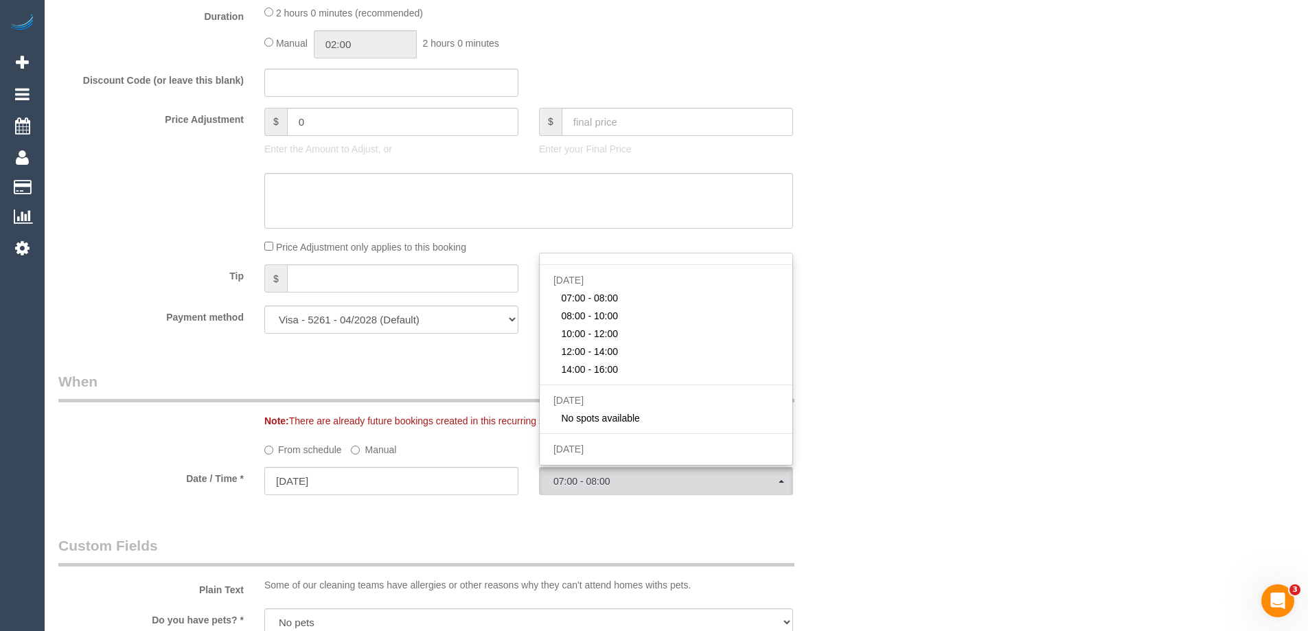
click at [839, 218] on div at bounding box center [460, 201] width 824 height 56
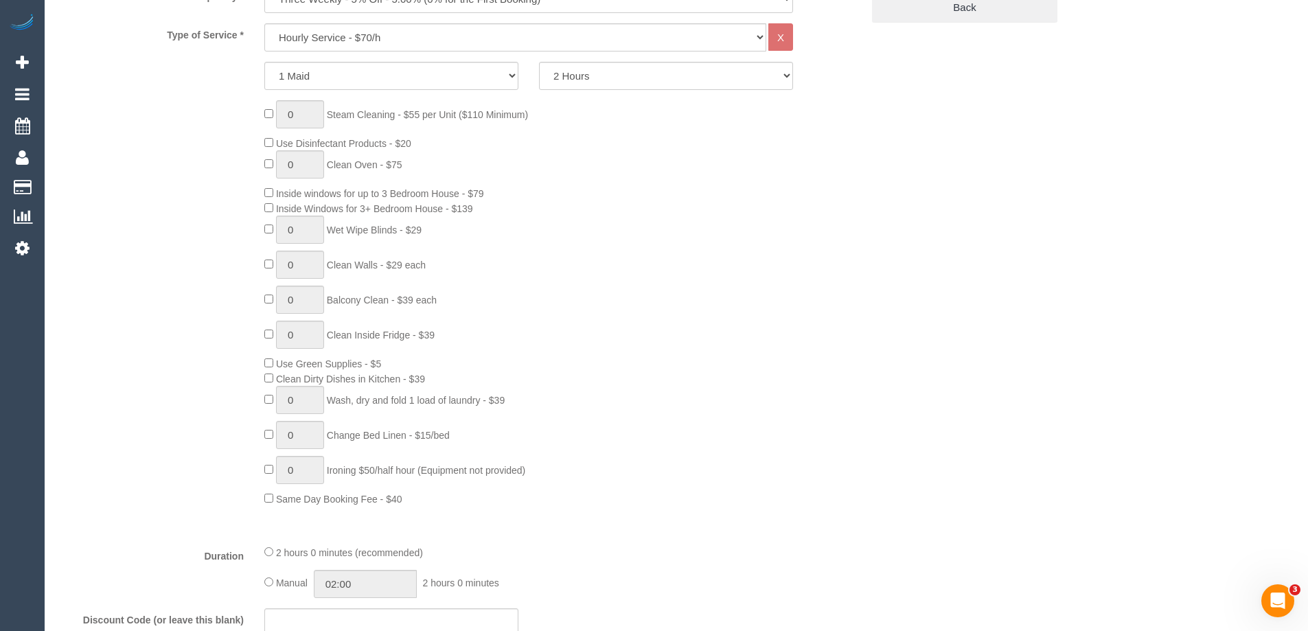
scroll to position [549, 0]
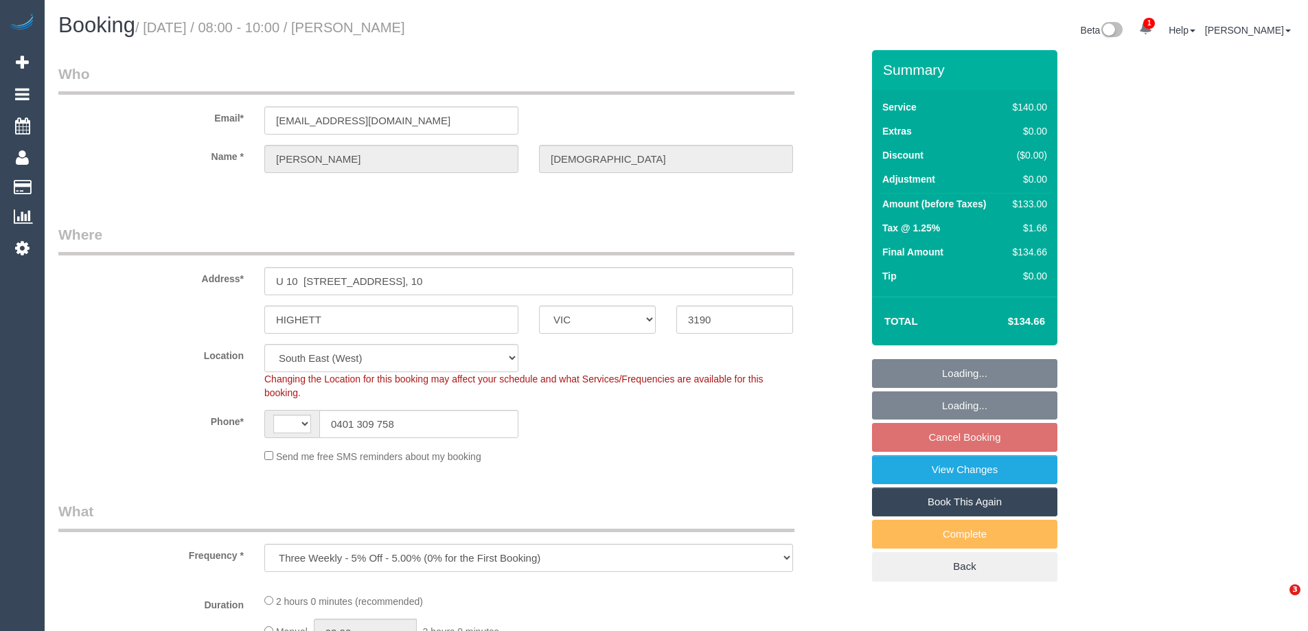
select select "VIC"
select select "string:stripe-pm_1RTuh22GScqysDRV0yB7a122"
select select "number:28"
select select "number:16"
select select "number:19"
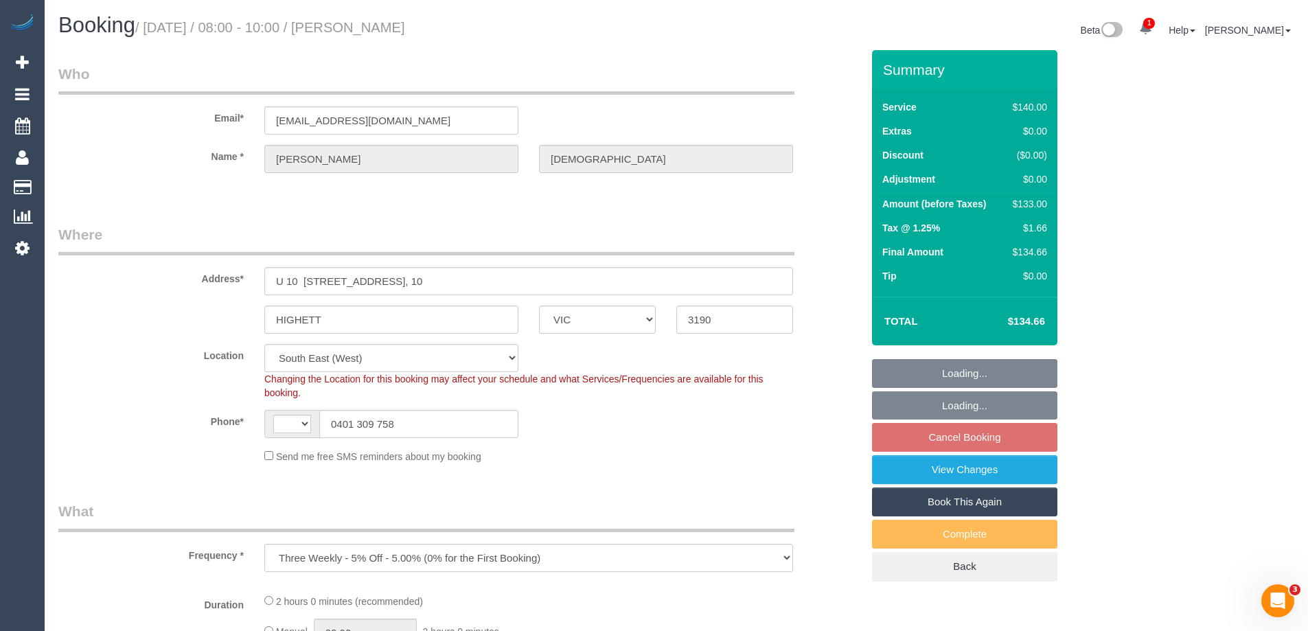
select select "number:22"
select select "number:34"
select select "number:12"
select select "object:631"
select select "string:AU"
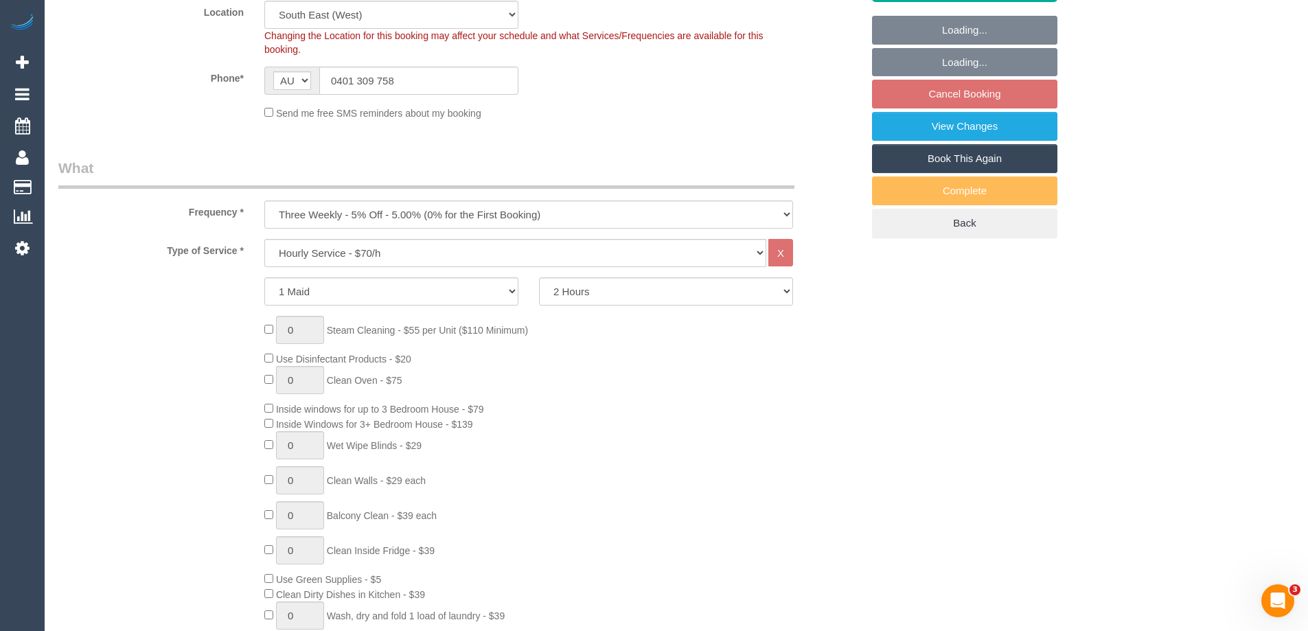
select select "spot2"
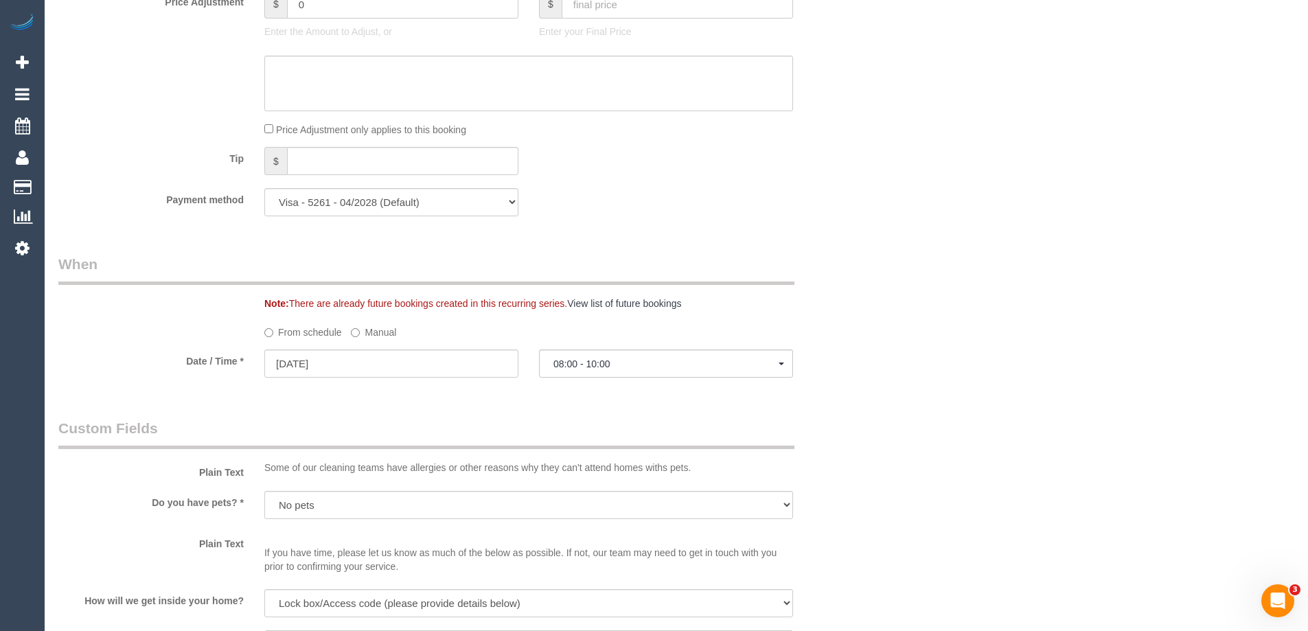
scroll to position [1236, 0]
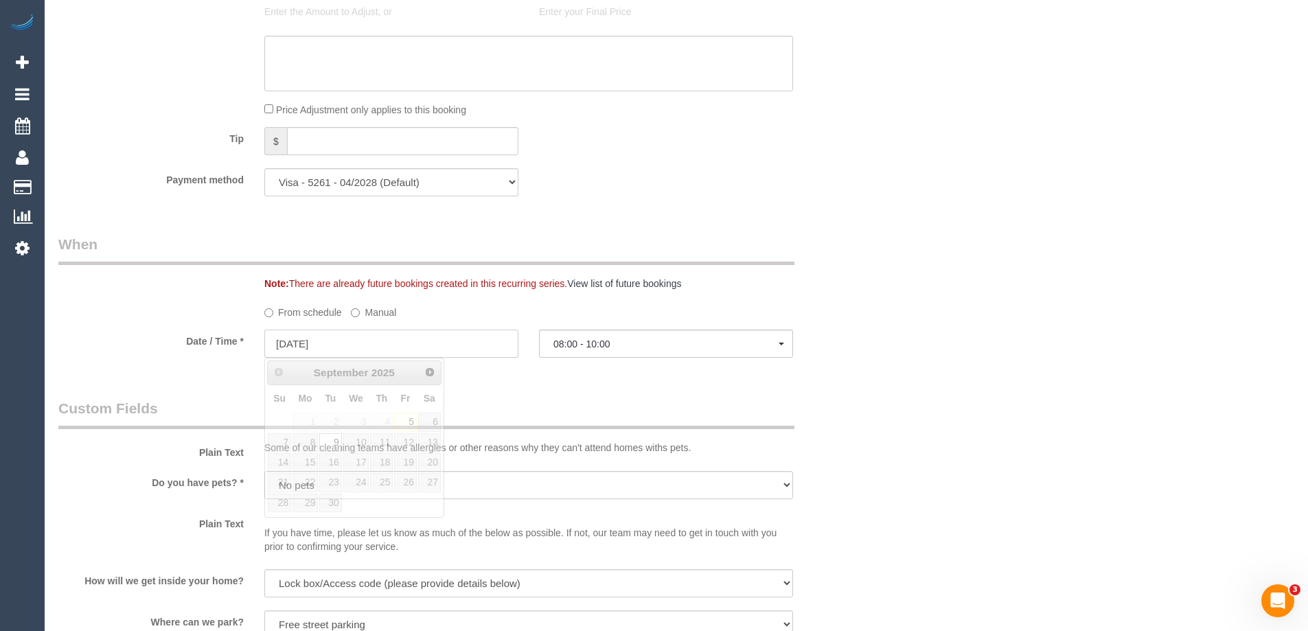
click at [293, 345] on input "[DATE]" at bounding box center [391, 344] width 254 height 28
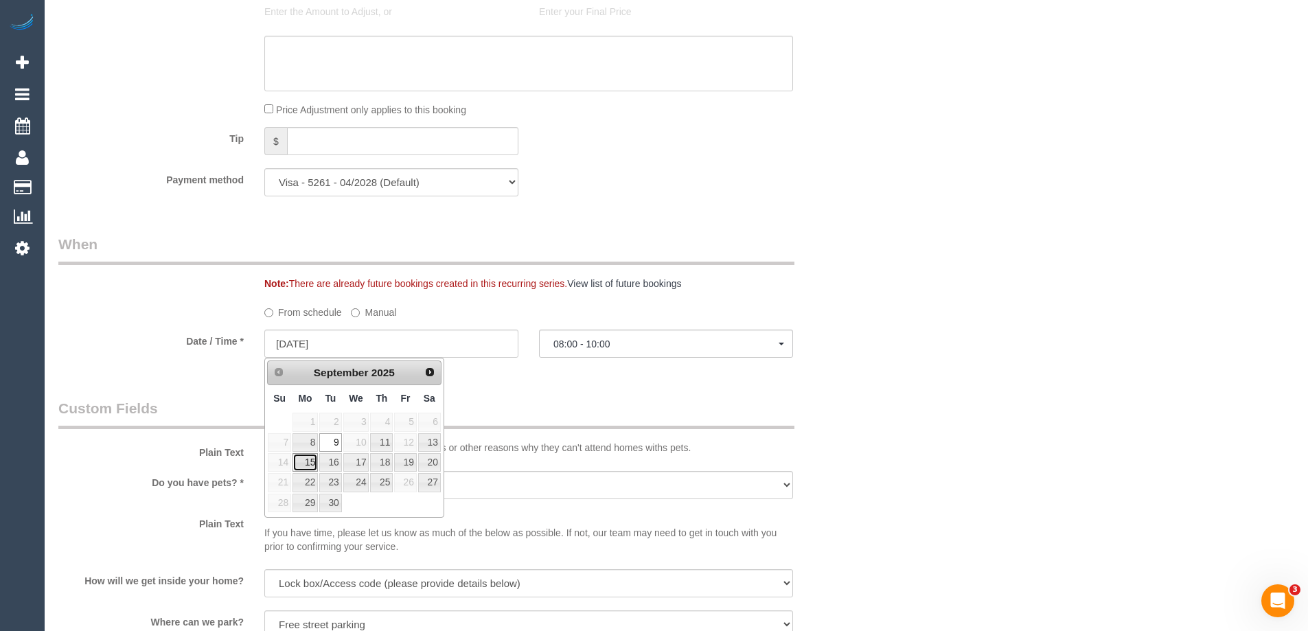
click at [303, 463] on link "15" at bounding box center [305, 462] width 25 height 19
type input "[DATE]"
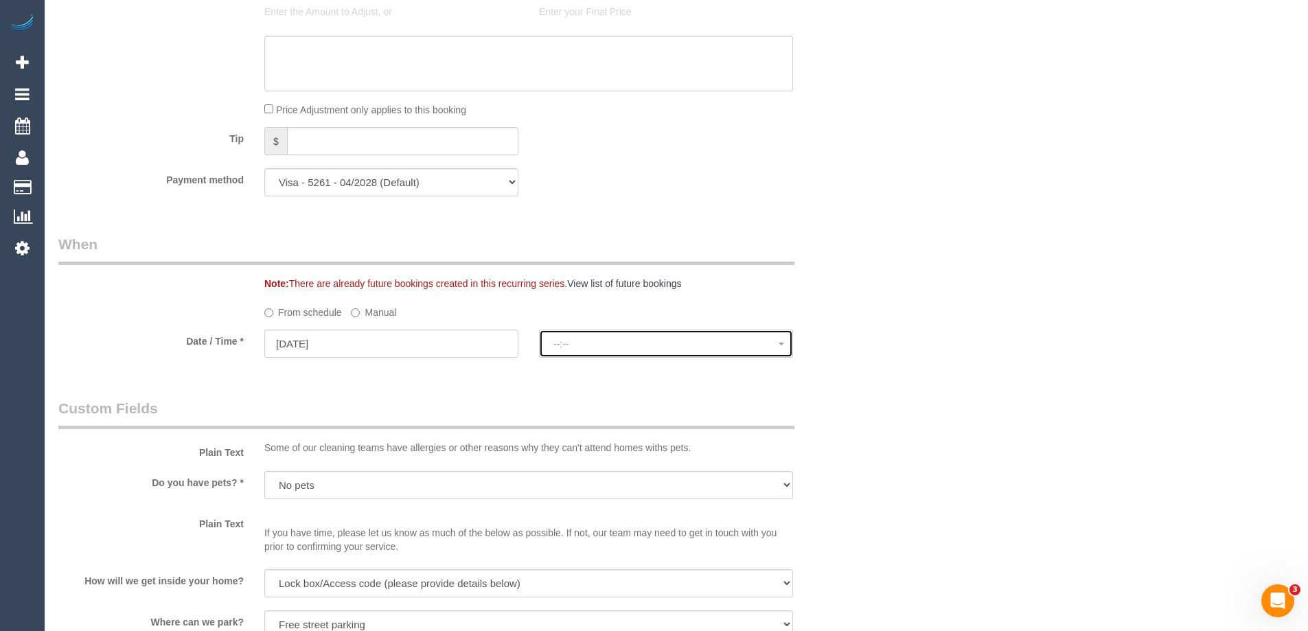
click at [584, 349] on span "--:--" at bounding box center [665, 344] width 225 height 11
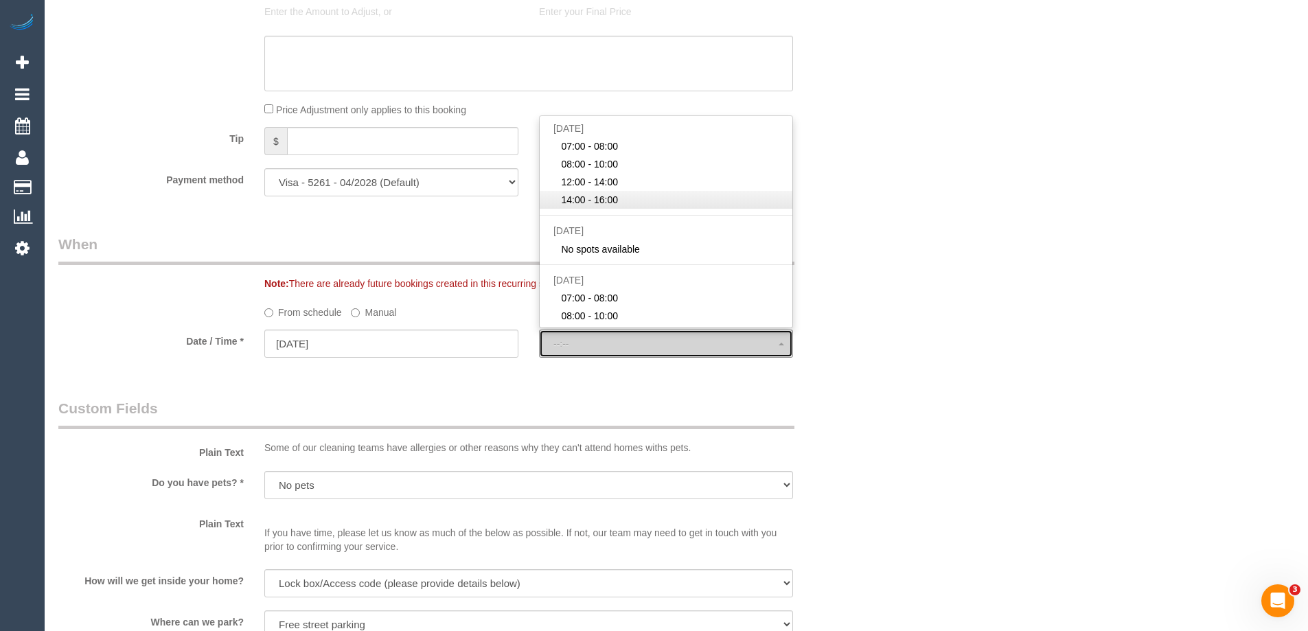
select select "spot17"
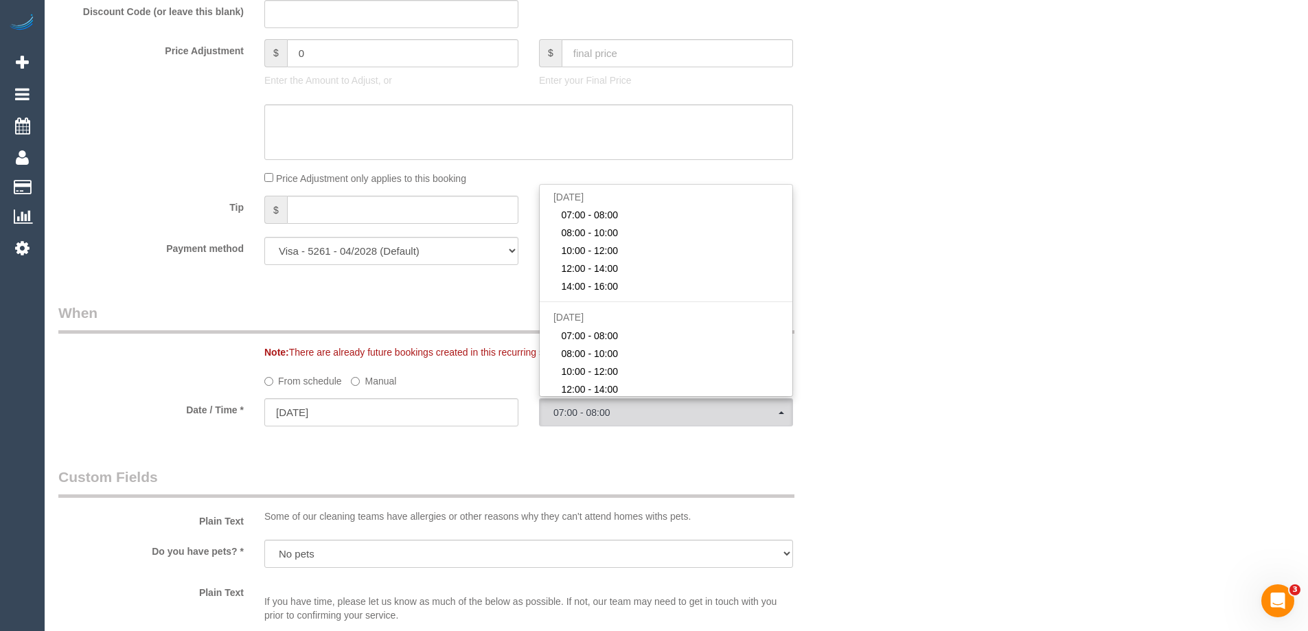
click at [927, 339] on div "Who Email* [EMAIL_ADDRESS][DOMAIN_NAME] Name * [PERSON_NAME][DEMOGRAPHIC_DATA] …" at bounding box center [676, 280] width 1236 height 2795
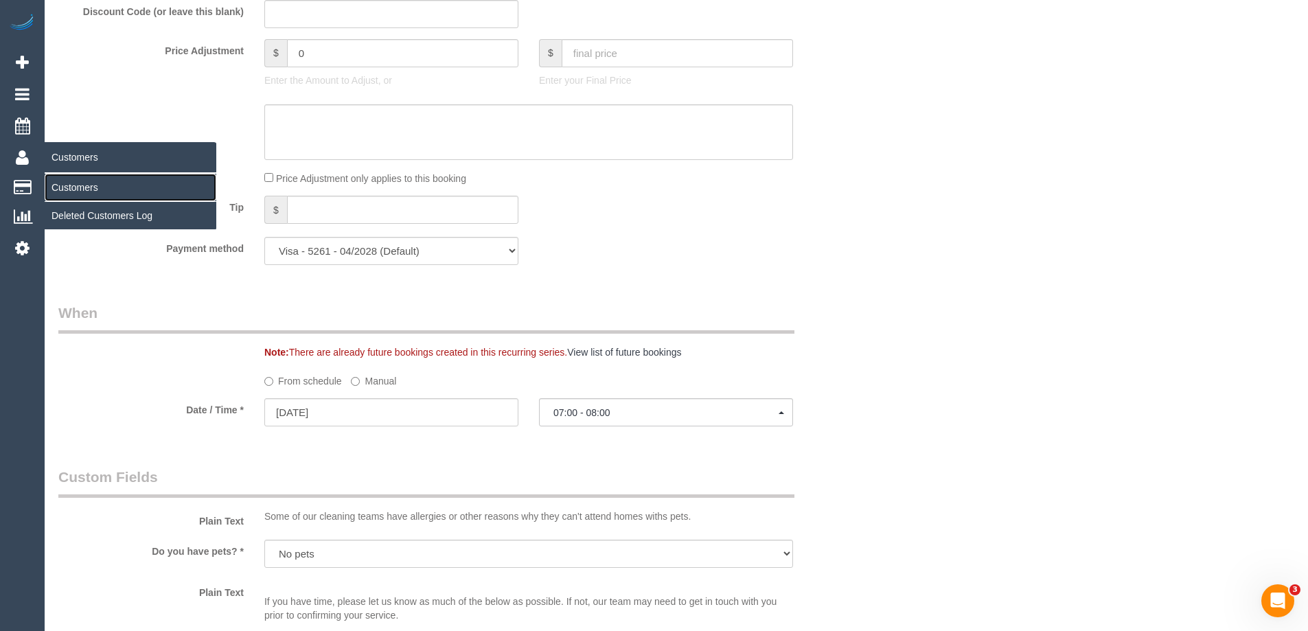
click at [66, 187] on link "Customers" at bounding box center [131, 187] width 172 height 27
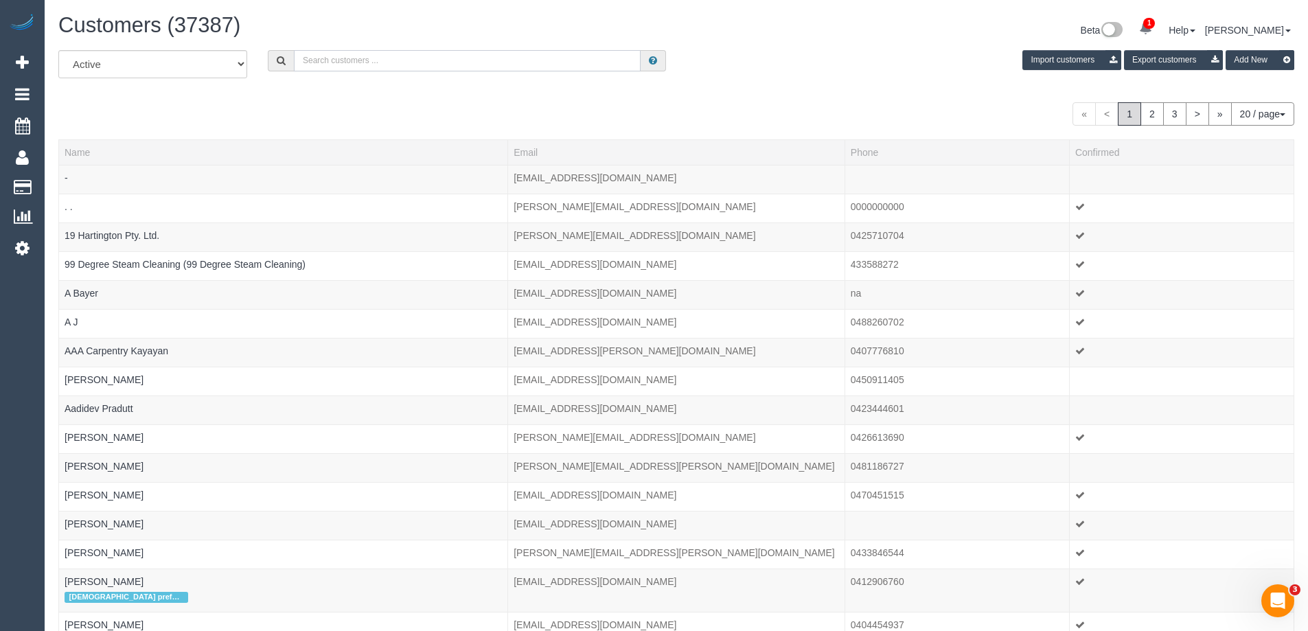
click at [361, 58] on input "text" at bounding box center [467, 60] width 347 height 21
paste input "[PERSON_NAME]"
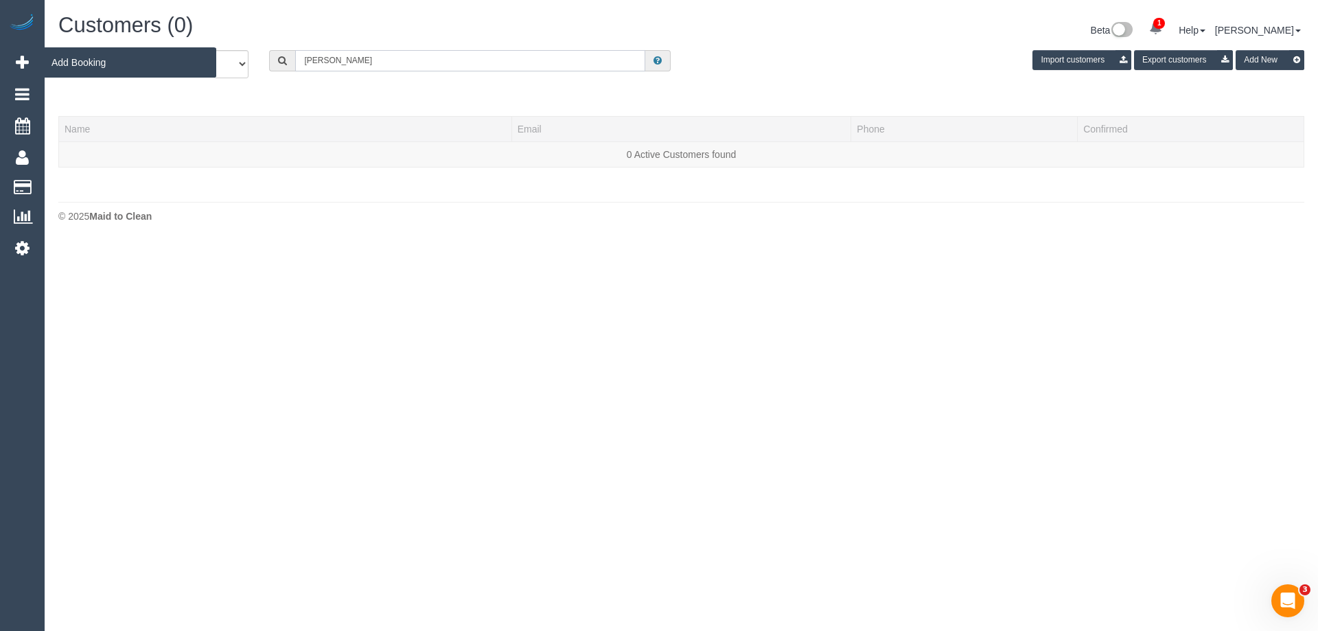
drag, startPoint x: 439, startPoint y: 60, endPoint x: 0, endPoint y: 54, distance: 439.5
click at [0, 54] on div "1 Beta Your Notifications You have 0 alerts × You have 1 to charge for [DATE] A…" at bounding box center [659, 121] width 1318 height 243
paste input "[EMAIL_ADDRESS][DOMAIN_NAME]"
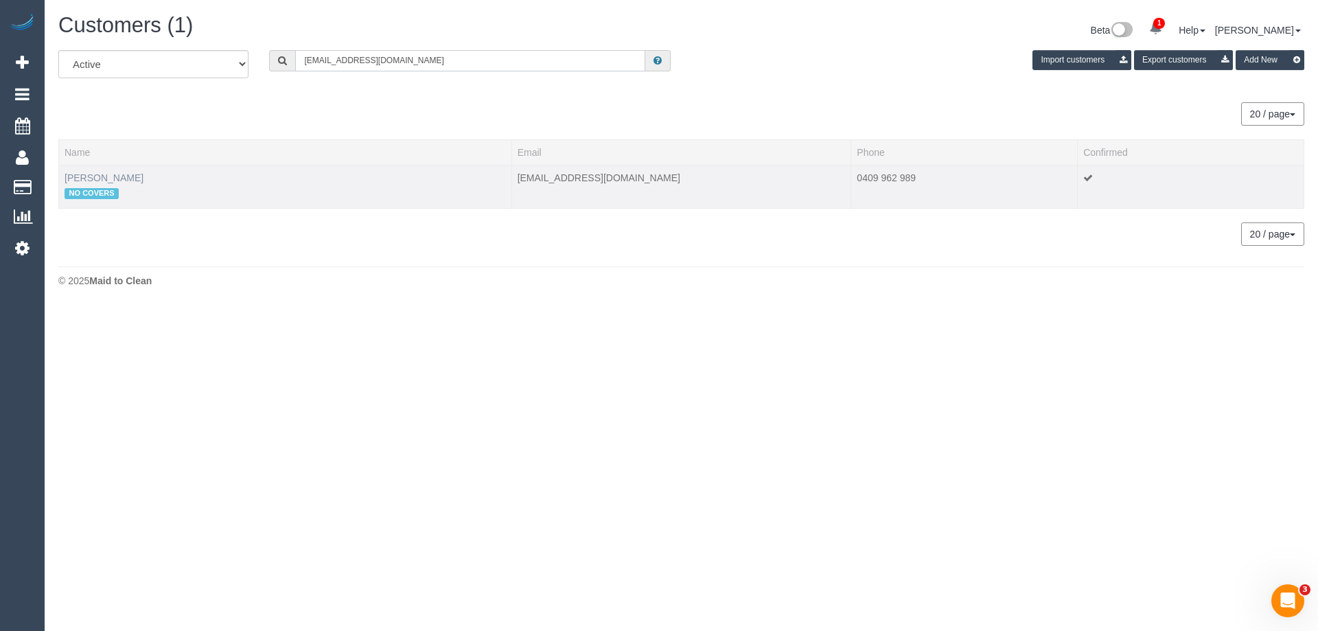
type input "[EMAIL_ADDRESS][DOMAIN_NAME]"
click at [101, 181] on link "[PERSON_NAME]" at bounding box center [104, 177] width 79 height 11
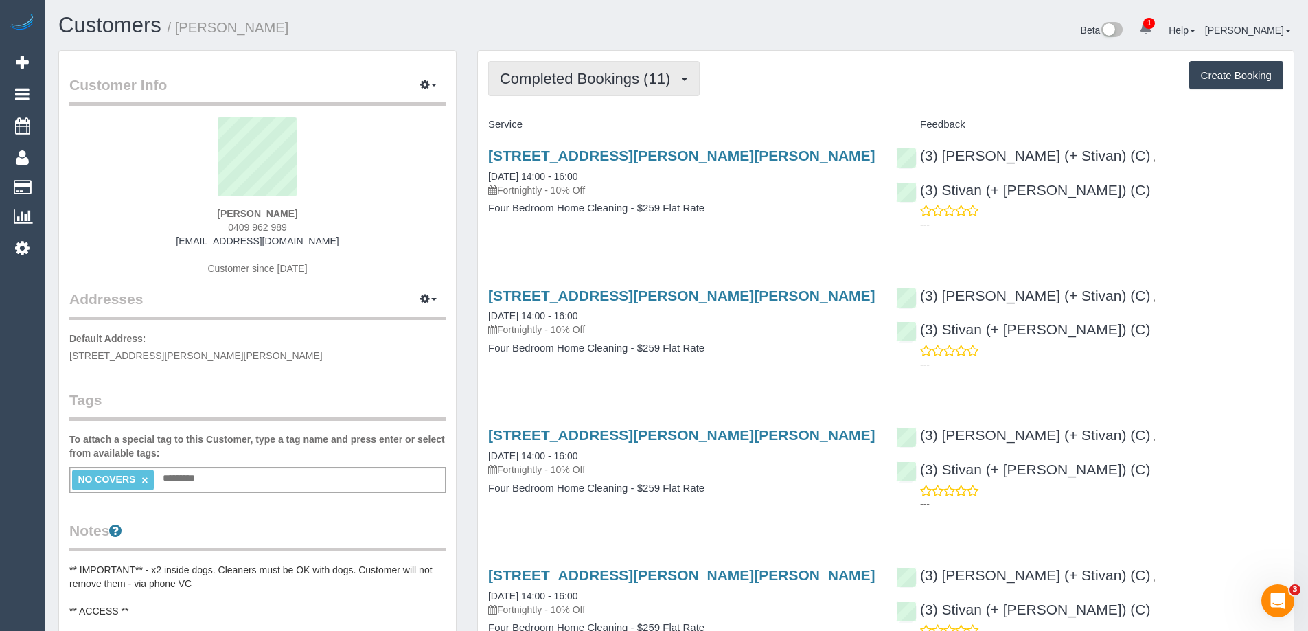
click at [639, 80] on span "Completed Bookings (11)" at bounding box center [588, 78] width 177 height 17
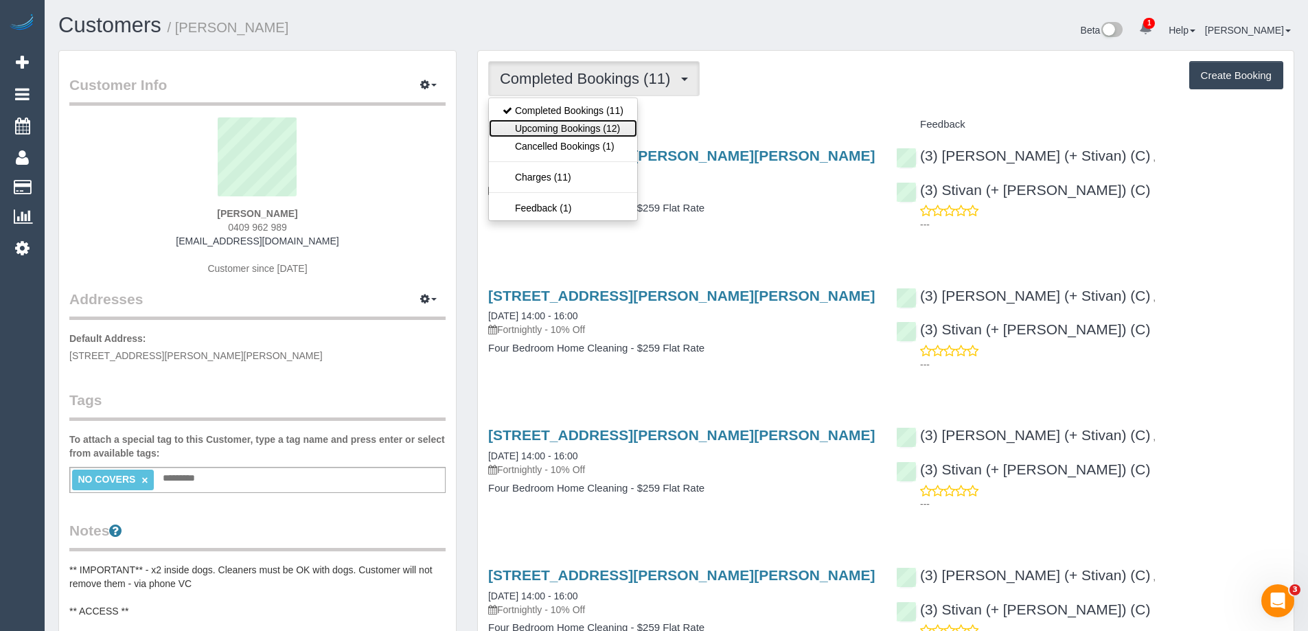
click at [608, 127] on link "Upcoming Bookings (12)" at bounding box center [563, 128] width 148 height 18
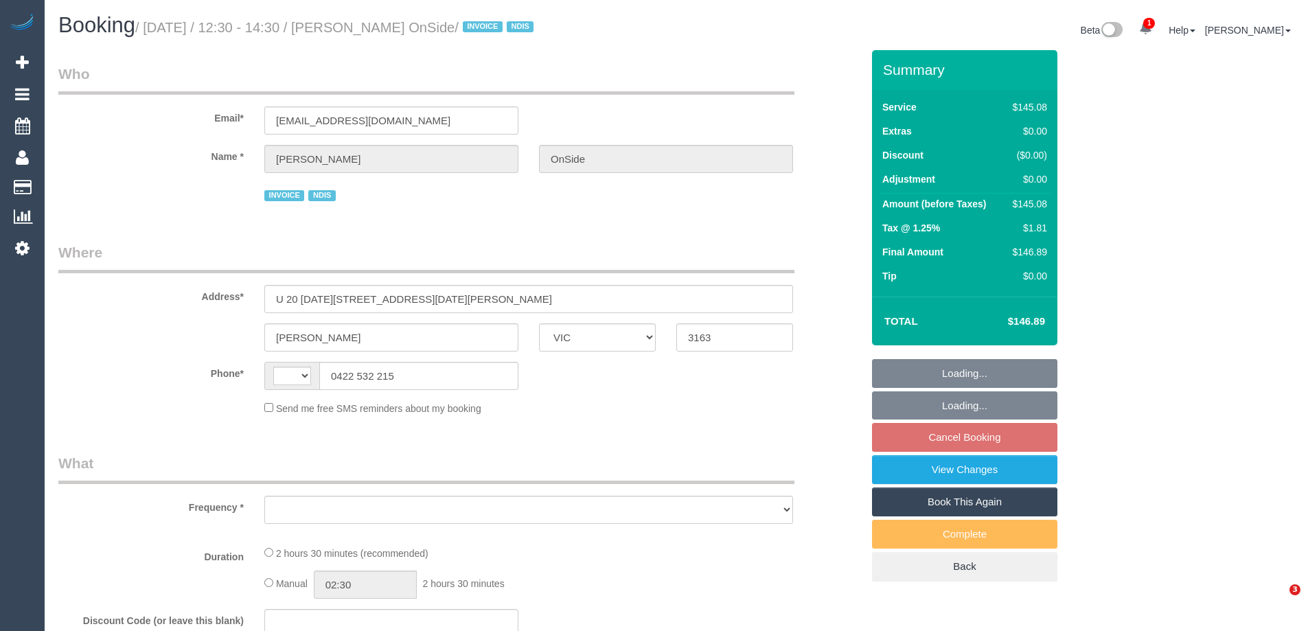
select select "VIC"
select select "string:AU"
select select "object:534"
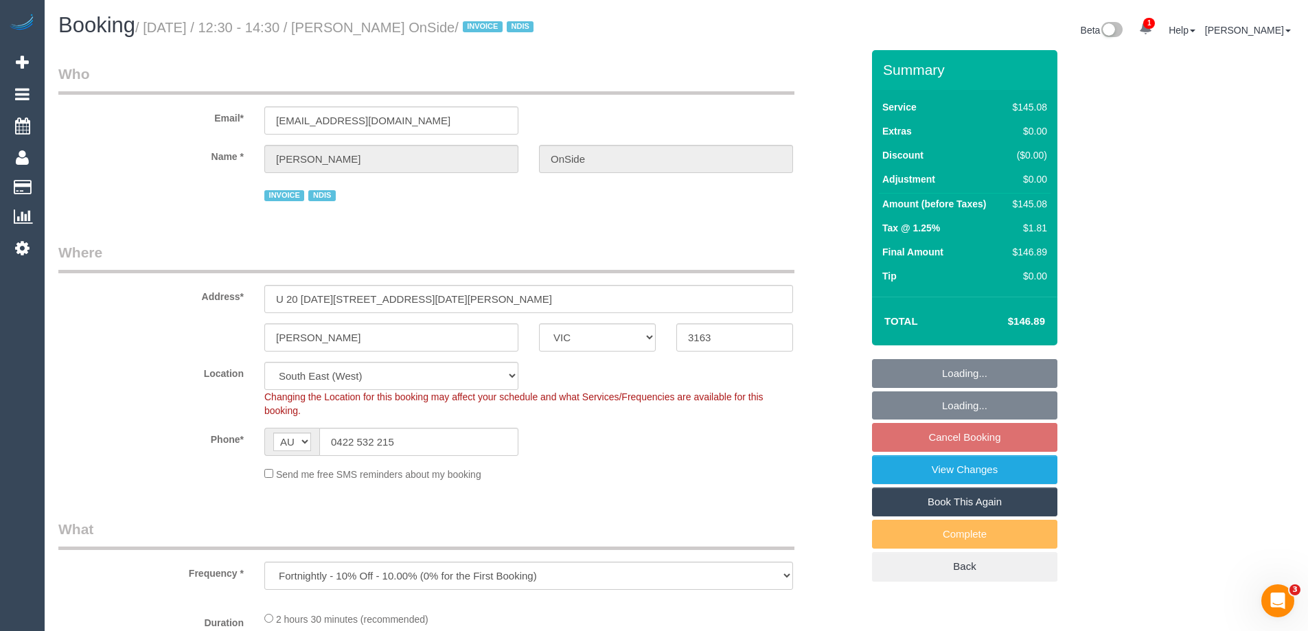
select select "150"
select select "number:28"
select select "number:14"
select select "number:18"
select select "number:36"
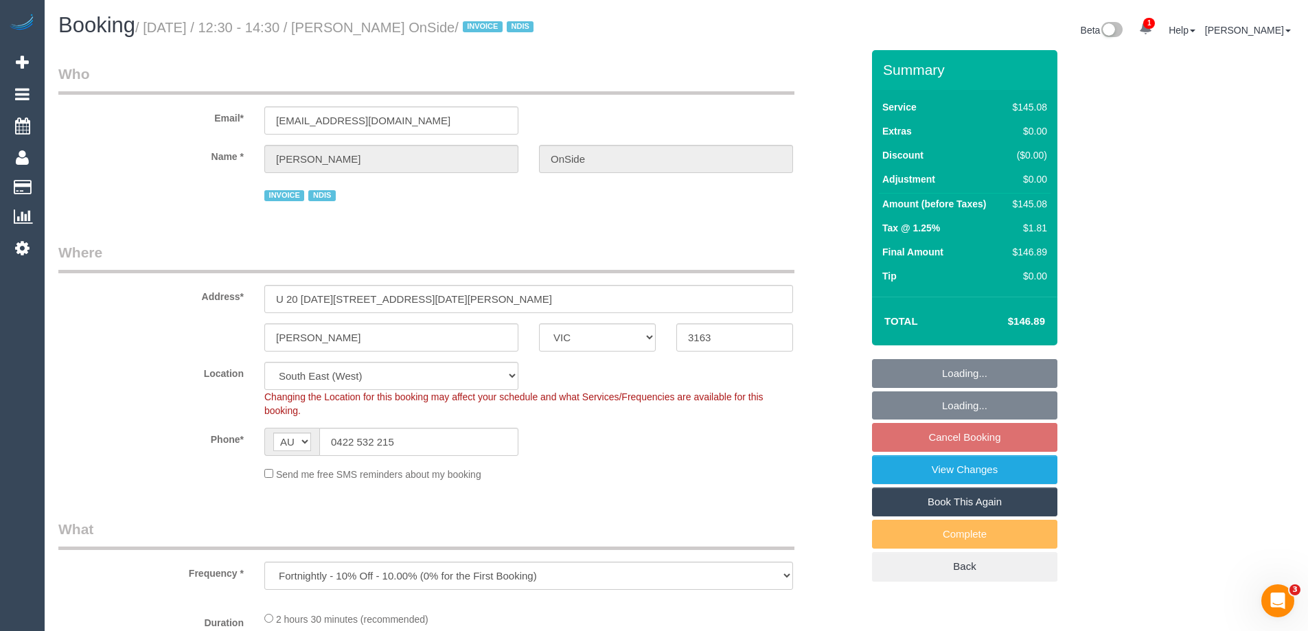
select select "number:35"
select select "object:1288"
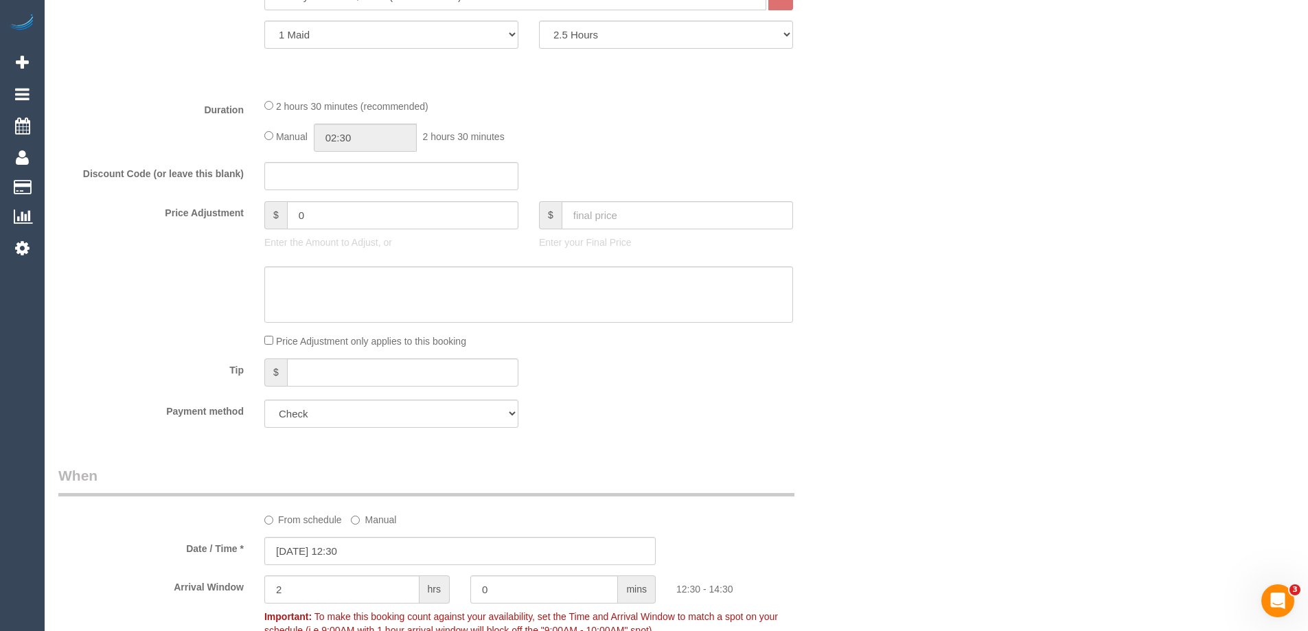
scroll to position [343, 0]
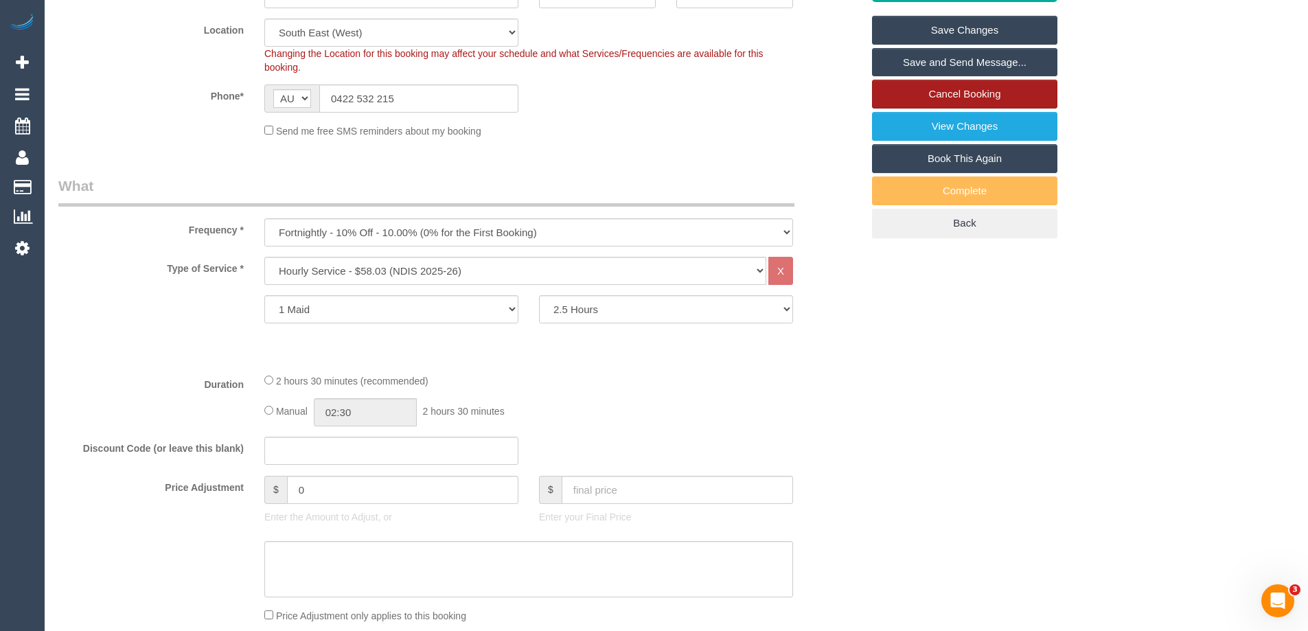
click at [956, 95] on link "Cancel Booking" at bounding box center [964, 94] width 185 height 29
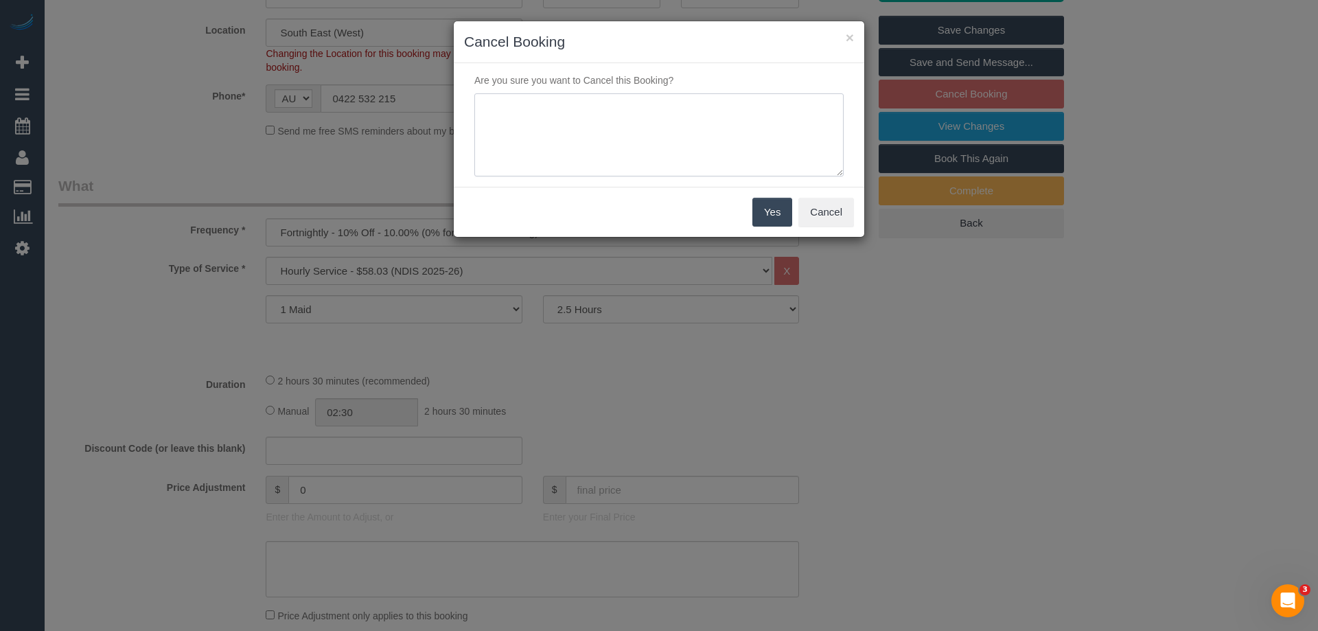
click at [652, 120] on textarea at bounding box center [658, 135] width 369 height 84
type textarea "unavailable"
click at [772, 215] on button "Yes" at bounding box center [773, 212] width 40 height 29
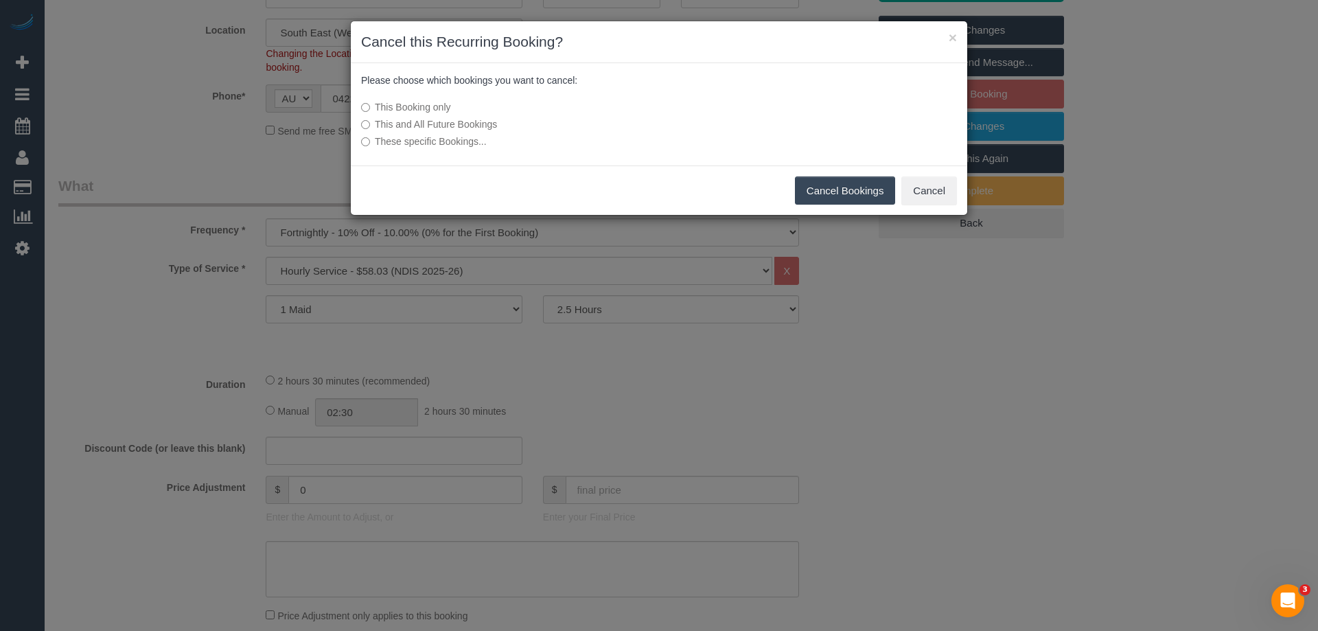
click at [850, 190] on button "Cancel Bookings" at bounding box center [845, 190] width 101 height 29
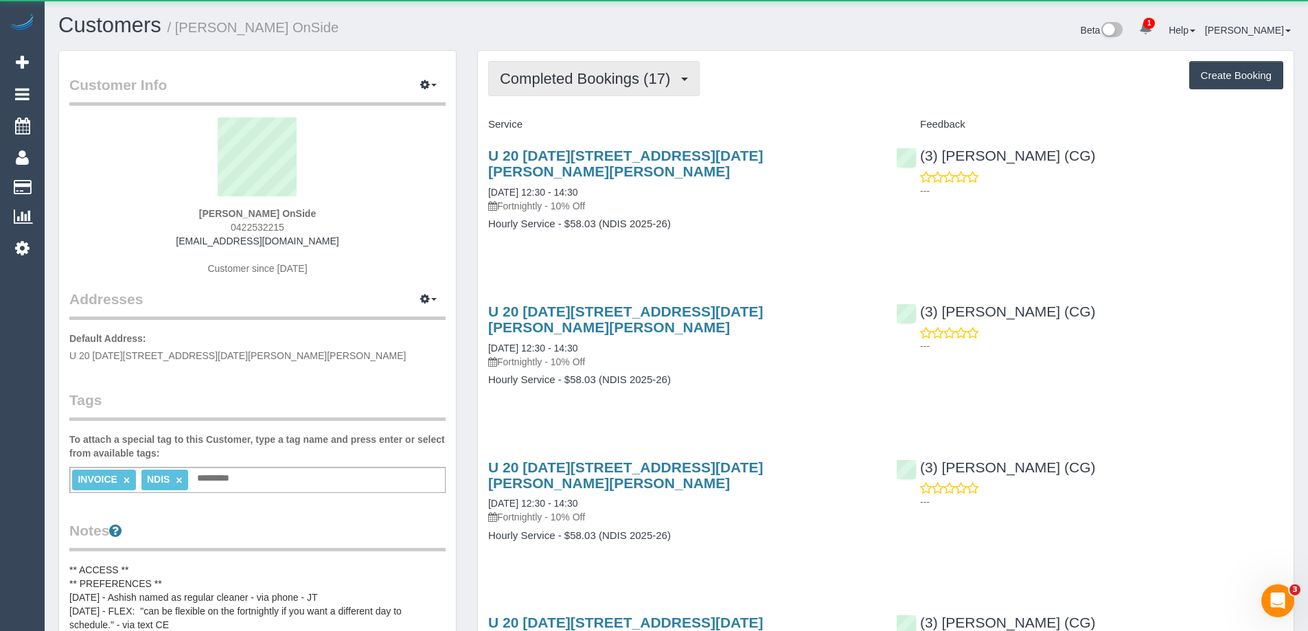
click at [568, 80] on span "Completed Bookings (17)" at bounding box center [588, 78] width 177 height 17
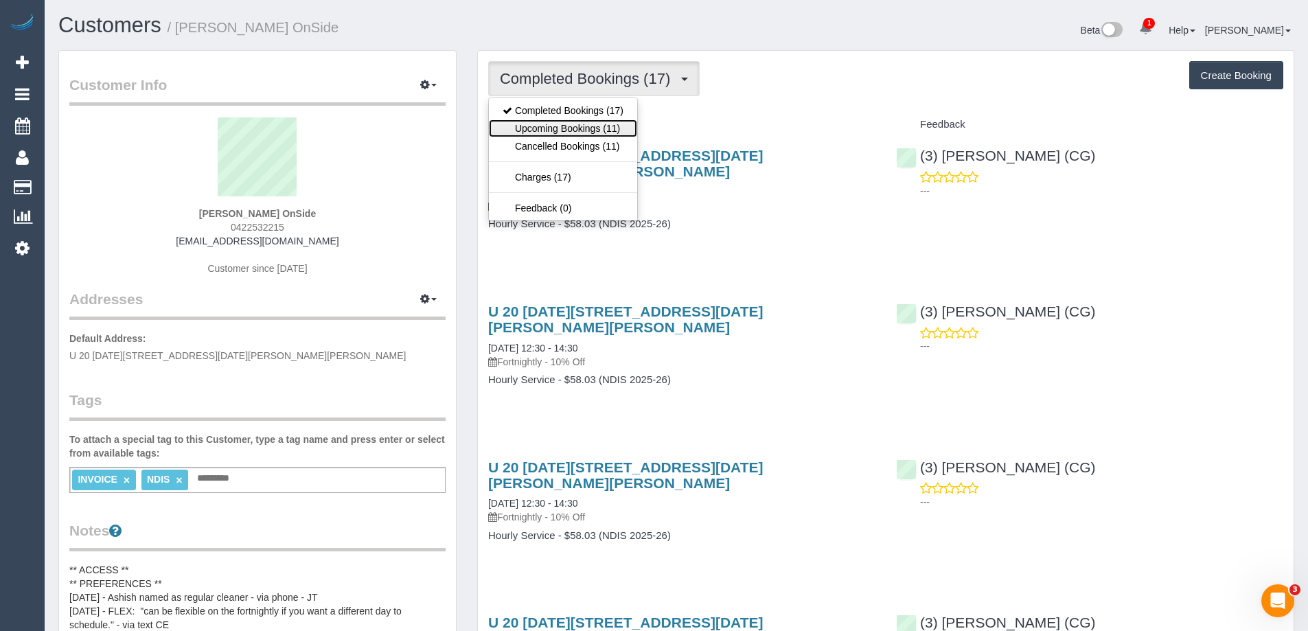
click at [539, 128] on link "Upcoming Bookings (11)" at bounding box center [563, 128] width 148 height 18
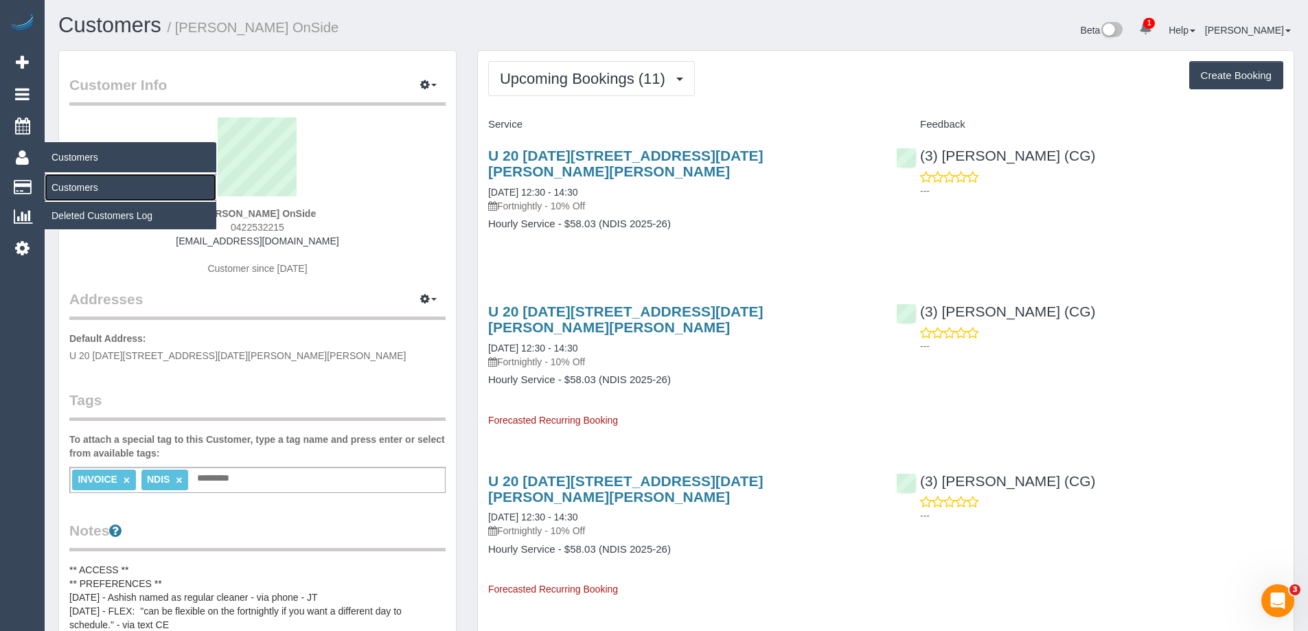
click at [76, 194] on link "Customers" at bounding box center [131, 187] width 172 height 27
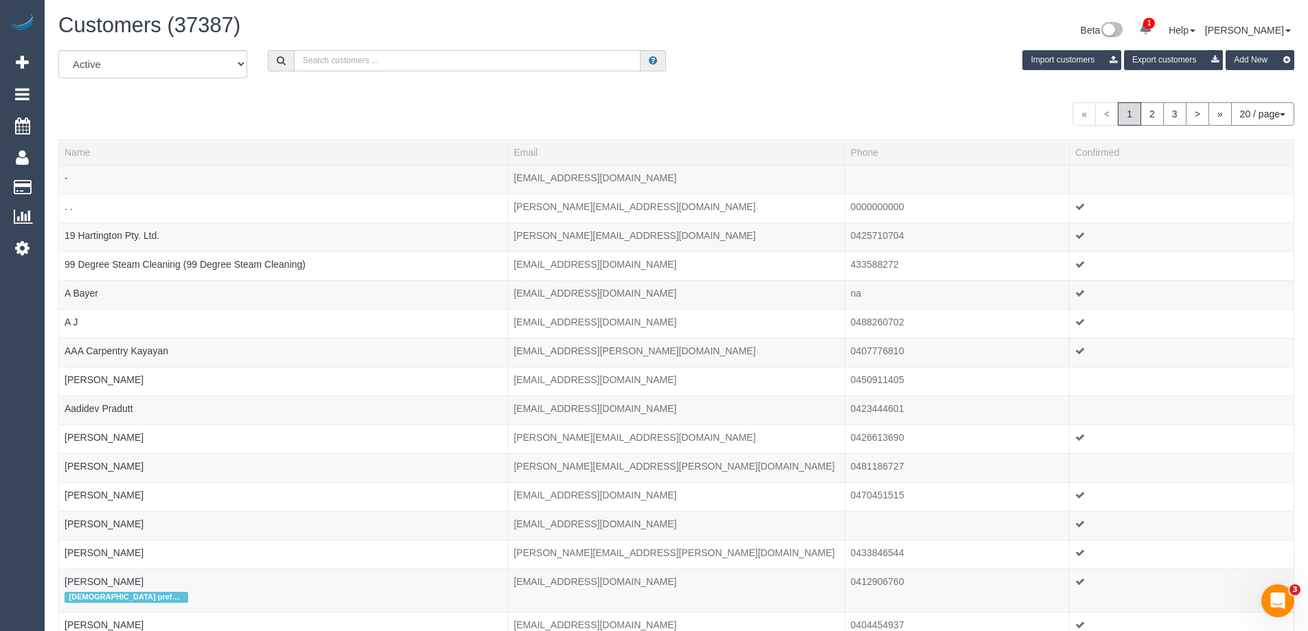
click at [341, 59] on input "text" at bounding box center [467, 60] width 347 height 21
click at [328, 57] on input "text" at bounding box center [467, 60] width 347 height 21
click at [380, 62] on input "text" at bounding box center [467, 60] width 347 height 21
type input "Lisa Buys House"
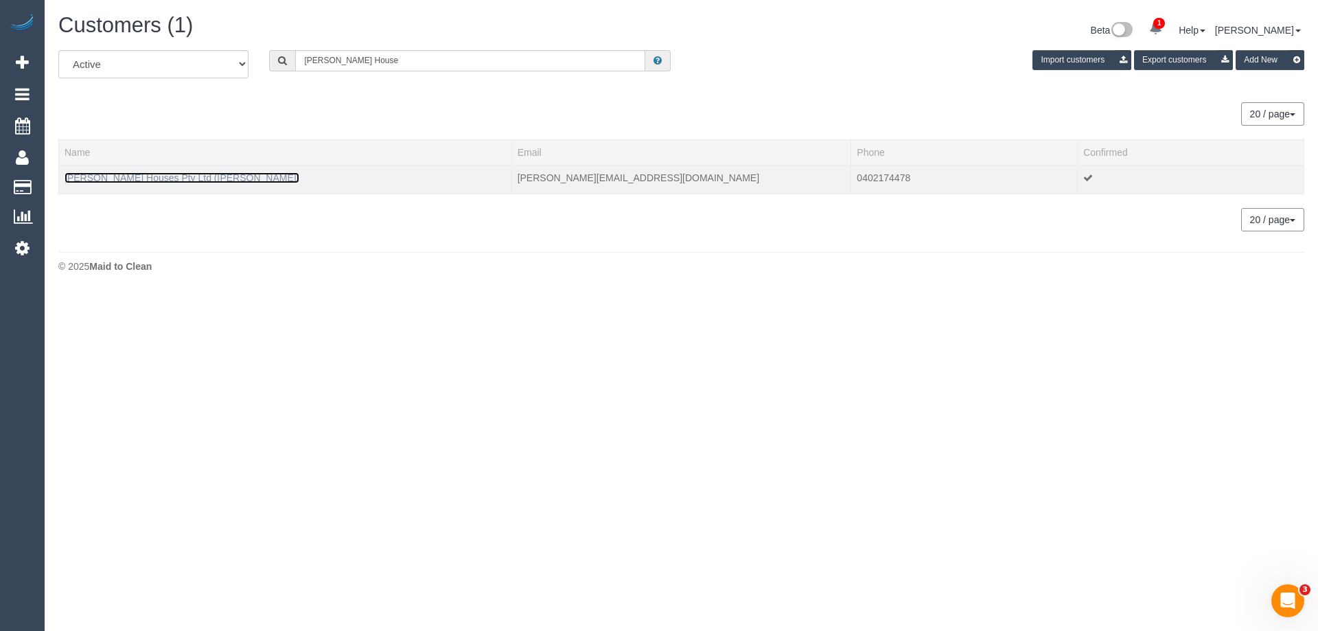
click at [178, 173] on link "[PERSON_NAME] Houses Pty Ltd ([PERSON_NAME])" at bounding box center [182, 177] width 235 height 11
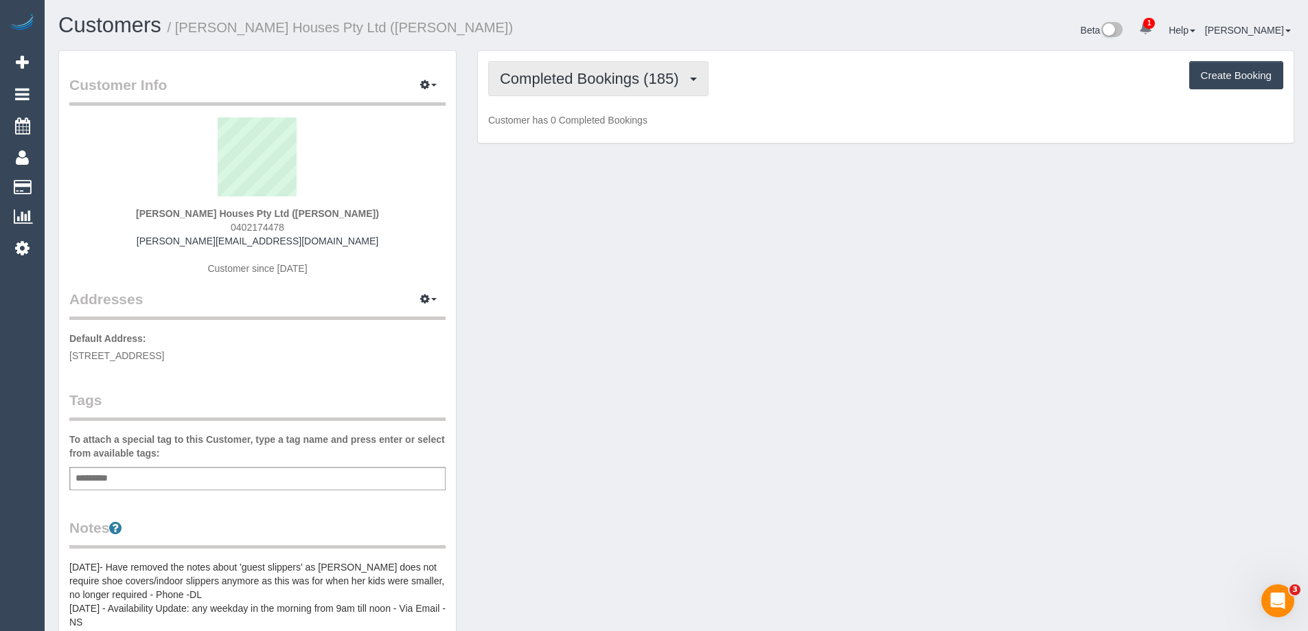
click at [610, 88] on button "Completed Bookings (185)" at bounding box center [598, 78] width 220 height 35
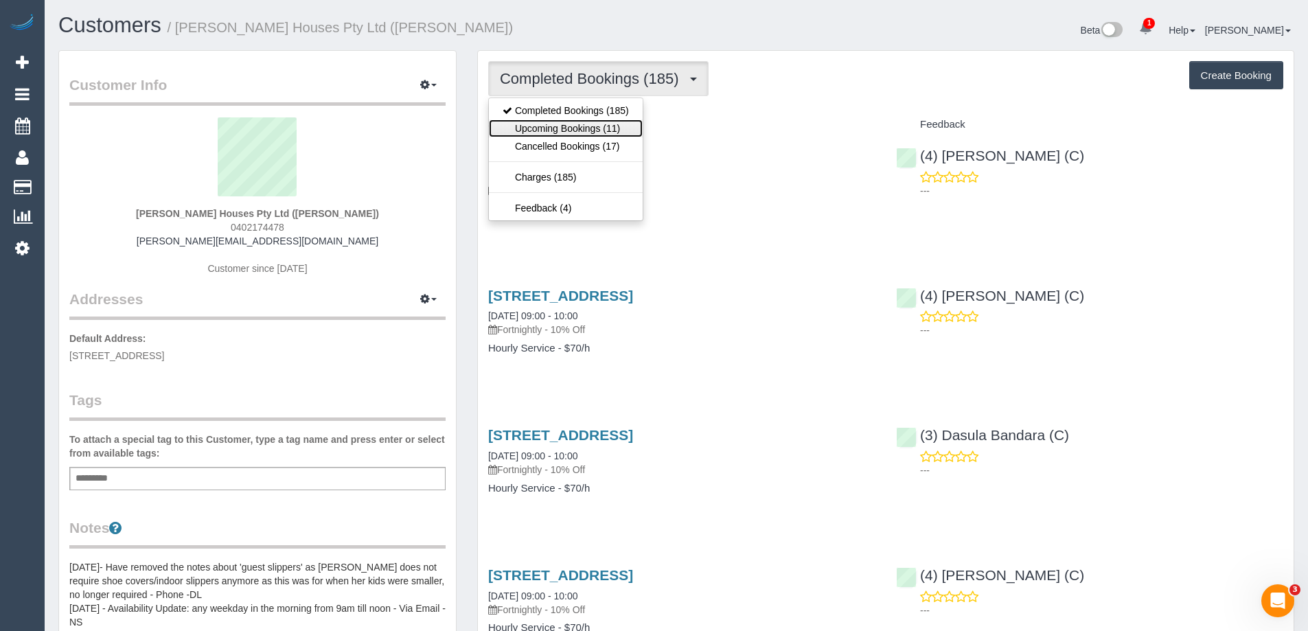
click at [616, 133] on link "Upcoming Bookings (11)" at bounding box center [566, 128] width 154 height 18
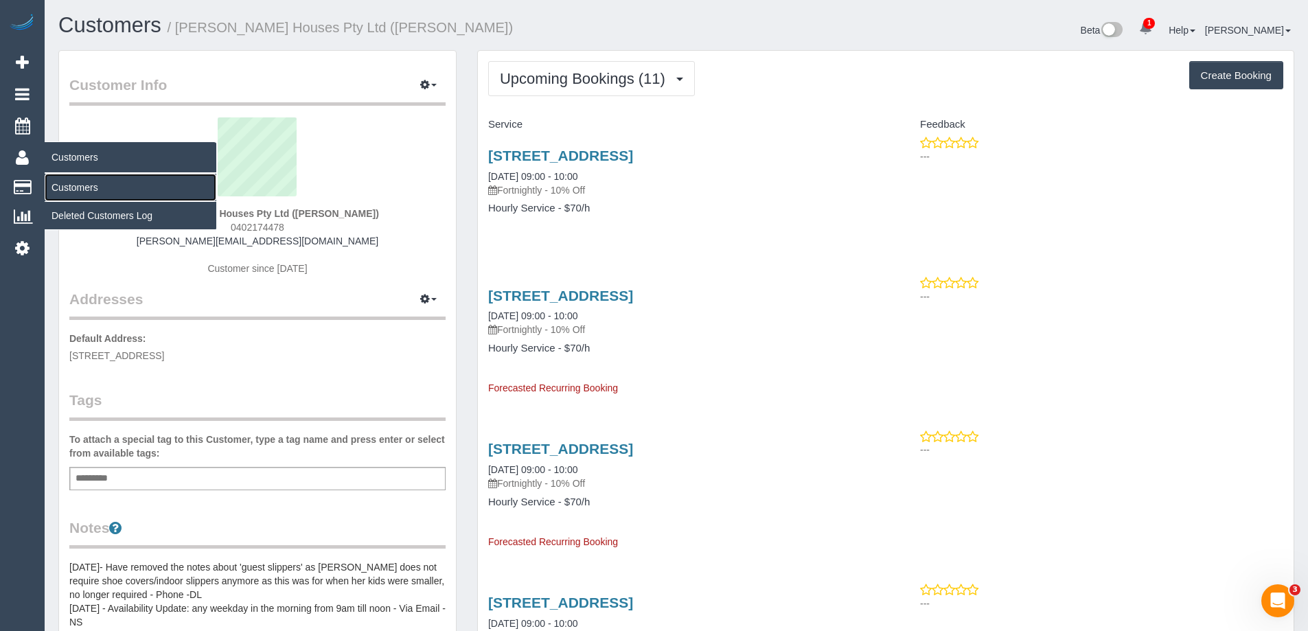
click at [105, 185] on link "Customers" at bounding box center [131, 187] width 172 height 27
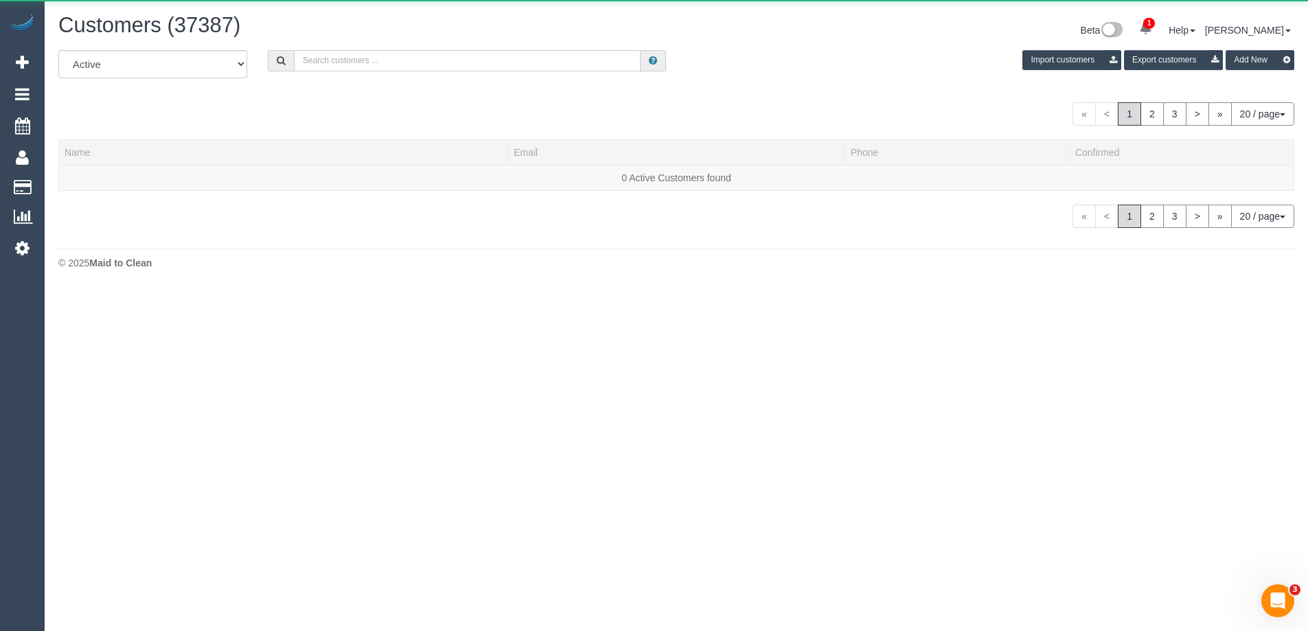
click at [325, 68] on input "text" at bounding box center [467, 60] width 347 height 21
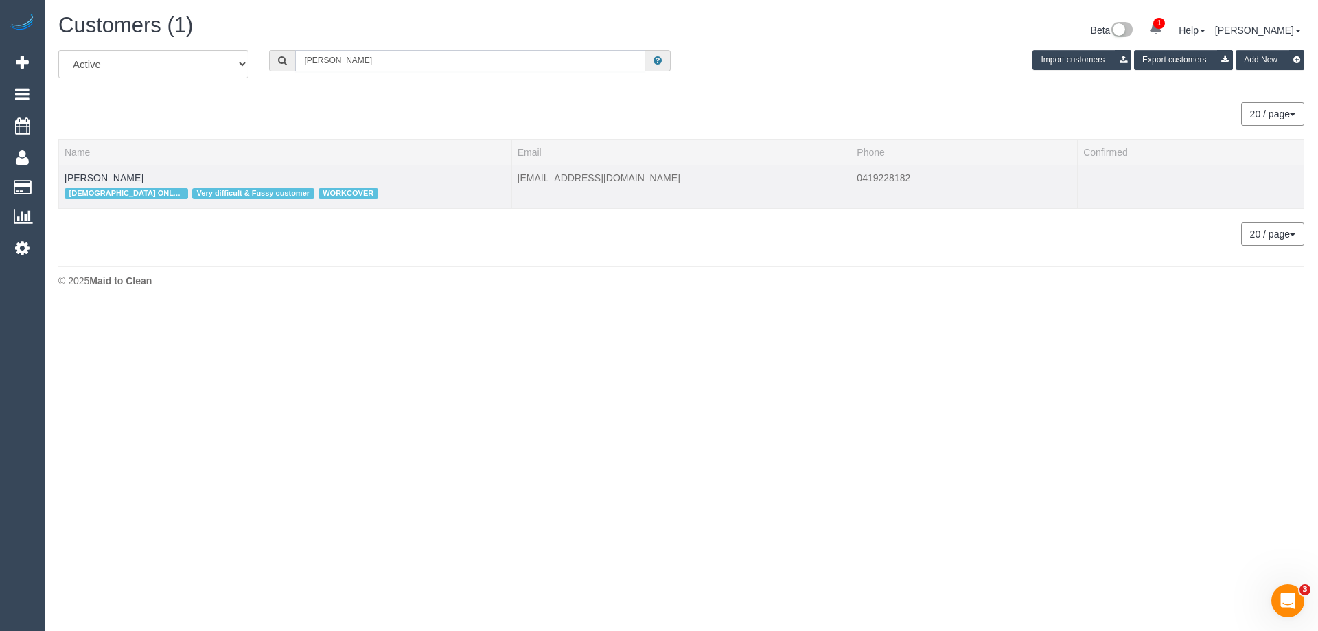
type input "tina jones"
click at [117, 185] on div "FEMALE ONLY CLEANER Very difficult & Fussy customer WORKCOVER" at bounding box center [286, 194] width 442 height 18
click at [103, 183] on link "Tina Jones" at bounding box center [104, 177] width 79 height 11
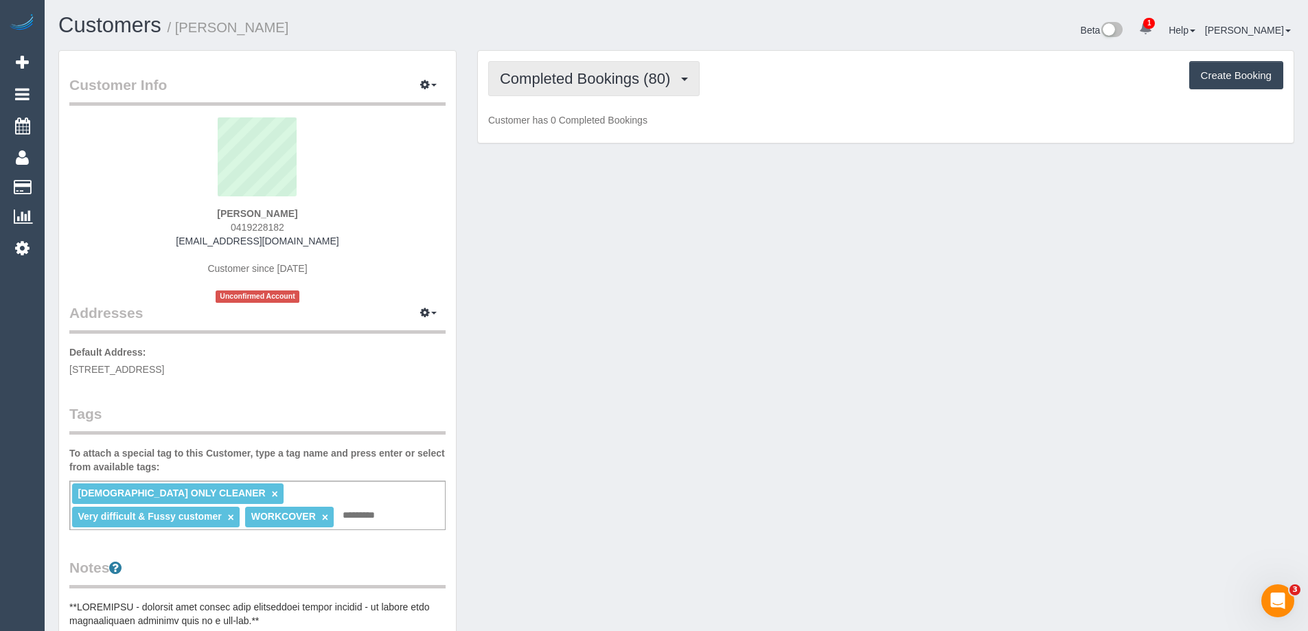
click at [551, 88] on button "Completed Bookings (80)" at bounding box center [593, 78] width 211 height 35
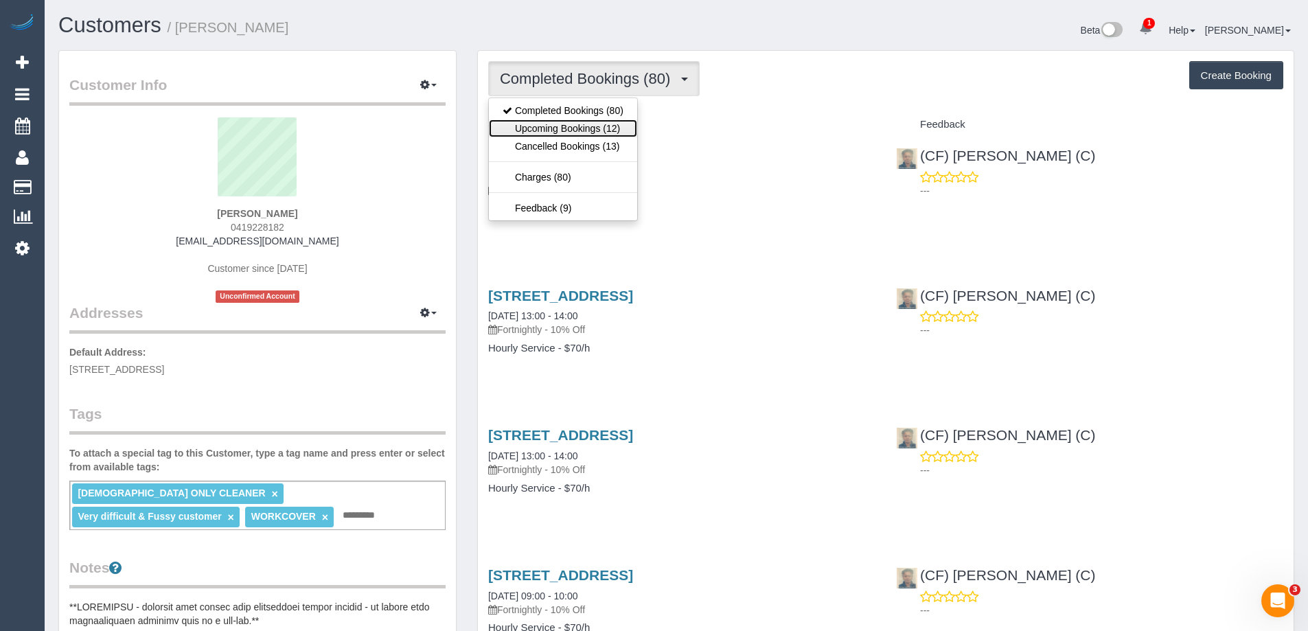
click at [549, 132] on link "Upcoming Bookings (12)" at bounding box center [563, 128] width 148 height 18
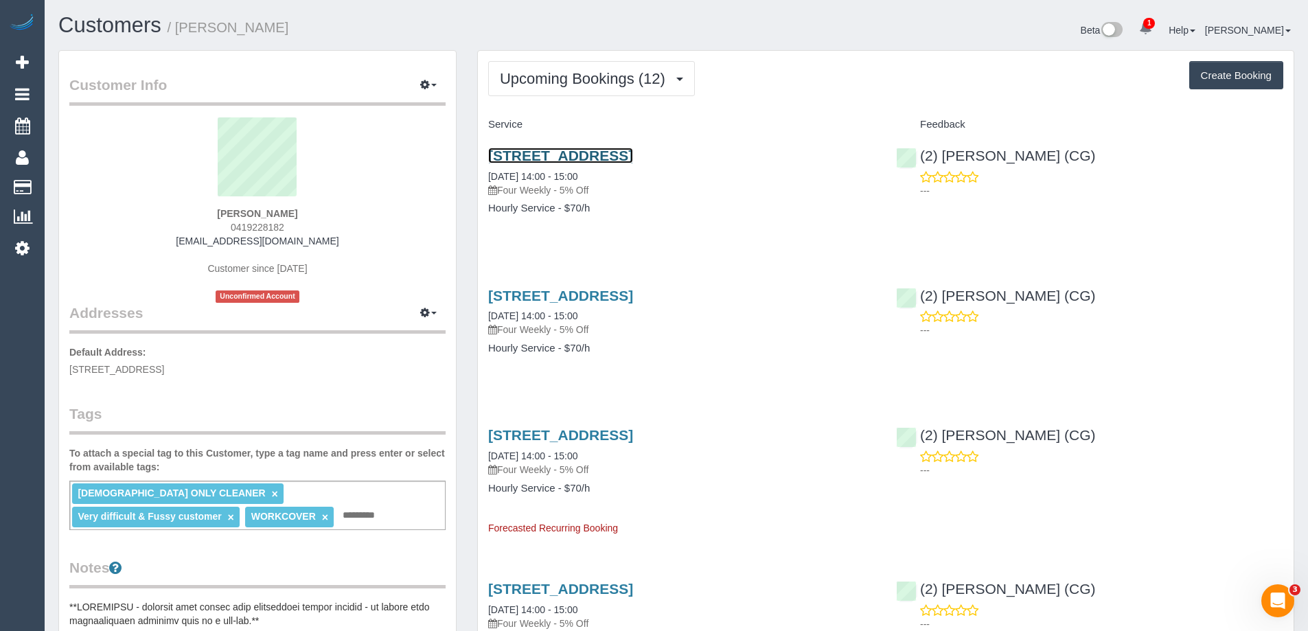
click at [606, 154] on link "13 Tormorvey Avenue, Hillside, VIC 3037" at bounding box center [560, 156] width 145 height 16
drag, startPoint x: 185, startPoint y: 81, endPoint x: 197, endPoint y: 47, distance: 36.3
click at [185, 81] on legend "Customer Info Edit Contact Info Send Message Email Preferences Special Sales Ta…" at bounding box center [257, 90] width 376 height 31
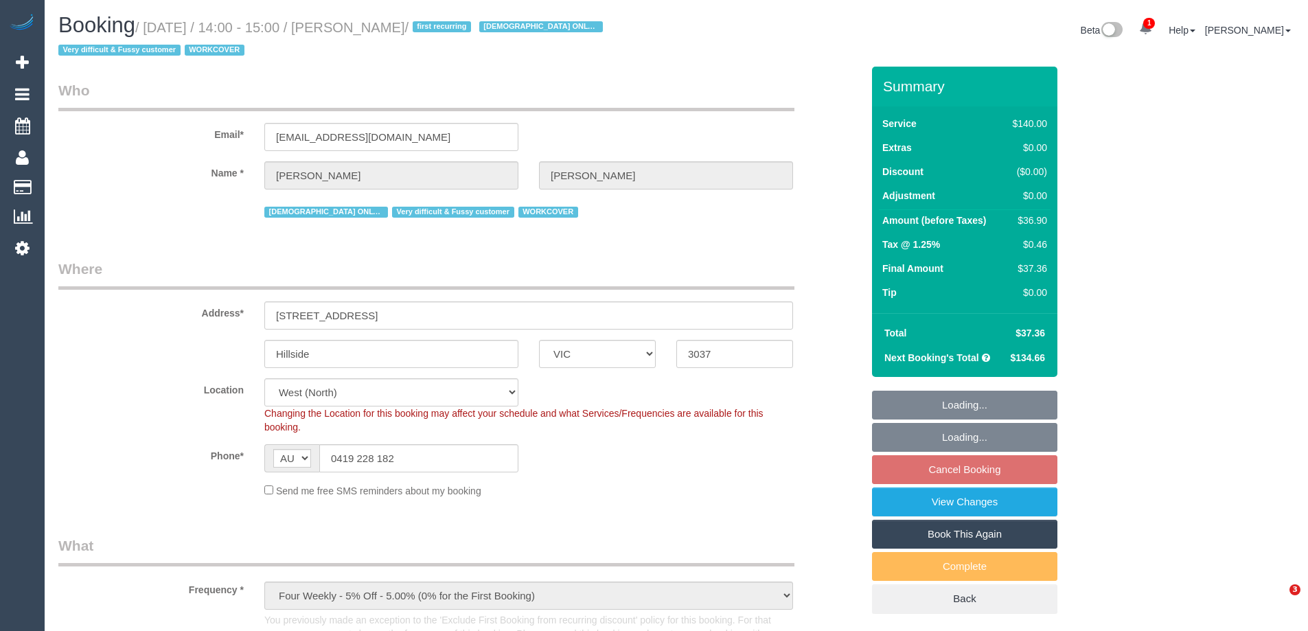
select select "VIC"
select select "string:stripe-pm_1PqRAS2GScqysDRVu4Nk2Vml"
select select "number:29"
select select "number:14"
select select "number:18"
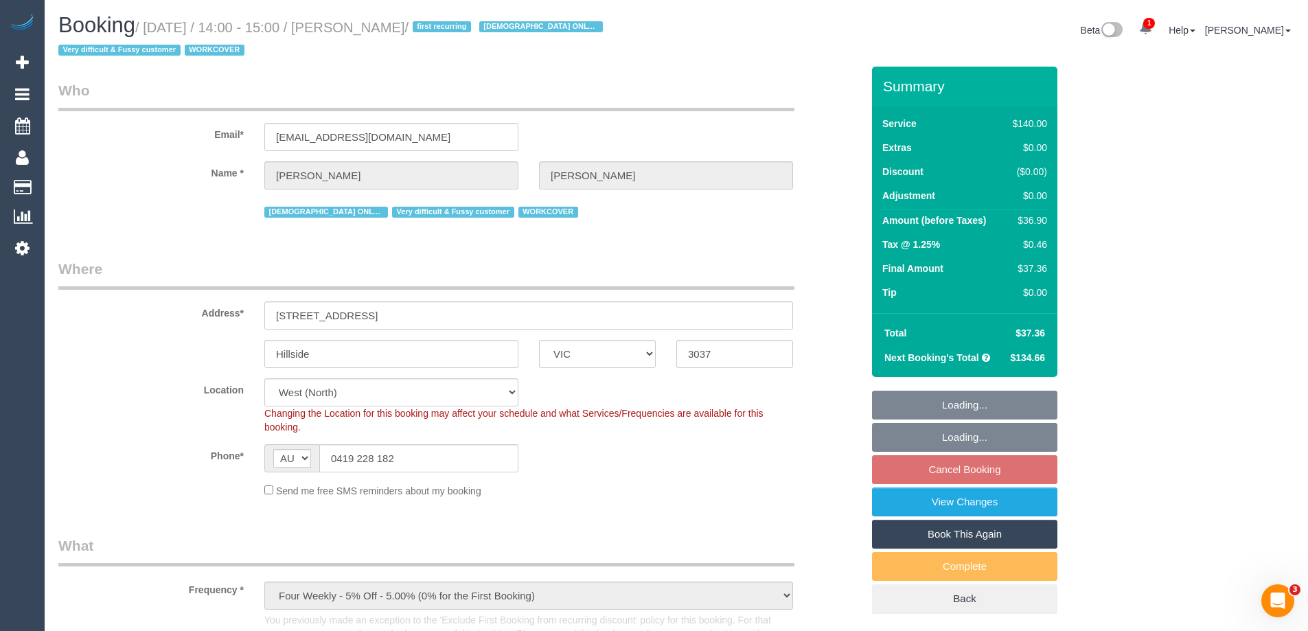
select select "number:25"
select select "number:35"
select select "number:13"
select select "object:885"
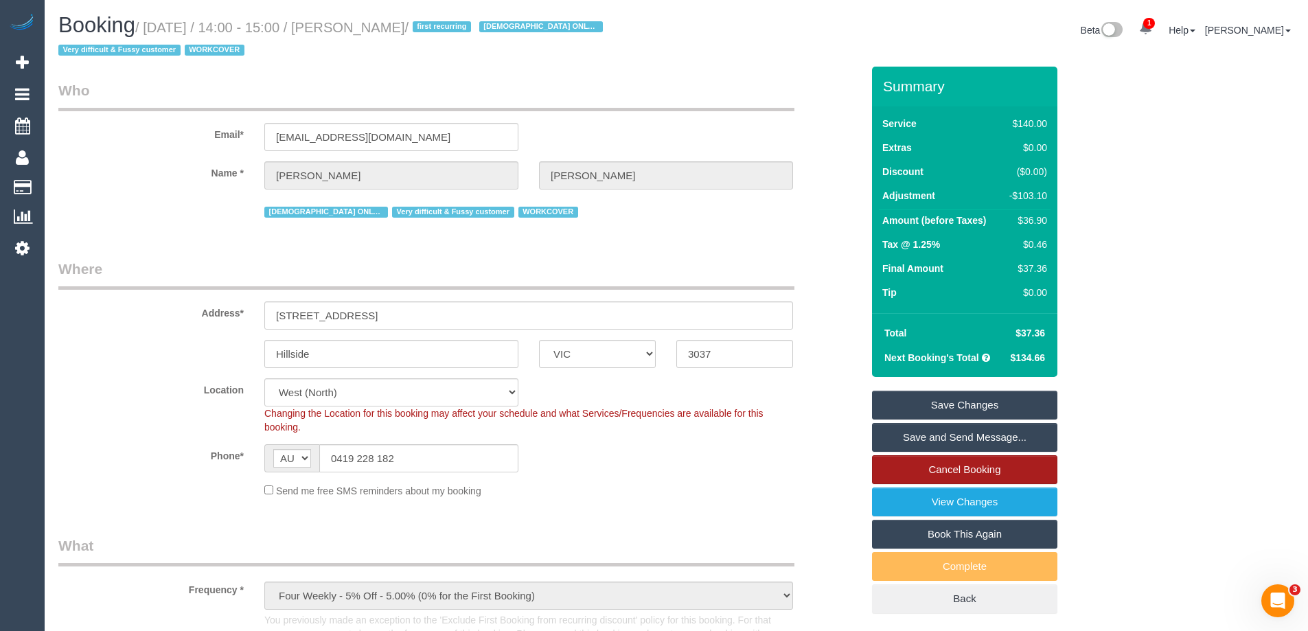
click at [954, 465] on link "Cancel Booking" at bounding box center [964, 469] width 185 height 29
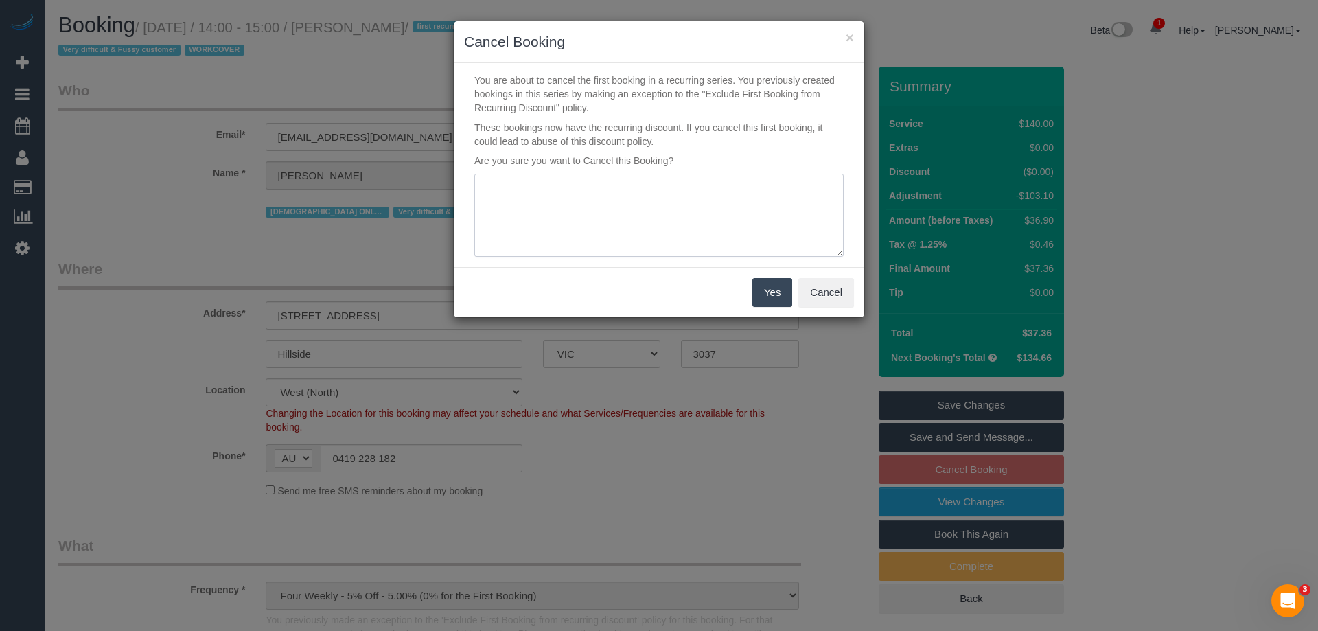
click at [674, 233] on textarea at bounding box center [658, 216] width 369 height 84
type textarea "Emergency"
click at [783, 289] on button "Yes" at bounding box center [773, 292] width 40 height 29
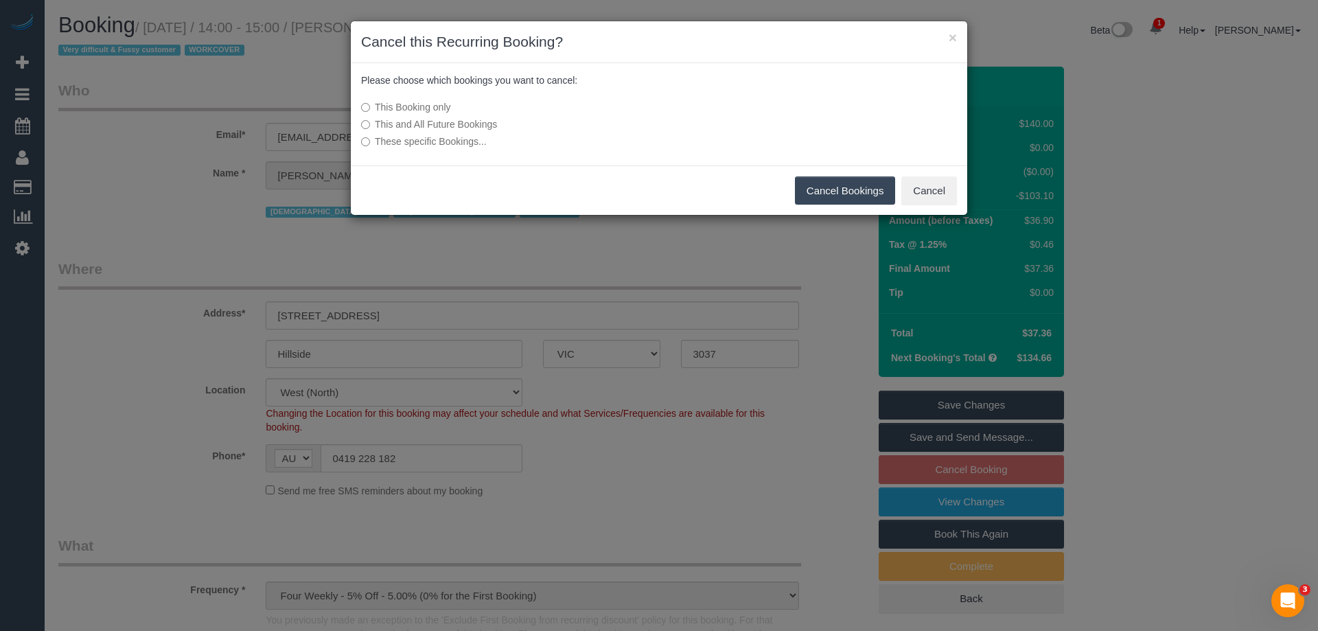
click at [843, 187] on button "Cancel Bookings" at bounding box center [845, 190] width 101 height 29
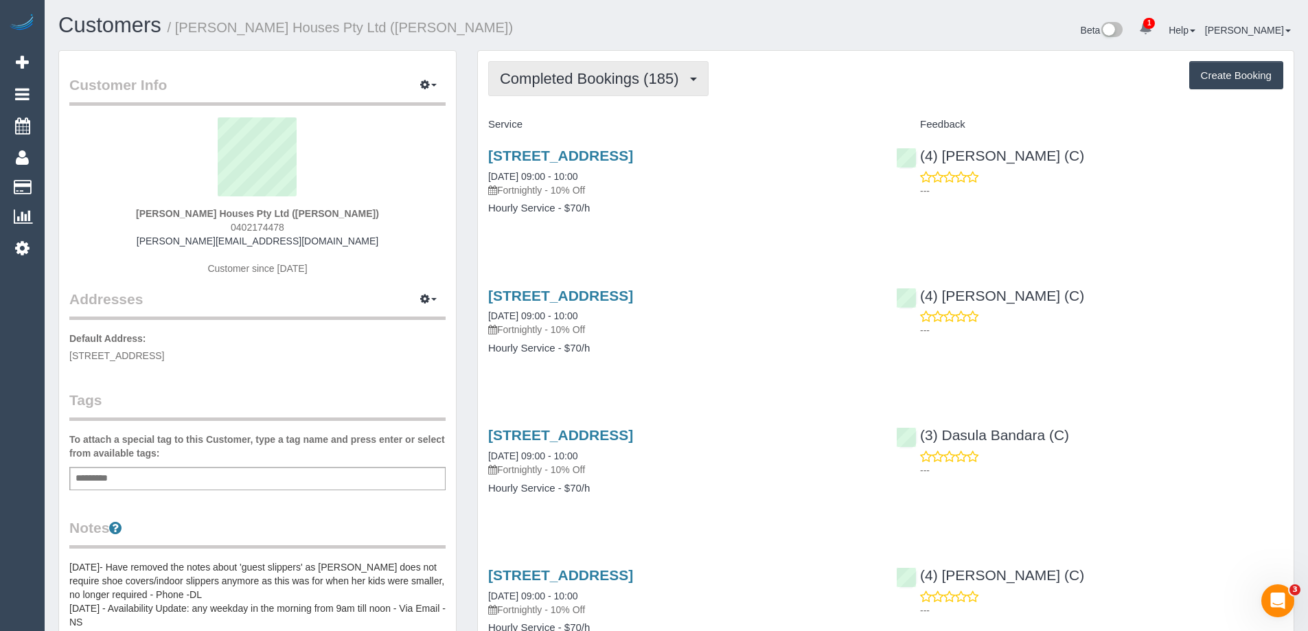
click at [568, 73] on span "Completed Bookings (185)" at bounding box center [592, 78] width 185 height 17
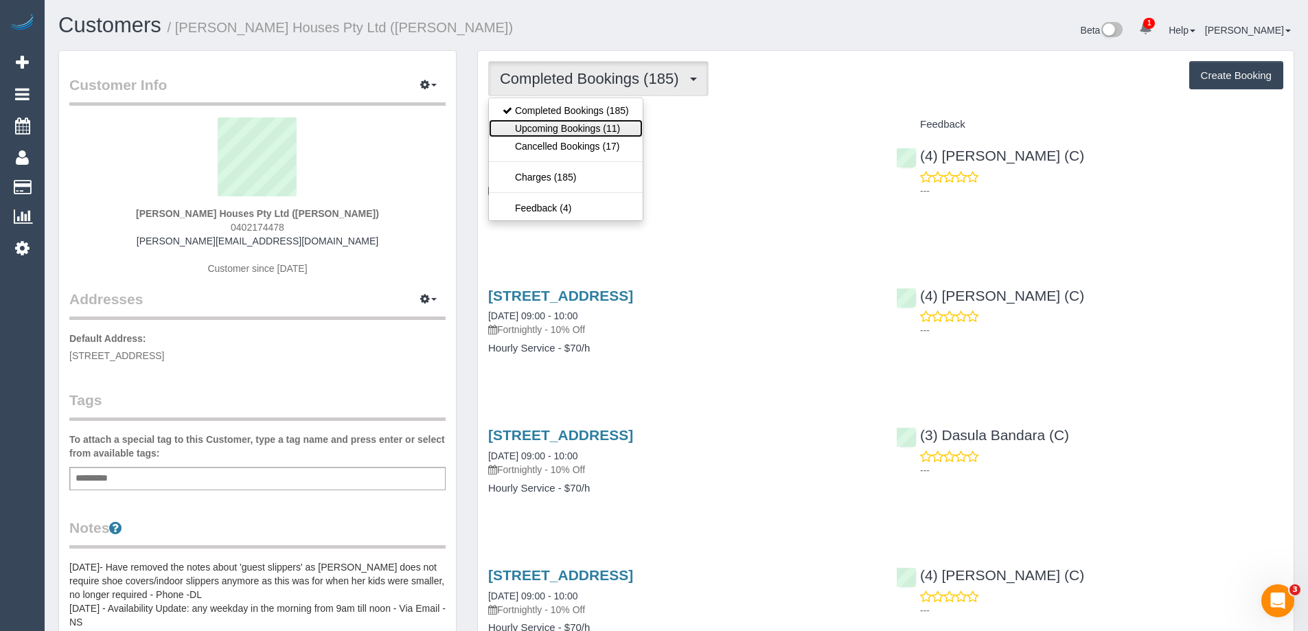
click at [560, 129] on link "Upcoming Bookings (11)" at bounding box center [566, 128] width 154 height 18
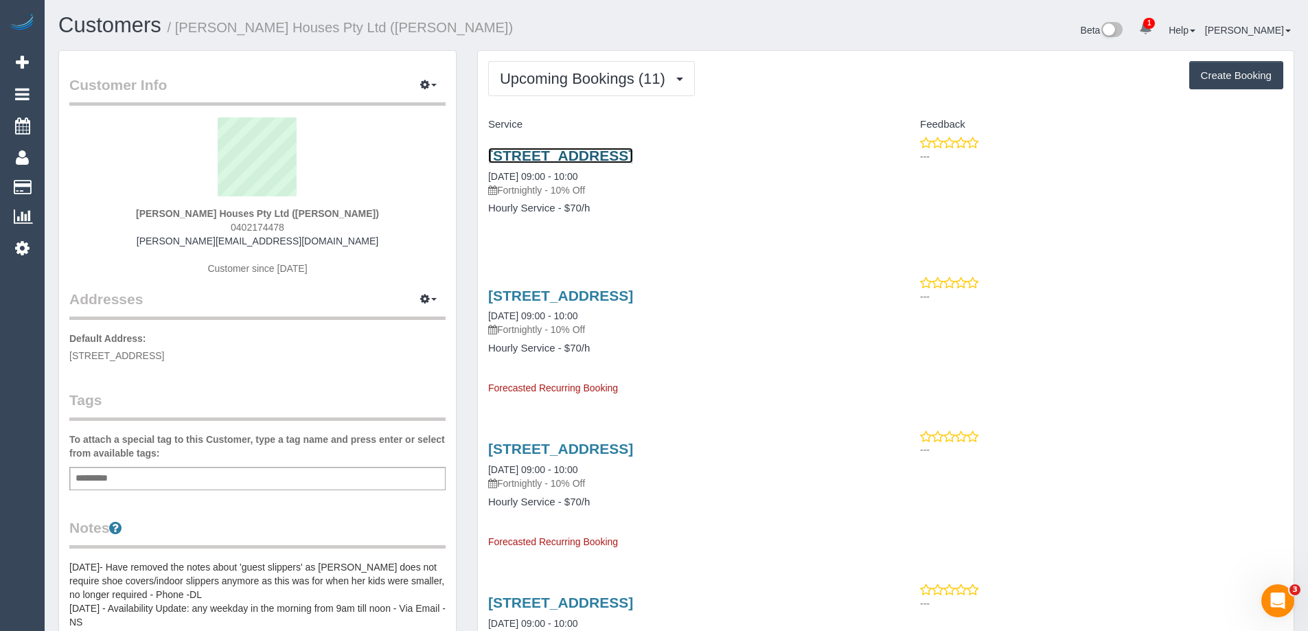
click at [601, 159] on link "[STREET_ADDRESS]" at bounding box center [560, 156] width 145 height 16
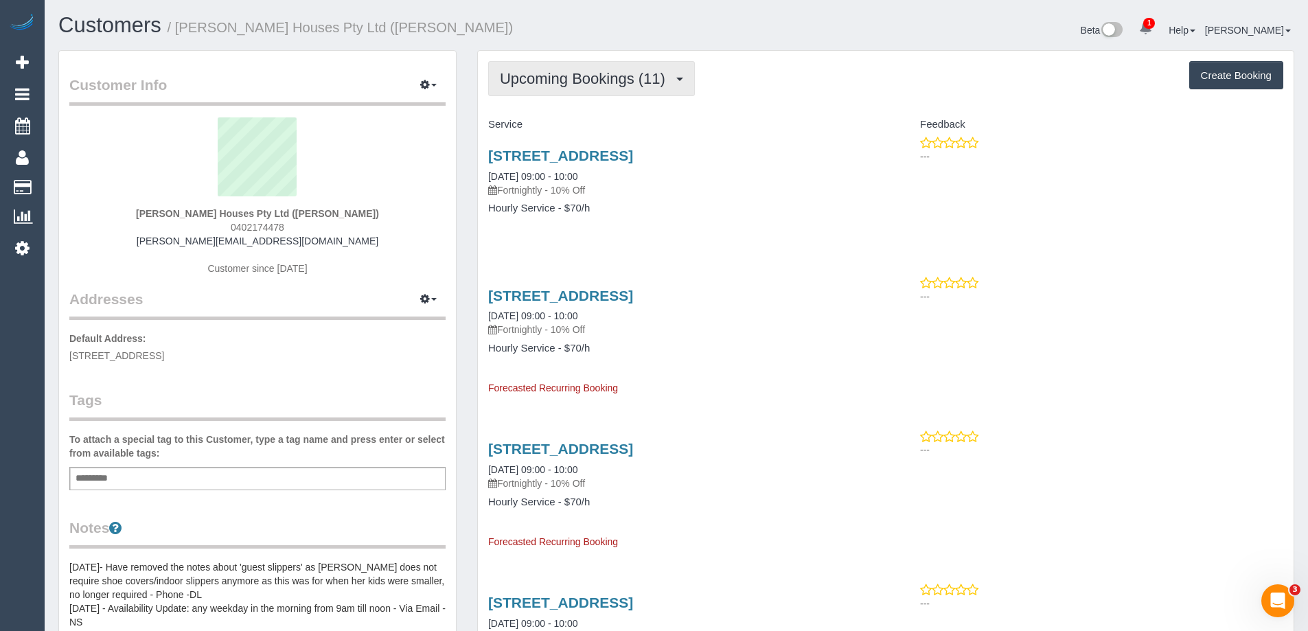
click at [534, 78] on span "Upcoming Bookings (11)" at bounding box center [586, 78] width 172 height 17
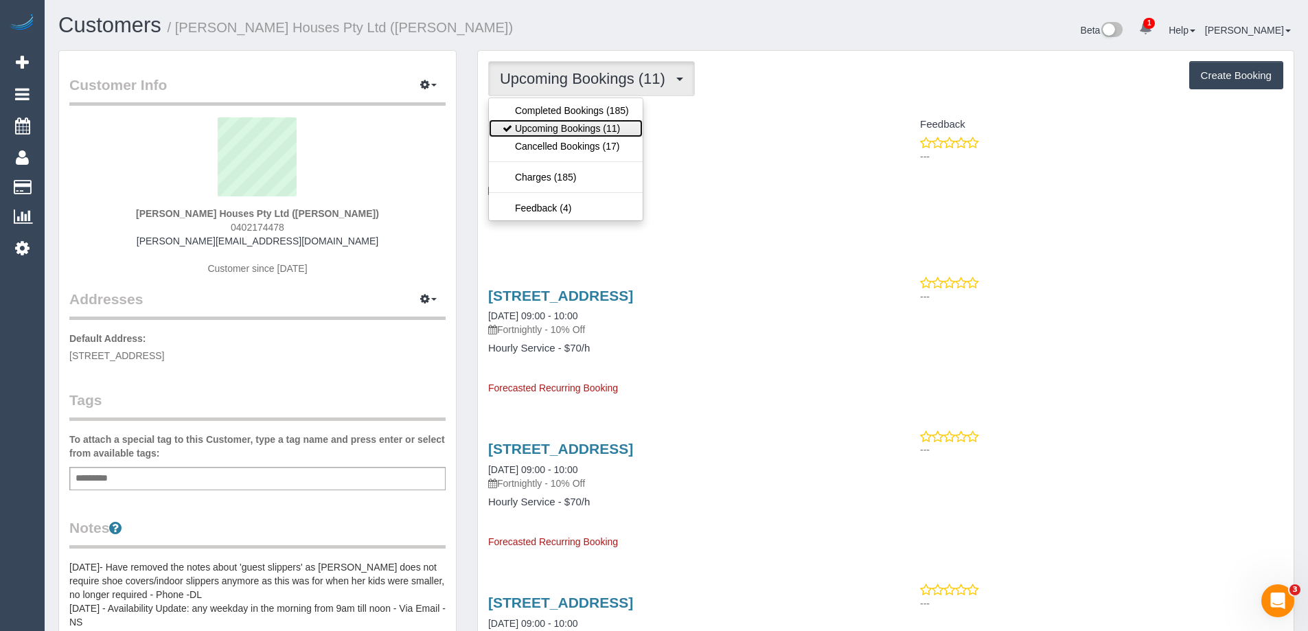
click at [536, 128] on link "Upcoming Bookings (11)" at bounding box center [566, 128] width 154 height 18
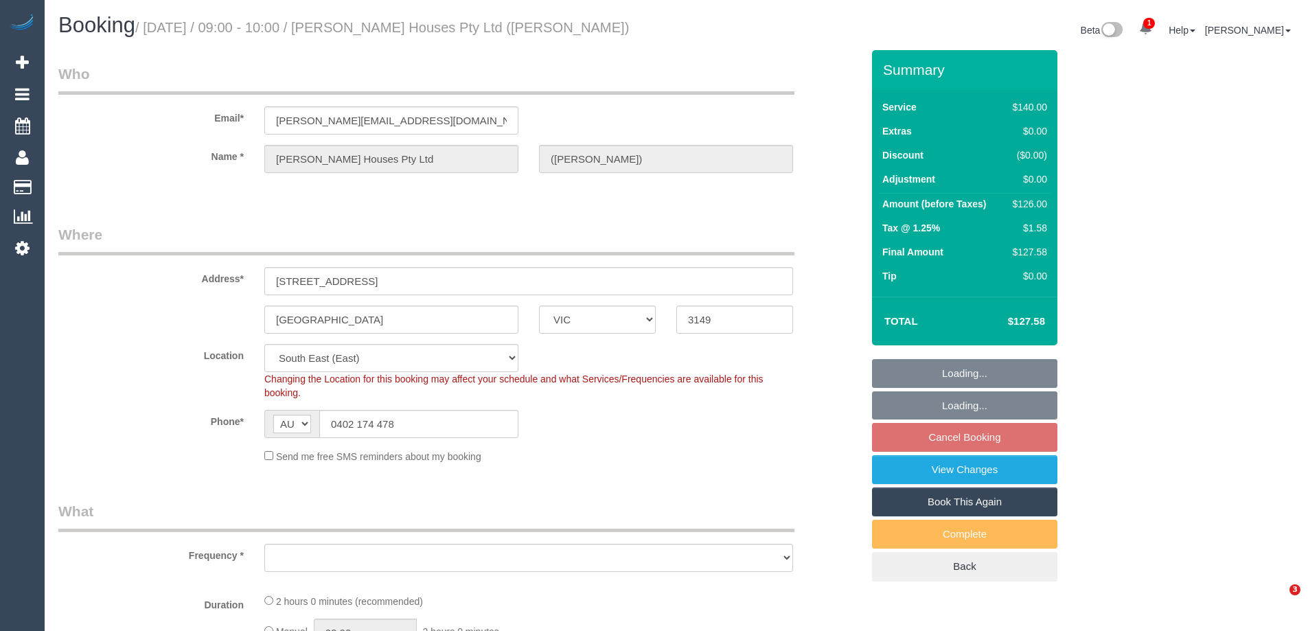
select select "VIC"
select select "object:715"
select select "string:stripe-pm_1NB6UL2GScqysDRVWTQp27ov"
select select "number:28"
select select "number:14"
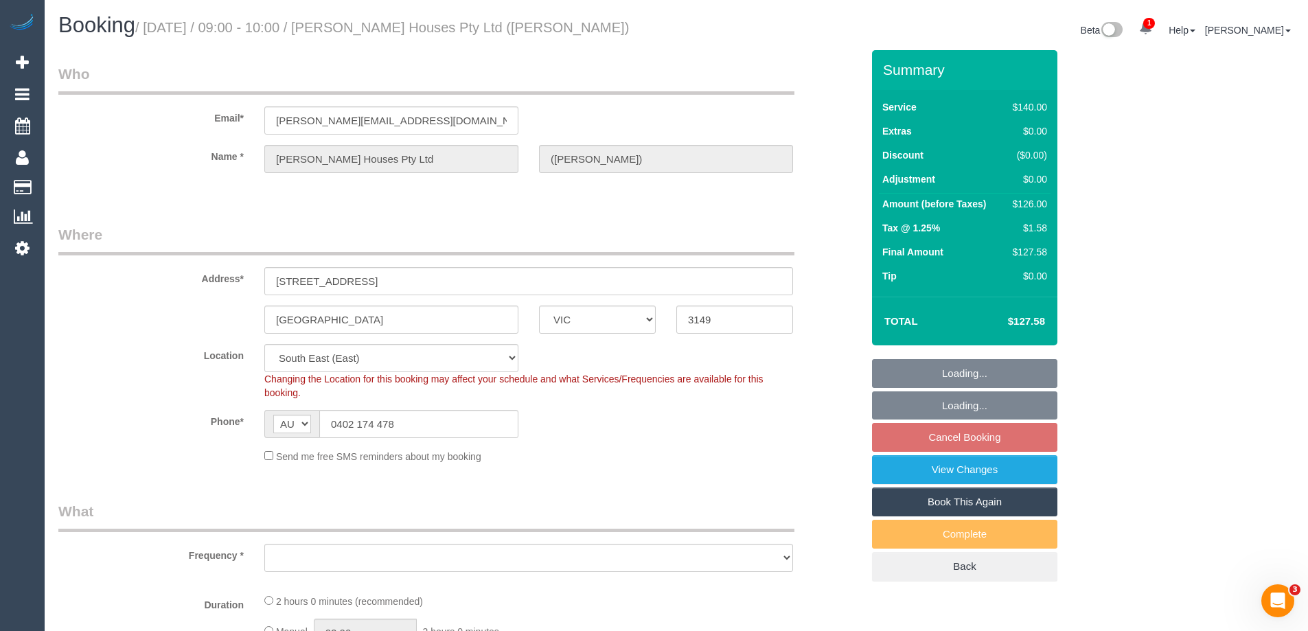
select select "number:19"
select select "number:23"
select select "number:34"
select select "number:11"
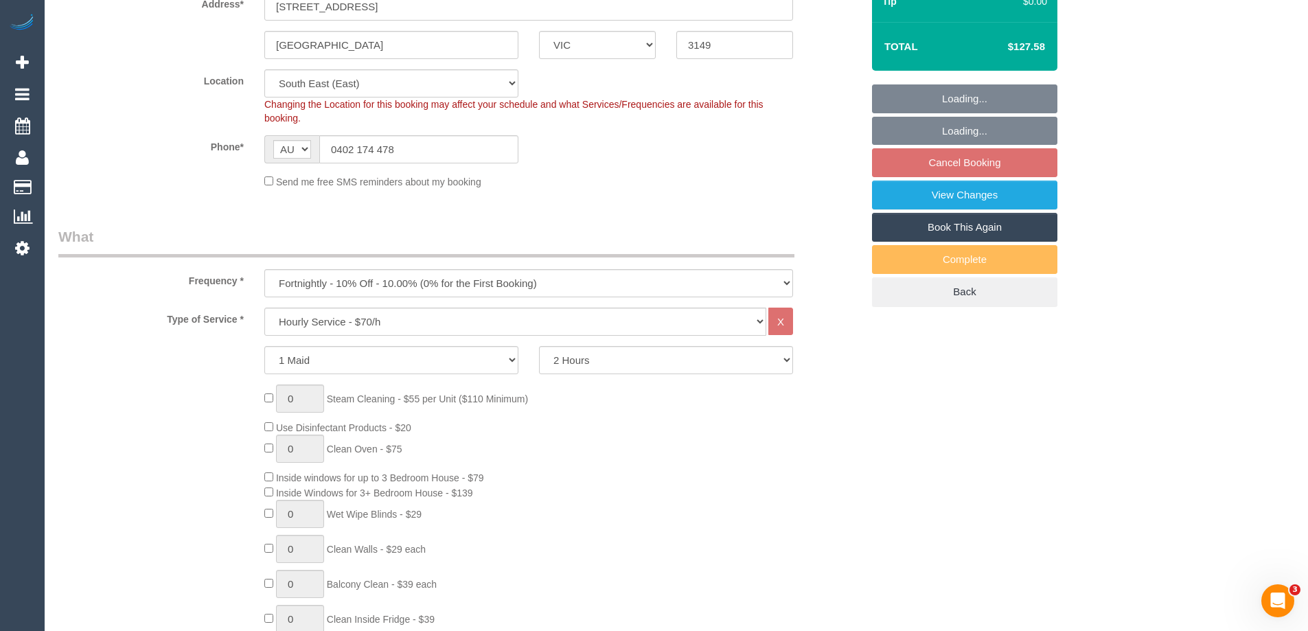
select select "object:1390"
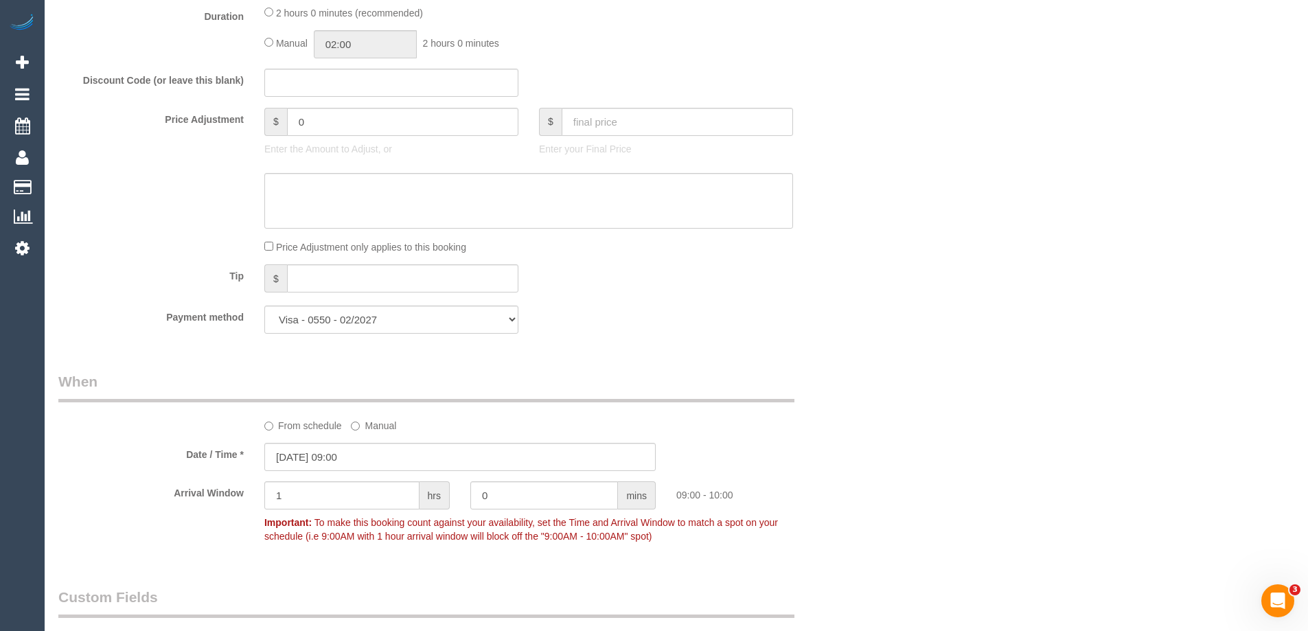
scroll to position [1305, 0]
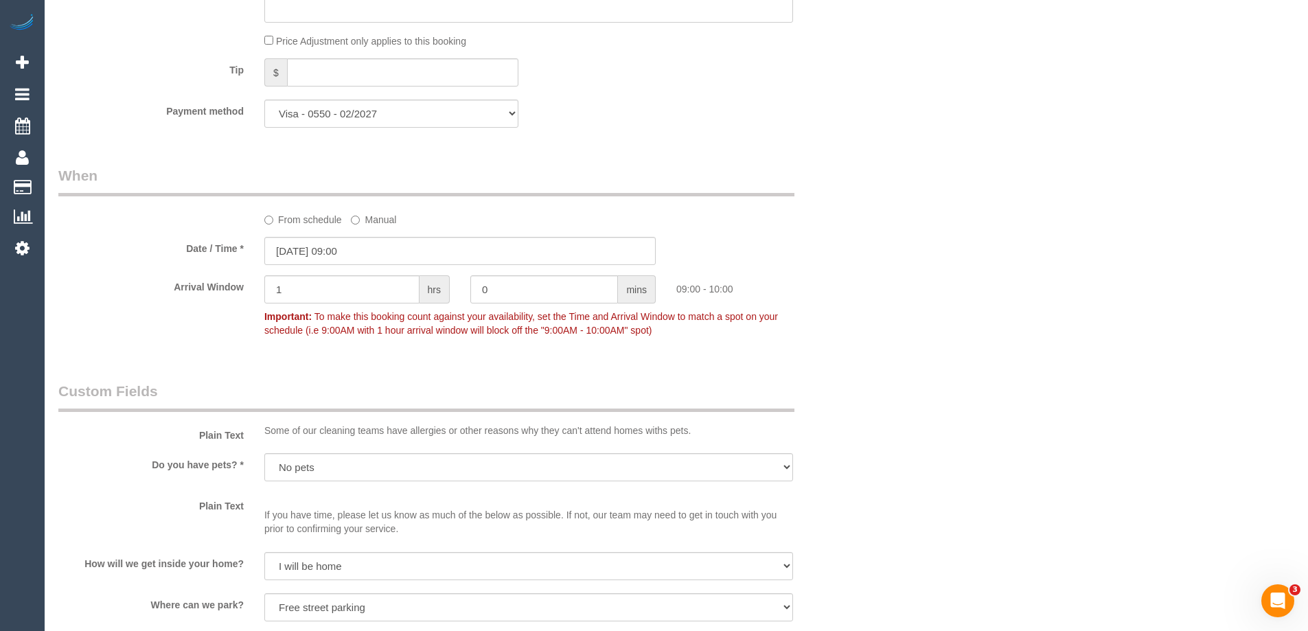
click at [279, 218] on label "From schedule" at bounding box center [303, 217] width 78 height 19
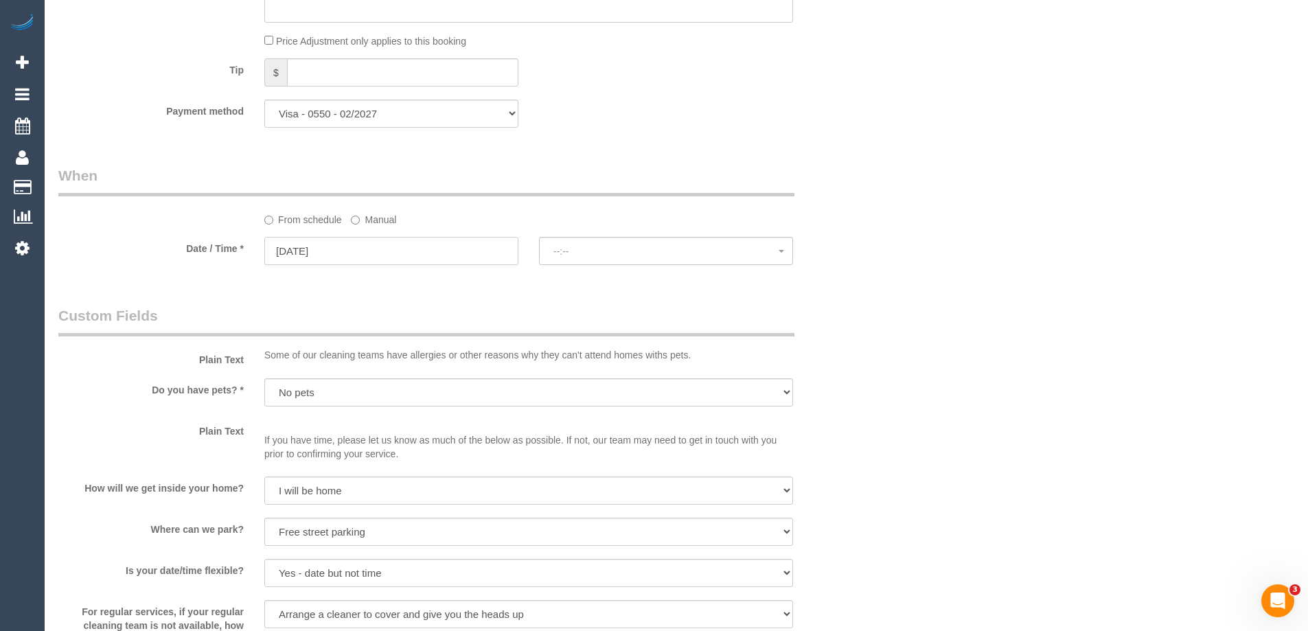
click at [282, 252] on input "18/09/2025" at bounding box center [391, 251] width 254 height 28
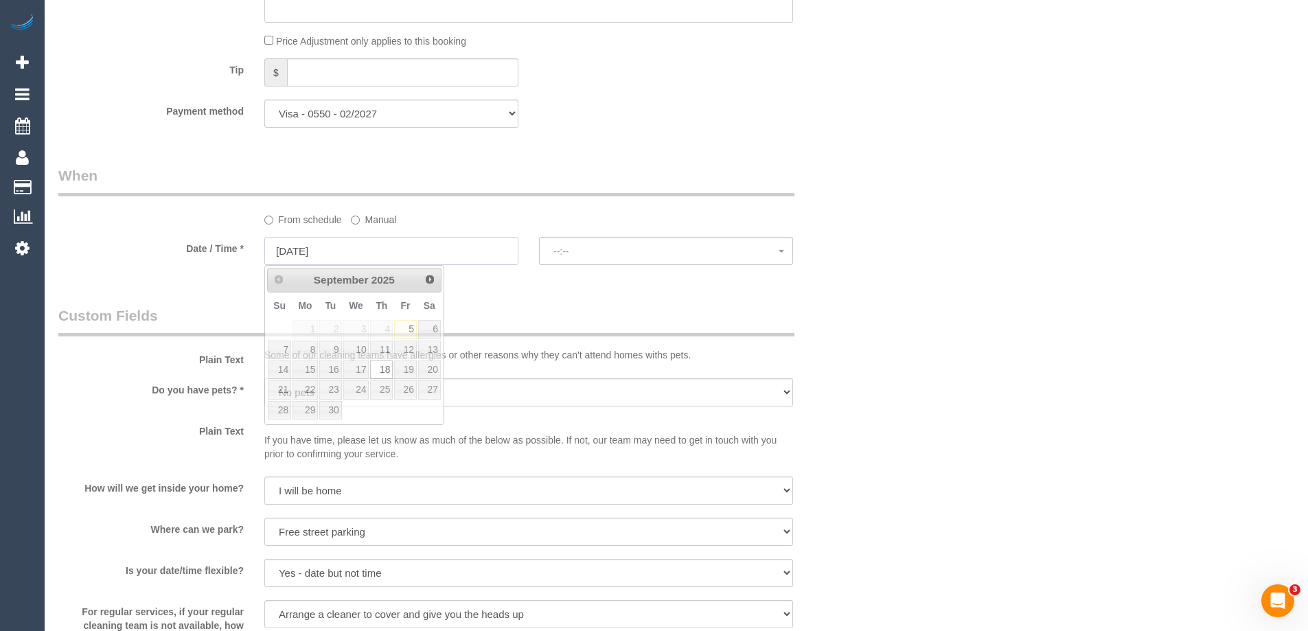
select select "spot22"
click at [431, 282] on span "Next" at bounding box center [430, 278] width 11 height 11
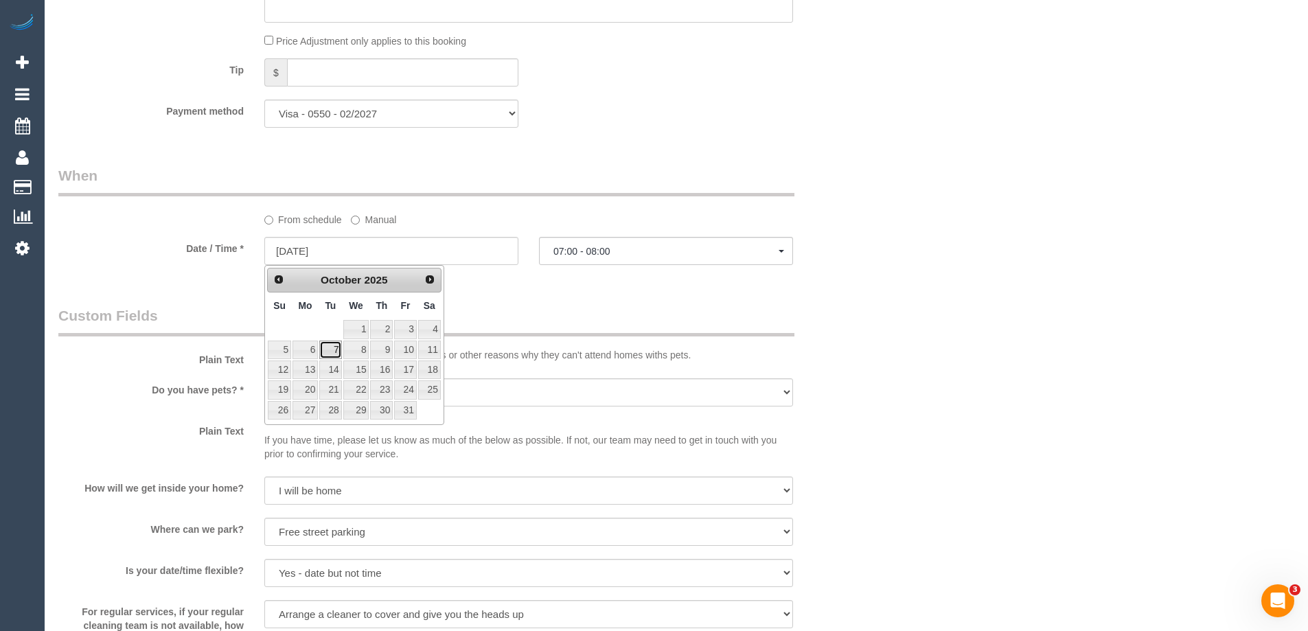
click at [334, 345] on link "7" at bounding box center [330, 350] width 22 height 19
type input "07/10/2025"
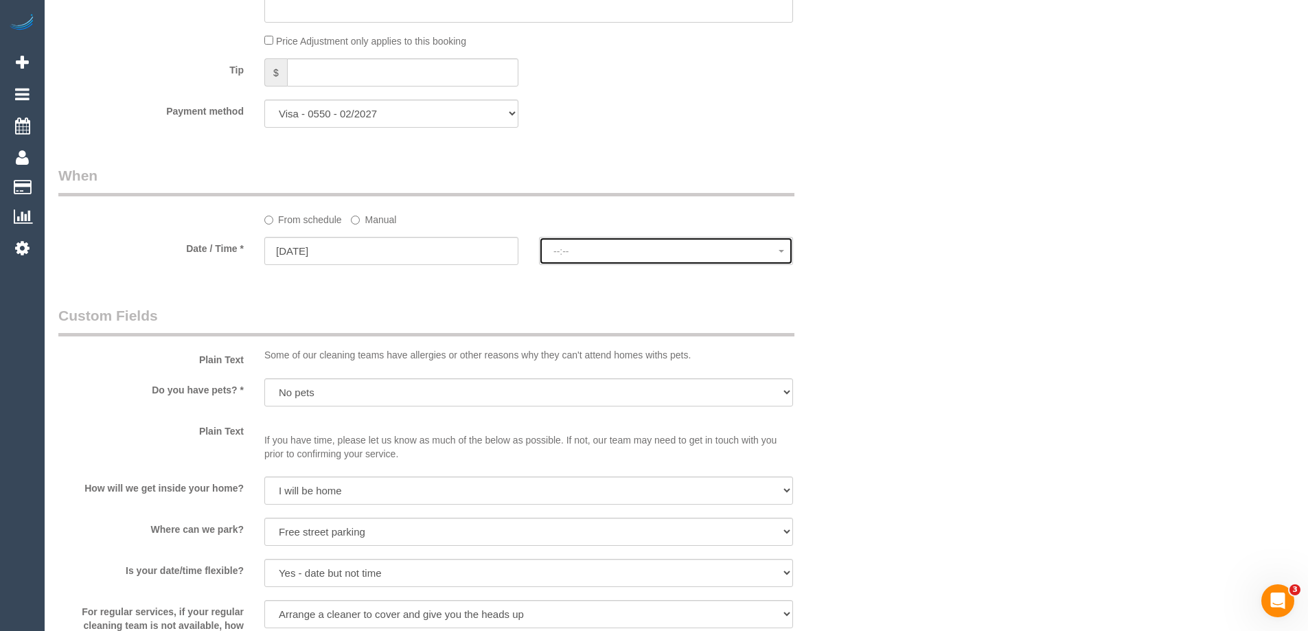
click at [562, 251] on span "--:--" at bounding box center [665, 251] width 225 height 11
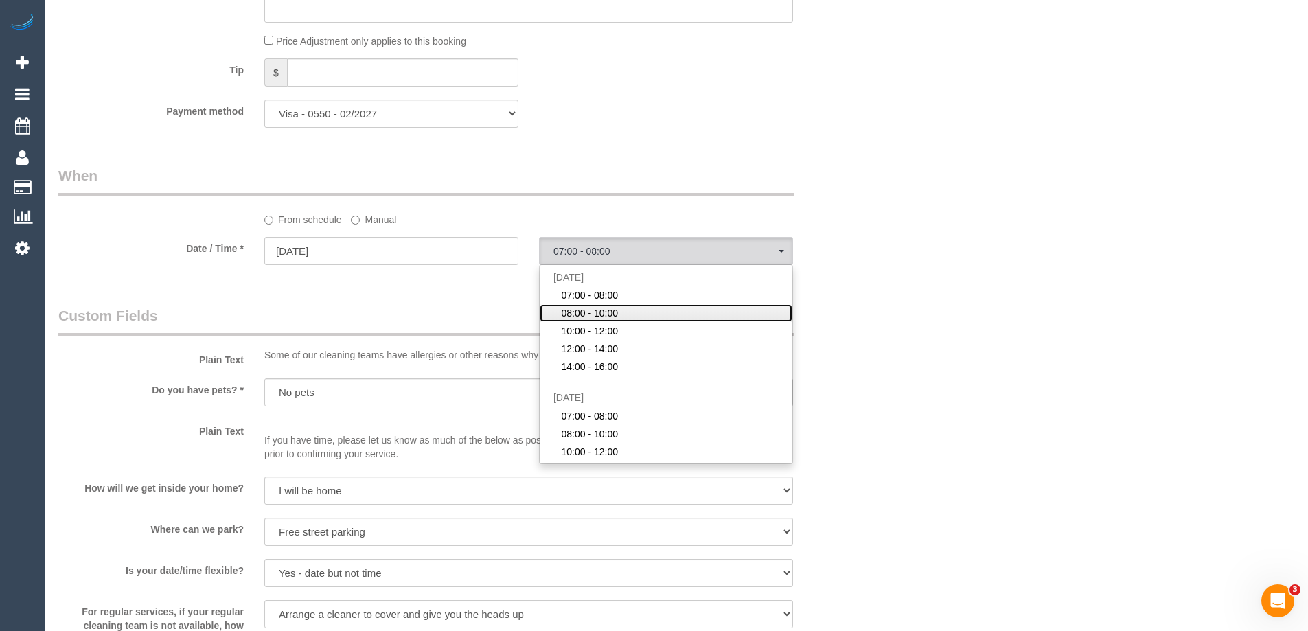
click at [580, 313] on span "08:00 - 10:00" at bounding box center [589, 313] width 57 height 14
select select "spot44"
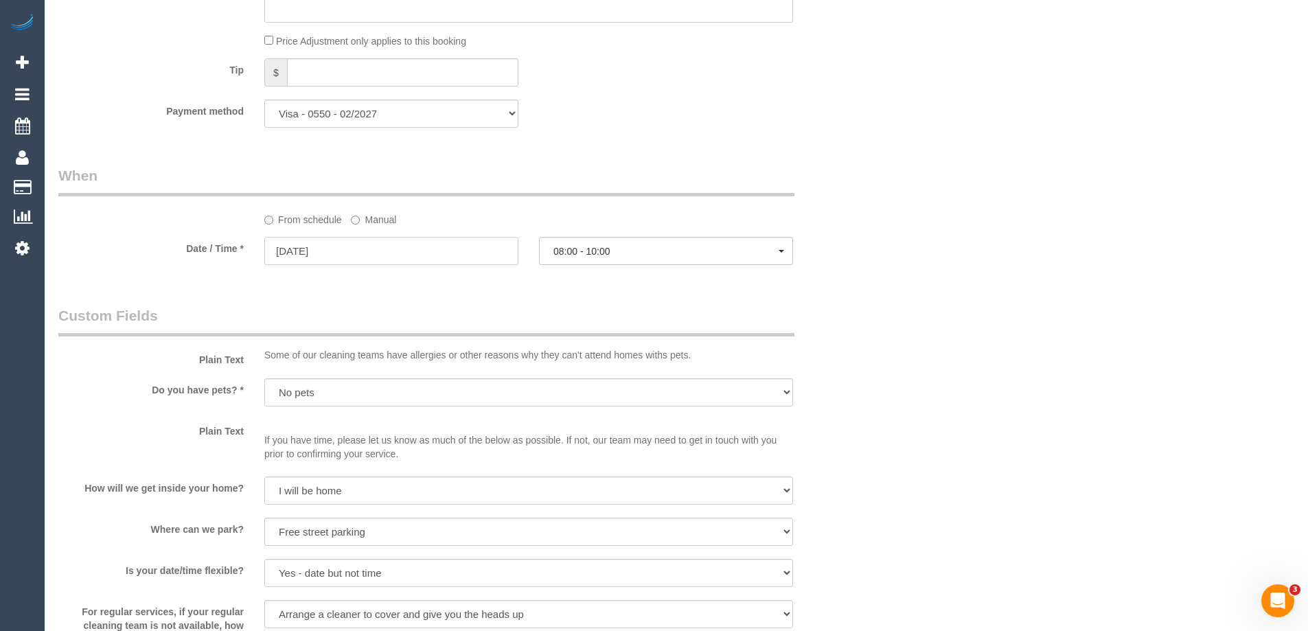
click at [310, 251] on input "07/10/2025" at bounding box center [391, 251] width 254 height 28
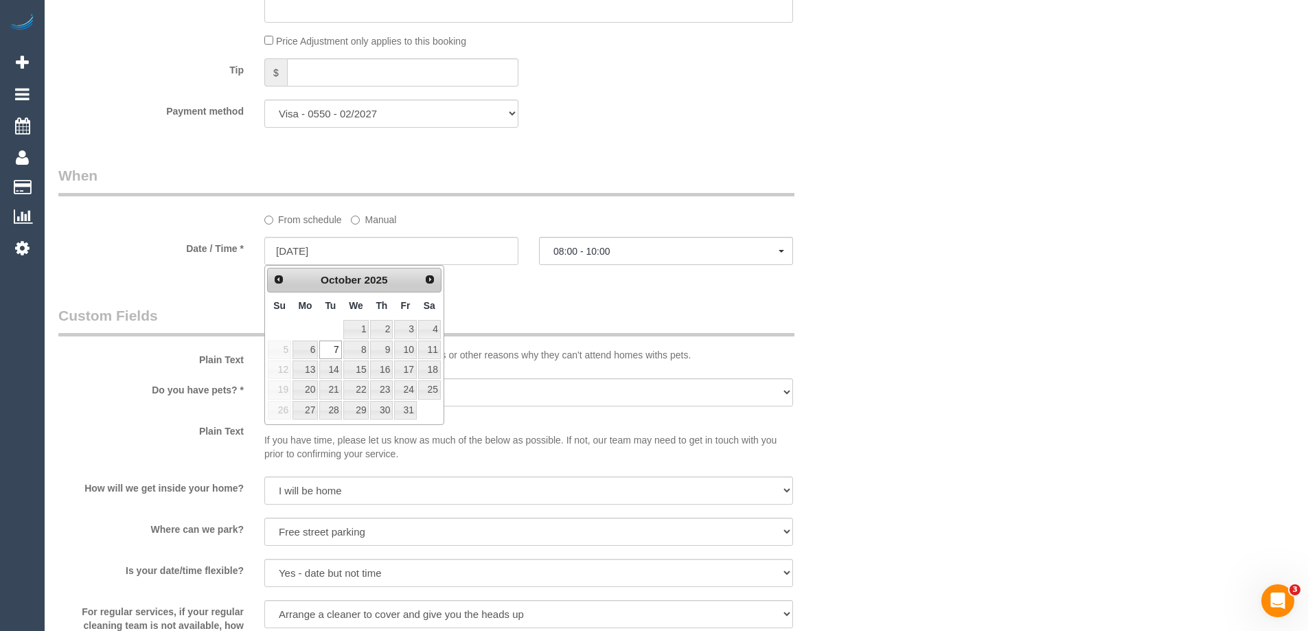
click at [349, 217] on div "From schedule Manual" at bounding box center [528, 217] width 549 height 19
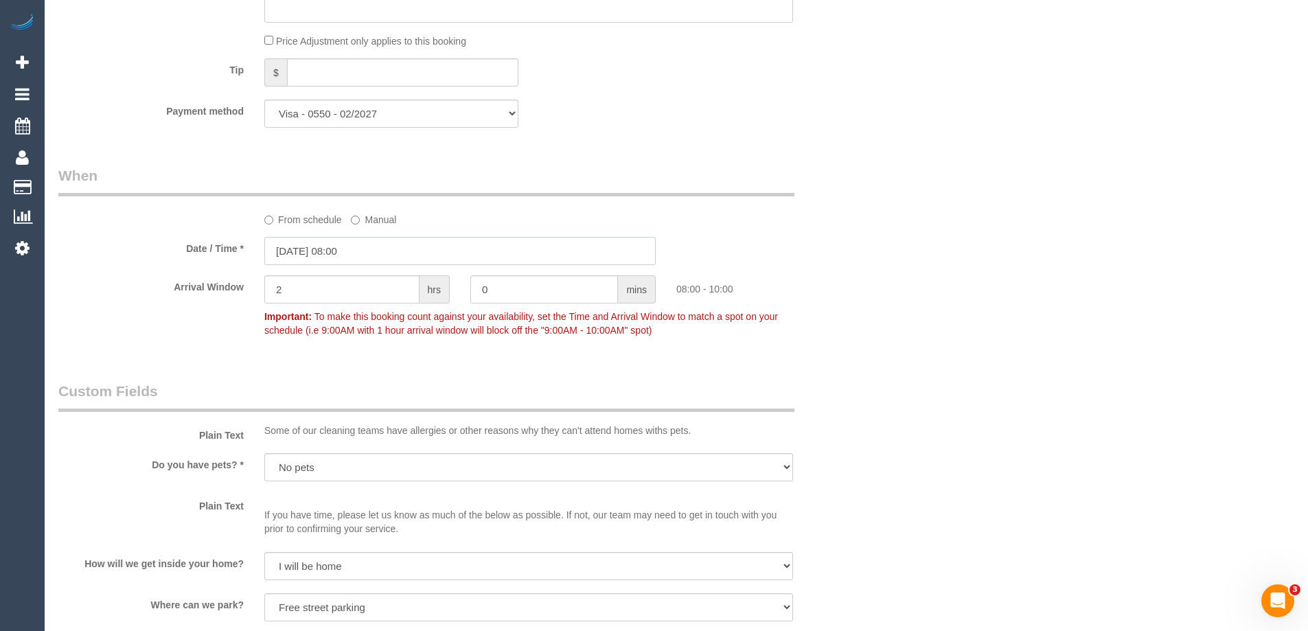
click at [285, 250] on input "07/10/2025 08:00" at bounding box center [459, 251] width 391 height 28
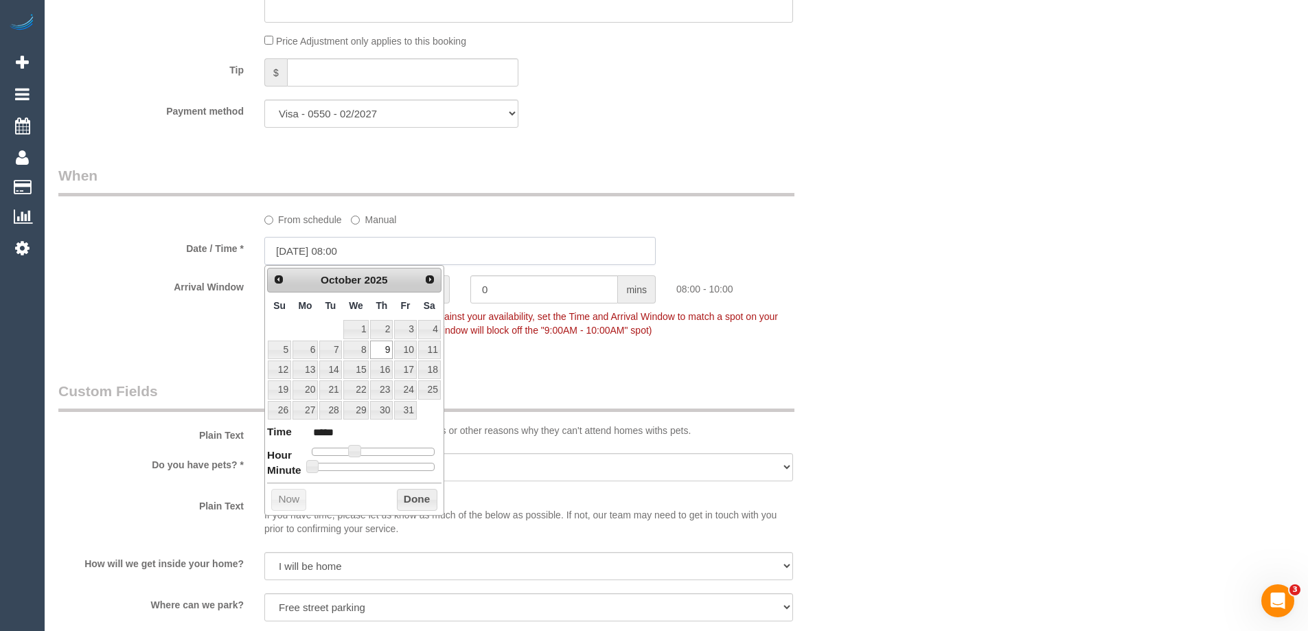
click at [338, 248] on input "09/10/2025 08:00" at bounding box center [459, 251] width 391 height 28
click at [413, 250] on input "09/10/2025 09:00" at bounding box center [459, 251] width 391 height 28
type input "09/10/2025 09:00"
click at [746, 239] on div "Date / Time * 09/10/2025 09:00" at bounding box center [460, 251] width 824 height 28
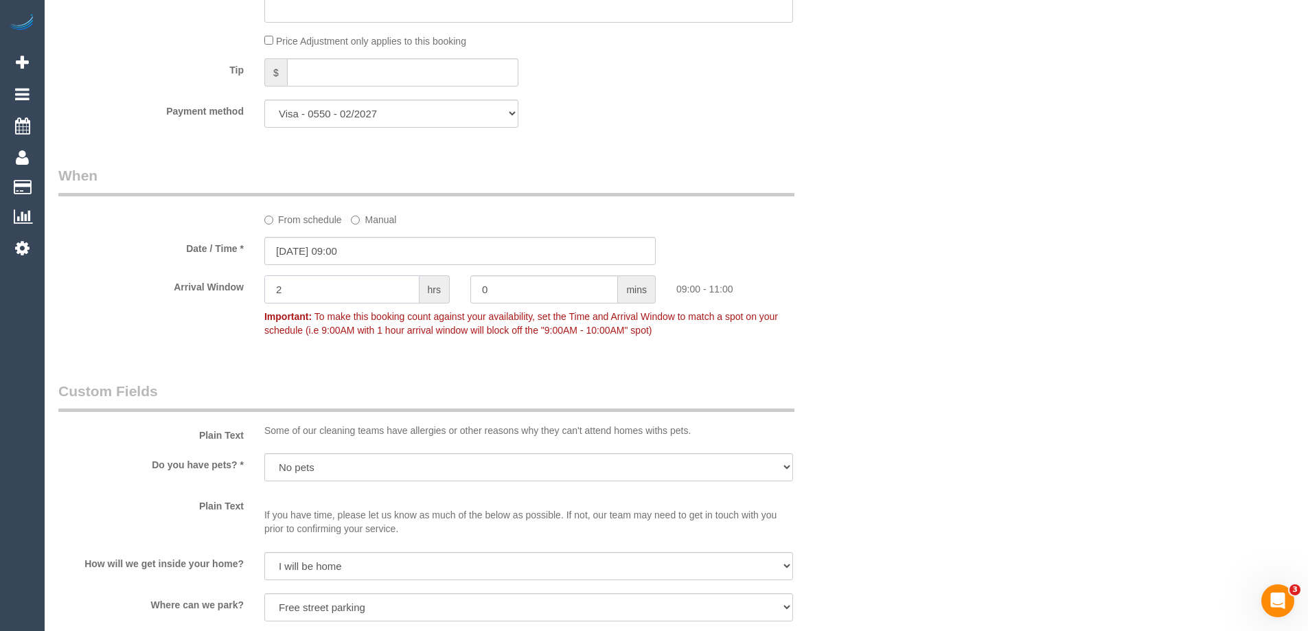
drag, startPoint x: 314, startPoint y: 288, endPoint x: 160, endPoint y: 279, distance: 154.8
click at [160, 279] on div "Arrival Window 2 hrs 0 mins 09:00 - 11:00 Important: To make this booking count…" at bounding box center [460, 309] width 824 height 68
type input "1"
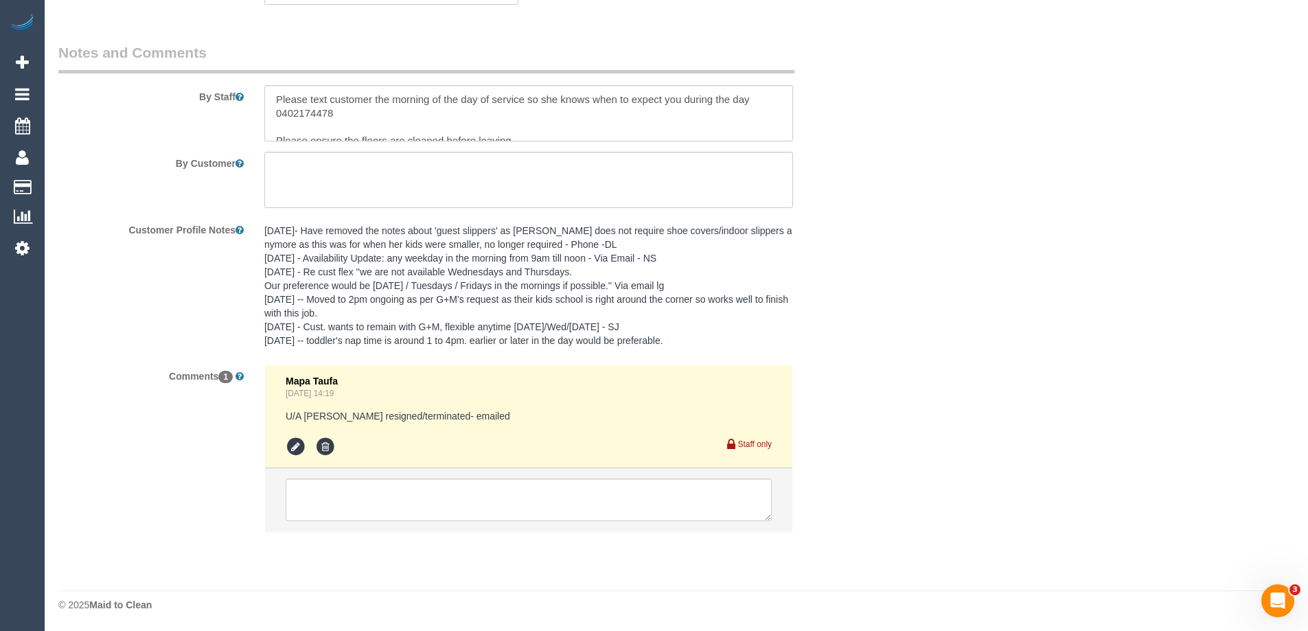
scroll to position [2298, 0]
drag, startPoint x: 765, startPoint y: 517, endPoint x: 895, endPoint y: 594, distance: 151.4
click at [895, 594] on textarea at bounding box center [594, 537] width 617 height 119
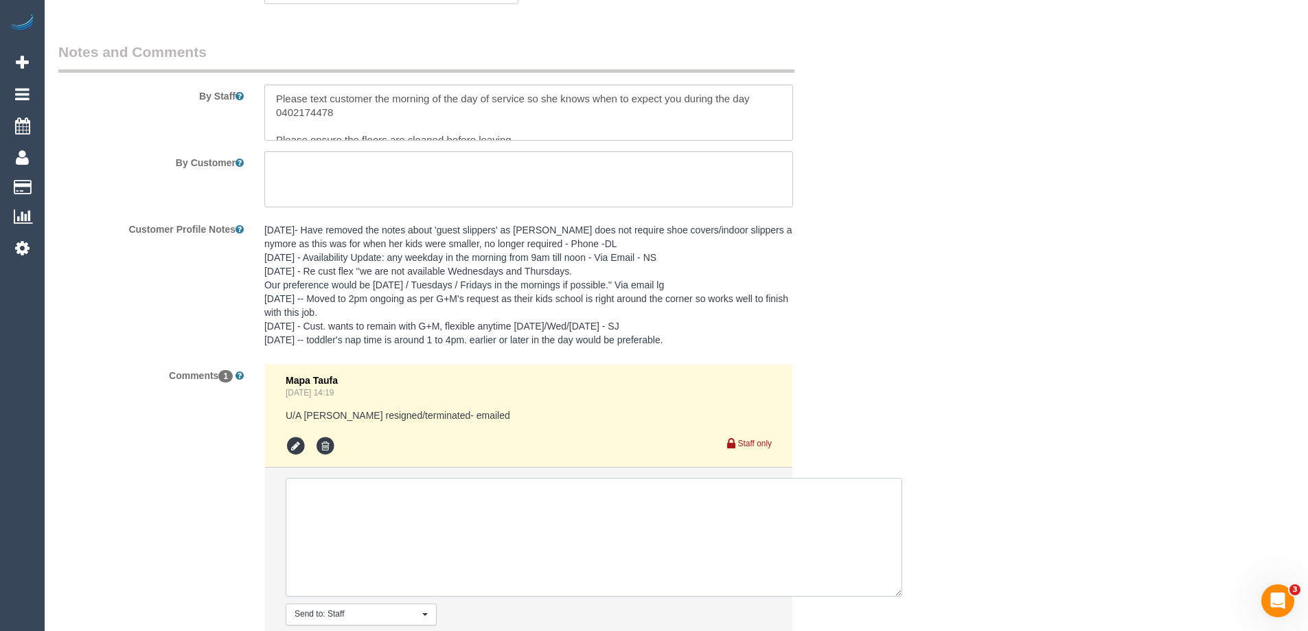
click at [362, 505] on textarea at bounding box center [594, 537] width 617 height 119
click at [347, 514] on textarea at bounding box center [594, 537] width 617 height 119
paste textarea "Customer Request: Flexibility: Close arrival window: Yes/No/NA Plan B: Contact …"
click at [400, 488] on textarea at bounding box center [594, 537] width 617 height 119
click at [357, 507] on textarea at bounding box center [594, 537] width 617 height 119
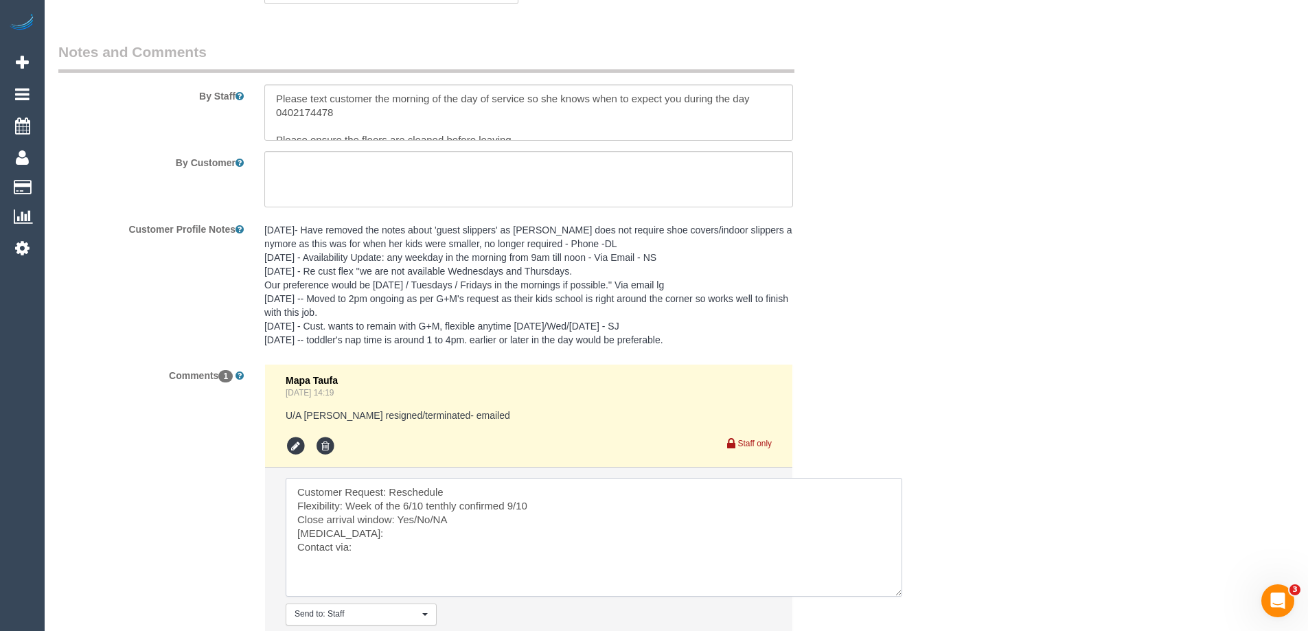
click at [371, 542] on textarea at bounding box center [594, 537] width 617 height 119
click at [350, 549] on textarea at bounding box center [594, 537] width 617 height 119
drag, startPoint x: 454, startPoint y: 519, endPoint x: 413, endPoint y: 518, distance: 40.5
click at [413, 518] on textarea at bounding box center [594, 537] width 617 height 119
click at [371, 535] on textarea at bounding box center [594, 537] width 617 height 119
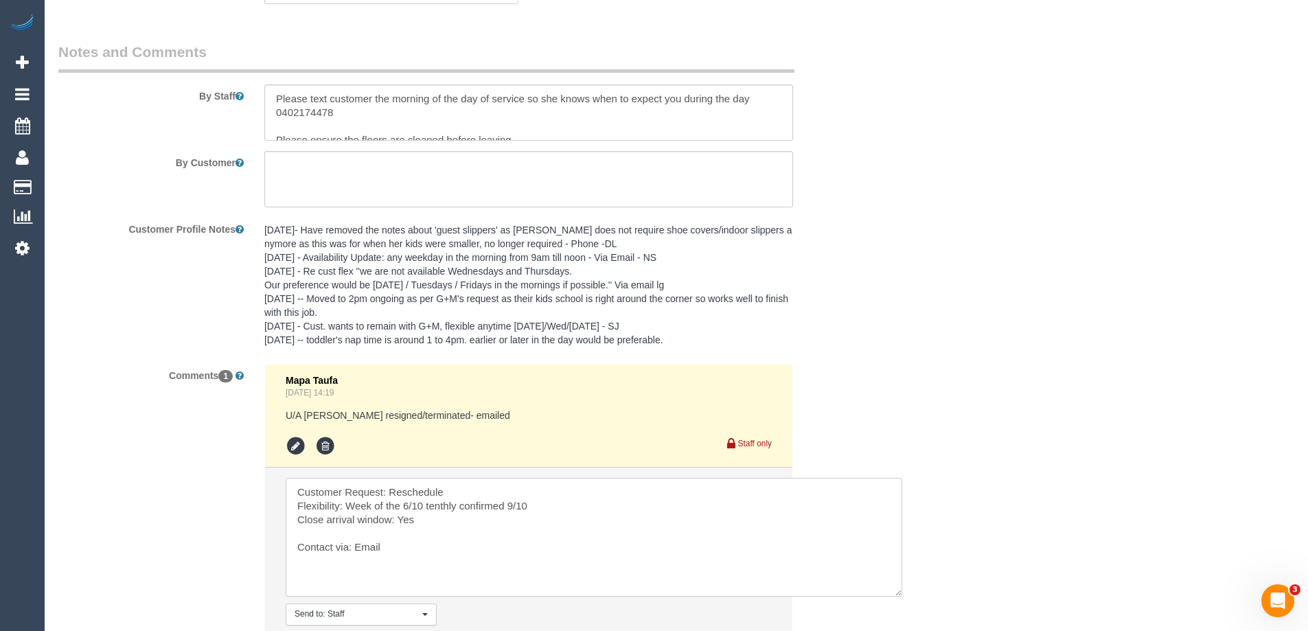
paste textarea "cnv_qc73yhb"
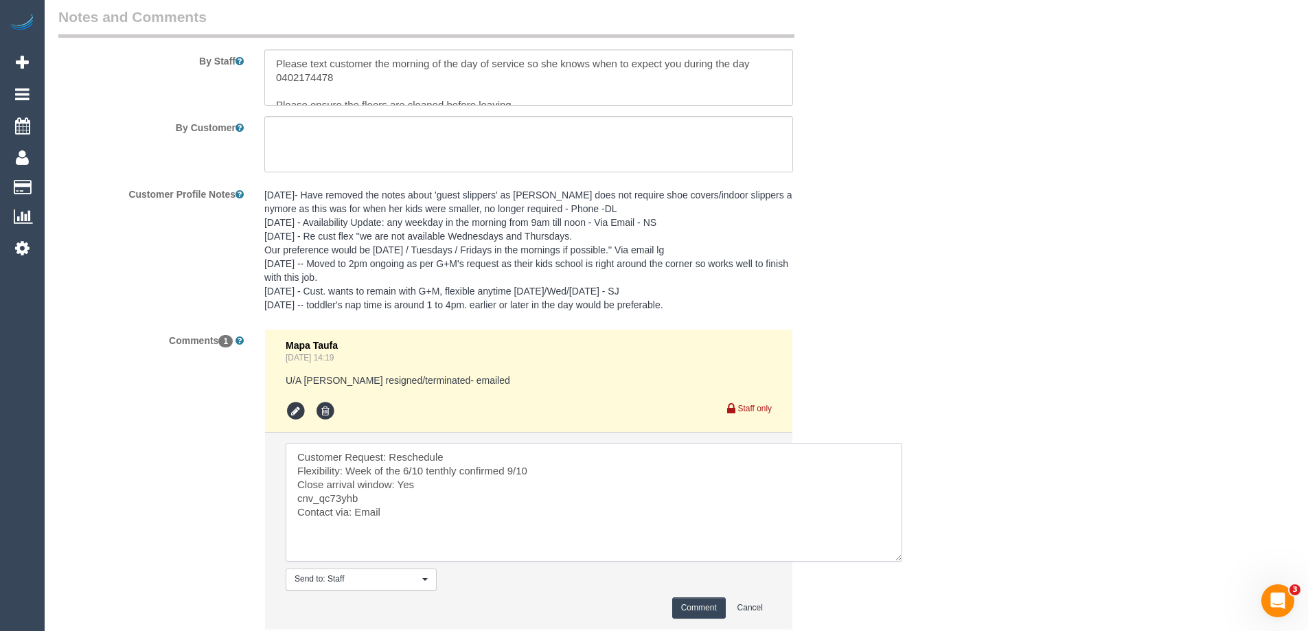
scroll to position [2367, 0]
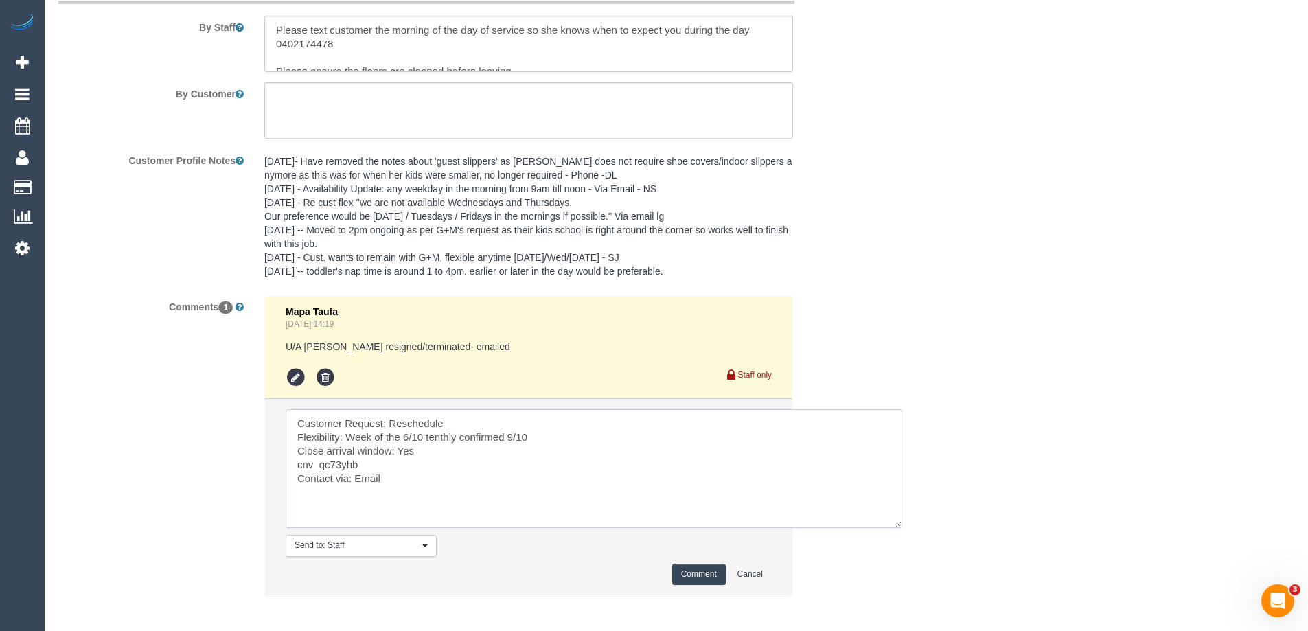
type textarea "Customer Request: Reschedule Flexibility: Week of the 6/10 tenthly confirmed 9/…"
click at [700, 580] on button "Comment" at bounding box center [699, 574] width 54 height 21
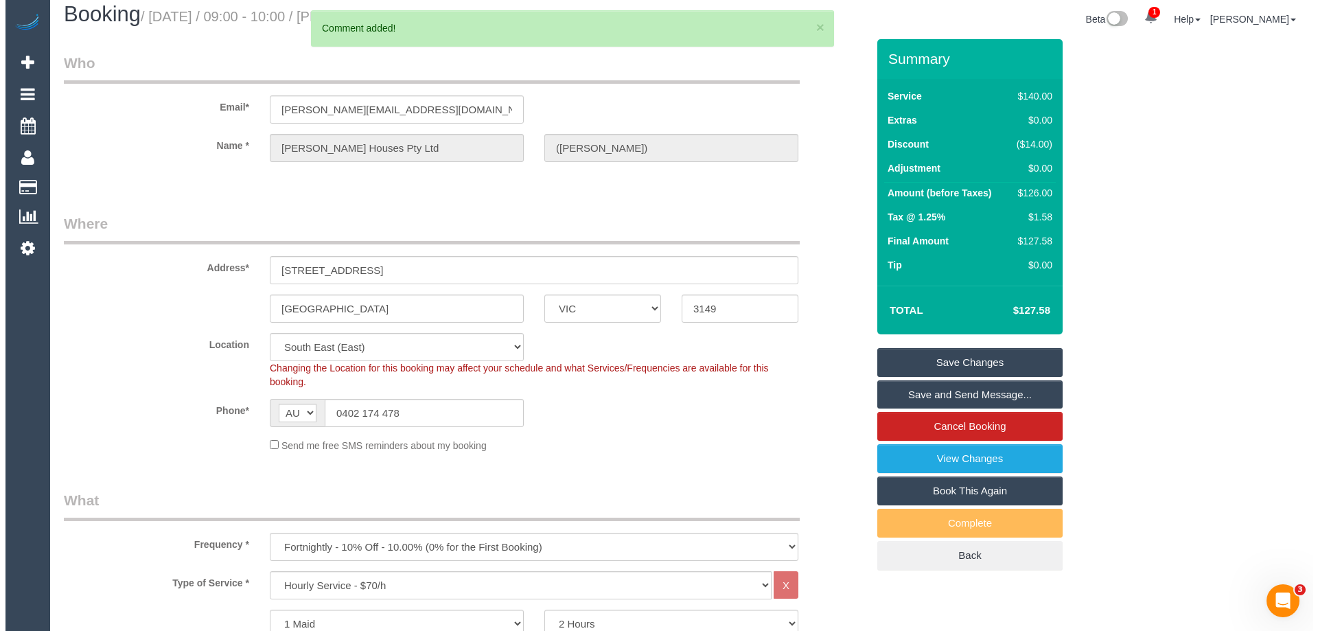
scroll to position [0, 0]
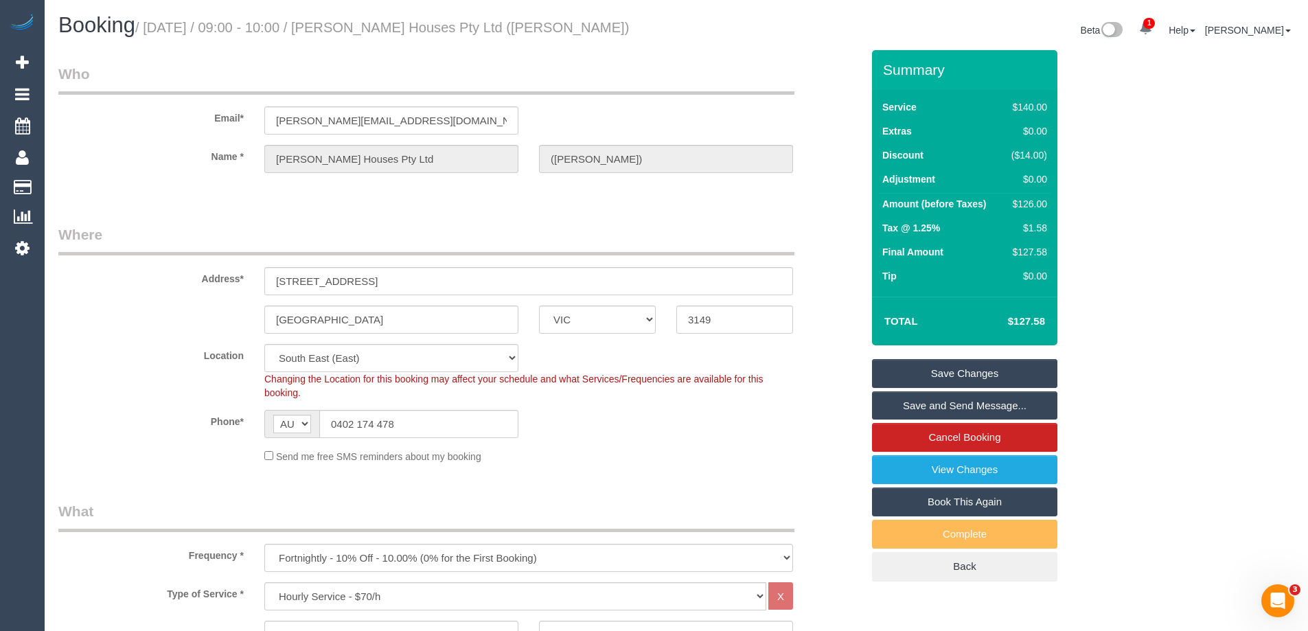
click at [959, 379] on link "Save Changes" at bounding box center [964, 373] width 185 height 29
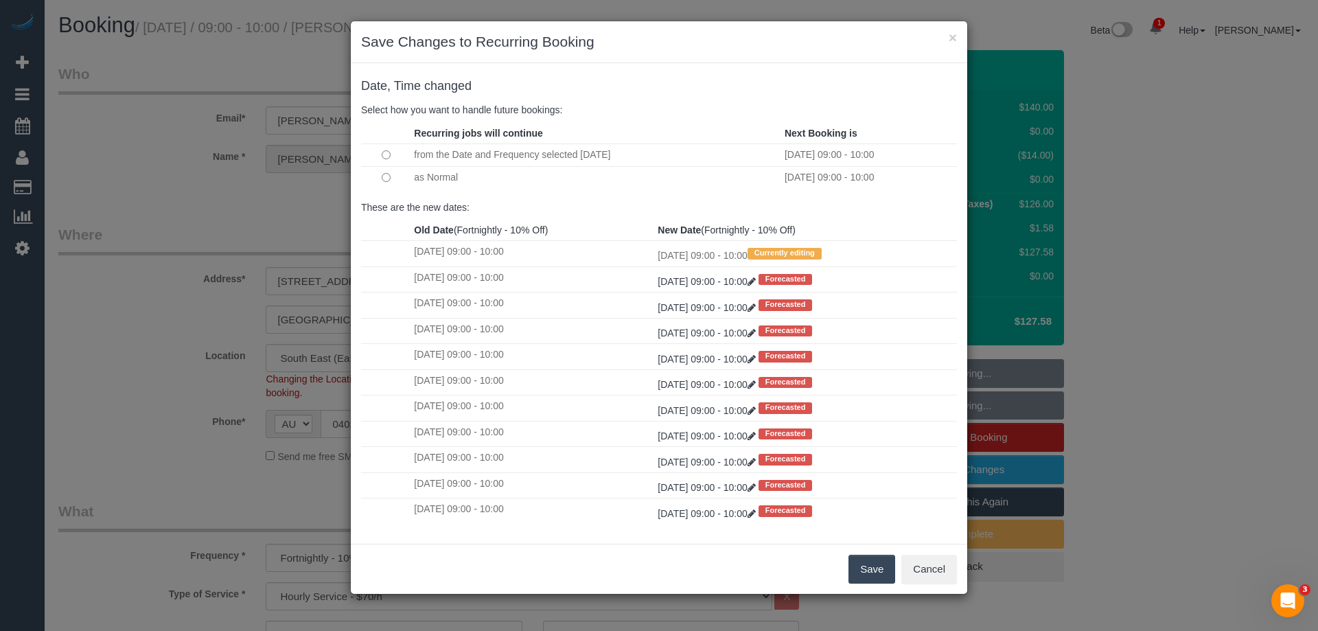
click at [860, 569] on button "Save" at bounding box center [872, 569] width 47 height 29
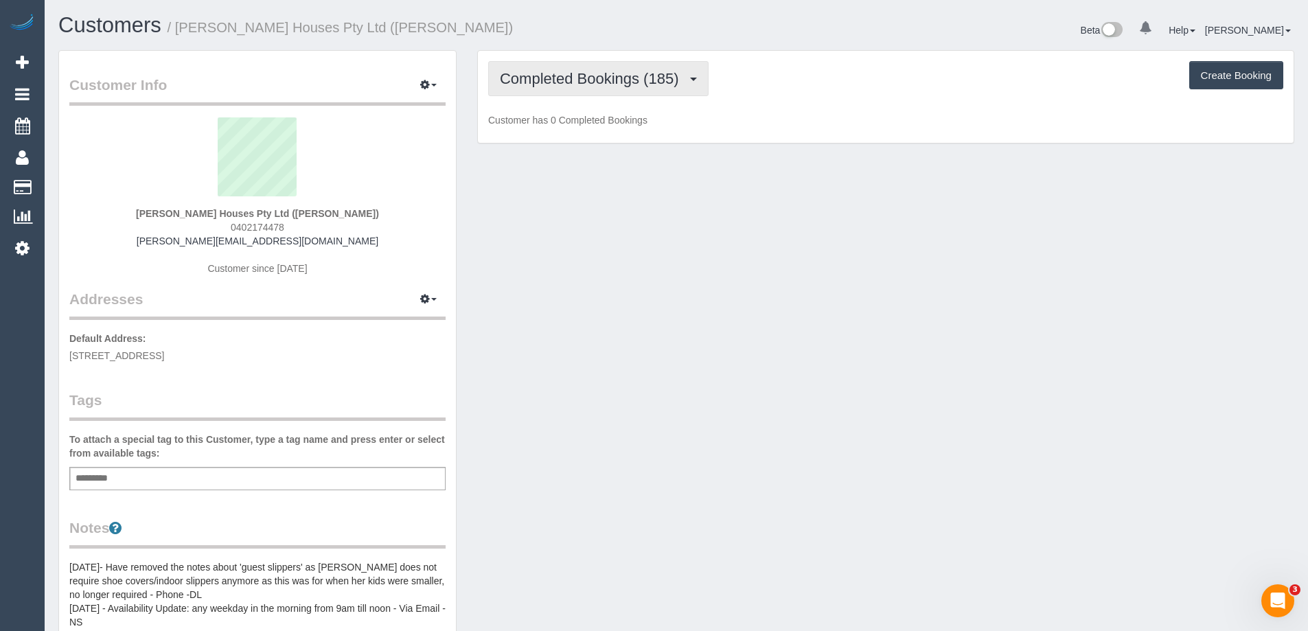
drag, startPoint x: 566, startPoint y: 80, endPoint x: 568, endPoint y: 117, distance: 36.5
click at [566, 81] on span "Completed Bookings (185)" at bounding box center [592, 78] width 185 height 17
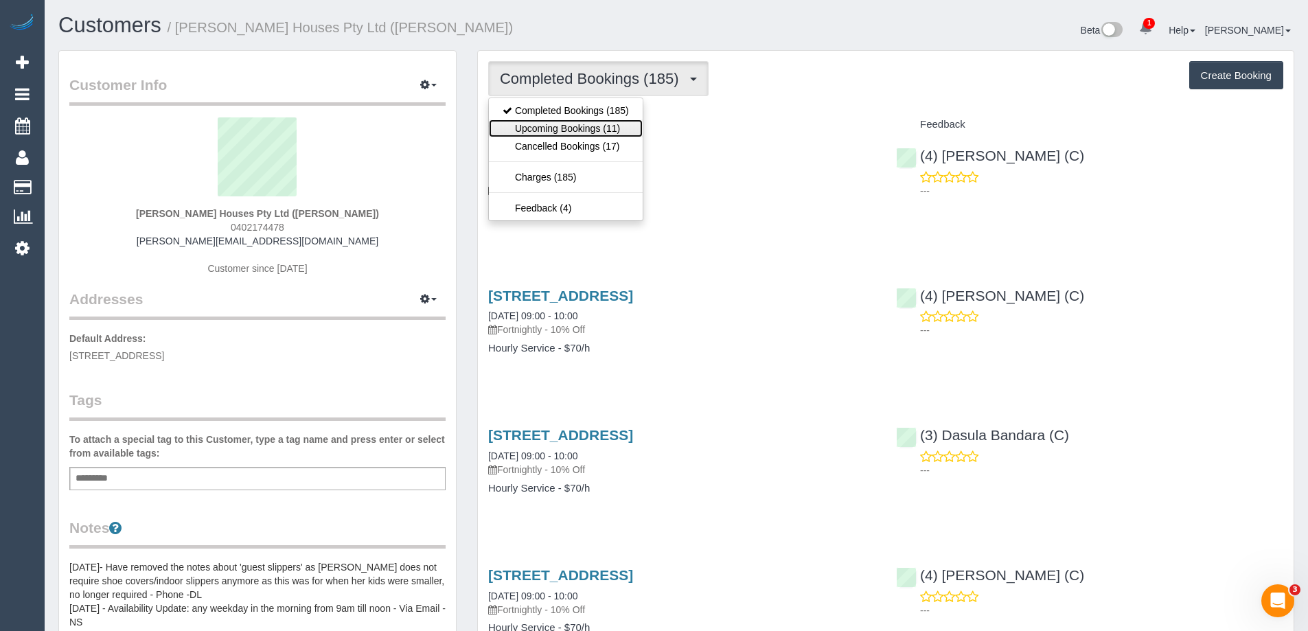
click at [568, 129] on link "Upcoming Bookings (11)" at bounding box center [566, 128] width 154 height 18
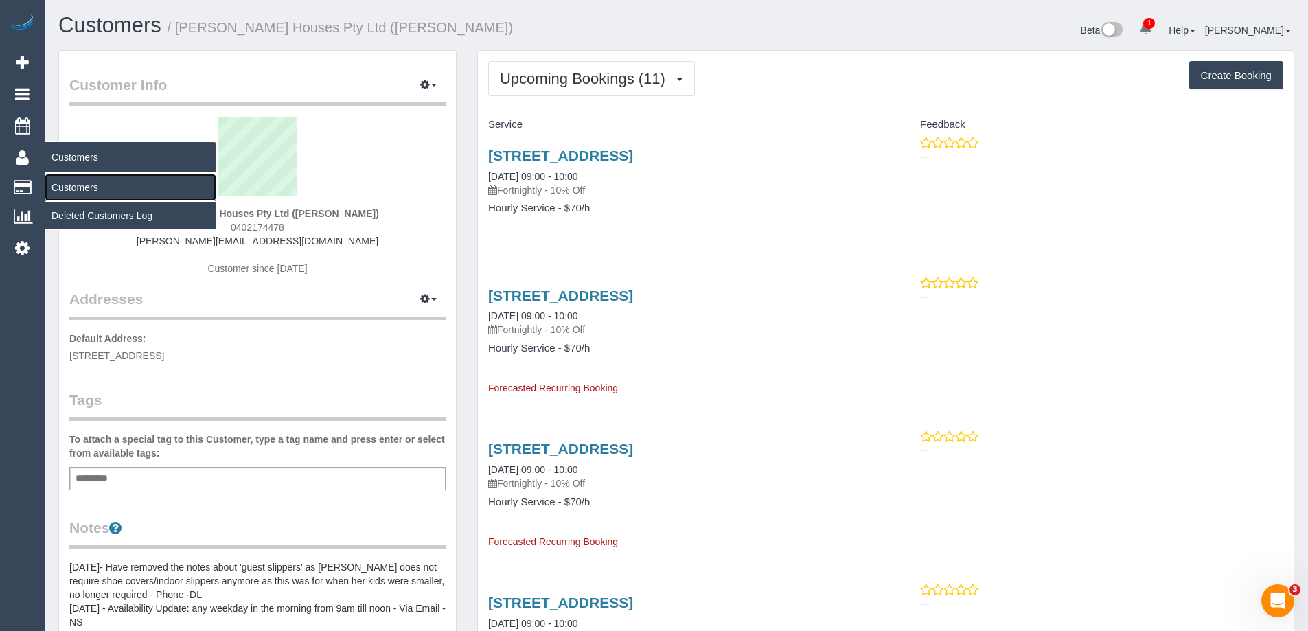
click at [79, 189] on link "Customers" at bounding box center [131, 187] width 172 height 27
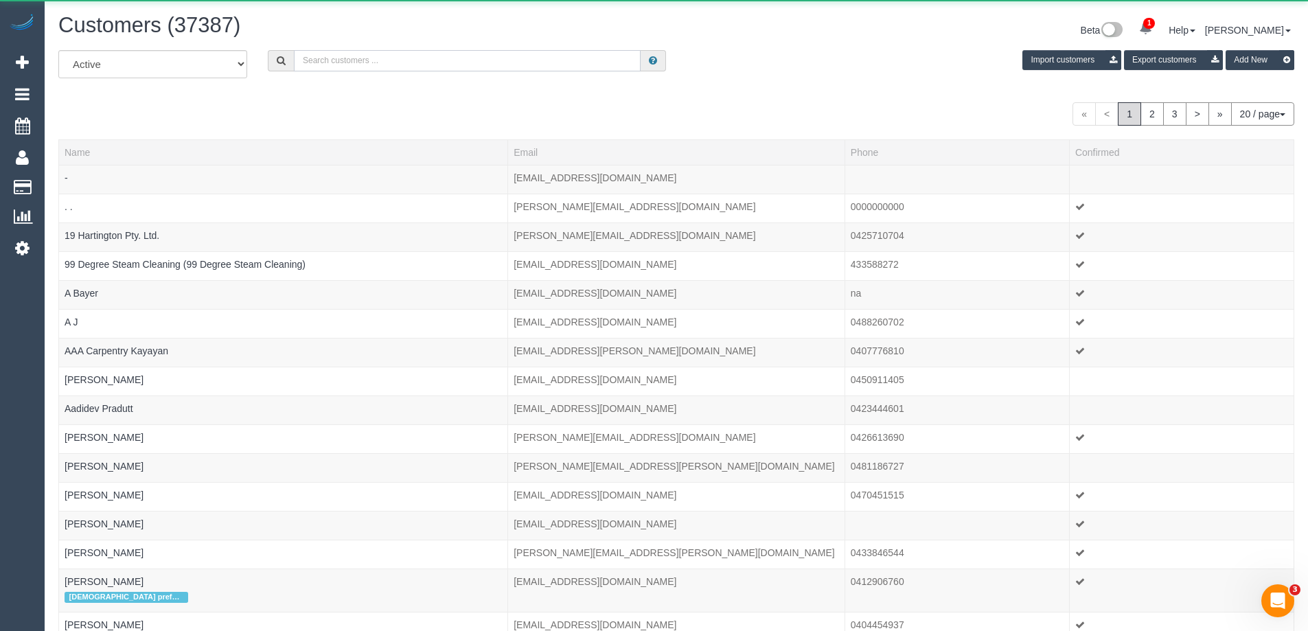
click at [405, 62] on input "text" at bounding box center [467, 60] width 347 height 21
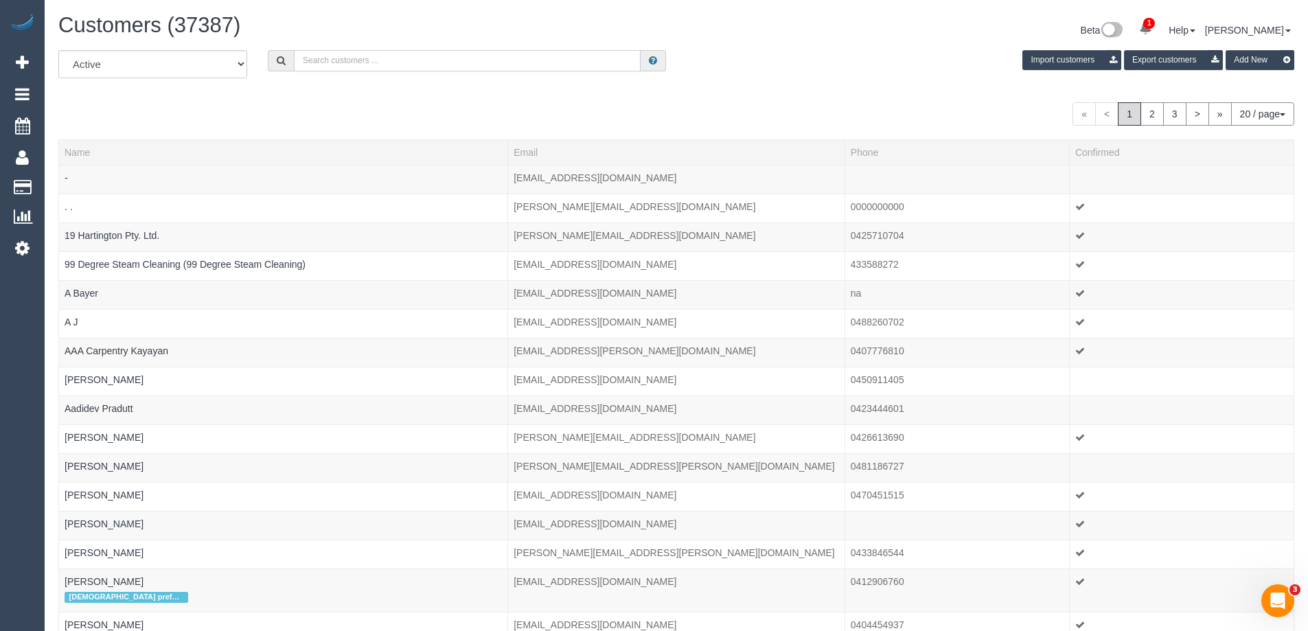
paste input "[PERSON_NAME] <[EMAIL_ADDRESS][DOMAIN_NAME]>"
drag, startPoint x: 372, startPoint y: 59, endPoint x: 485, endPoint y: 56, distance: 113.3
click at [485, 56] on input "[PERSON_NAME] <[EMAIL_ADDRESS][DOMAIN_NAME]>" at bounding box center [467, 60] width 347 height 21
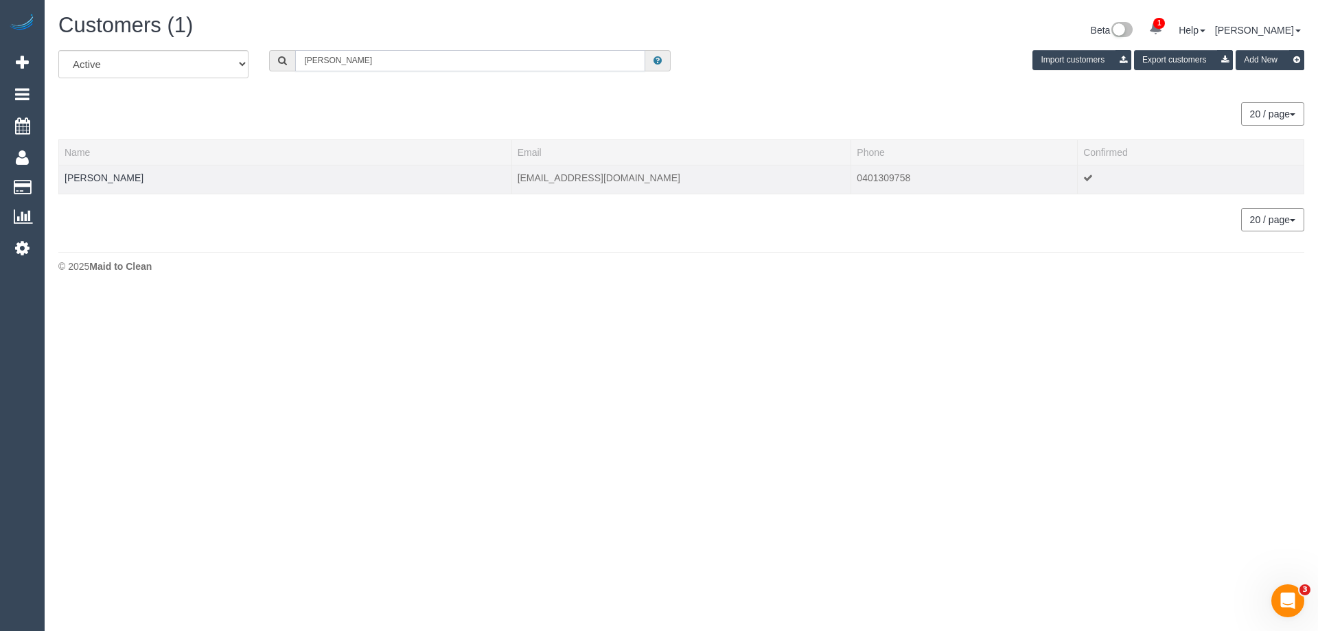
type input "Hugh Christiansen"
click at [204, 179] on td "Hugh Christiansen" at bounding box center [285, 179] width 453 height 29
click at [104, 182] on link "Hugh Christiansen" at bounding box center [104, 177] width 79 height 11
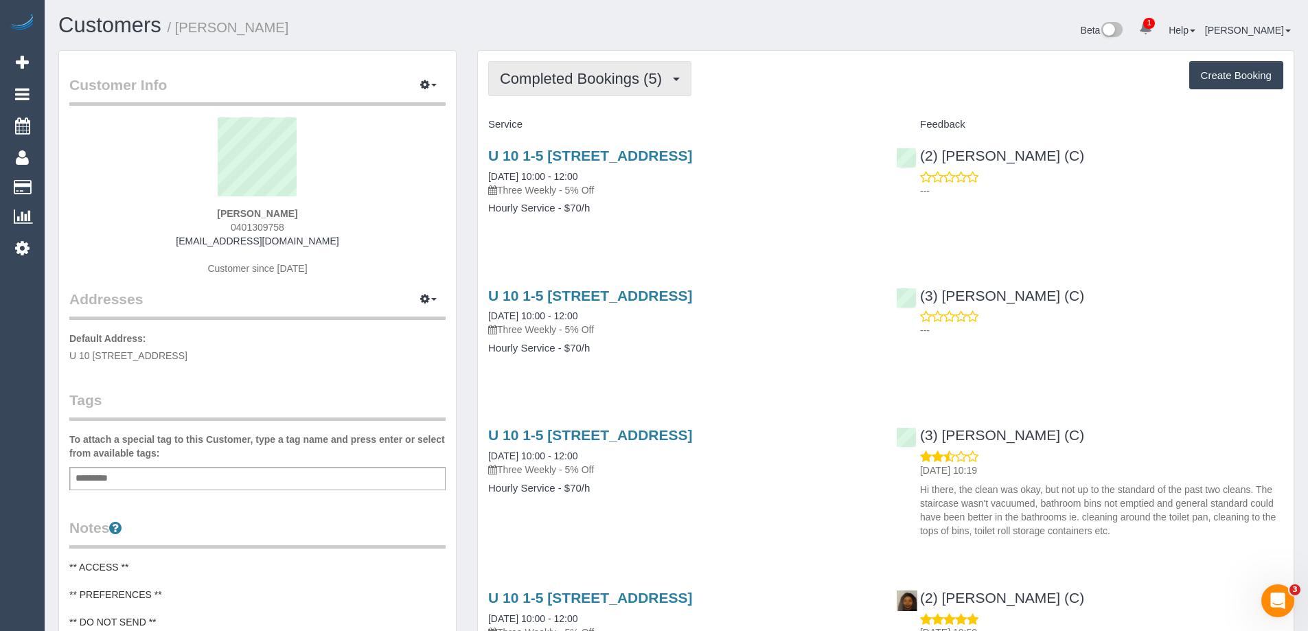
click at [665, 74] on span "Completed Bookings (5)" at bounding box center [584, 78] width 169 height 17
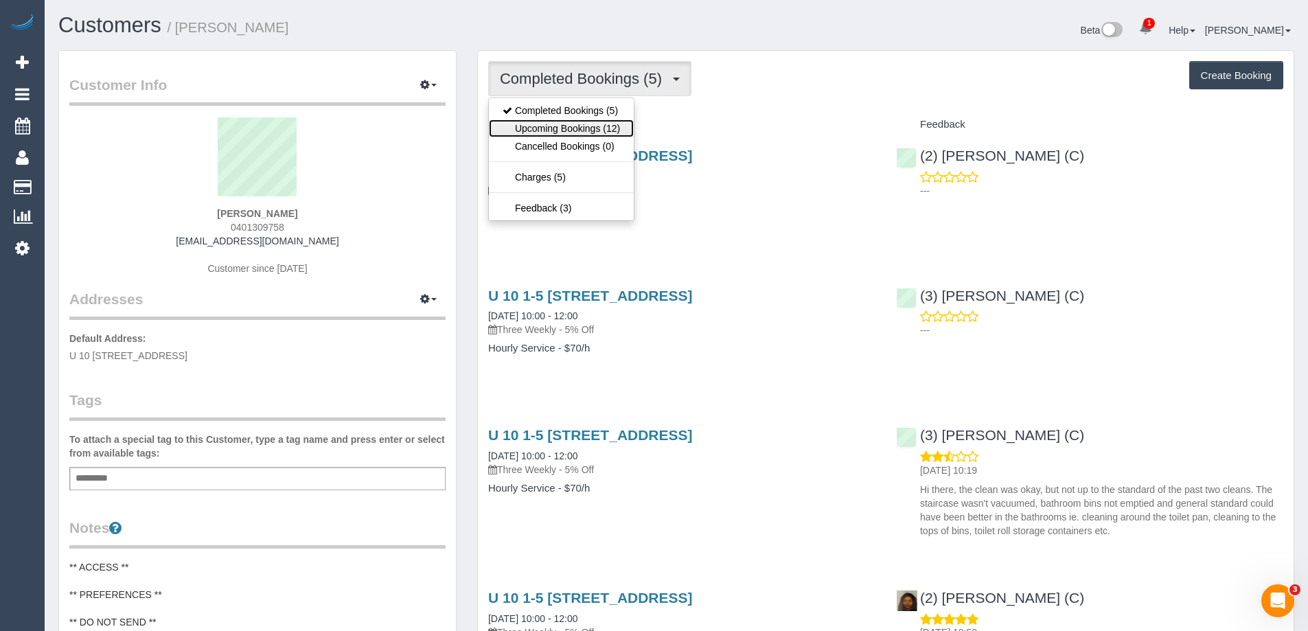
click at [599, 129] on link "Upcoming Bookings (12)" at bounding box center [561, 128] width 145 height 18
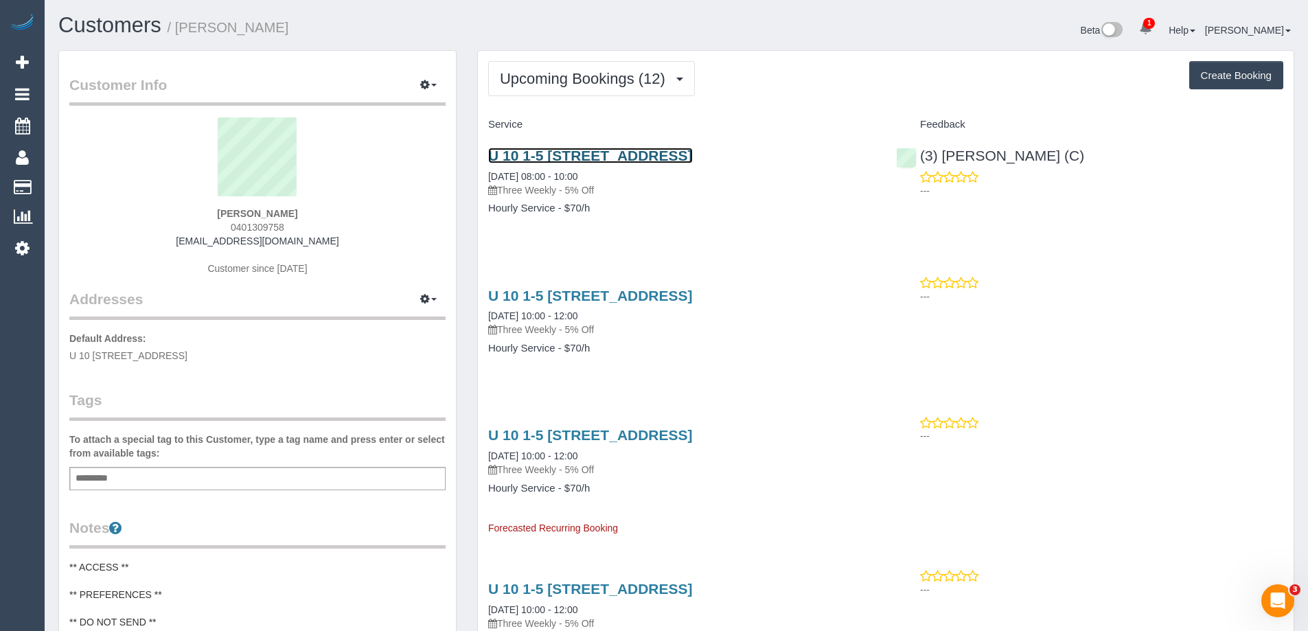
click at [601, 154] on link "U 10 1-5 Highett Gr, Highett, Vic, 3190, 10, Highett, VIC 3190" at bounding box center [590, 156] width 205 height 16
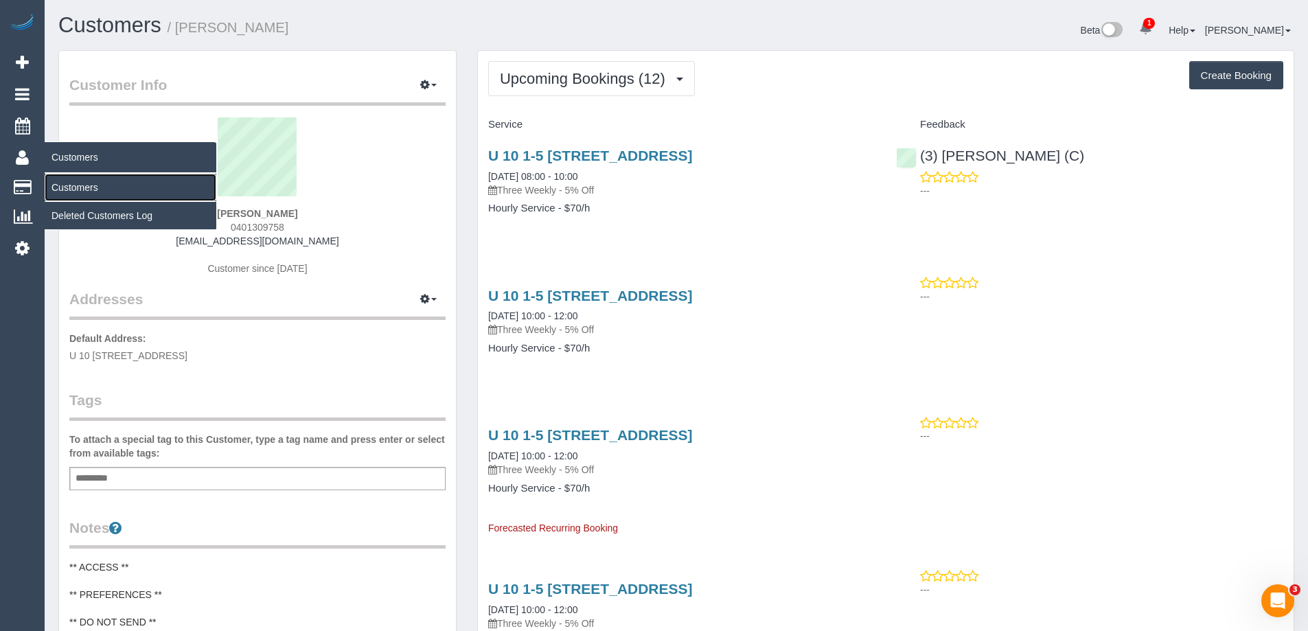
click at [112, 180] on link "Customers" at bounding box center [131, 187] width 172 height 27
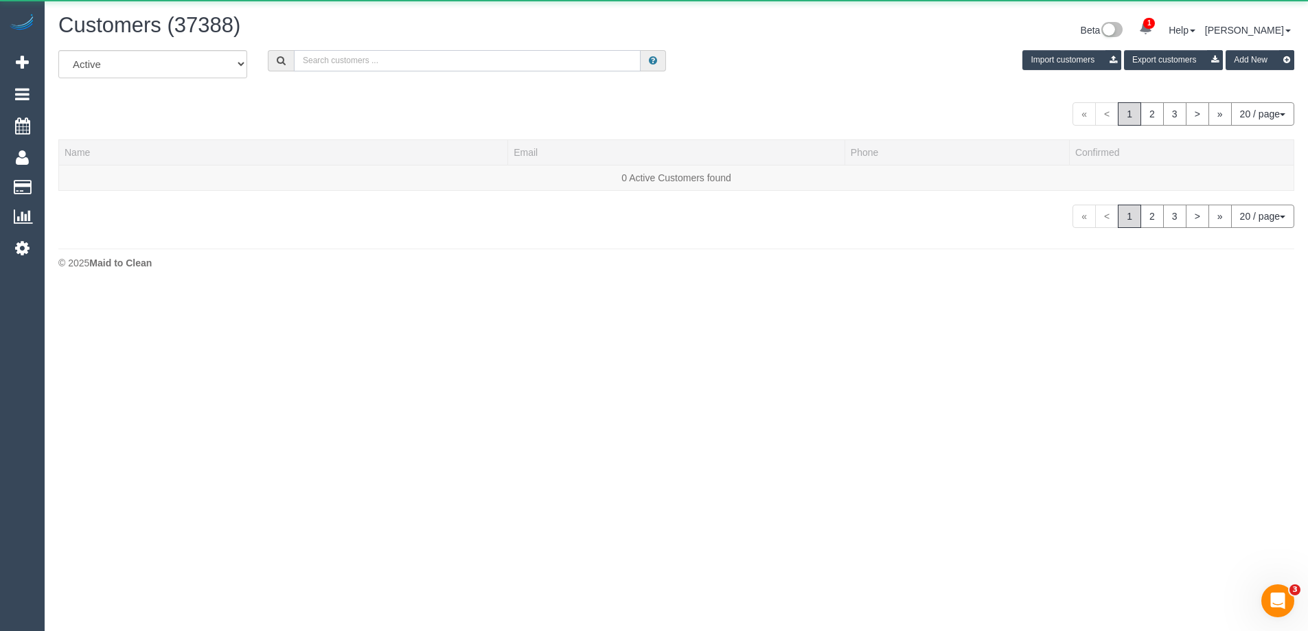
click at [405, 62] on input "text" at bounding box center [467, 60] width 347 height 21
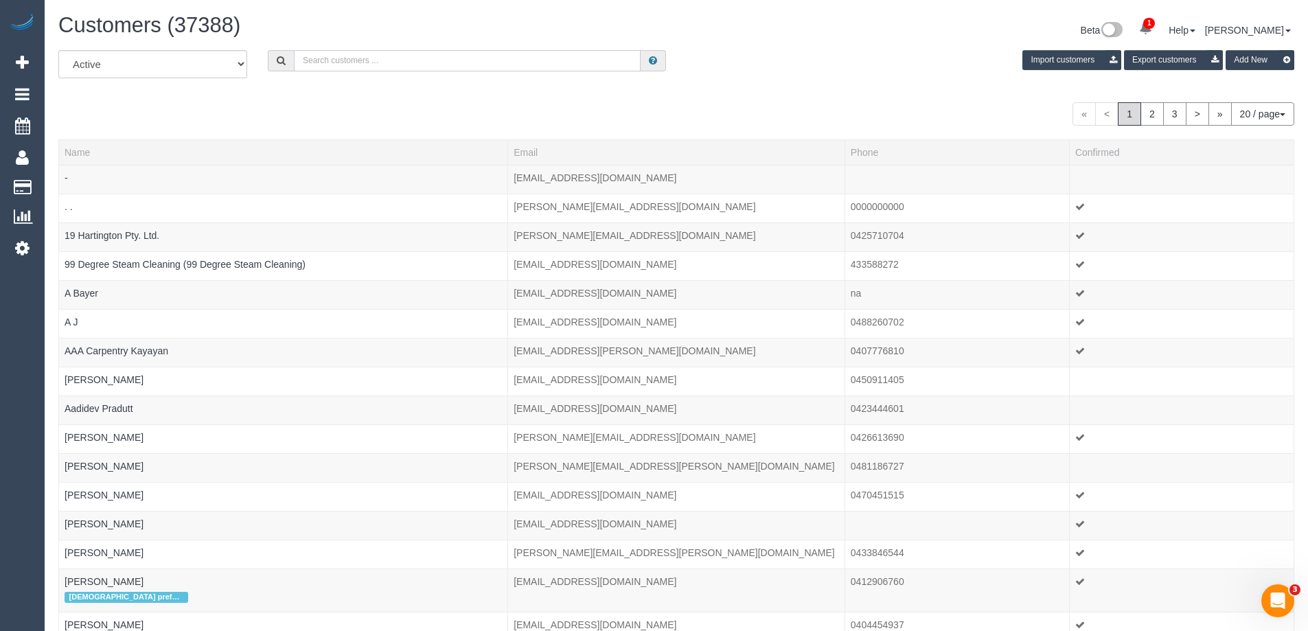
paste input "Nic Thomas"
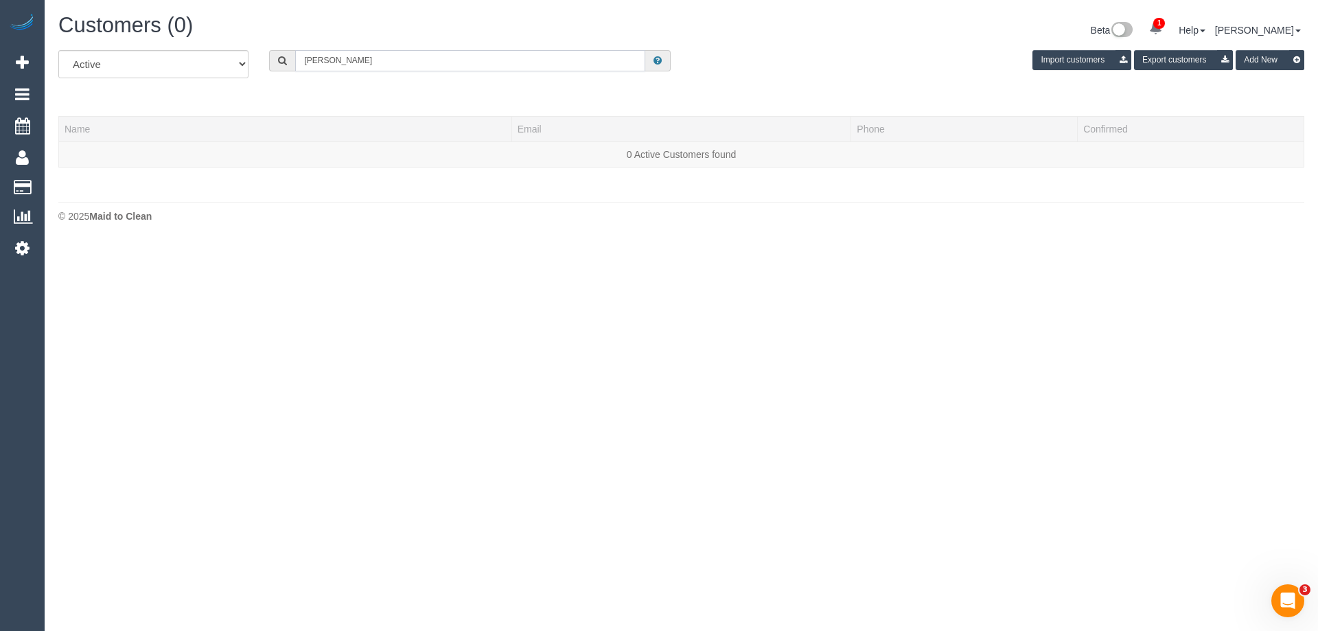
drag, startPoint x: 365, startPoint y: 69, endPoint x: 168, endPoint y: 62, distance: 197.2
click at [168, 62] on div "All Active Archived Nic Thomas Import customers Export customers Add New" at bounding box center [681, 69] width 1267 height 38
paste input "[EMAIL_ADDRESS][DOMAIN_NAME]"
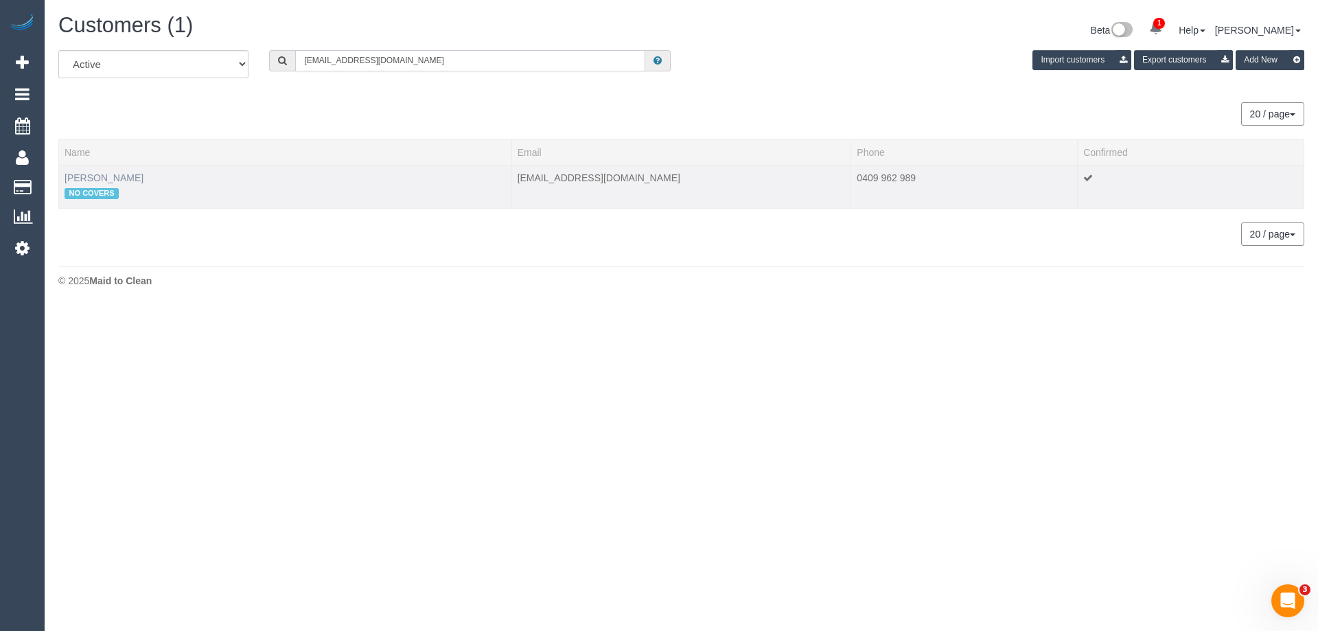
type input "[EMAIL_ADDRESS][DOMAIN_NAME]"
click at [117, 179] on link "Nicola Thomas" at bounding box center [104, 177] width 79 height 11
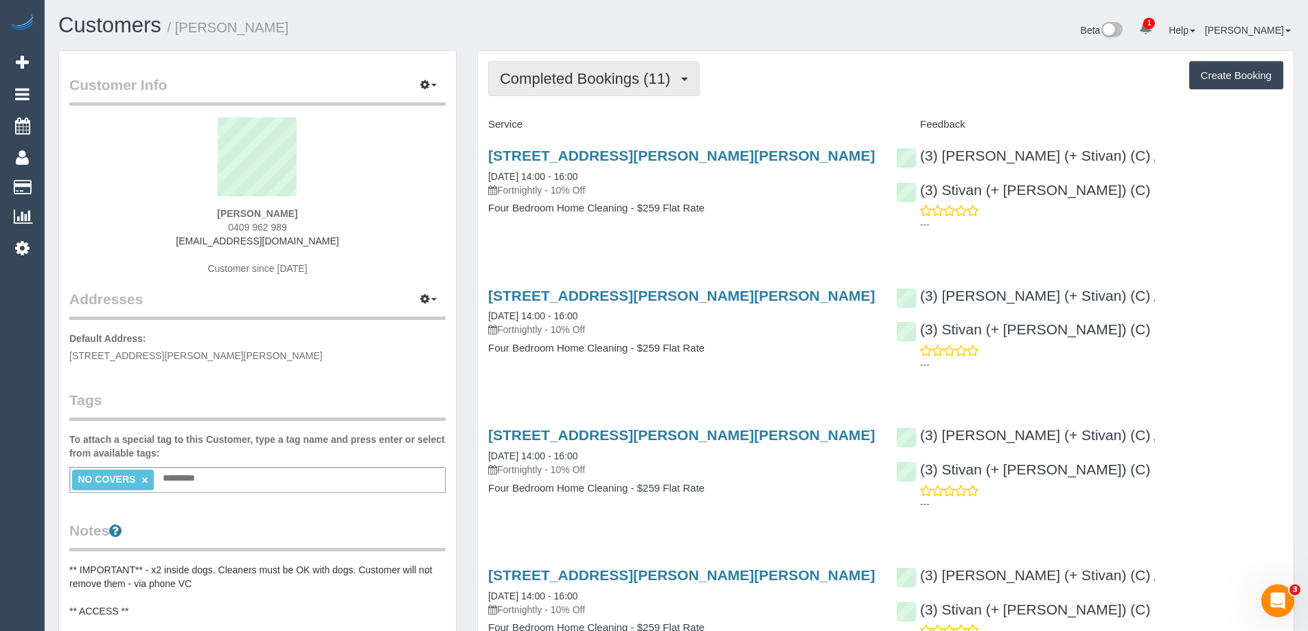
click at [567, 82] on span "Completed Bookings (11)" at bounding box center [588, 78] width 177 height 17
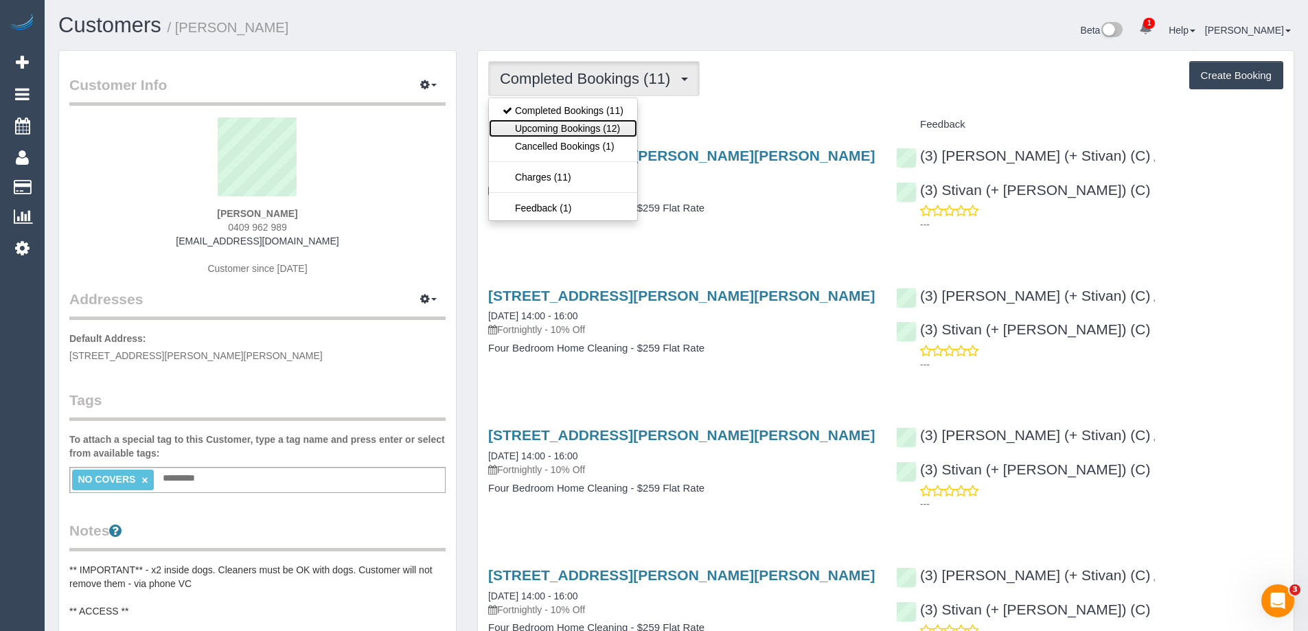
click at [576, 131] on link "Upcoming Bookings (12)" at bounding box center [563, 128] width 148 height 18
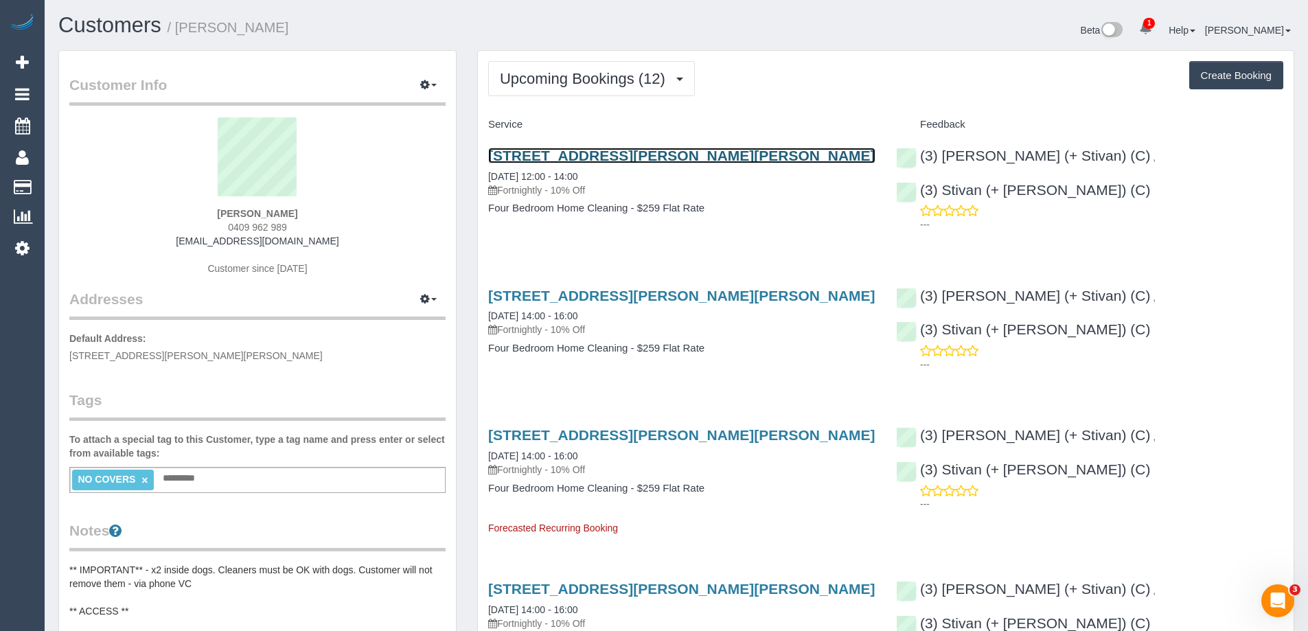
click at [606, 163] on link "27 Lurnea Rd, Glen Iris, VIC 3146" at bounding box center [681, 156] width 387 height 16
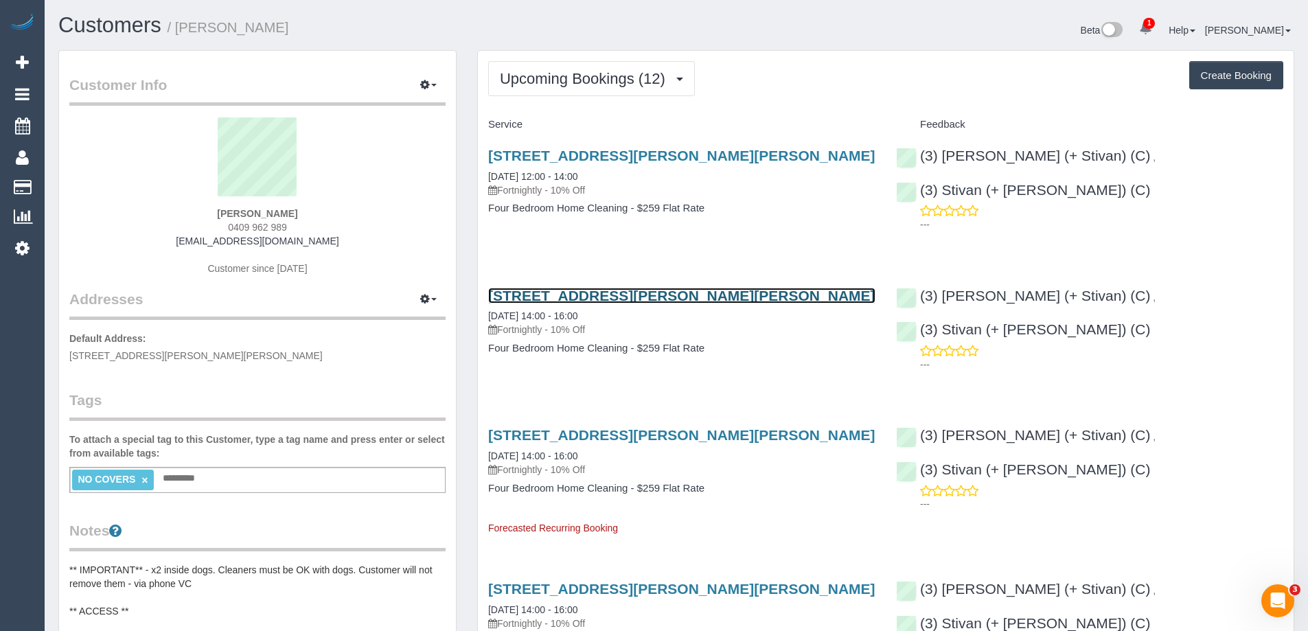
click at [597, 296] on link "27 Lurnea Rd, Glen Iris, VIC 3146" at bounding box center [681, 296] width 387 height 16
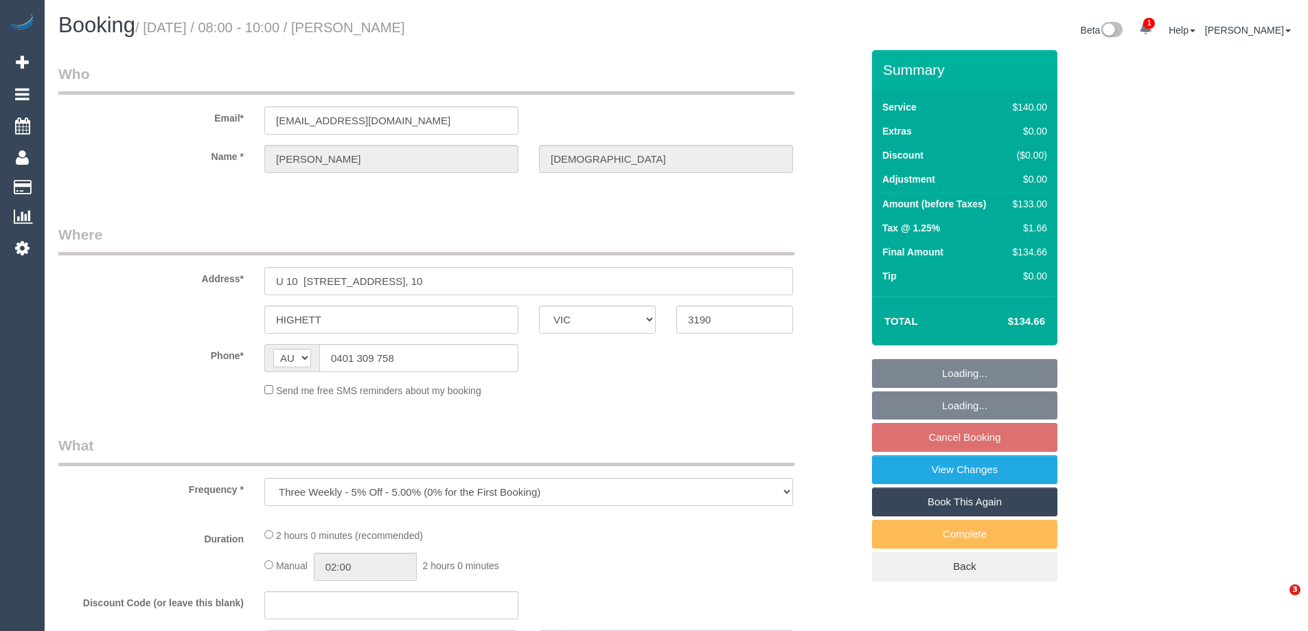
select select "VIC"
select select "string:stripe-pm_1RTuh22GScqysDRV0yB7a122"
select select "number:28"
select select "number:16"
select select "number:19"
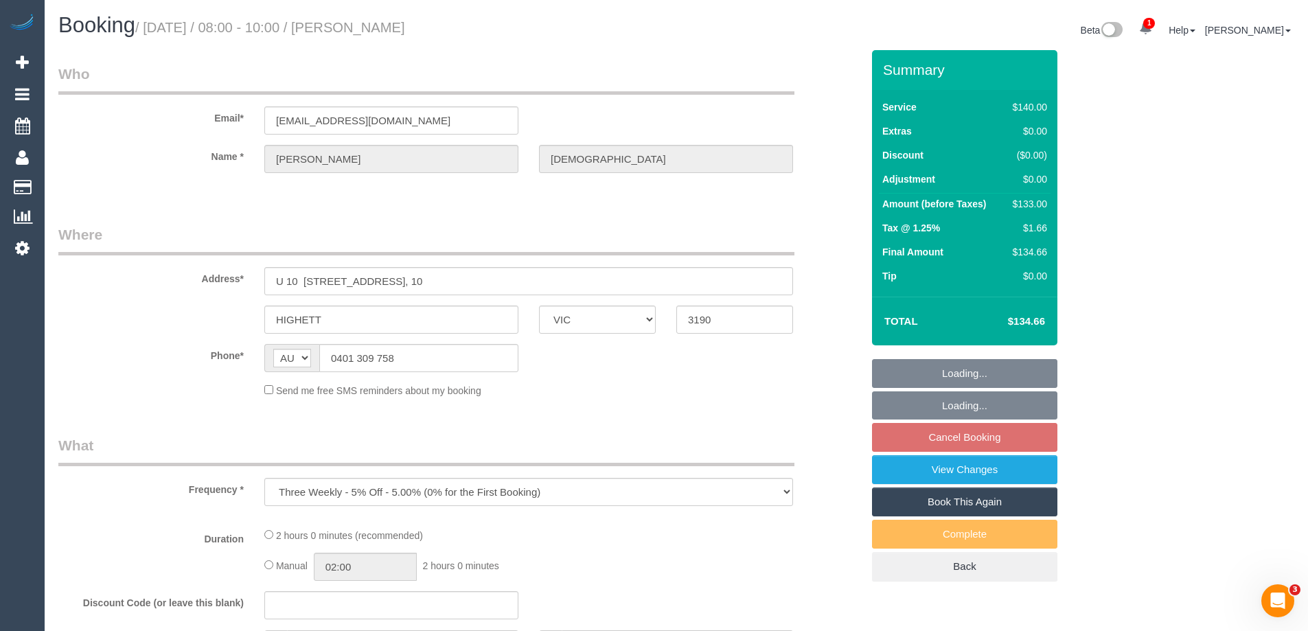
select select "number:22"
select select "number:34"
select select "number:12"
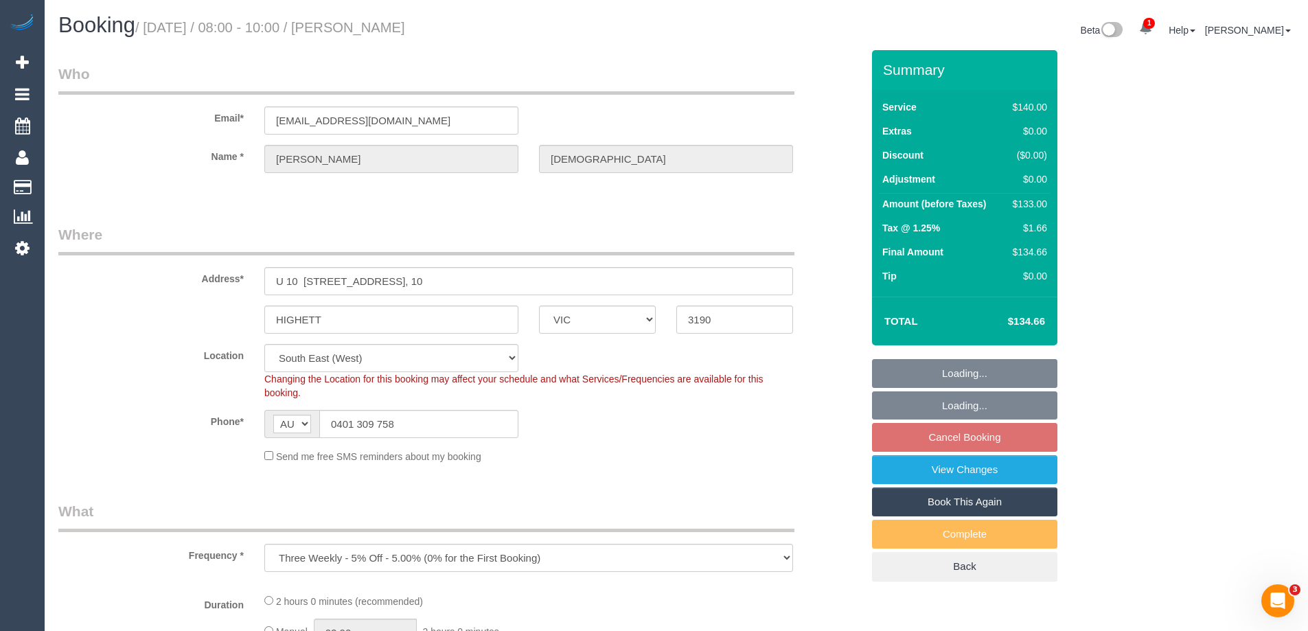
select select "object:718"
select select "spot2"
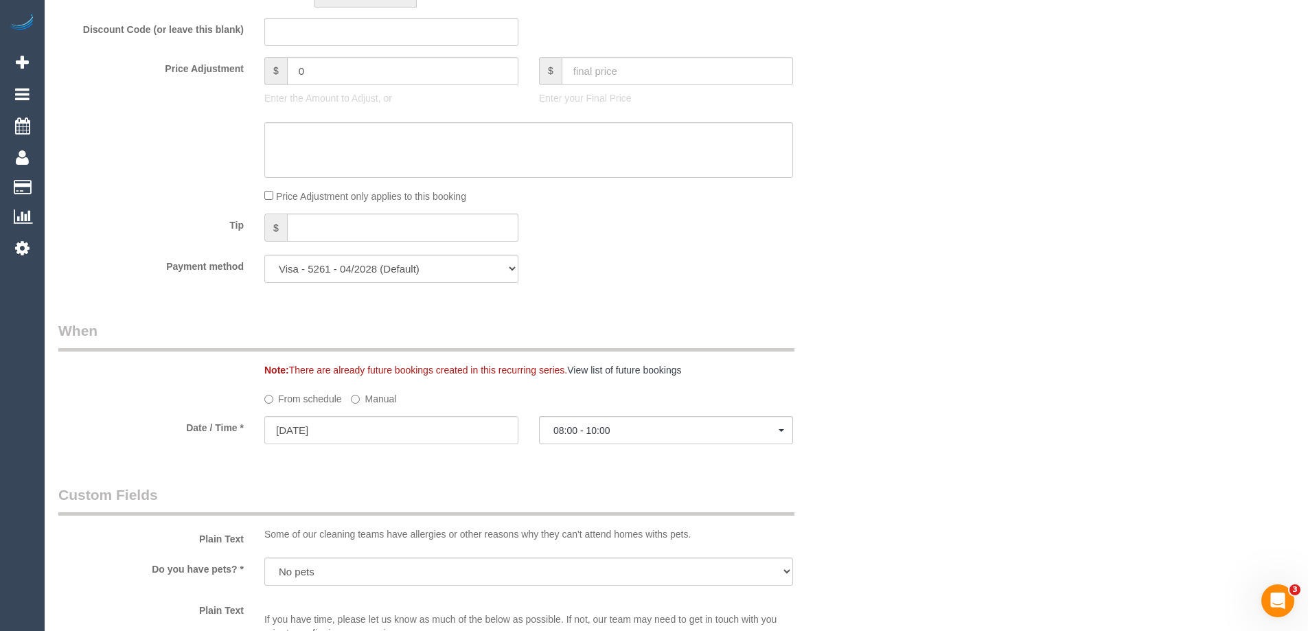
scroll to position [1236, 0]
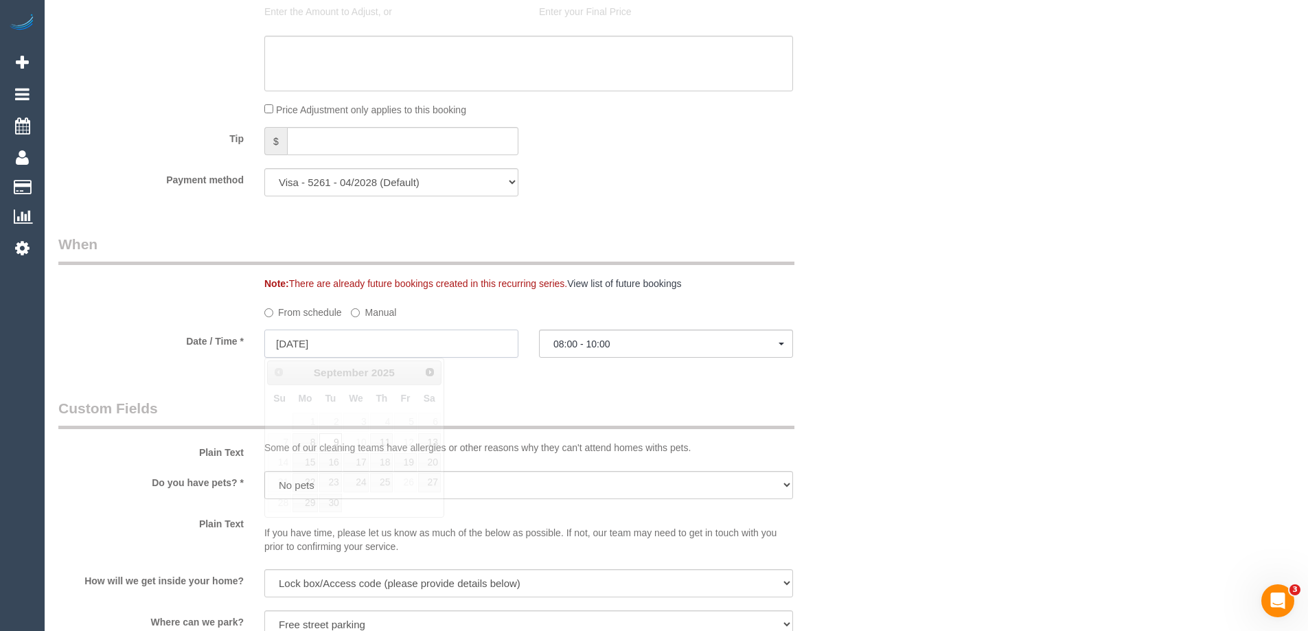
click at [382, 345] on input "[DATE]" at bounding box center [391, 344] width 254 height 28
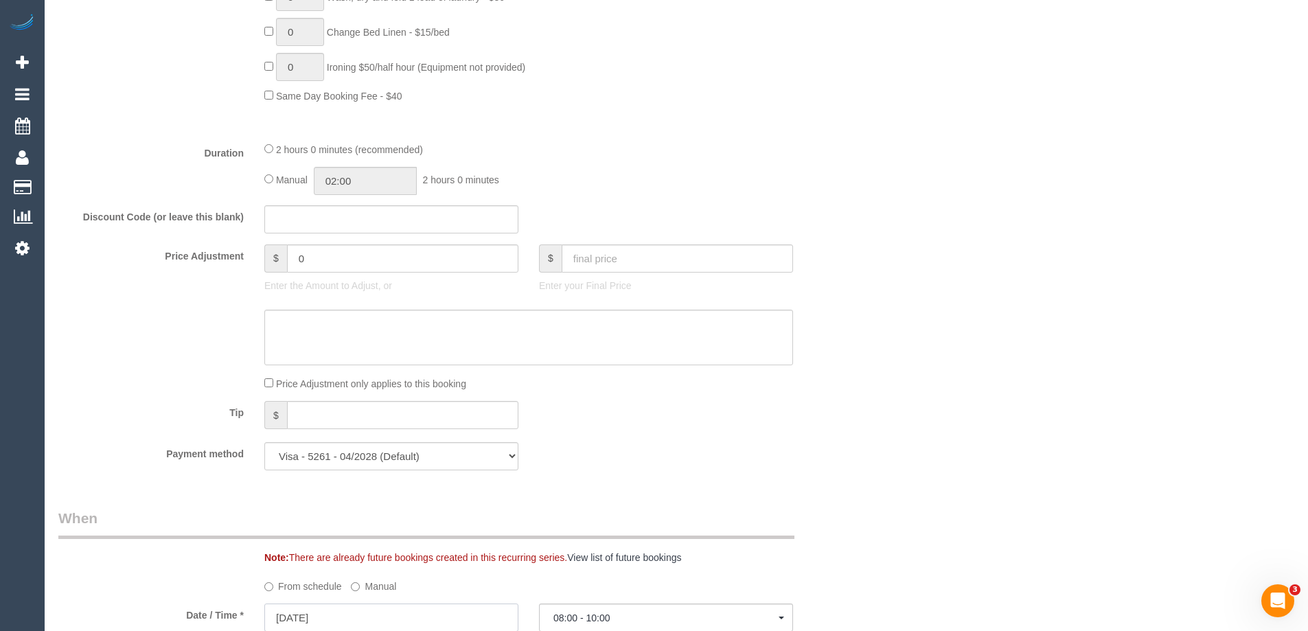
scroll to position [961, 0]
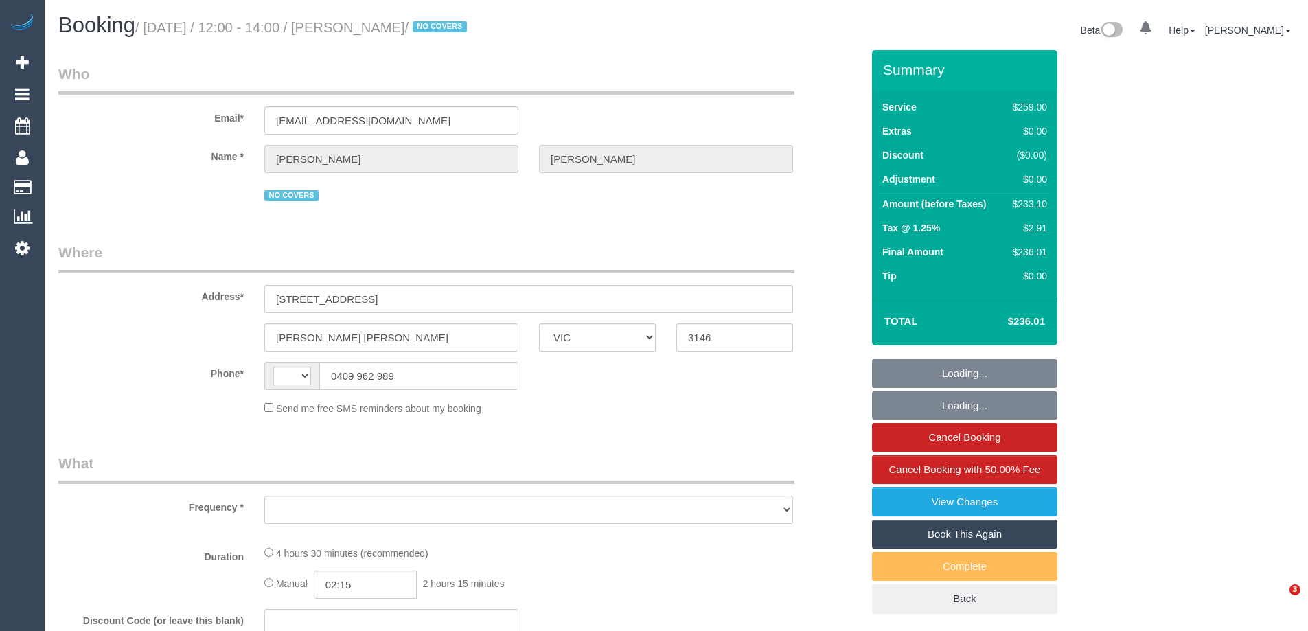
select select "VIC"
select select "string:AU"
select select "object:566"
select select "string:stripe-pm_1R9AwN2GScqysDRVLTIvqVJ5"
select select "number:30"
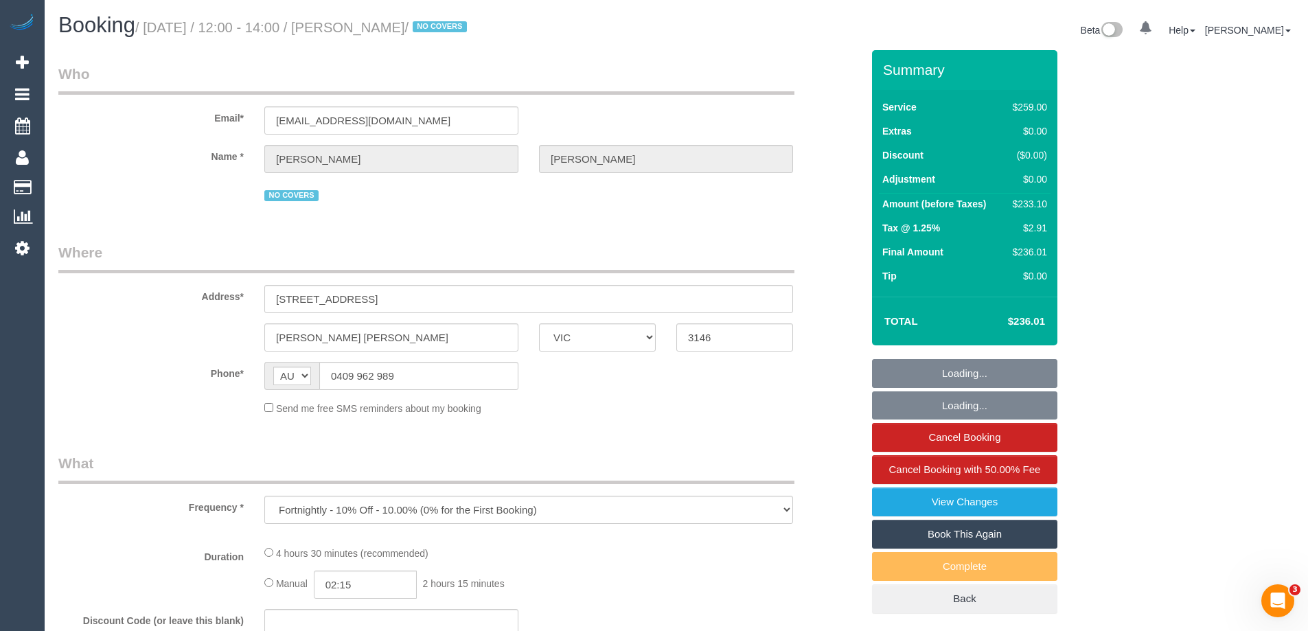
select select "number:14"
select select "number:19"
select select "number:22"
select select "number:33"
select select "number:11"
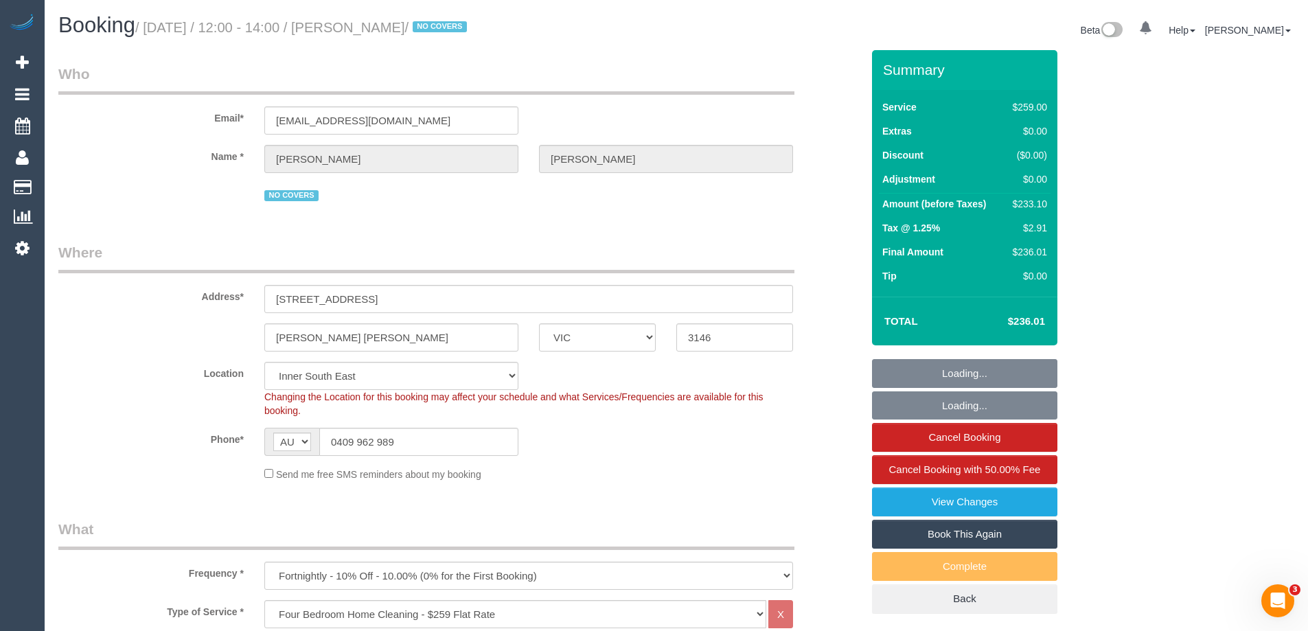
select select "object:1404"
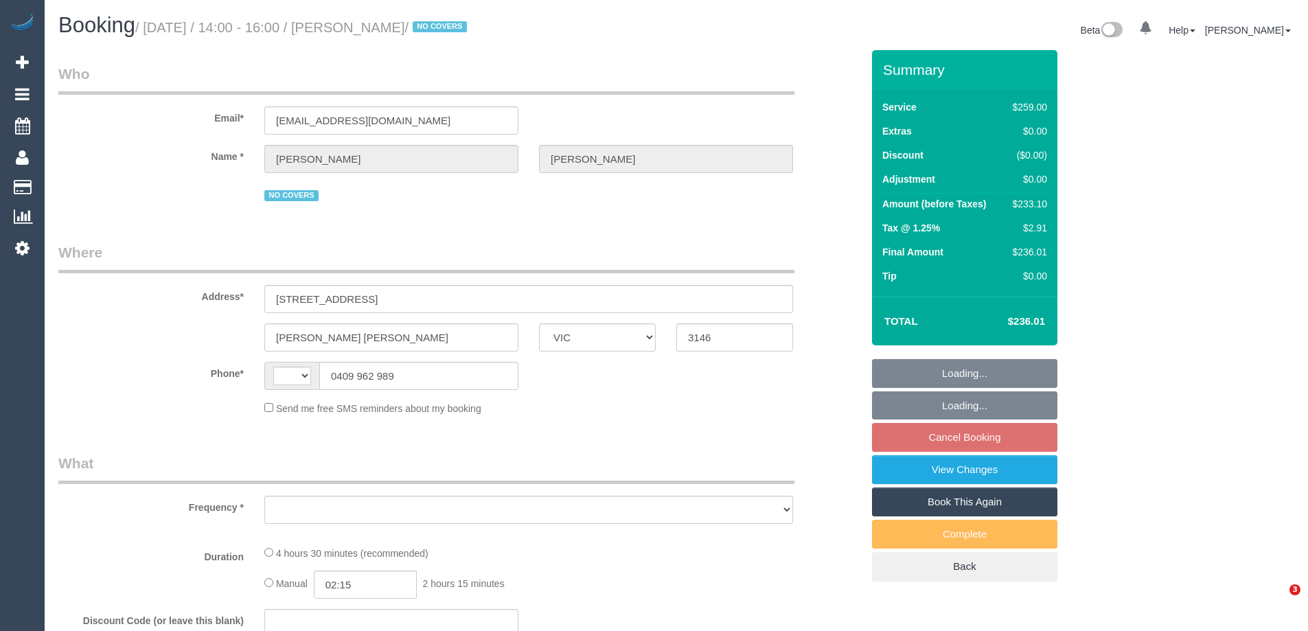
select select "VIC"
select select "string:AU"
select select "object:541"
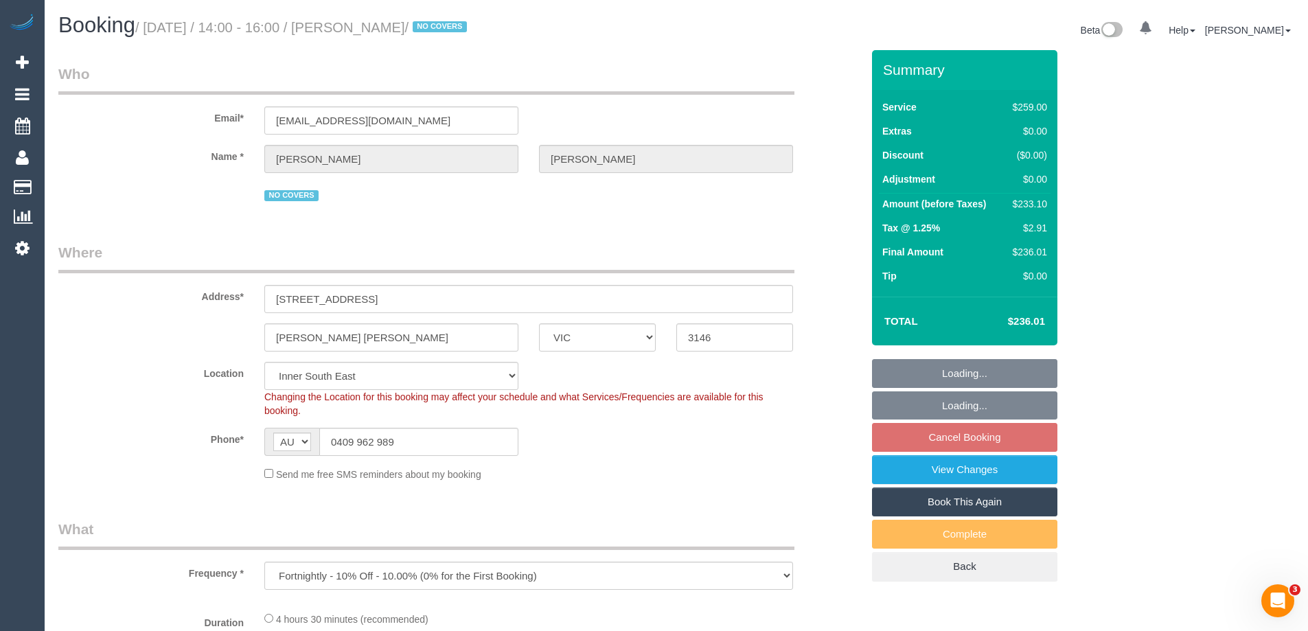
select select "string:stripe-pm_1R9AwN2GScqysDRVLTIvqVJ5"
select select "spot5"
select select "number:30"
select select "number:14"
select select "number:19"
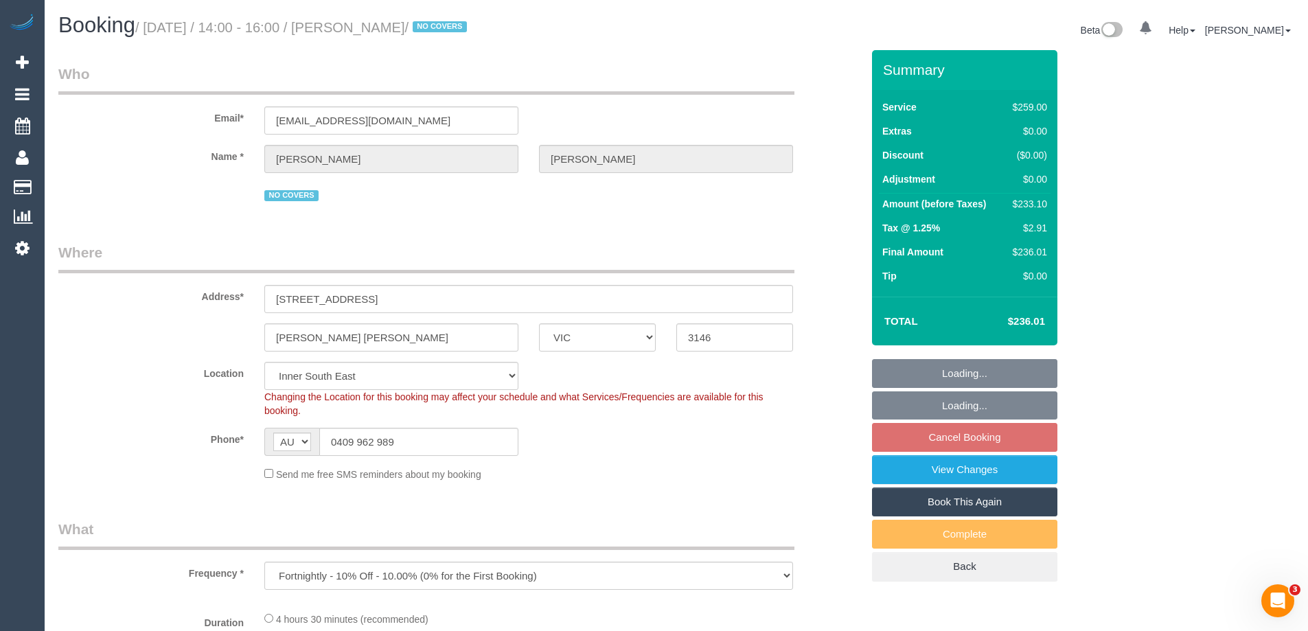
select select "number:22"
select select "number:33"
select select "number:11"
select select "object:795"
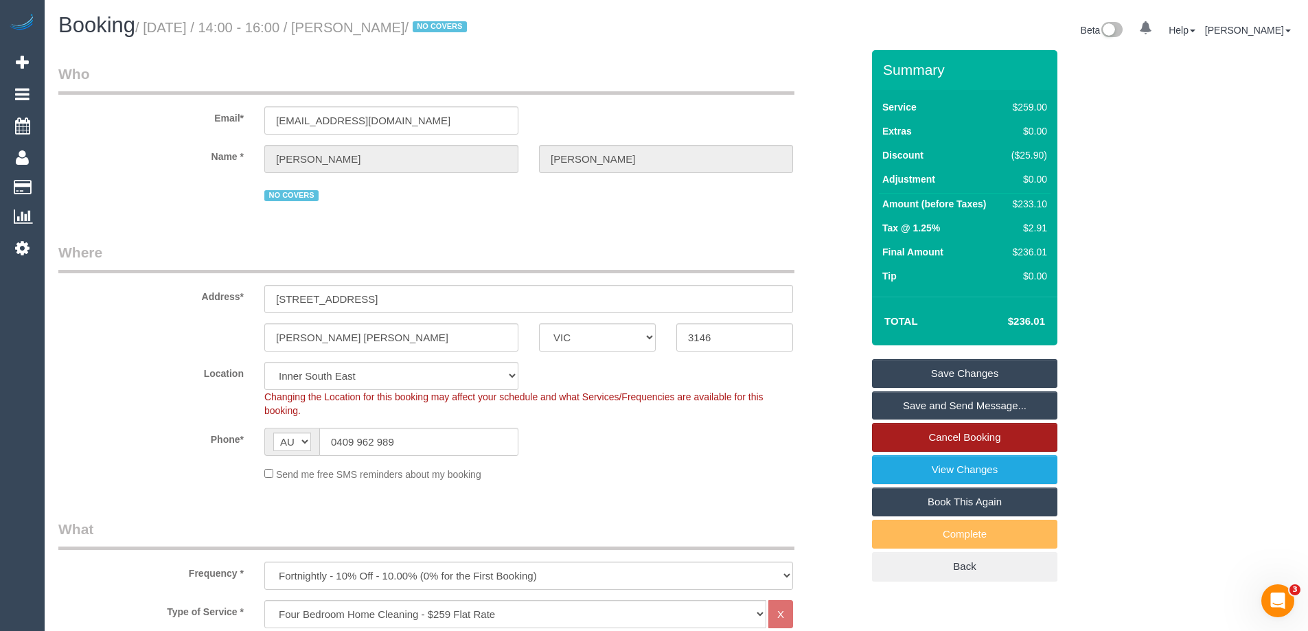
click at [930, 441] on link "Cancel Booking" at bounding box center [964, 437] width 185 height 29
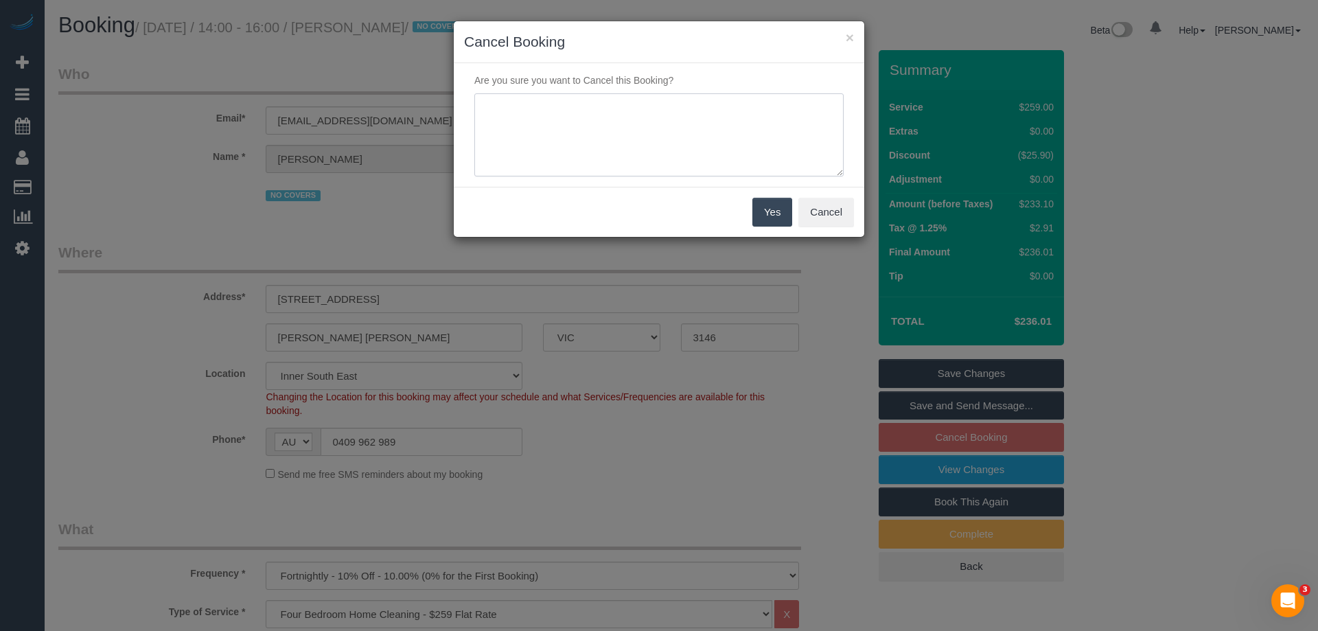
click at [577, 135] on textarea at bounding box center [658, 135] width 369 height 84
type textarea "finance reasons"
click at [762, 211] on button "Yes" at bounding box center [773, 212] width 40 height 29
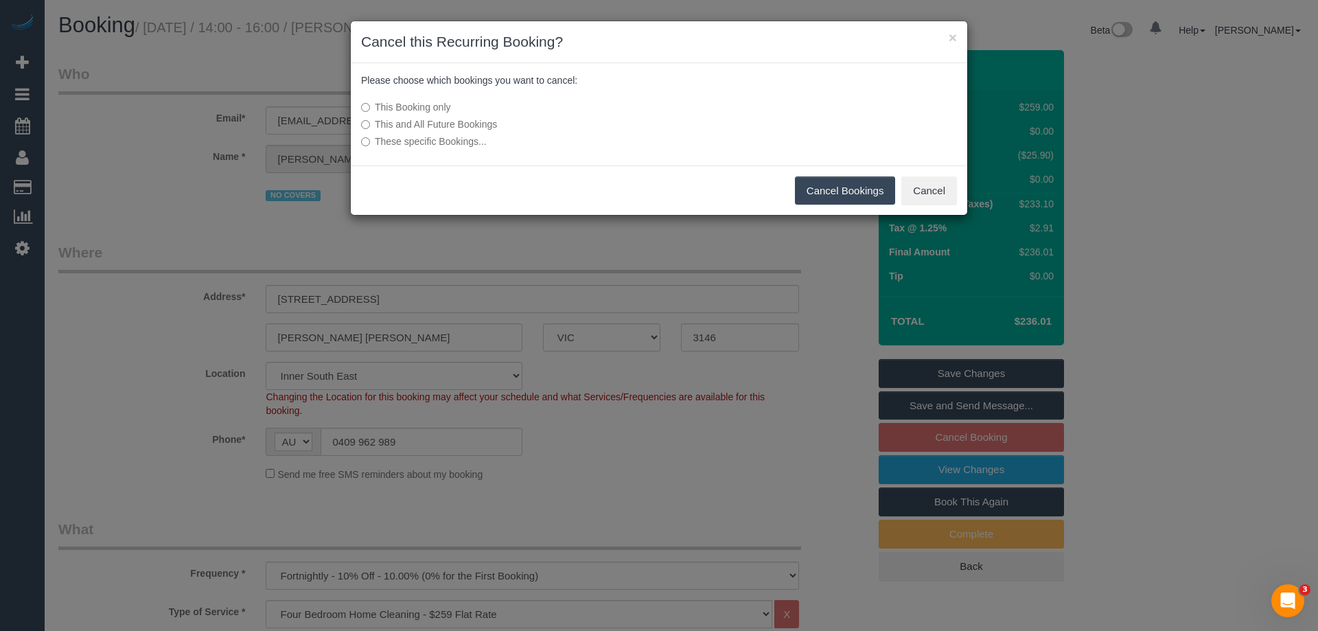
click at [823, 192] on button "Cancel Bookings" at bounding box center [845, 190] width 101 height 29
